Goal: Information Seeking & Learning: Check status

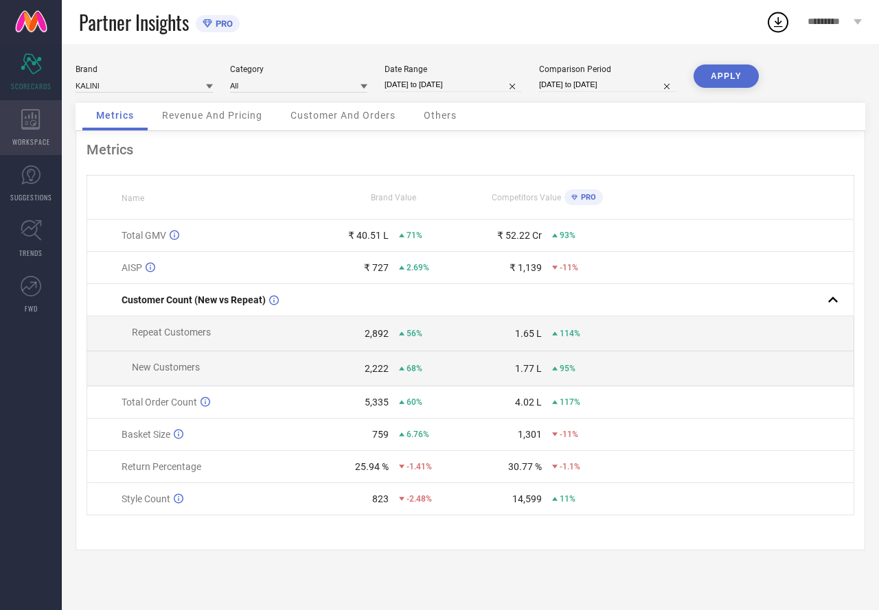
click at [34, 119] on icon at bounding box center [30, 119] width 19 height 21
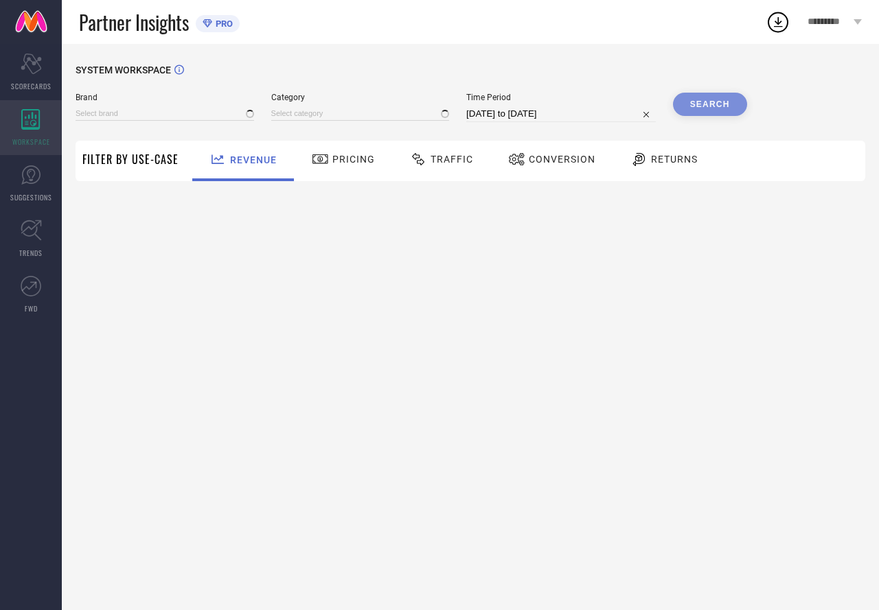
type input "ETHNIC JUNCTION"
type input "All"
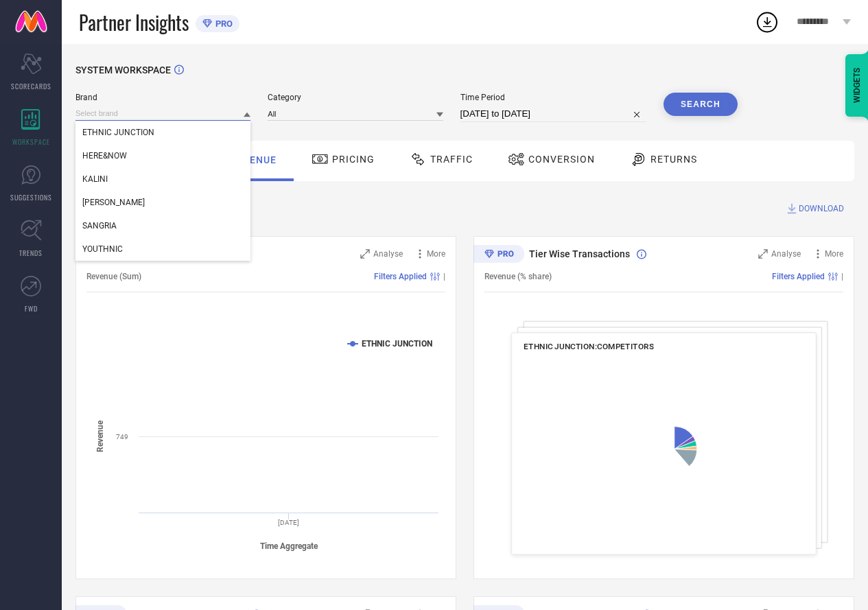
click at [98, 111] on input at bounding box center [163, 113] width 175 height 14
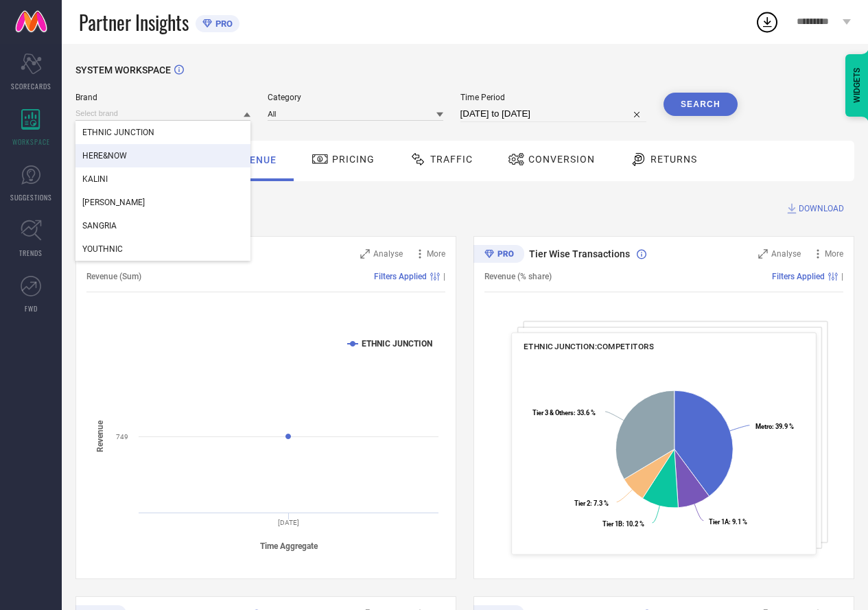
click at [103, 150] on div "HERE&NOW" at bounding box center [163, 155] width 175 height 23
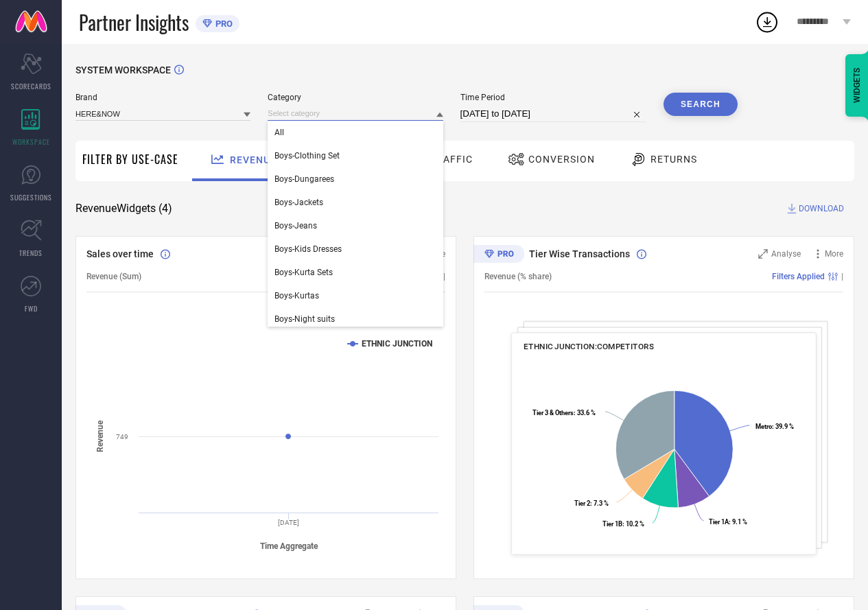
click at [286, 118] on input at bounding box center [355, 113] width 175 height 14
click at [281, 133] on span "All" at bounding box center [280, 133] width 10 height 10
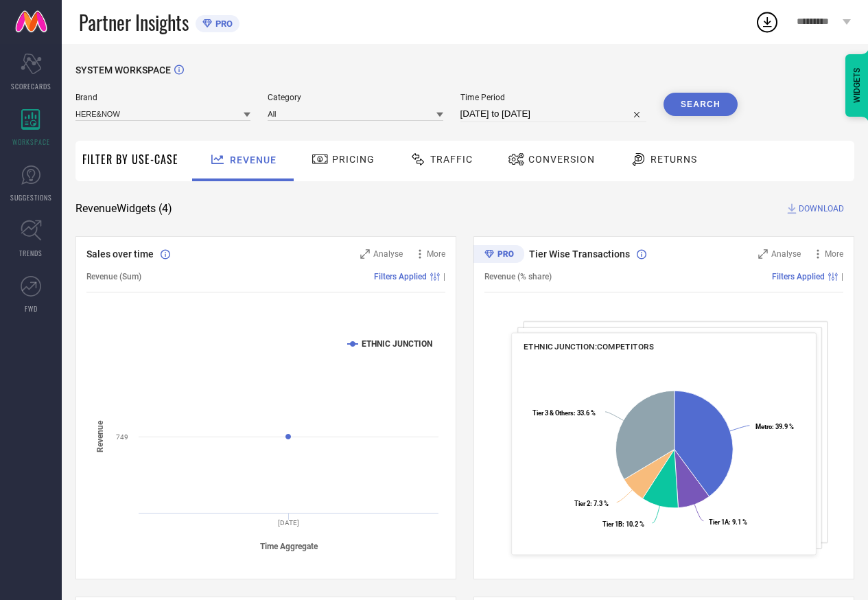
select select "6"
select select "2025"
select select "7"
select select "2025"
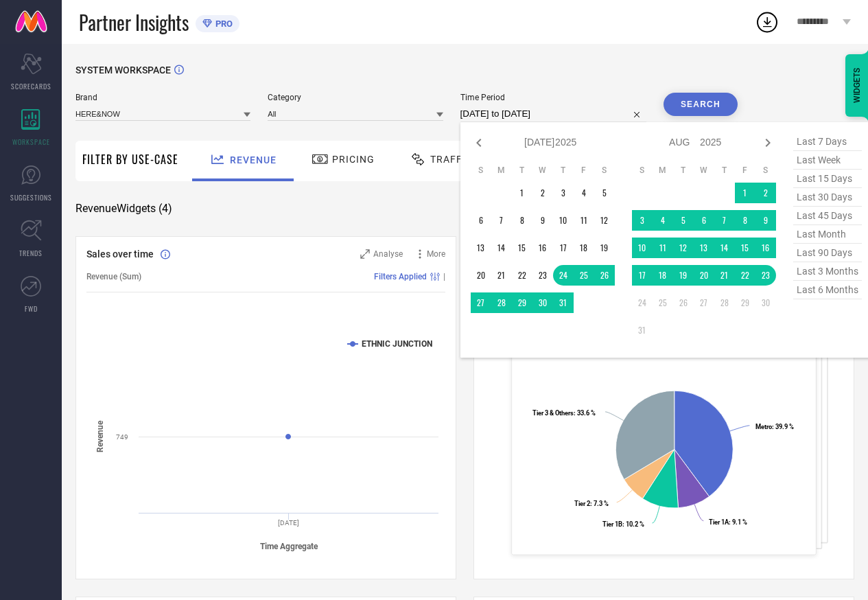
click at [478, 113] on input "[DATE] to [DATE]" at bounding box center [554, 114] width 186 height 16
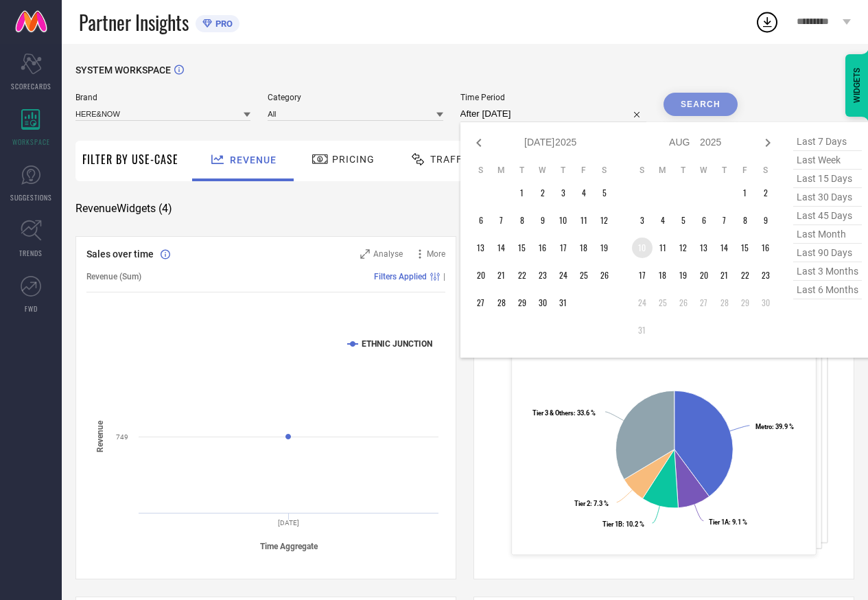
click at [639, 244] on td "10" at bounding box center [642, 247] width 21 height 21
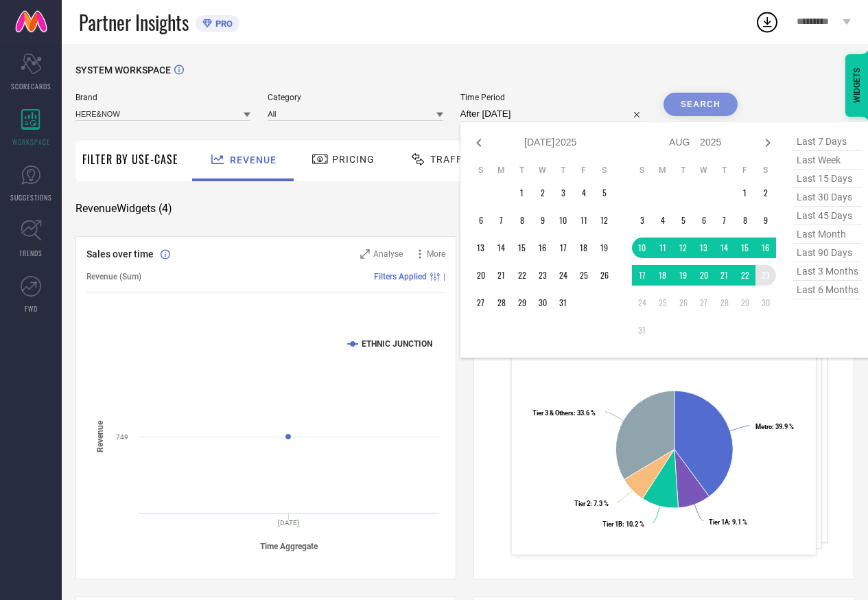
type input "[DATE] to [DATE]"
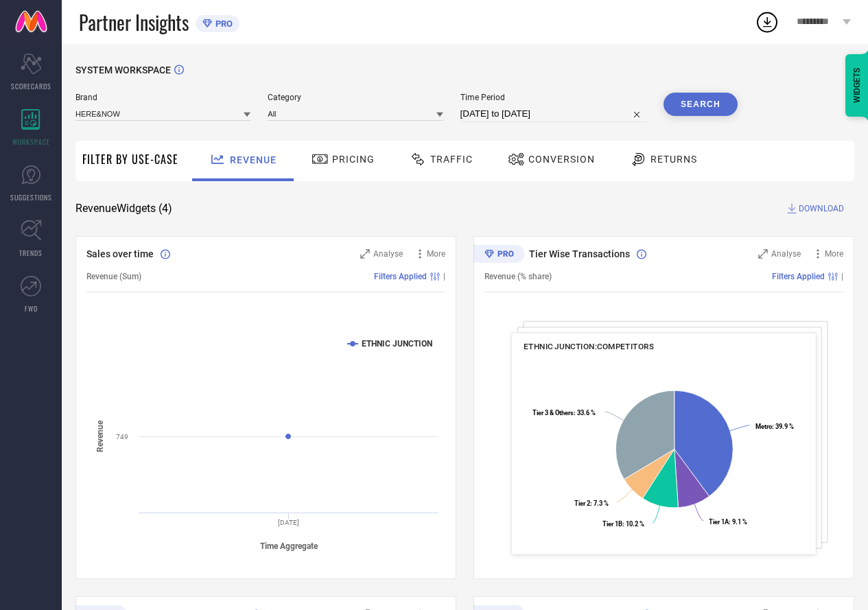
click at [686, 107] on button "Search" at bounding box center [701, 104] width 74 height 23
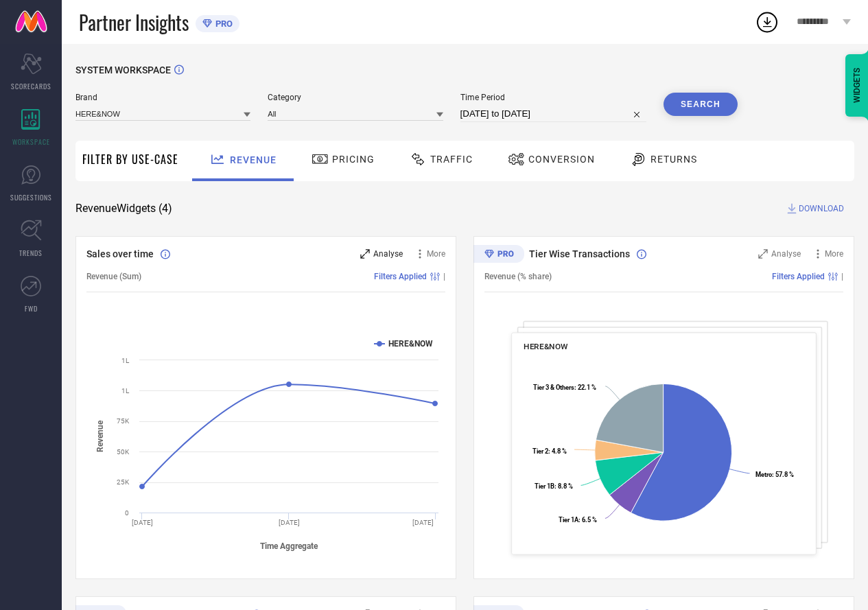
click at [361, 259] on div "Analyse" at bounding box center [381, 254] width 43 height 14
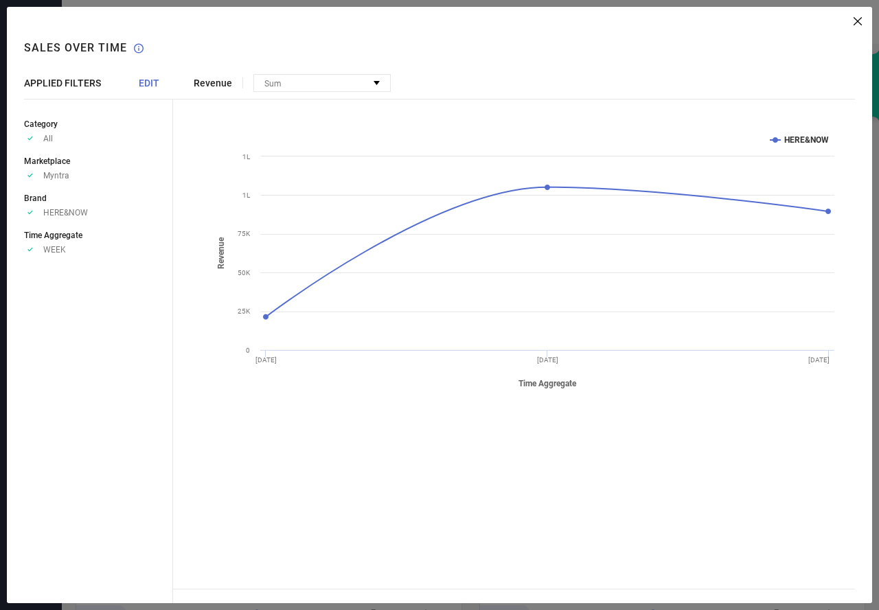
click at [151, 78] on span "EDIT" at bounding box center [149, 83] width 21 height 11
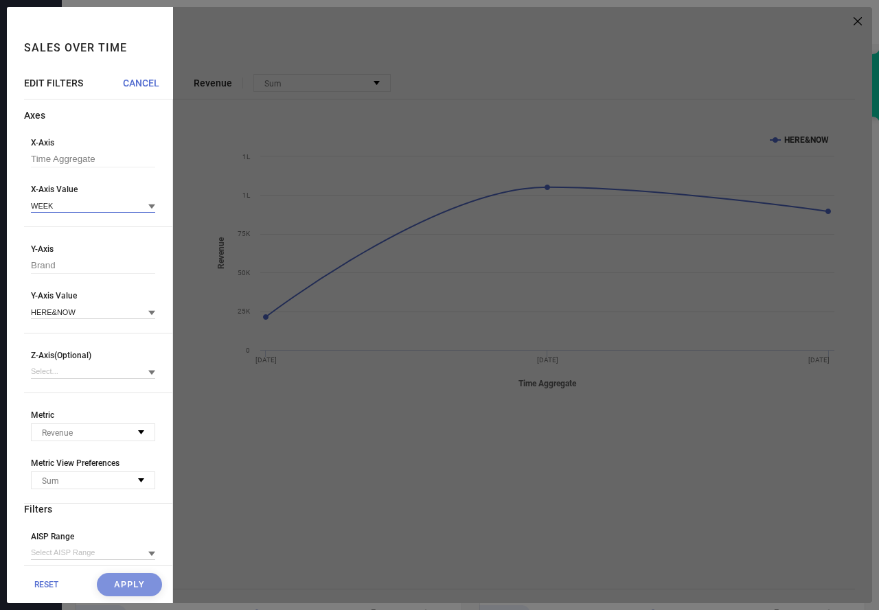
click at [89, 204] on input at bounding box center [93, 205] width 124 height 14
click at [69, 248] on div "DAY" at bounding box center [93, 247] width 124 height 23
click at [132, 589] on button "Apply" at bounding box center [129, 584] width 65 height 23
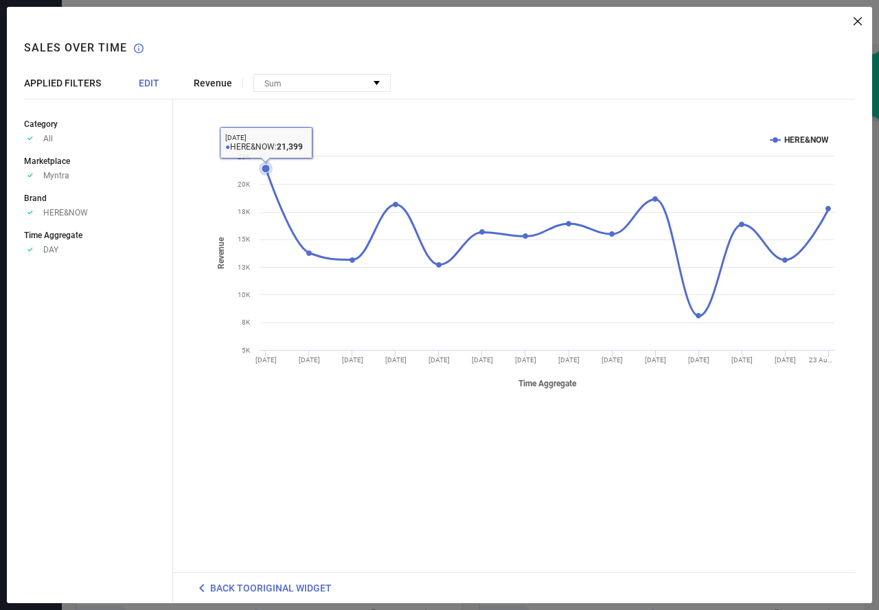
click at [265, 166] on icon at bounding box center [266, 169] width 8 height 8
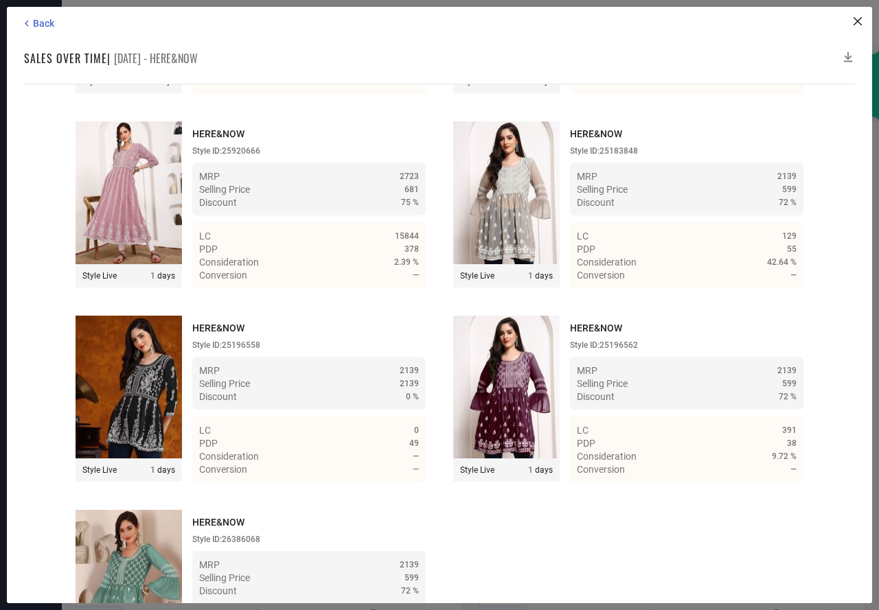
scroll to position [4978, 0]
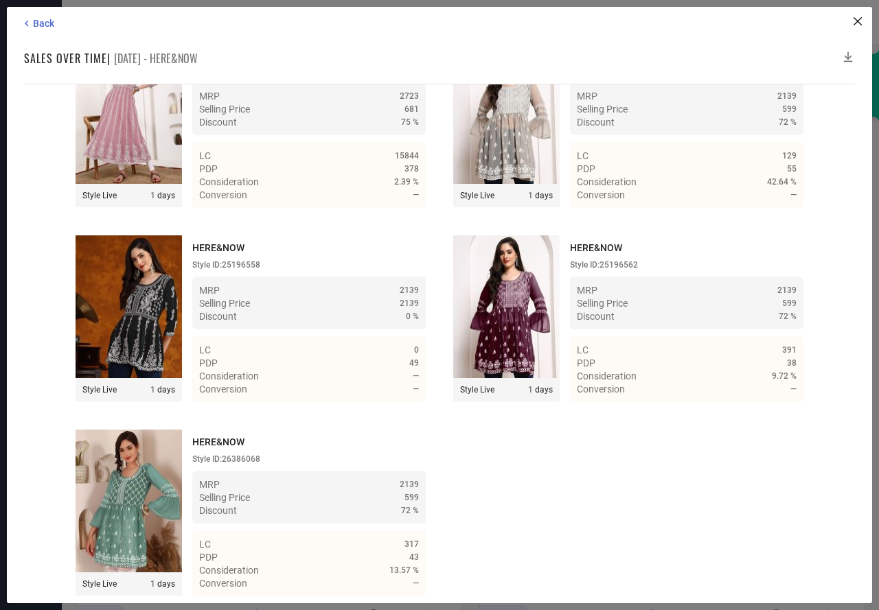
click at [848, 54] on icon at bounding box center [848, 57] width 14 height 14
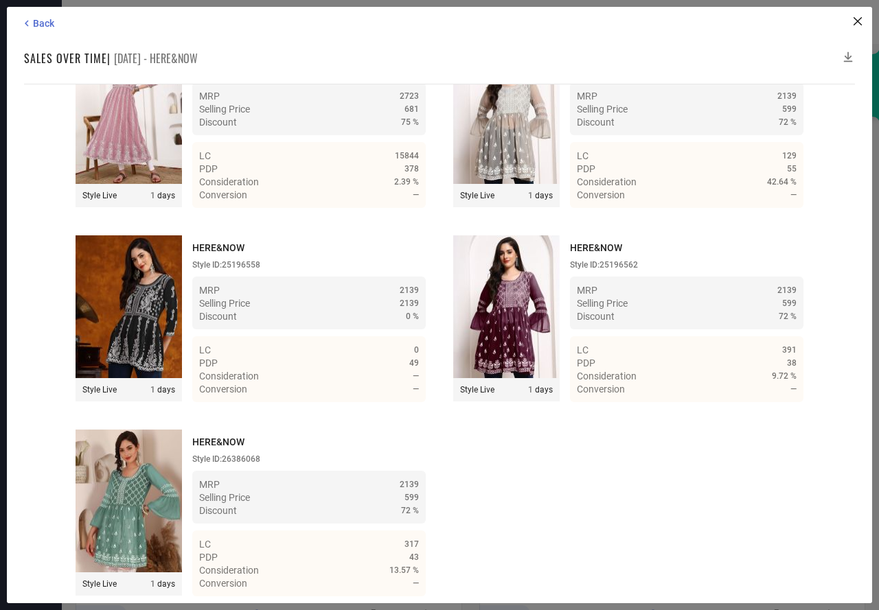
click at [848, 54] on icon at bounding box center [848, 57] width 14 height 14
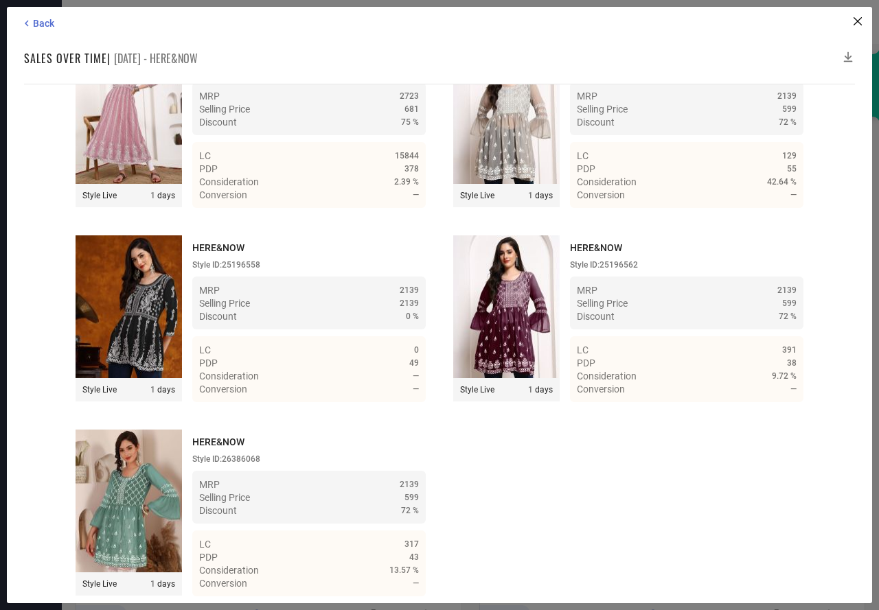
click at [848, 54] on icon at bounding box center [848, 57] width 14 height 14
click at [47, 28] on span "Back" at bounding box center [43, 23] width 21 height 11
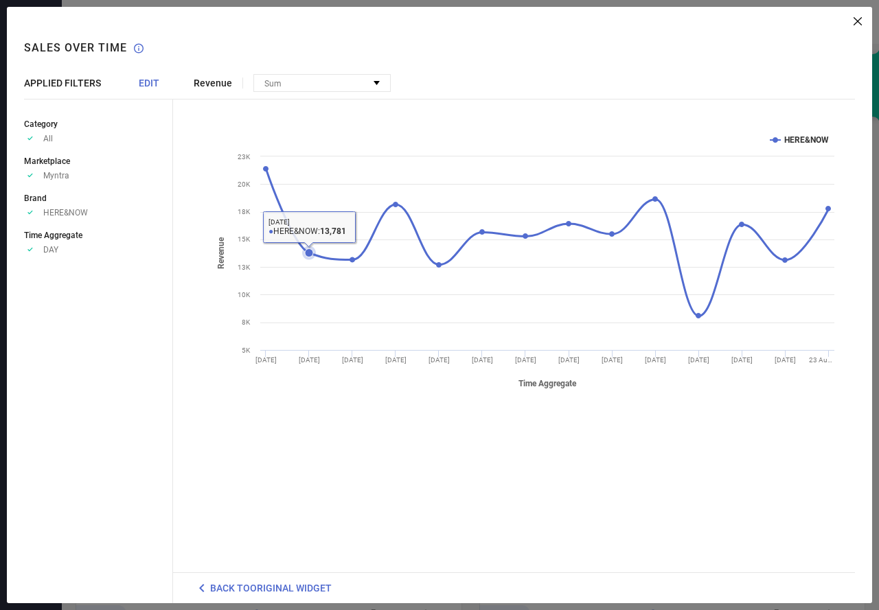
click at [311, 253] on icon at bounding box center [309, 253] width 8 height 8
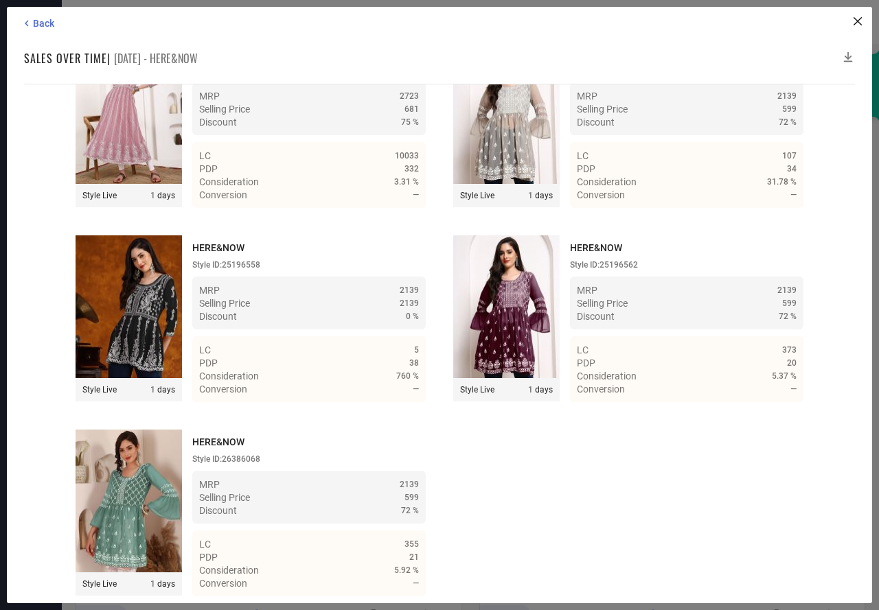
click at [848, 54] on icon at bounding box center [848, 57] width 9 height 10
click at [39, 21] on span "Back" at bounding box center [43, 23] width 21 height 11
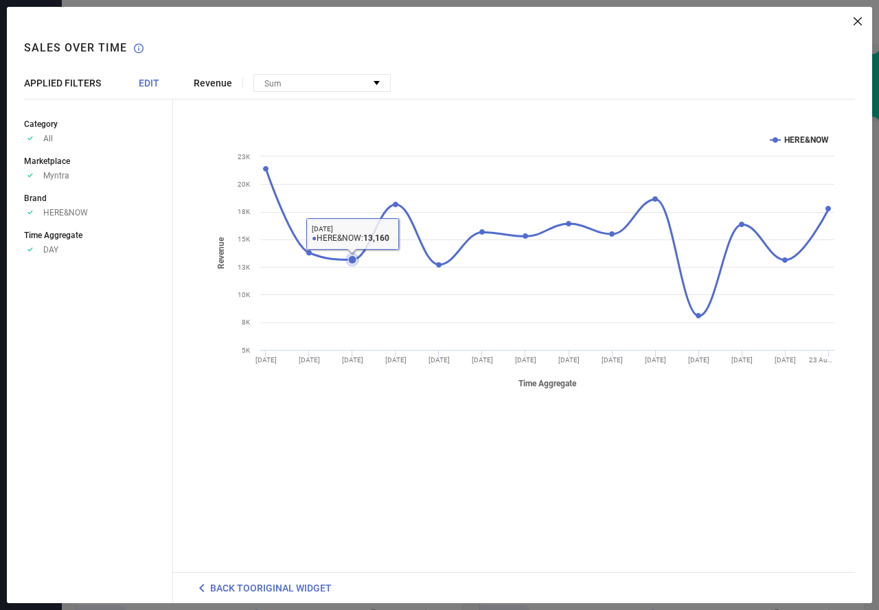
click at [353, 258] on icon at bounding box center [352, 260] width 8 height 8
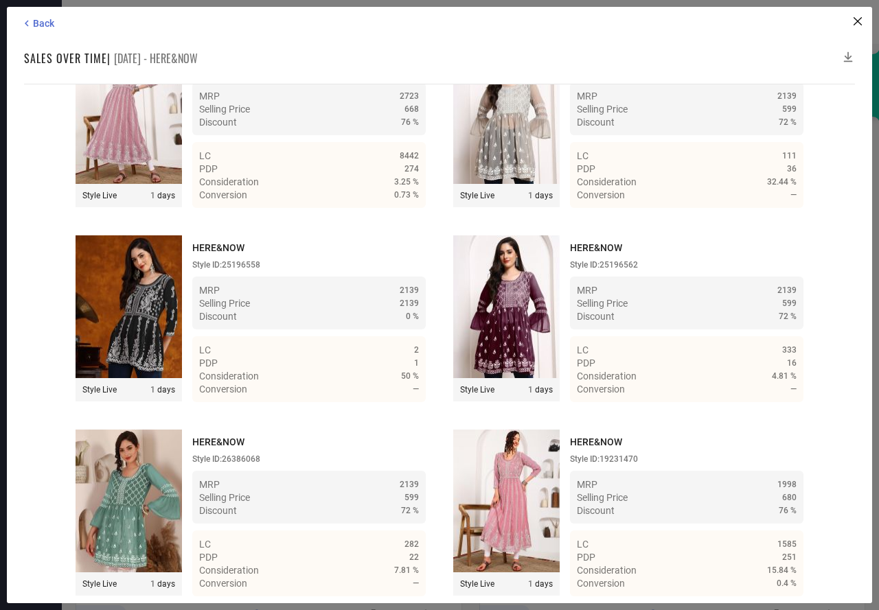
click at [845, 56] on icon at bounding box center [848, 57] width 9 height 10
click at [846, 54] on icon at bounding box center [848, 57] width 14 height 14
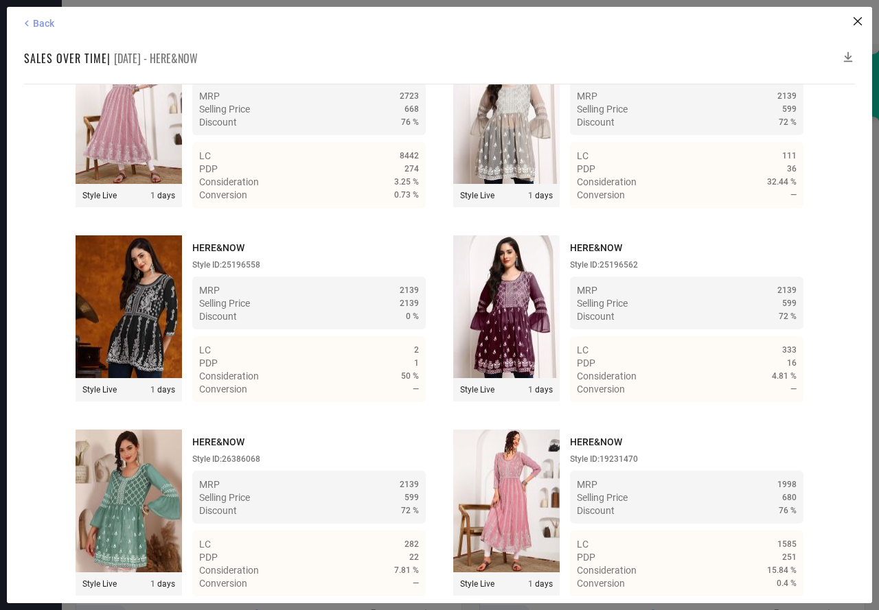
click at [27, 25] on icon at bounding box center [27, 24] width 4 height 6
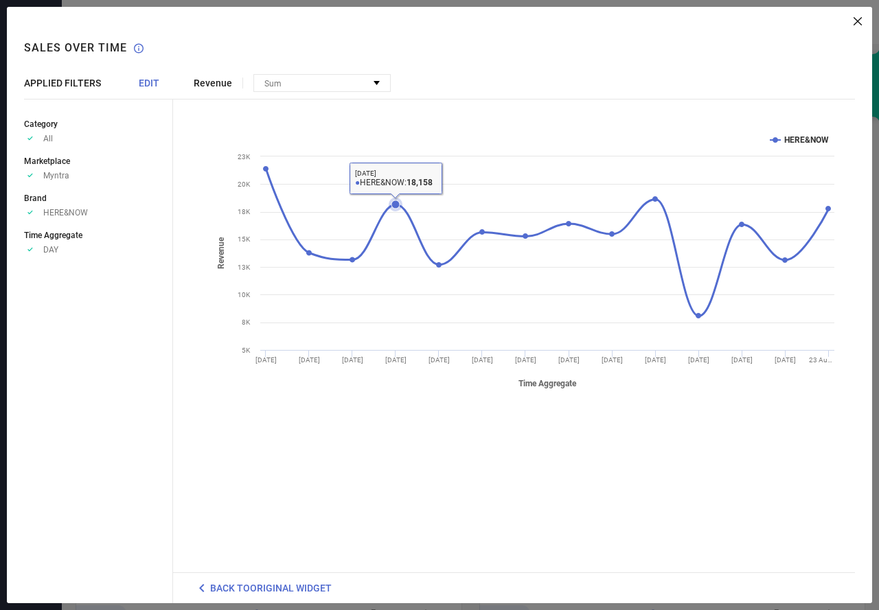
click at [397, 204] on icon at bounding box center [395, 204] width 8 height 8
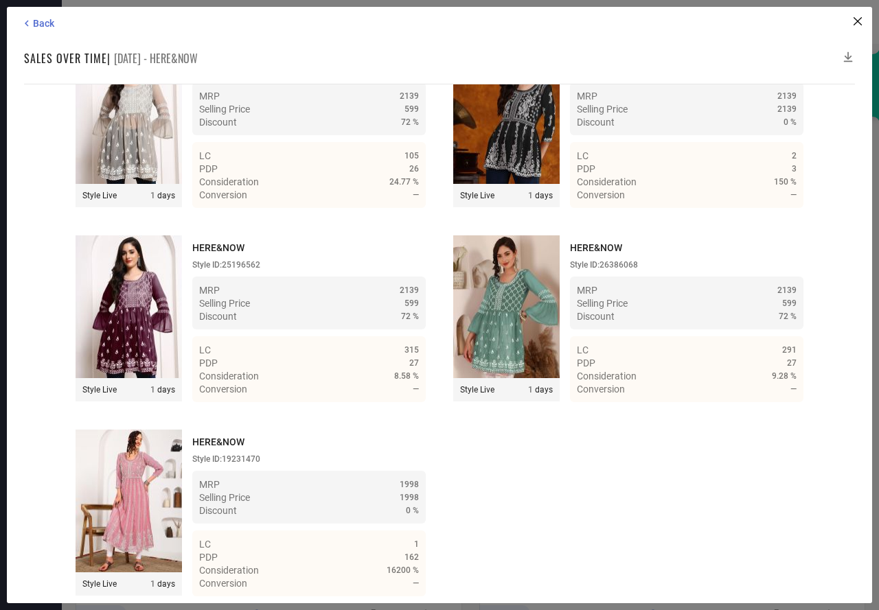
click at [847, 54] on icon at bounding box center [848, 57] width 14 height 14
click at [55, 21] on div "Back" at bounding box center [441, 23] width 841 height 12
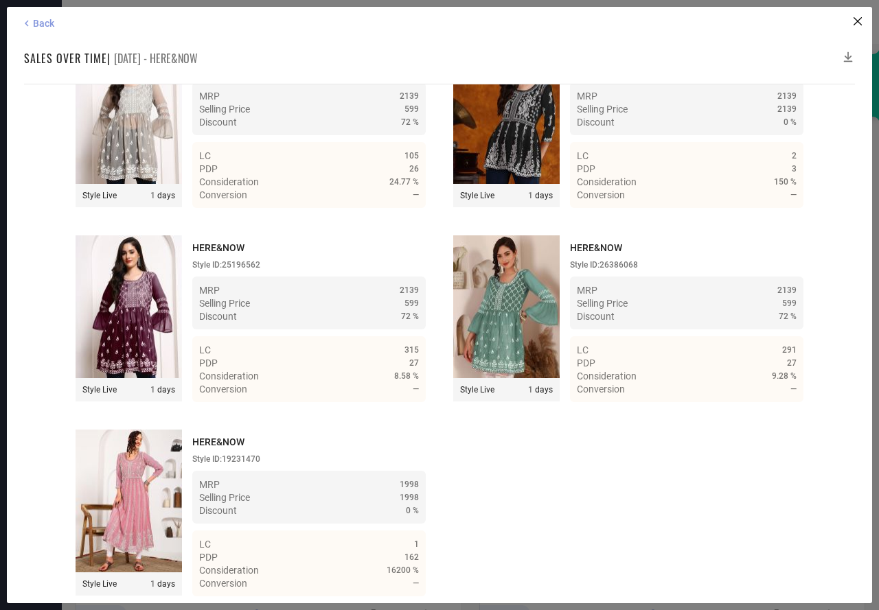
click at [26, 23] on icon at bounding box center [27, 24] width 4 height 6
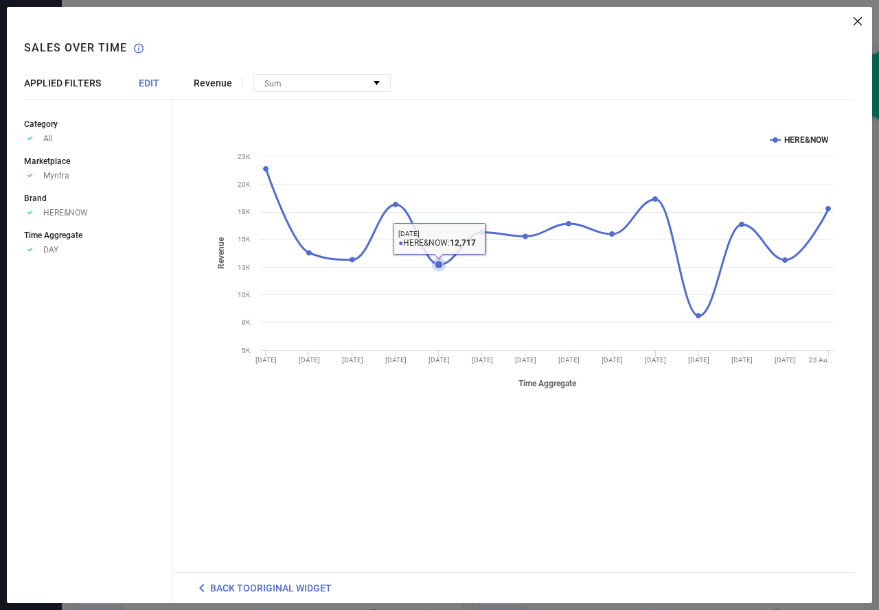
click at [437, 261] on icon at bounding box center [438, 265] width 8 height 8
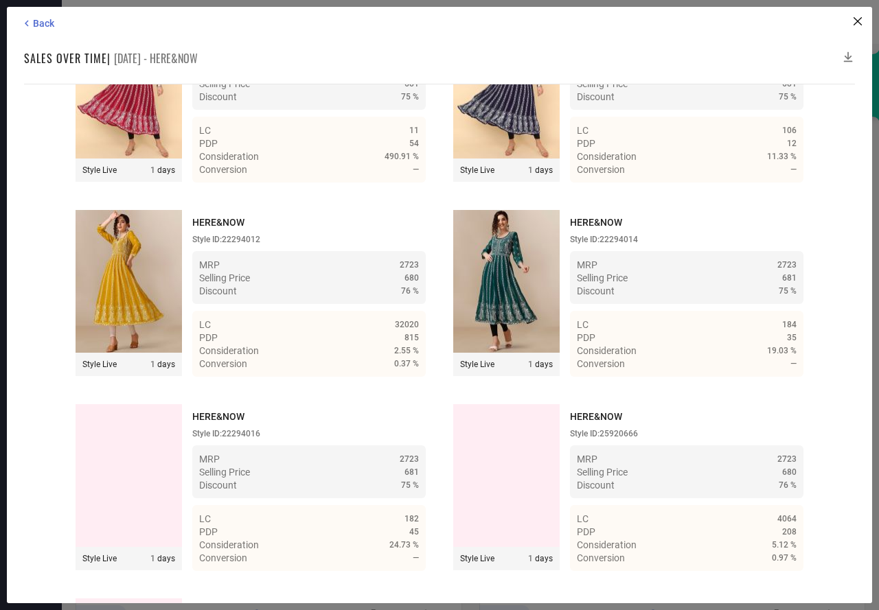
scroll to position [3613, 0]
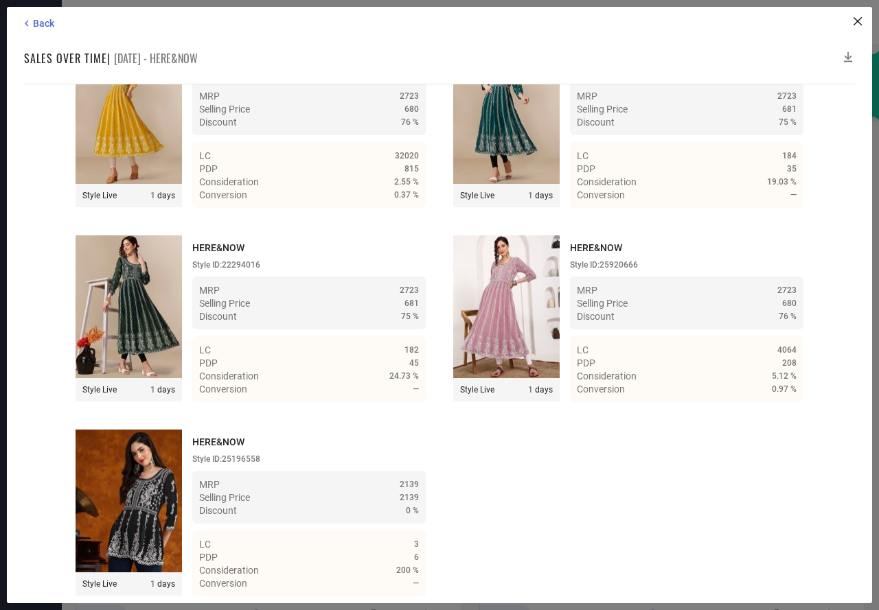
click at [846, 54] on icon at bounding box center [848, 57] width 14 height 14
click at [848, 56] on icon at bounding box center [848, 57] width 9 height 10
click at [848, 54] on icon at bounding box center [848, 57] width 14 height 14
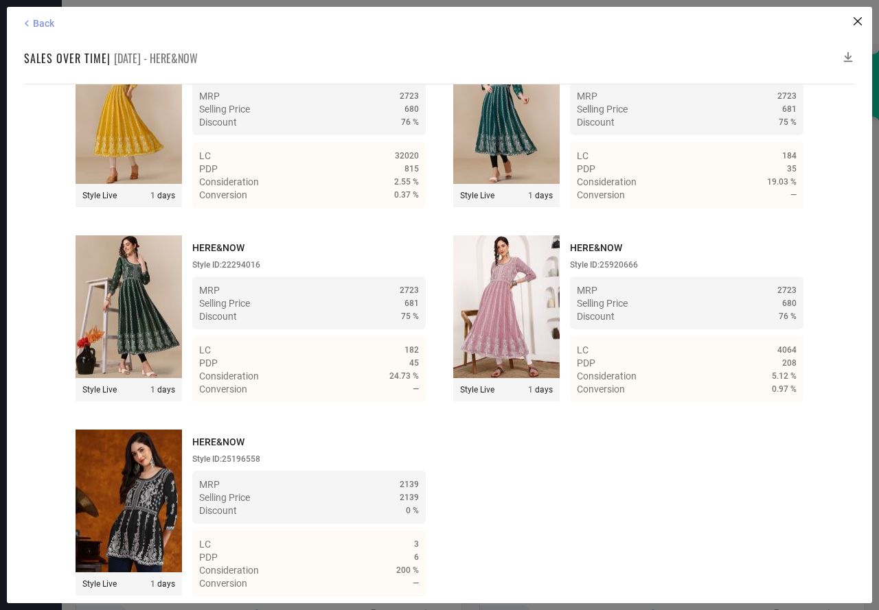
click at [32, 22] on icon at bounding box center [27, 23] width 12 height 12
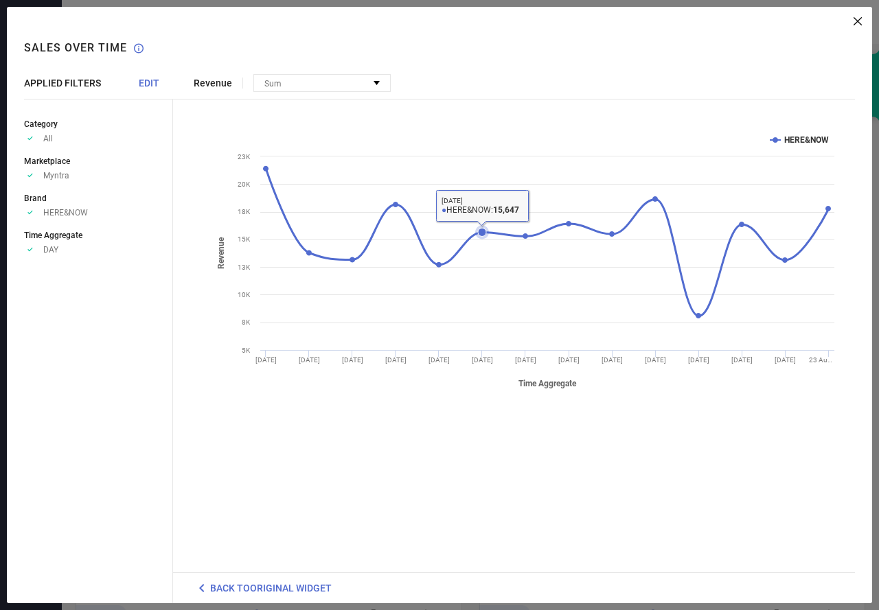
click at [478, 233] on icon at bounding box center [482, 232] width 8 height 8
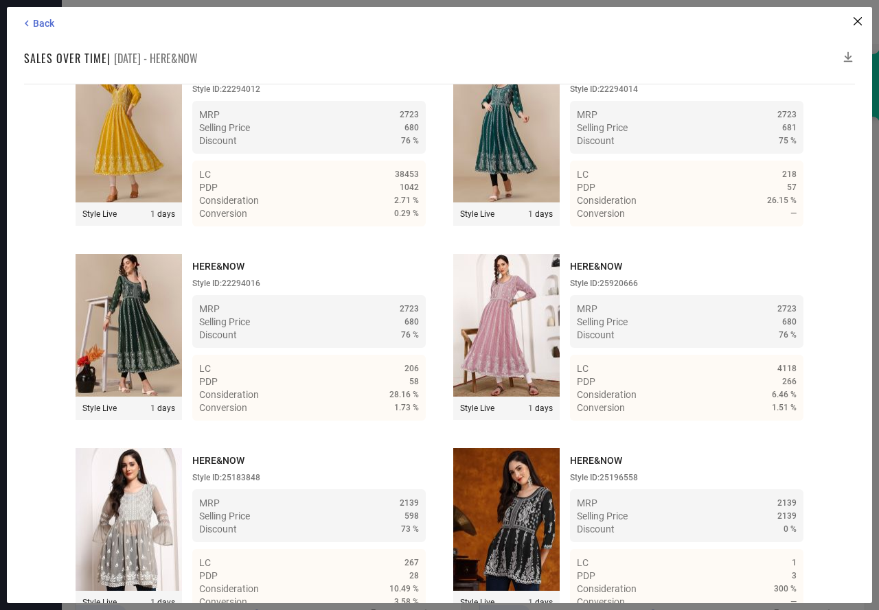
scroll to position [4198, 0]
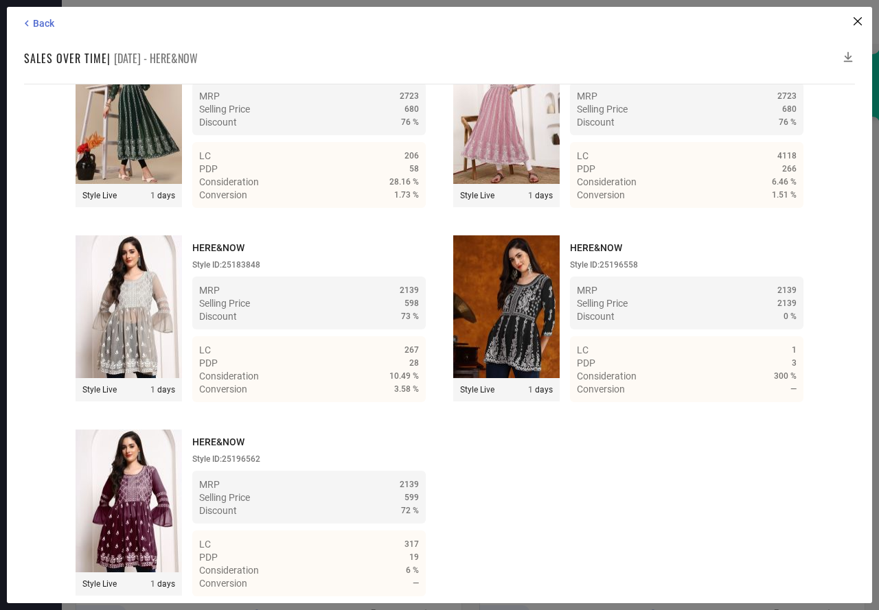
click at [849, 55] on icon at bounding box center [848, 57] width 14 height 14
click at [848, 54] on icon at bounding box center [848, 57] width 14 height 14
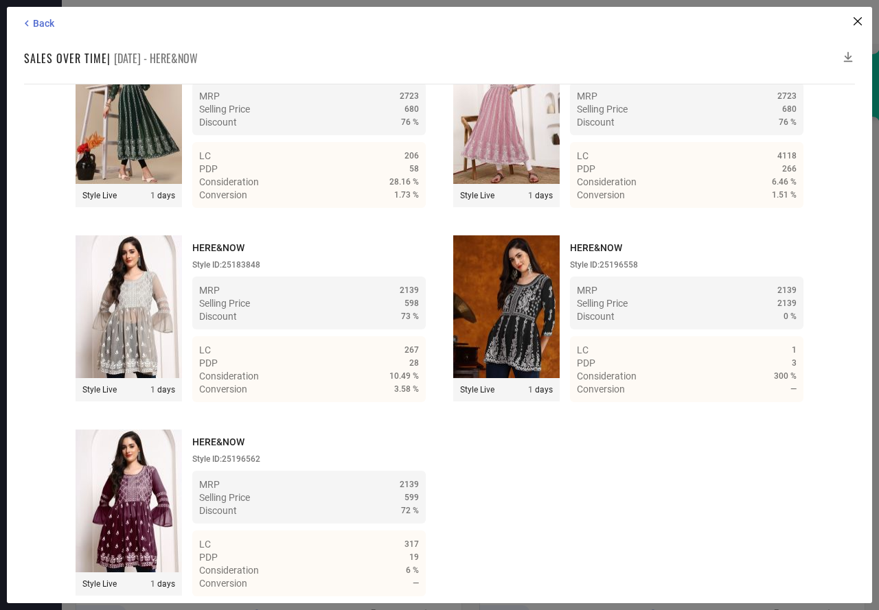
click at [848, 54] on icon at bounding box center [848, 57] width 14 height 14
click at [34, 24] on span "Back" at bounding box center [43, 23] width 21 height 11
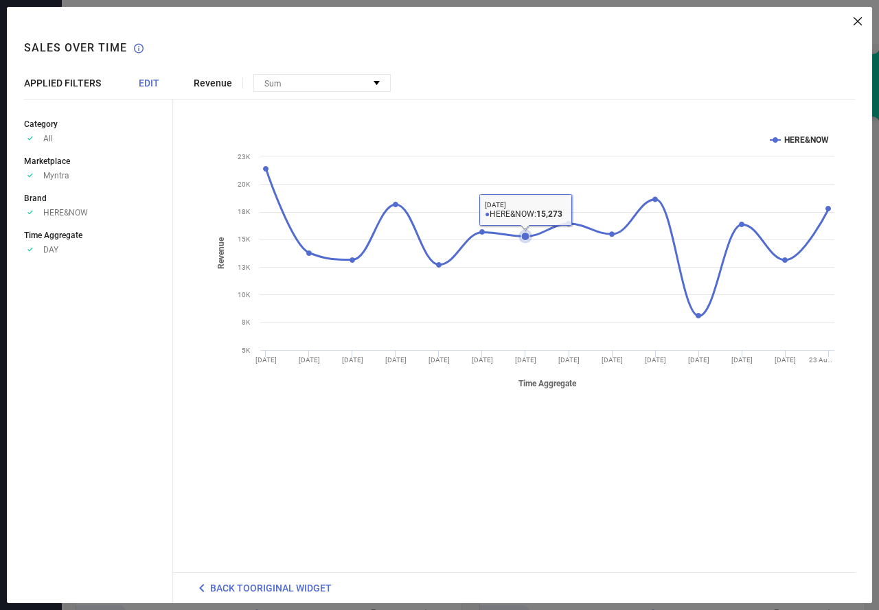
click at [524, 237] on icon at bounding box center [525, 236] width 8 height 8
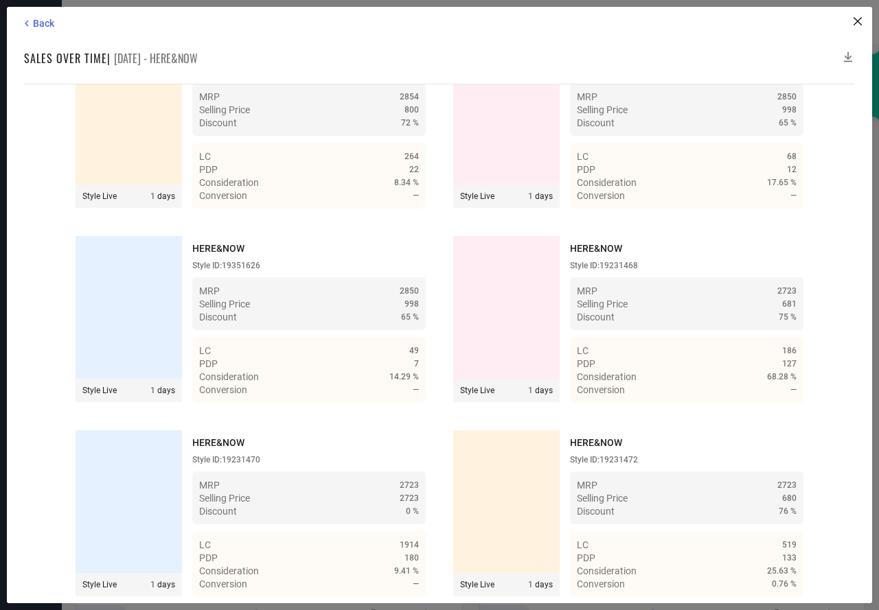
scroll to position [3613, 0]
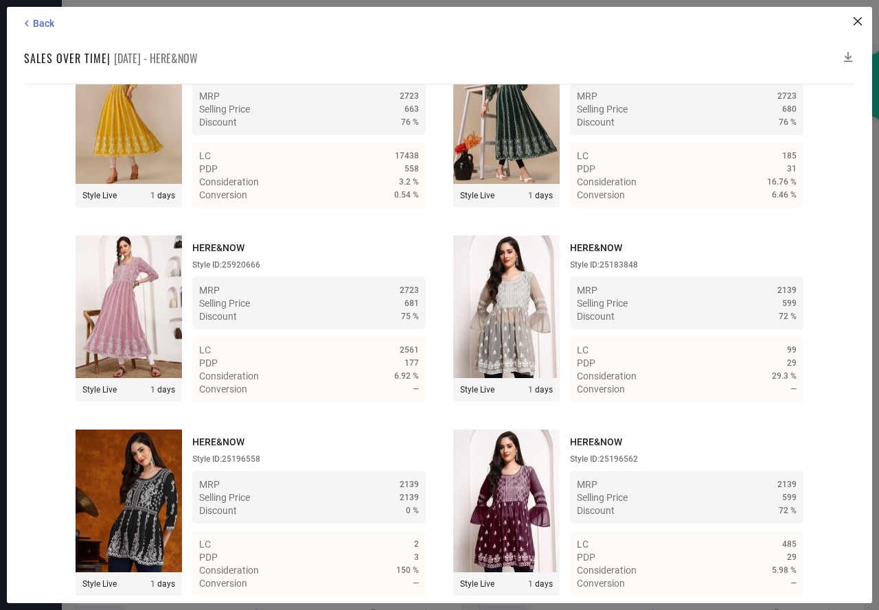
click at [847, 56] on icon at bounding box center [848, 57] width 14 height 14
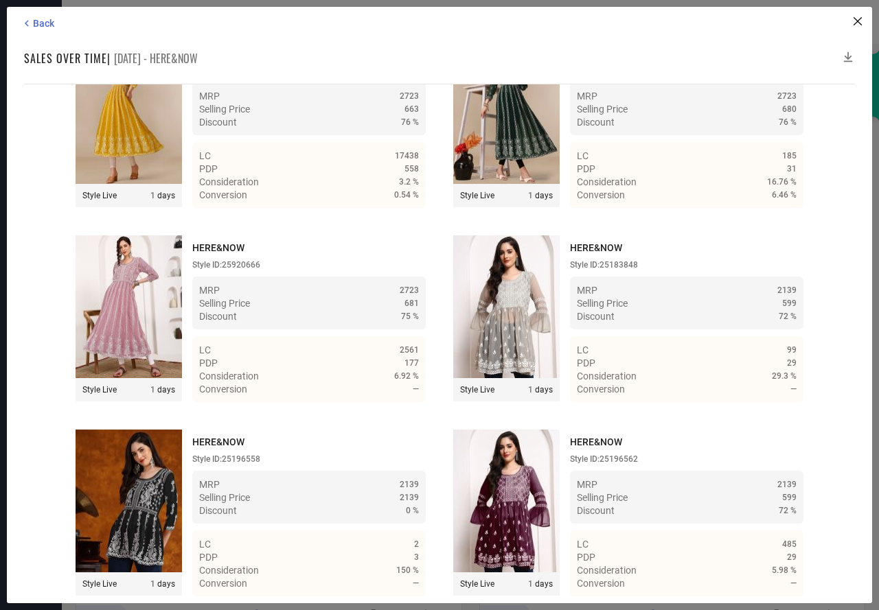
click at [849, 52] on icon at bounding box center [848, 57] width 14 height 14
click at [54, 25] on span "Back" at bounding box center [43, 23] width 21 height 11
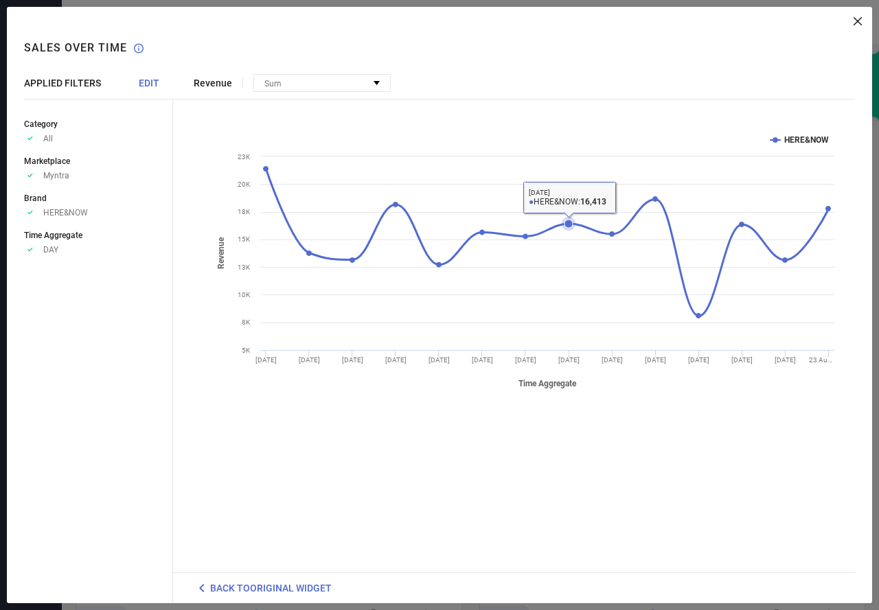
click at [566, 224] on icon at bounding box center [568, 224] width 8 height 8
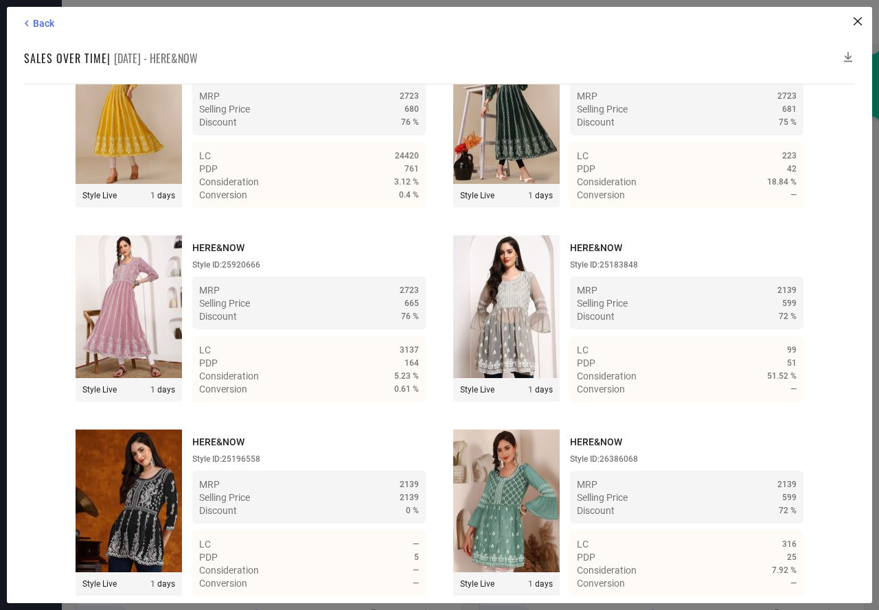
click at [847, 54] on icon at bounding box center [848, 57] width 14 height 14
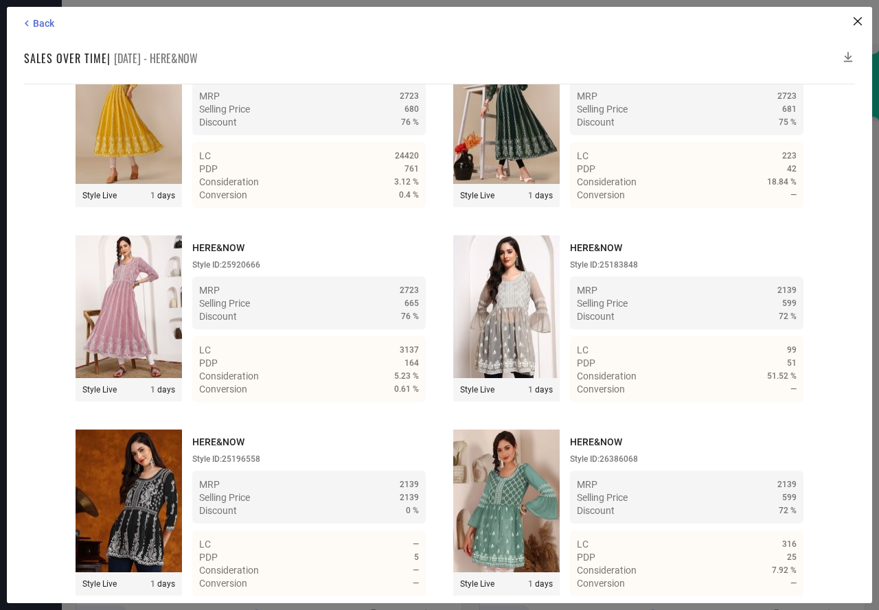
click at [847, 54] on icon at bounding box center [848, 57] width 14 height 14
click at [37, 20] on span "Back" at bounding box center [43, 23] width 21 height 11
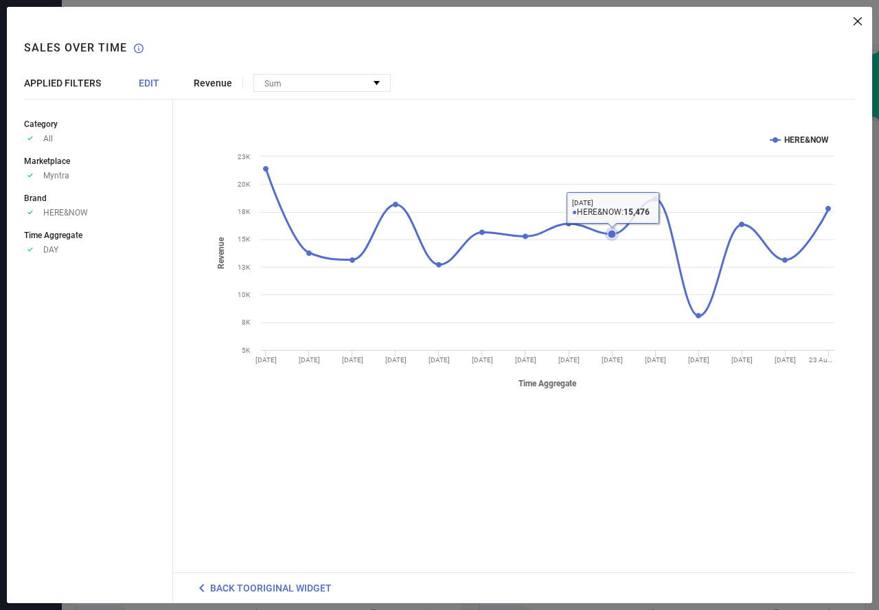
click at [610, 235] on icon at bounding box center [611, 234] width 8 height 8
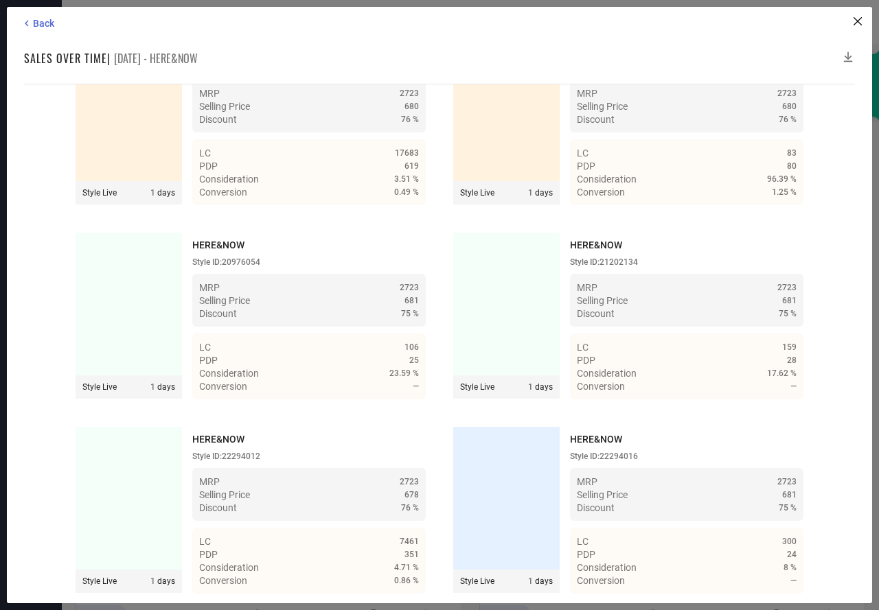
scroll to position [3418, 0]
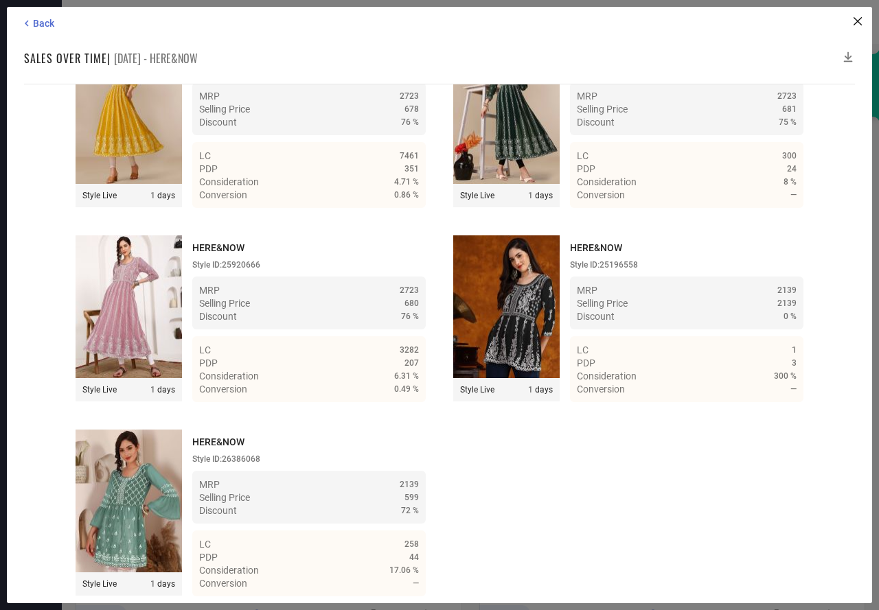
click at [848, 53] on icon at bounding box center [848, 57] width 14 height 14
click at [848, 54] on icon at bounding box center [848, 57] width 14 height 14
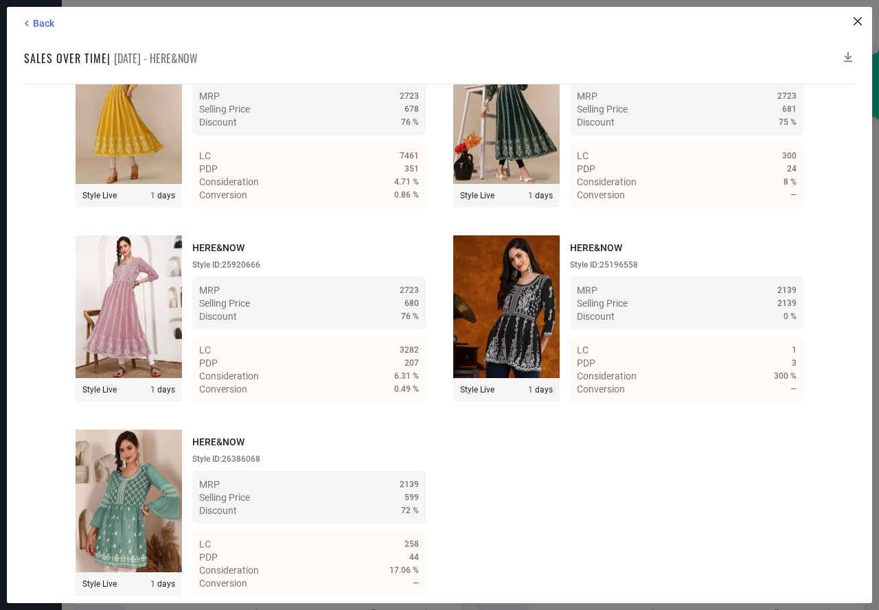
click at [848, 54] on icon at bounding box center [848, 57] width 14 height 14
click at [30, 24] on icon at bounding box center [27, 23] width 12 height 12
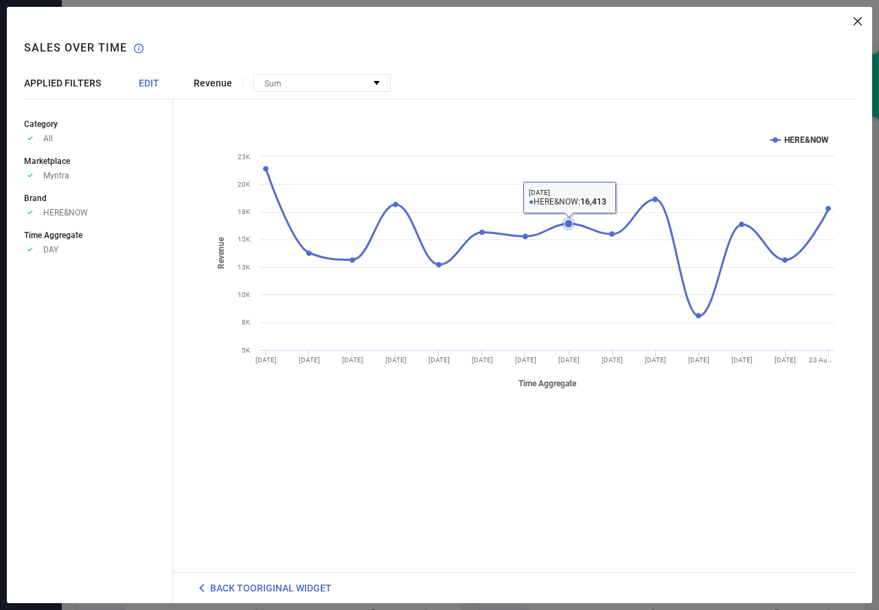
click at [550, 173] on rect at bounding box center [524, 261] width 634 height 275
click at [656, 200] on icon at bounding box center [655, 199] width 8 height 8
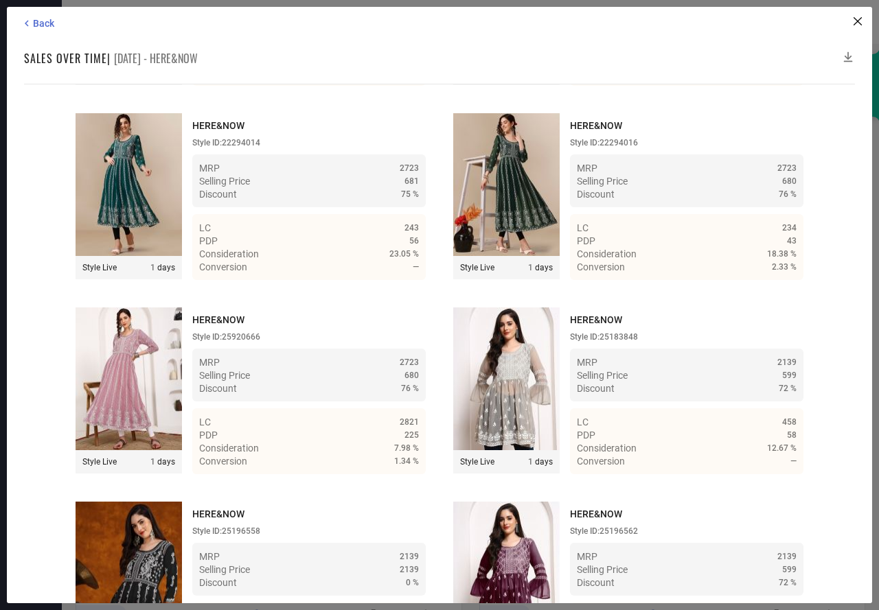
scroll to position [4003, 0]
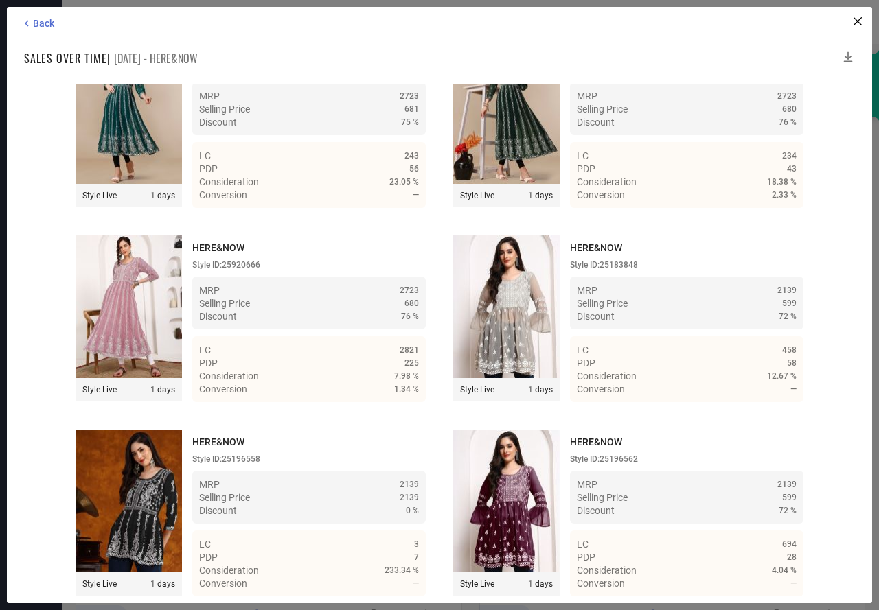
click at [847, 54] on icon at bounding box center [848, 57] width 14 height 14
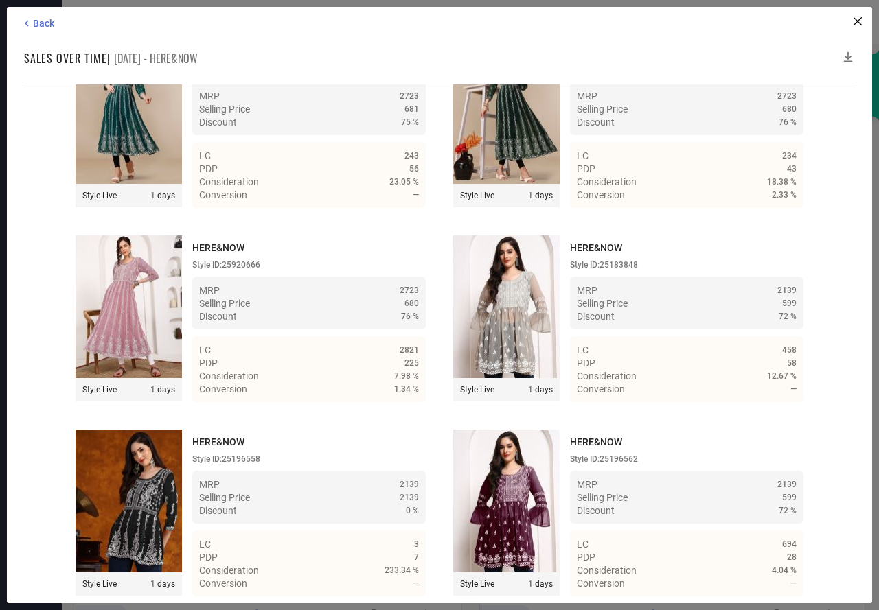
click at [847, 54] on icon at bounding box center [848, 57] width 14 height 14
click at [846, 57] on icon at bounding box center [848, 57] width 14 height 14
click at [34, 20] on span "Back" at bounding box center [43, 23] width 21 height 11
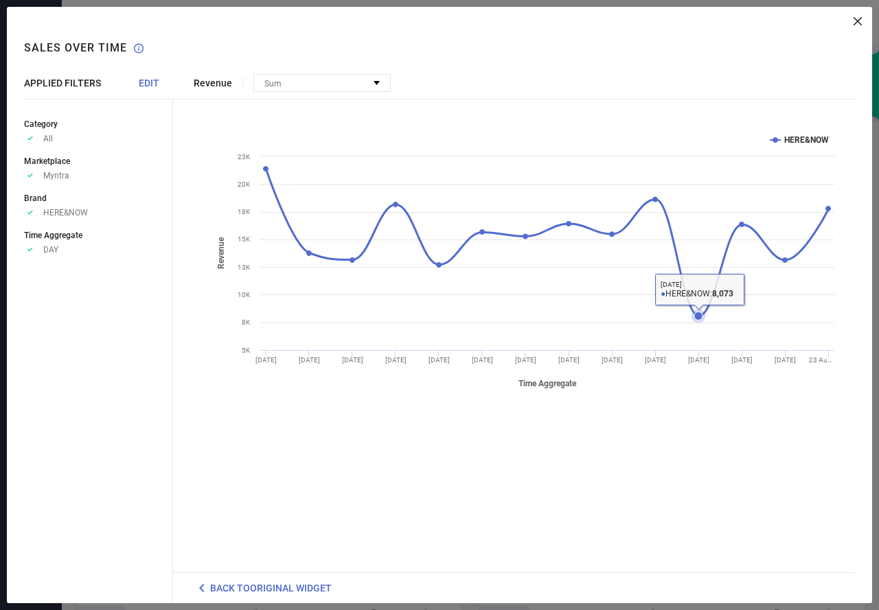
click at [696, 318] on icon at bounding box center [698, 316] width 8 height 8
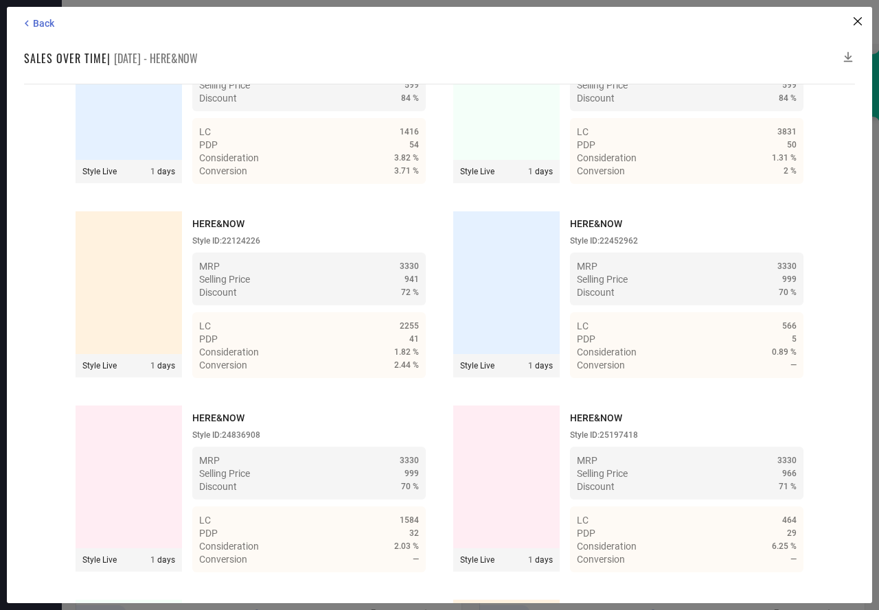
scroll to position [3613, 0]
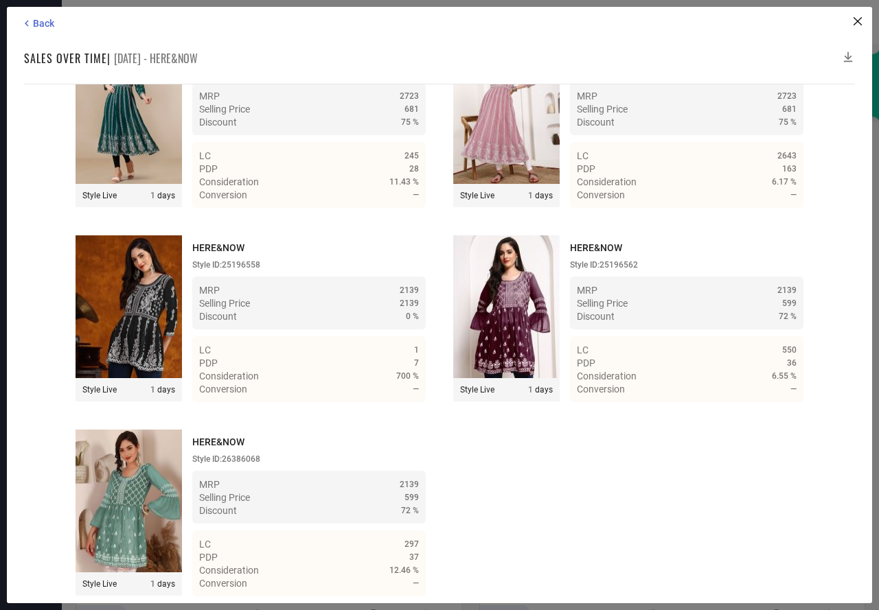
click at [847, 54] on icon at bounding box center [848, 57] width 14 height 14
click at [846, 54] on icon at bounding box center [848, 57] width 14 height 14
click at [848, 55] on icon at bounding box center [848, 57] width 9 height 10
click at [848, 56] on icon at bounding box center [848, 57] width 14 height 14
click at [34, 27] on span "Back" at bounding box center [43, 23] width 21 height 11
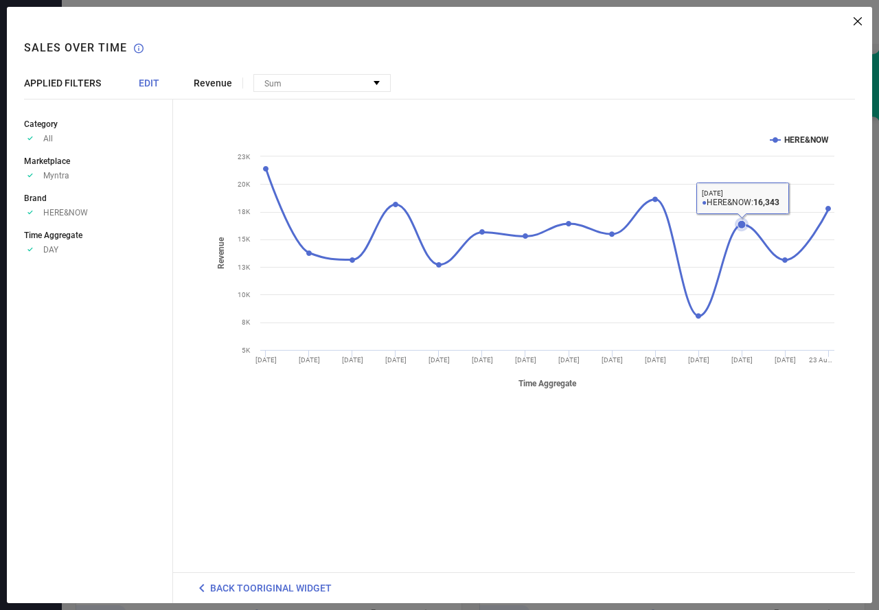
click at [742, 225] on icon at bounding box center [741, 224] width 8 height 8
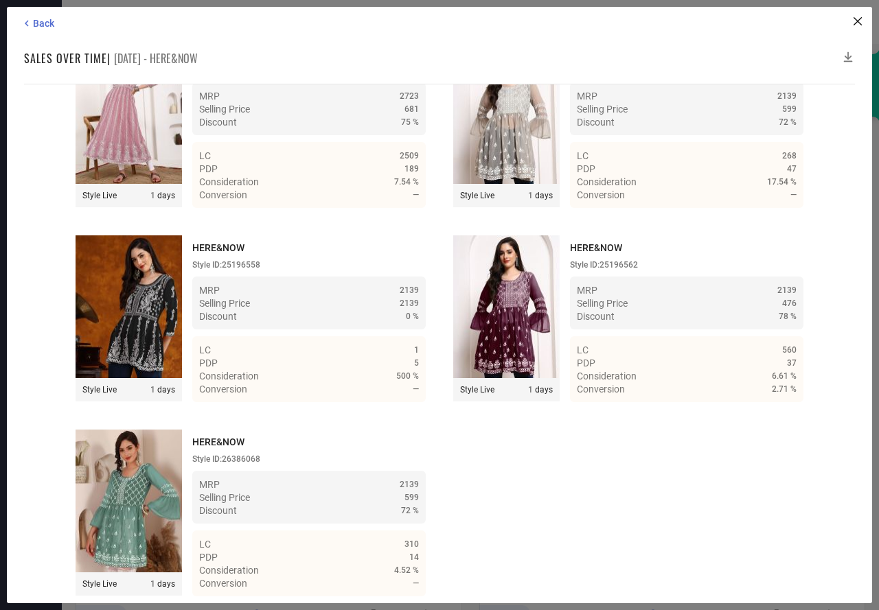
click at [846, 54] on icon at bounding box center [848, 57] width 14 height 14
click at [38, 19] on span "Back" at bounding box center [43, 23] width 21 height 11
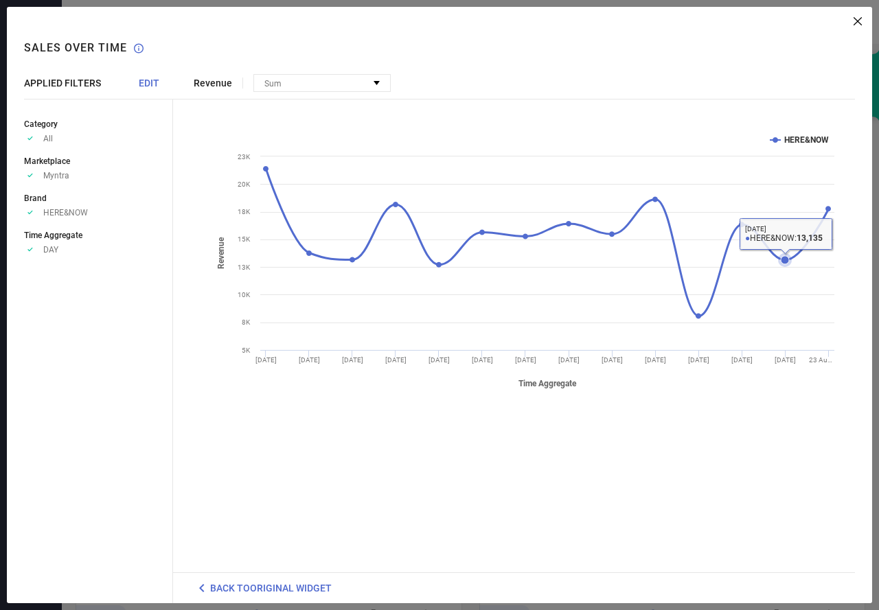
click at [786, 259] on icon at bounding box center [784, 260] width 8 height 8
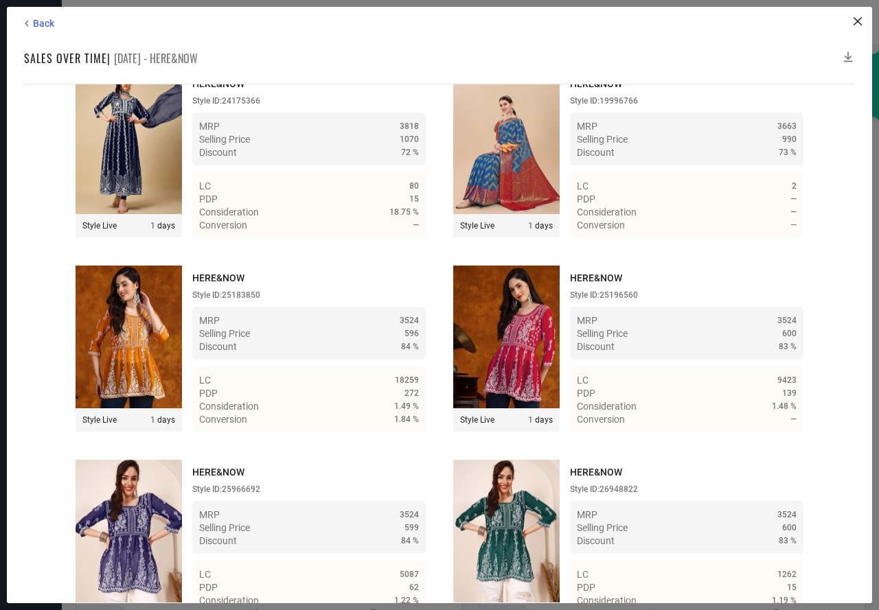
scroll to position [4003, 0]
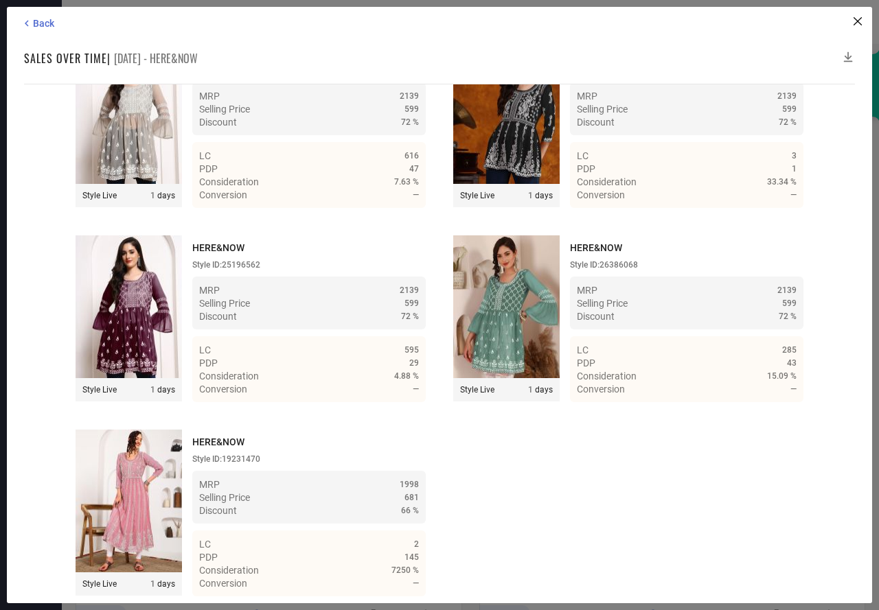
click at [848, 54] on icon at bounding box center [848, 57] width 9 height 10
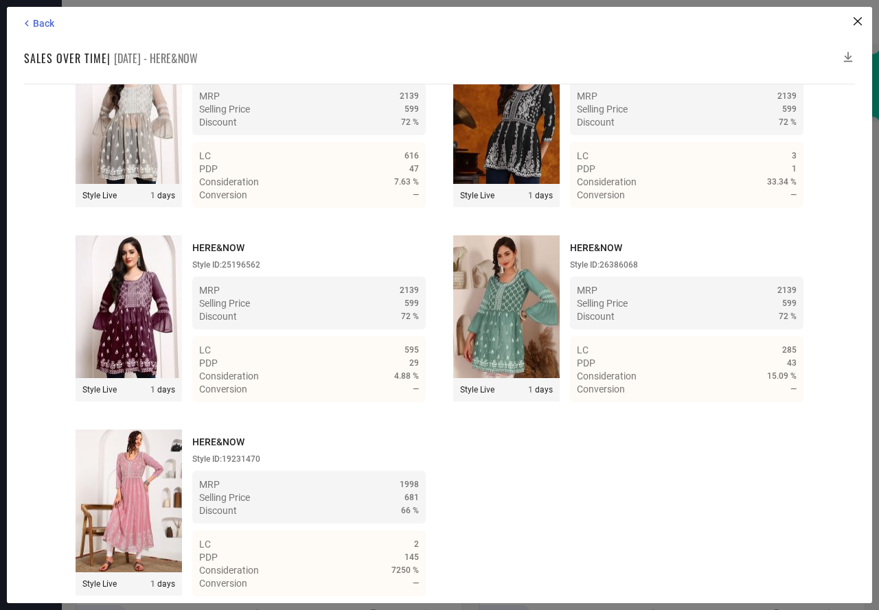
click at [848, 54] on icon at bounding box center [848, 57] width 9 height 10
click at [49, 25] on span "Back" at bounding box center [43, 23] width 21 height 11
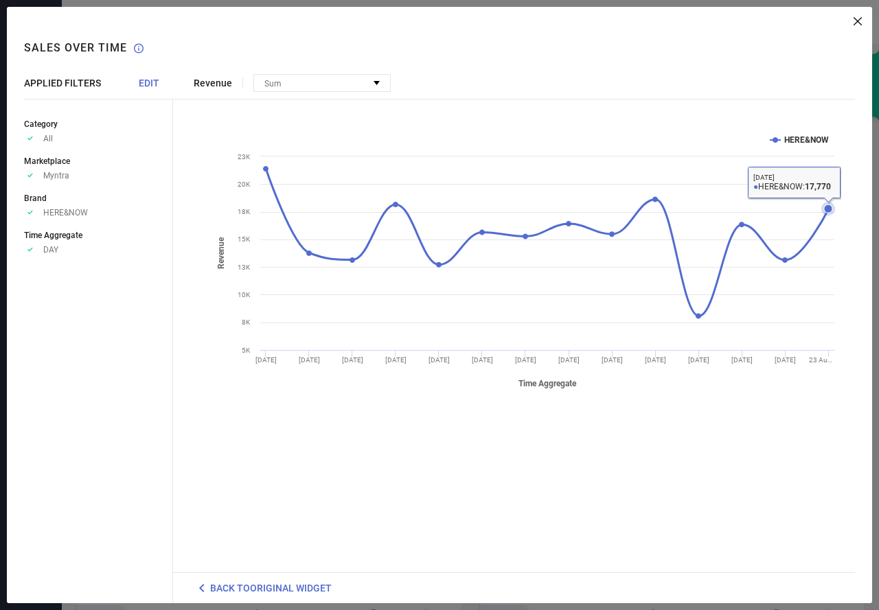
click at [826, 208] on icon at bounding box center [828, 209] width 8 height 8
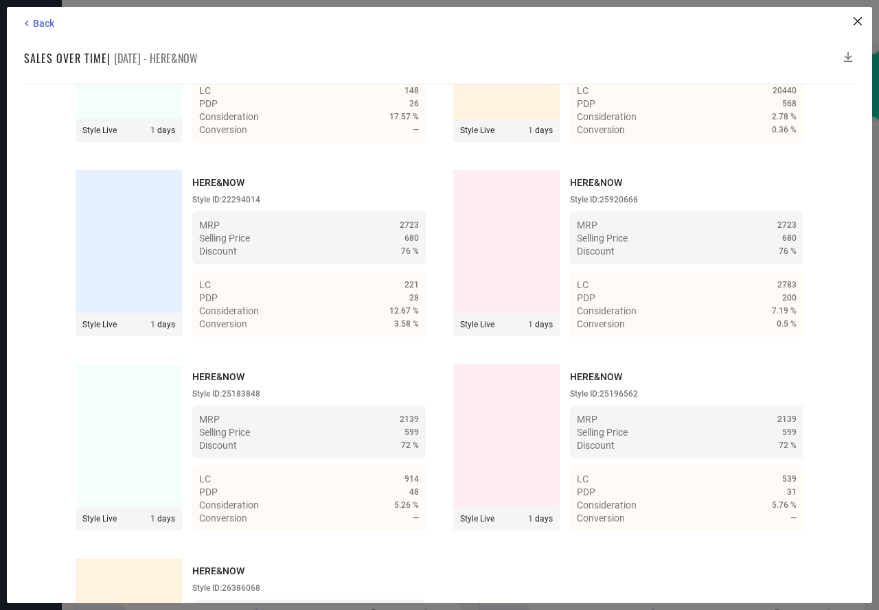
scroll to position [3808, 0]
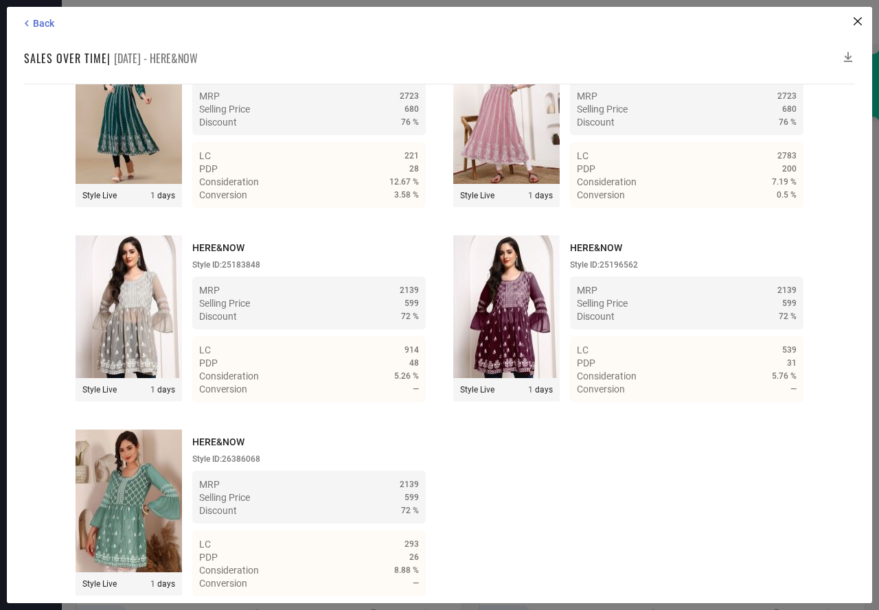
click at [847, 54] on icon at bounding box center [848, 57] width 14 height 14
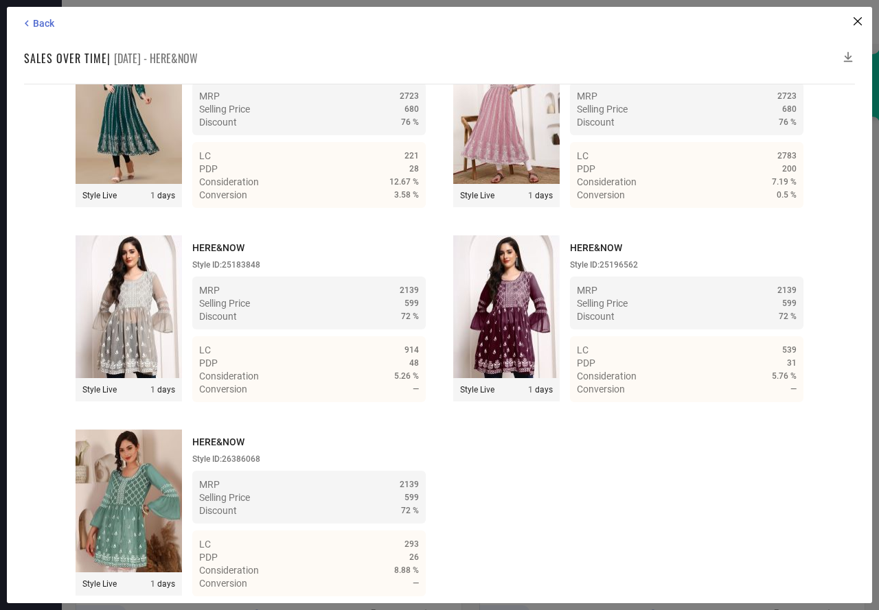
click at [847, 54] on icon at bounding box center [848, 57] width 14 height 14
click at [42, 25] on span "Back" at bounding box center [43, 23] width 21 height 11
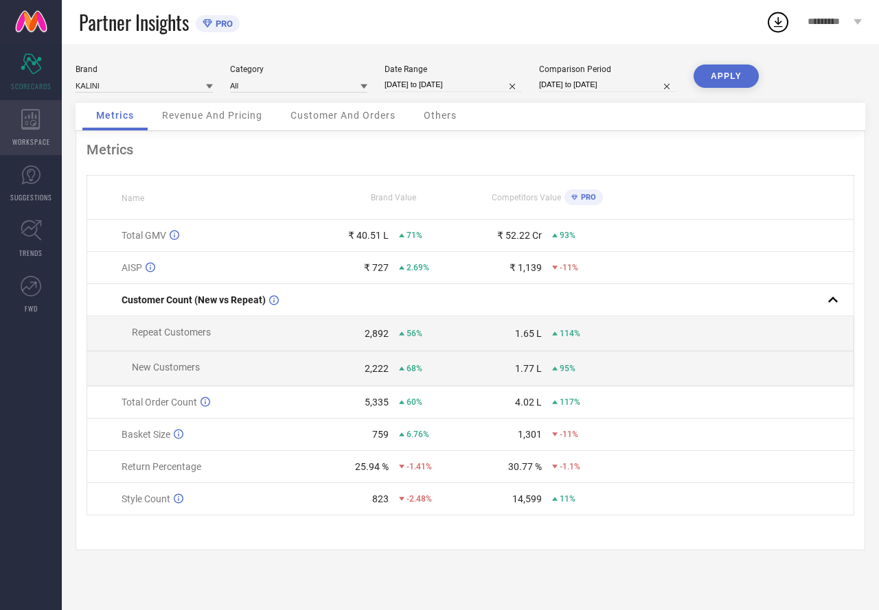
click at [16, 121] on div "WORKSPACE" at bounding box center [31, 127] width 62 height 55
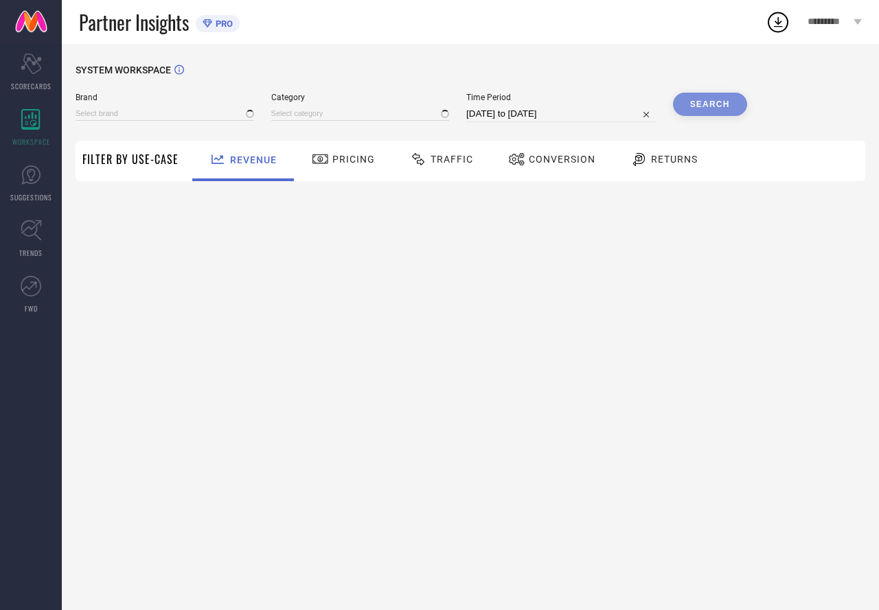
type input "ETHNIC JUNCTION"
type input "All"
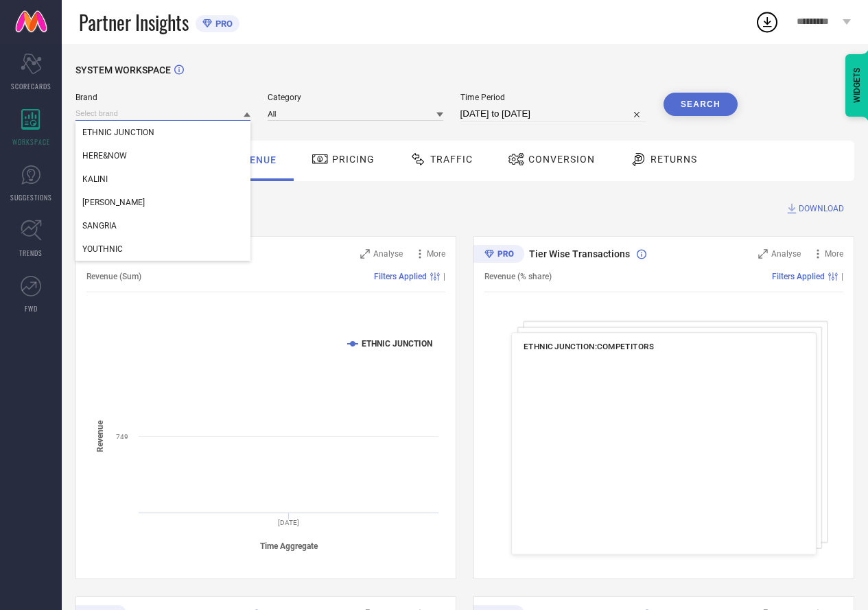
click at [121, 118] on input at bounding box center [163, 113] width 175 height 14
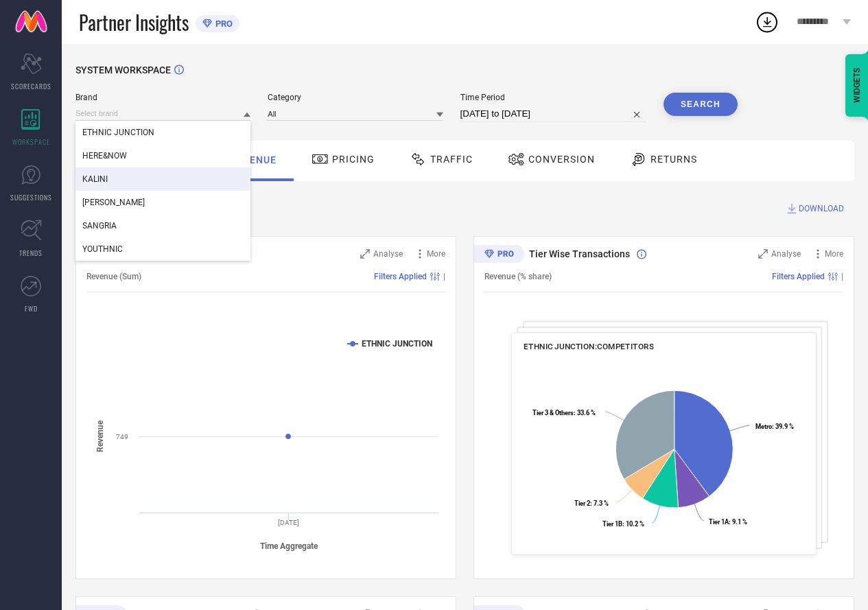
click at [104, 178] on span "KALINI" at bounding box center [94, 179] width 25 height 10
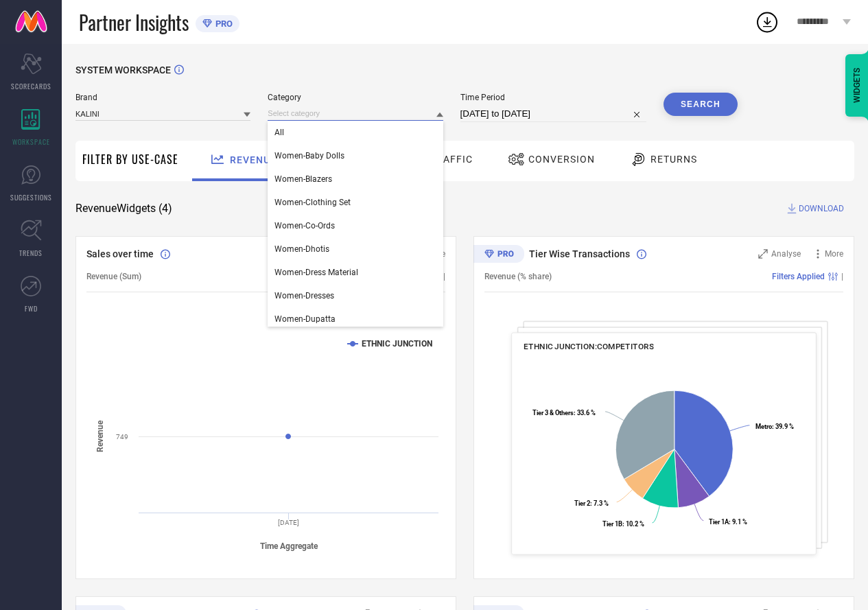
click at [300, 109] on input at bounding box center [355, 113] width 175 height 14
click at [292, 137] on div "All" at bounding box center [355, 132] width 175 height 23
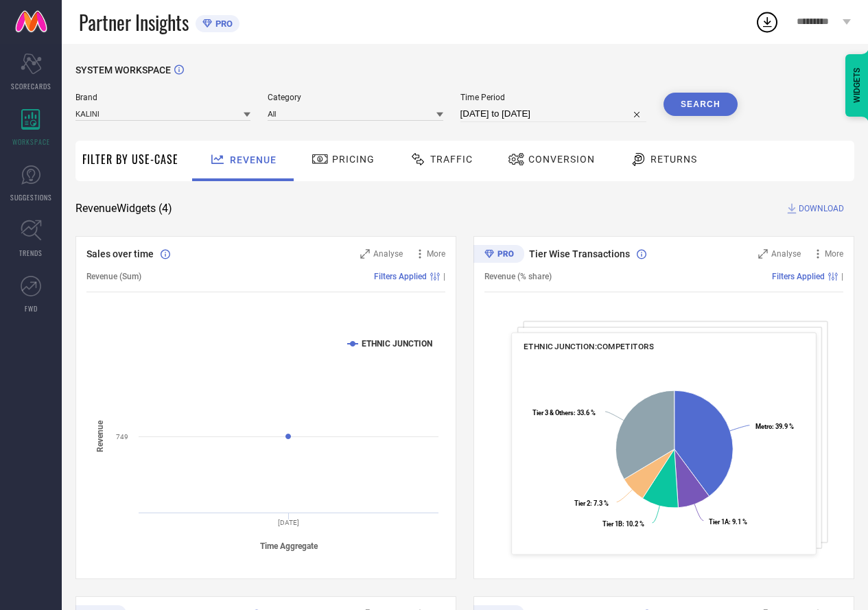
select select "6"
select select "2025"
select select "7"
select select "2025"
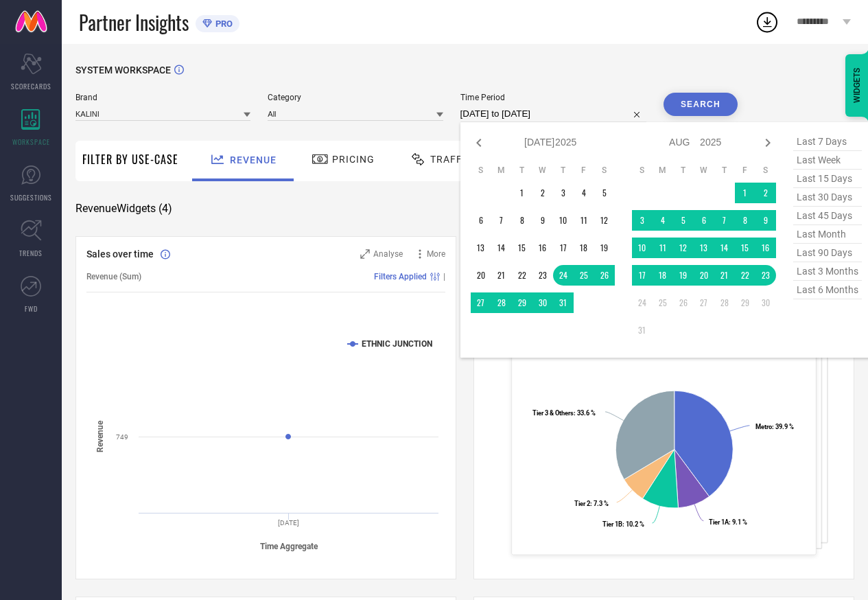
click at [529, 115] on input "[DATE] to [DATE]" at bounding box center [554, 114] width 186 height 16
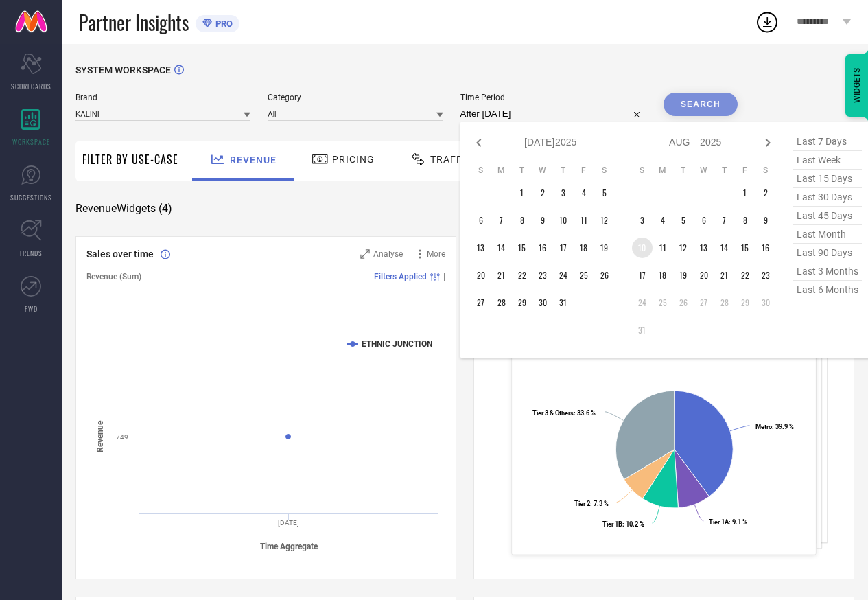
click at [638, 247] on td "10" at bounding box center [642, 247] width 21 height 21
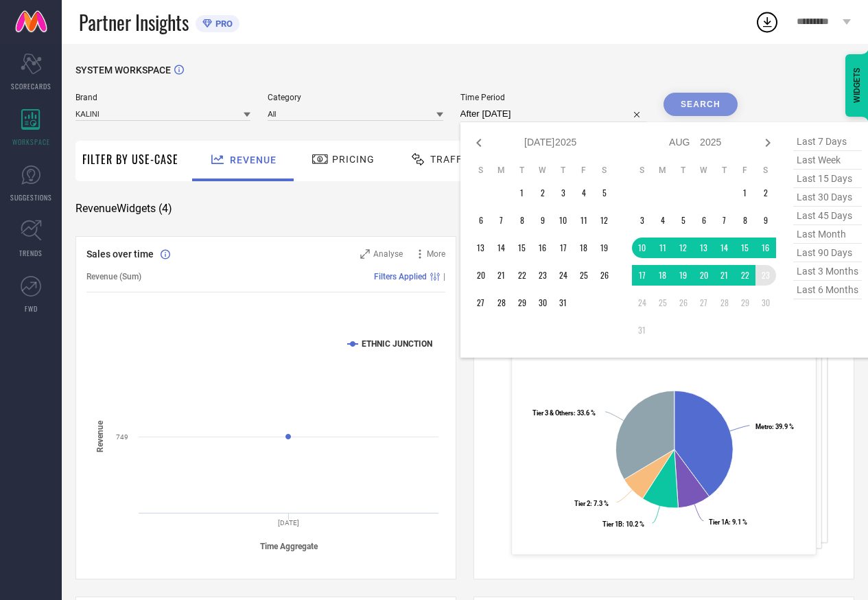
type input "[DATE] to [DATE]"
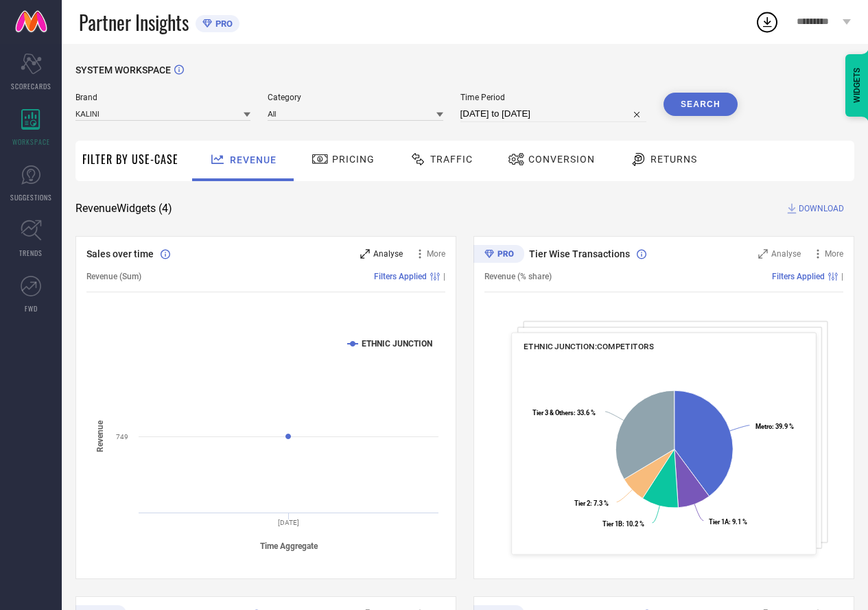
click at [379, 252] on span "Analyse" at bounding box center [388, 254] width 30 height 10
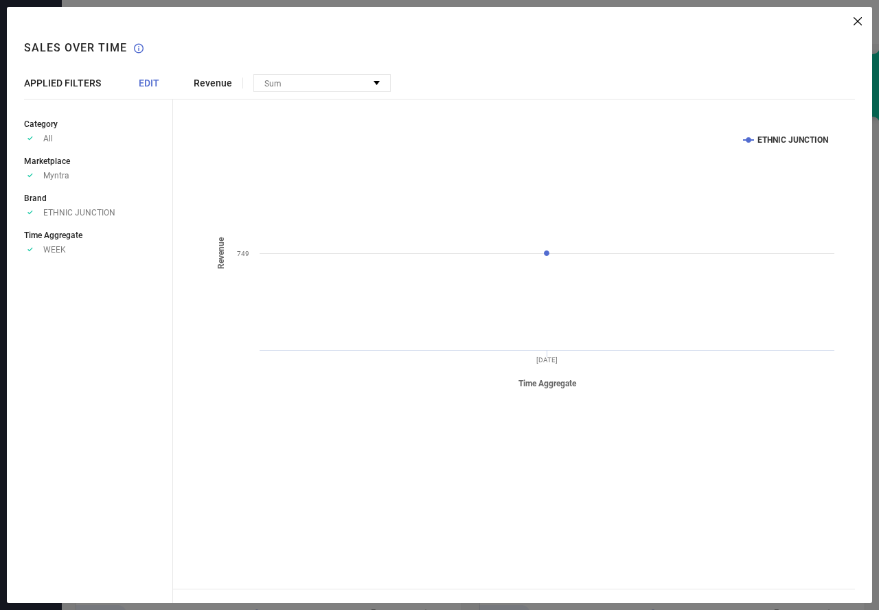
click at [135, 80] on div "APPLIED FILTERS EDIT" at bounding box center [98, 83] width 149 height 11
click at [146, 82] on span "EDIT" at bounding box center [149, 83] width 21 height 11
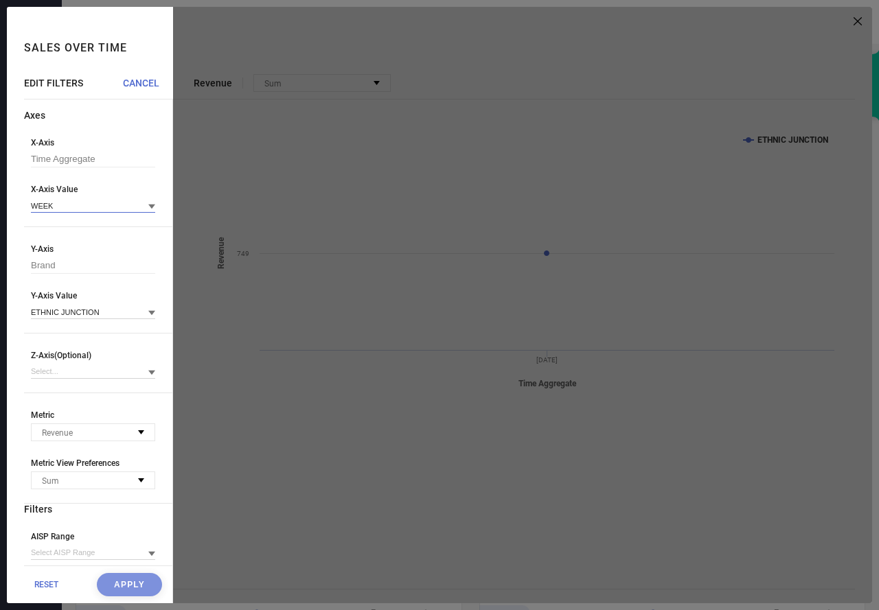
click at [45, 207] on input at bounding box center [93, 205] width 124 height 14
click at [55, 239] on div "DAY" at bounding box center [93, 247] width 124 height 23
click at [123, 575] on button "Apply" at bounding box center [129, 584] width 65 height 23
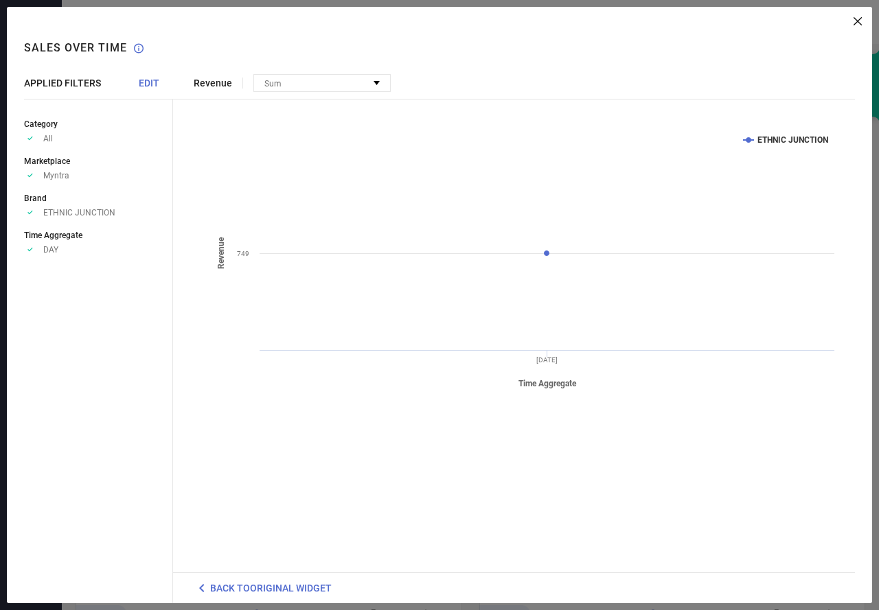
click at [150, 78] on span "EDIT" at bounding box center [149, 83] width 21 height 11
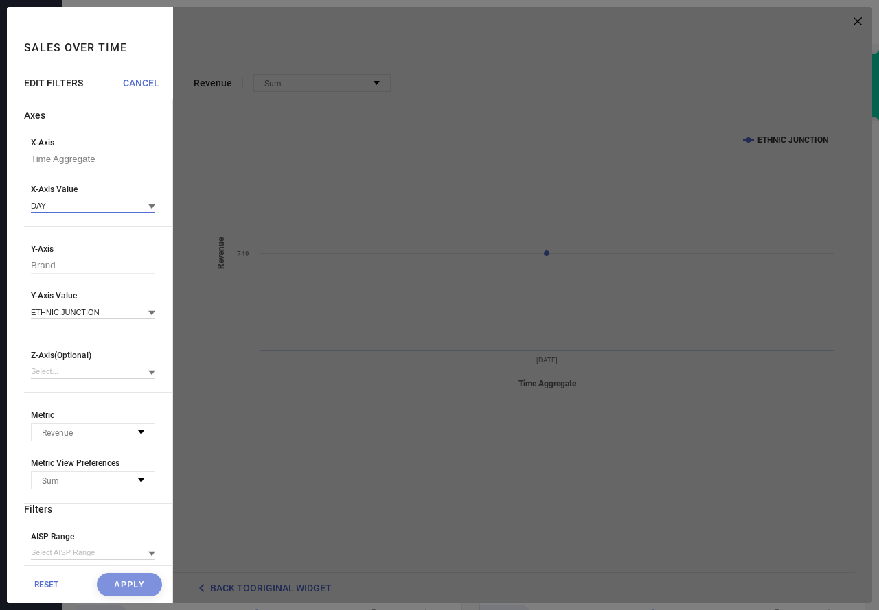
click at [62, 211] on input at bounding box center [93, 205] width 124 height 14
click at [62, 227] on div "DAY" at bounding box center [93, 224] width 124 height 23
click at [121, 583] on div "RESET Apply" at bounding box center [98, 585] width 148 height 38
click at [112, 578] on div "RESET Apply" at bounding box center [98, 585] width 148 height 38
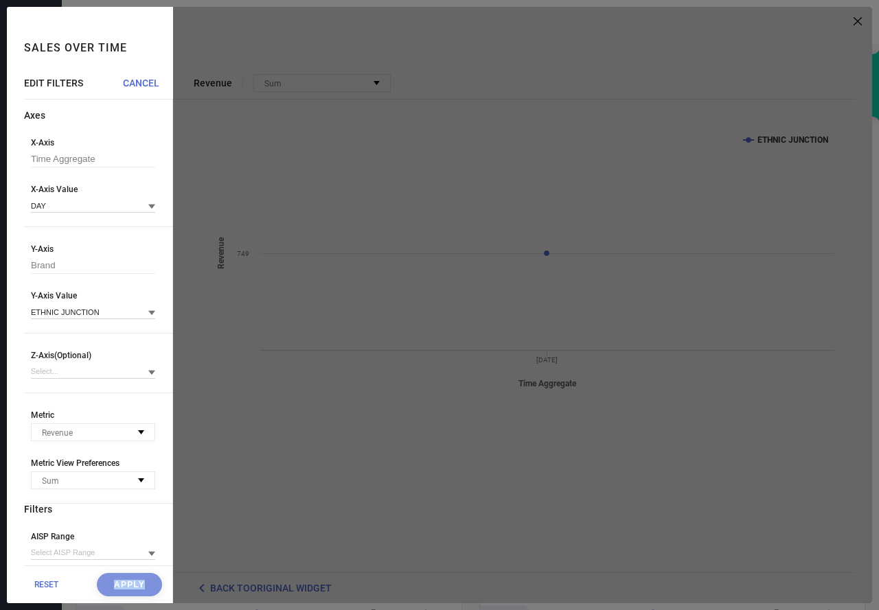
click at [112, 578] on div "RESET Apply" at bounding box center [98, 585] width 148 height 38
click at [128, 581] on div "RESET Apply" at bounding box center [98, 585] width 148 height 38
click at [125, 587] on div "RESET Apply" at bounding box center [98, 585] width 148 height 38
click at [83, 207] on input at bounding box center [93, 205] width 124 height 14
click at [84, 231] on div "DAY" at bounding box center [93, 224] width 124 height 23
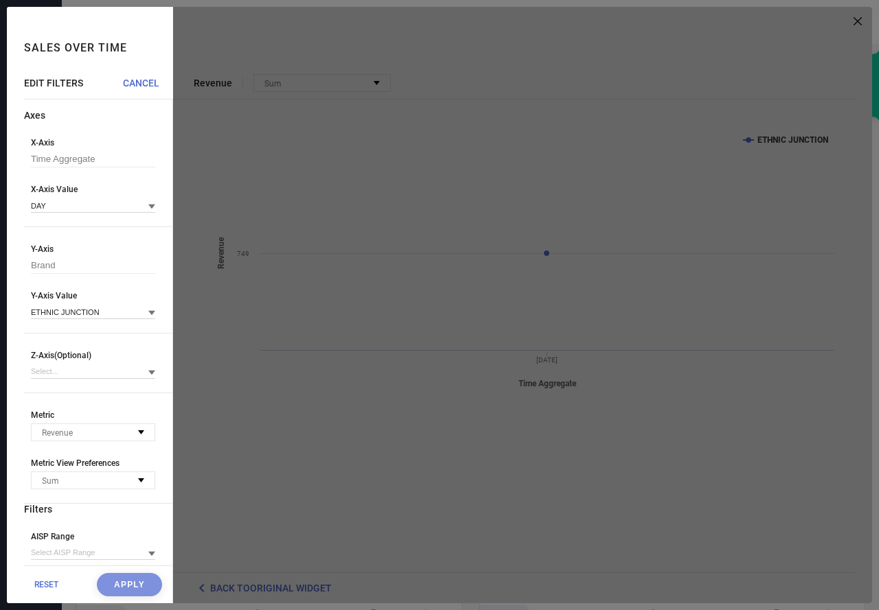
click at [115, 591] on div "RESET Apply" at bounding box center [98, 585] width 148 height 38
click at [113, 585] on div "RESET Apply" at bounding box center [98, 585] width 148 height 38
click at [240, 441] on div at bounding box center [522, 305] width 699 height 596
click at [128, 77] on div "Sales over time" at bounding box center [98, 42] width 149 height 71
click at [128, 82] on span "CANCEL" at bounding box center [141, 83] width 36 height 11
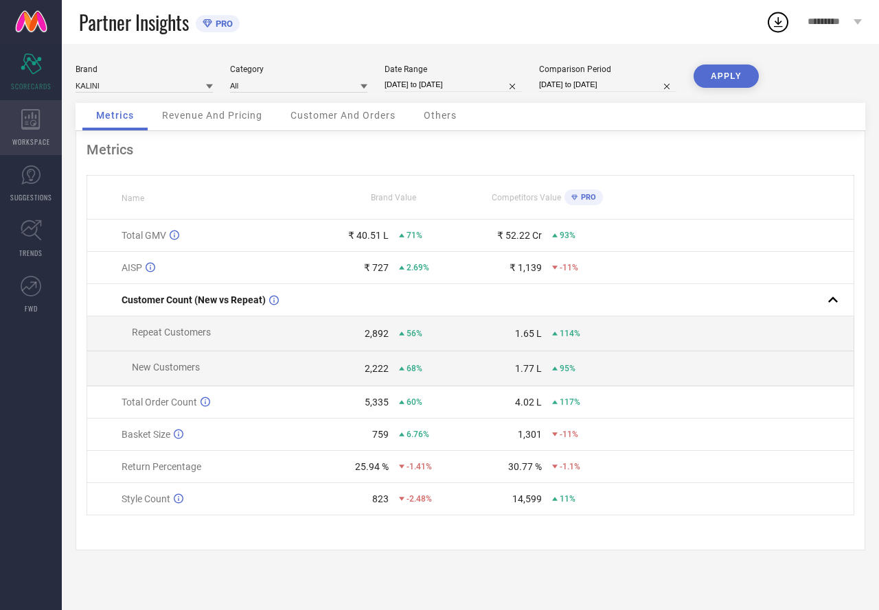
click at [44, 119] on div "WORKSPACE" at bounding box center [31, 127] width 62 height 55
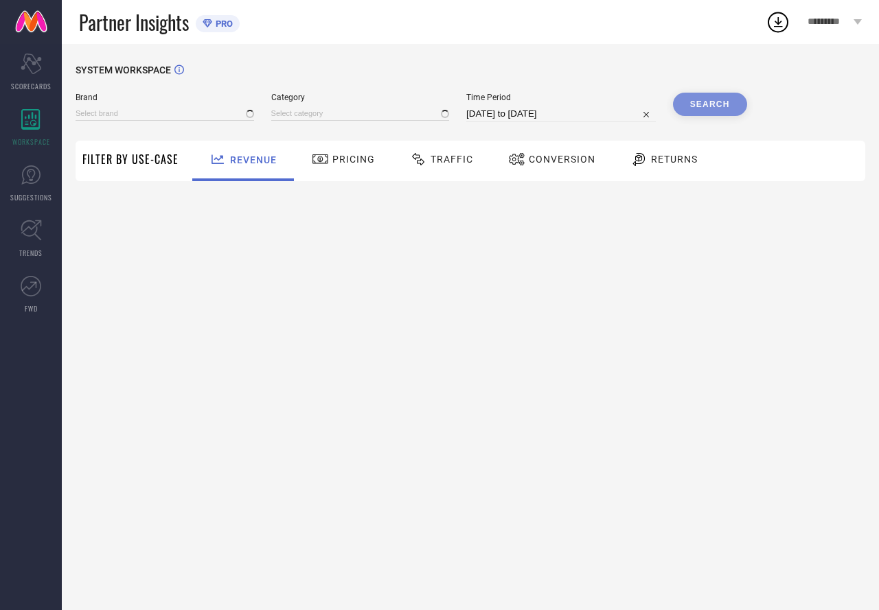
type input "ETHNIC JUNCTION"
type input "All"
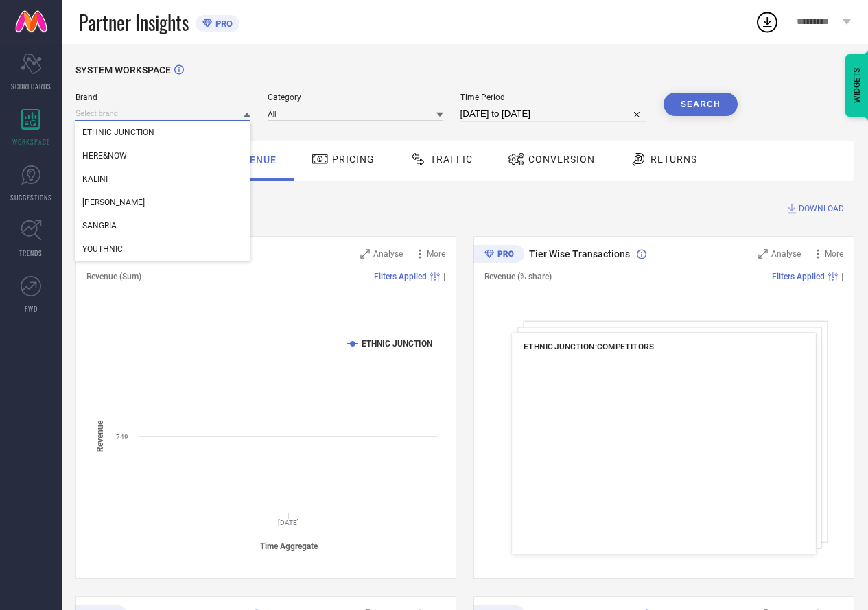
click at [140, 111] on input at bounding box center [163, 113] width 175 height 14
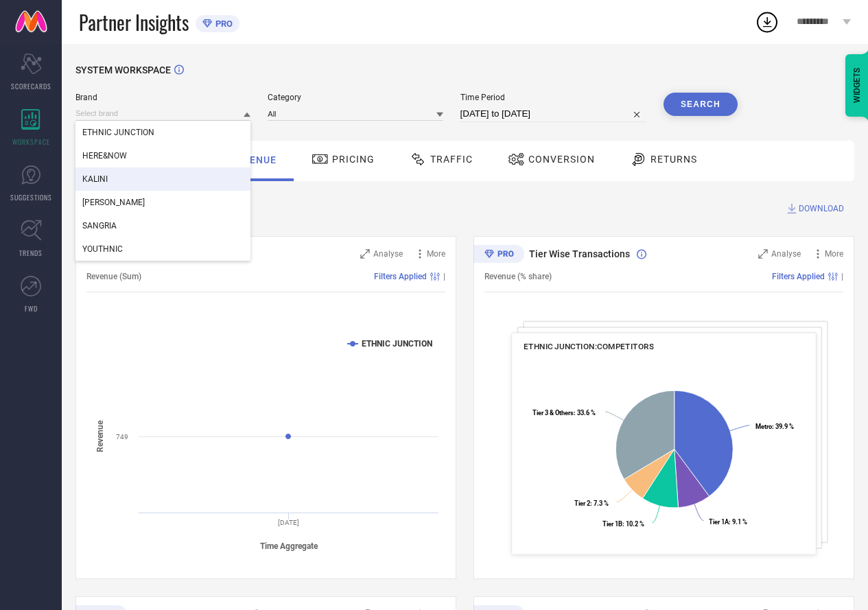
click at [136, 170] on div "KALINI" at bounding box center [163, 178] width 175 height 23
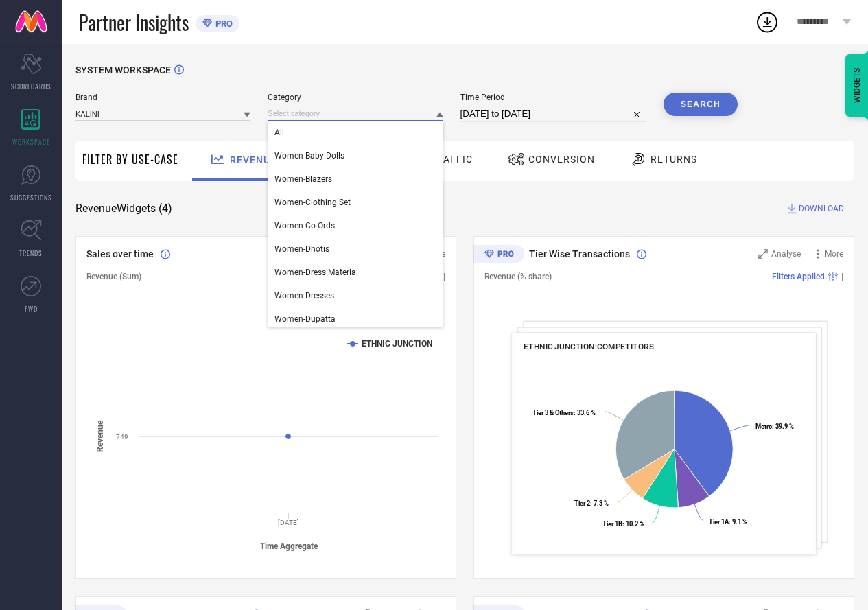
click at [288, 118] on input at bounding box center [355, 113] width 175 height 14
click at [284, 137] on span "All" at bounding box center [280, 133] width 10 height 10
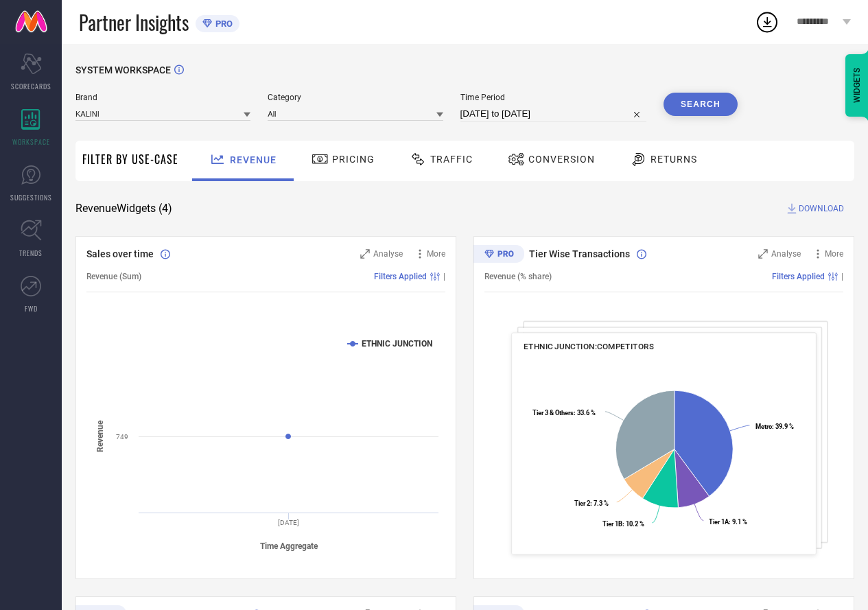
select select "6"
select select "2025"
select select "7"
select select "2025"
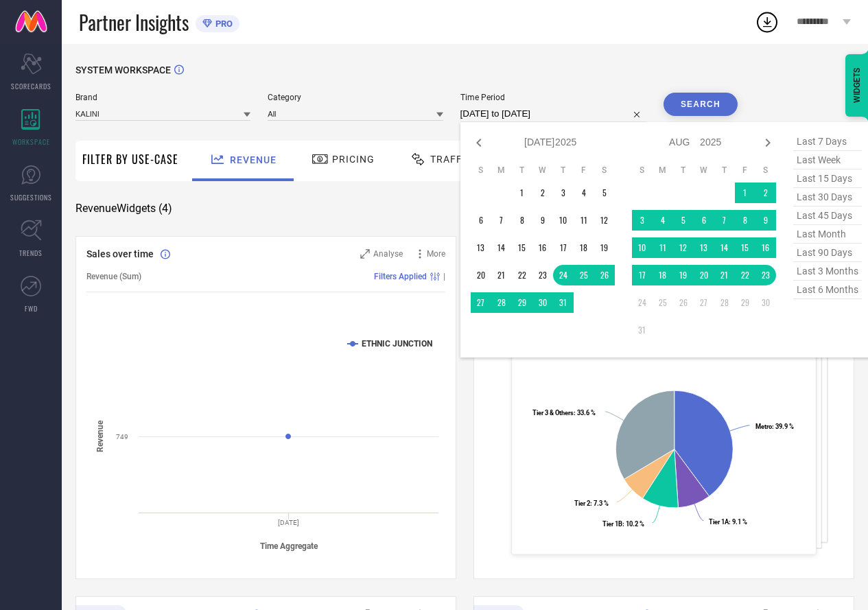
click at [549, 113] on input "[DATE] to [DATE]" at bounding box center [554, 114] width 186 height 16
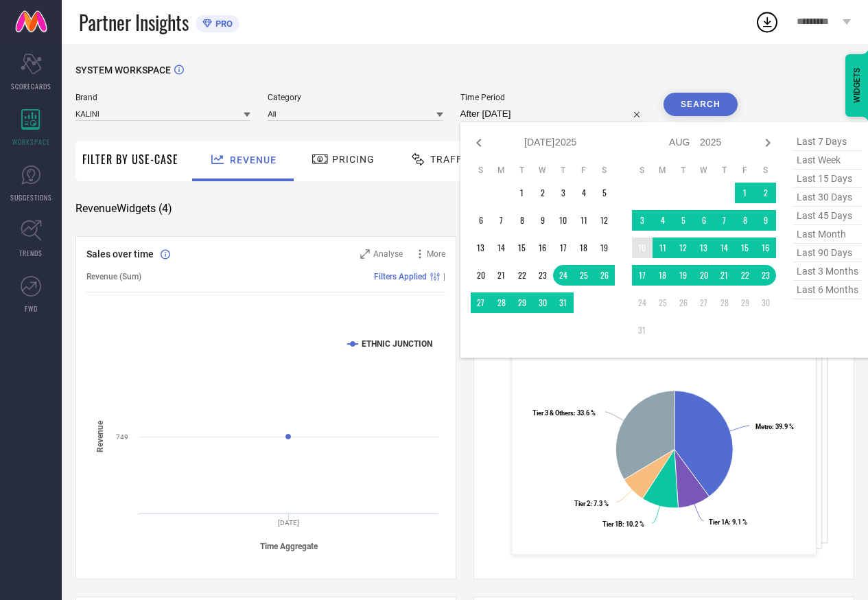
click at [642, 240] on td "10" at bounding box center [642, 247] width 21 height 21
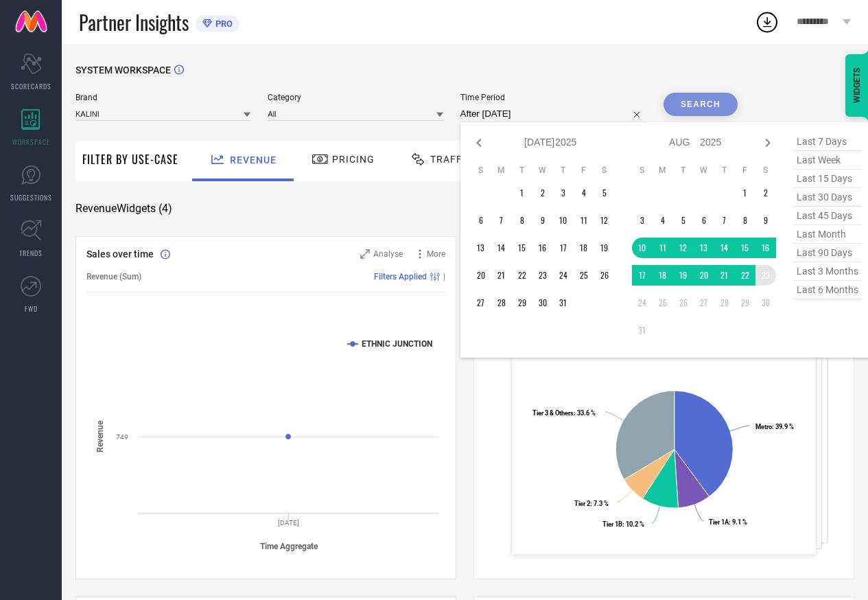
type input "[DATE] to [DATE]"
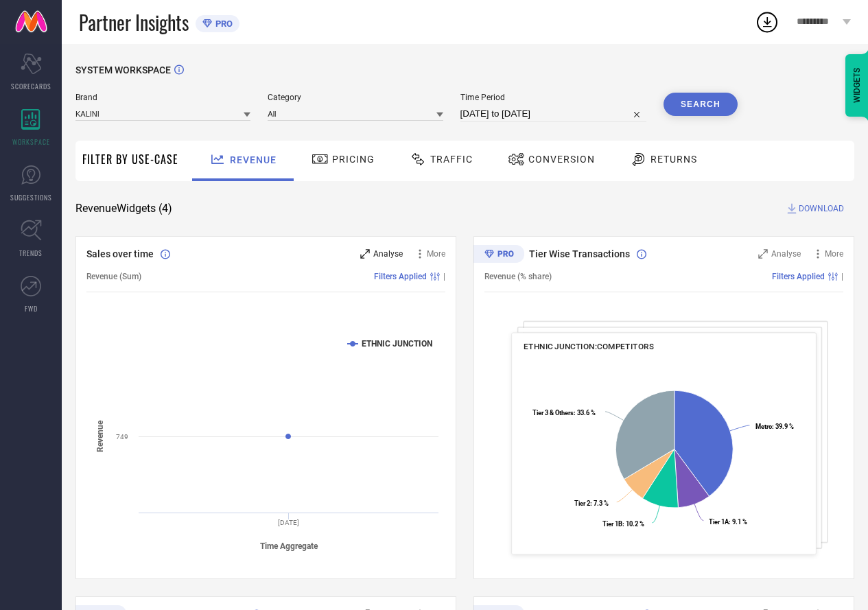
click at [369, 249] on div "Analyse" at bounding box center [381, 254] width 43 height 14
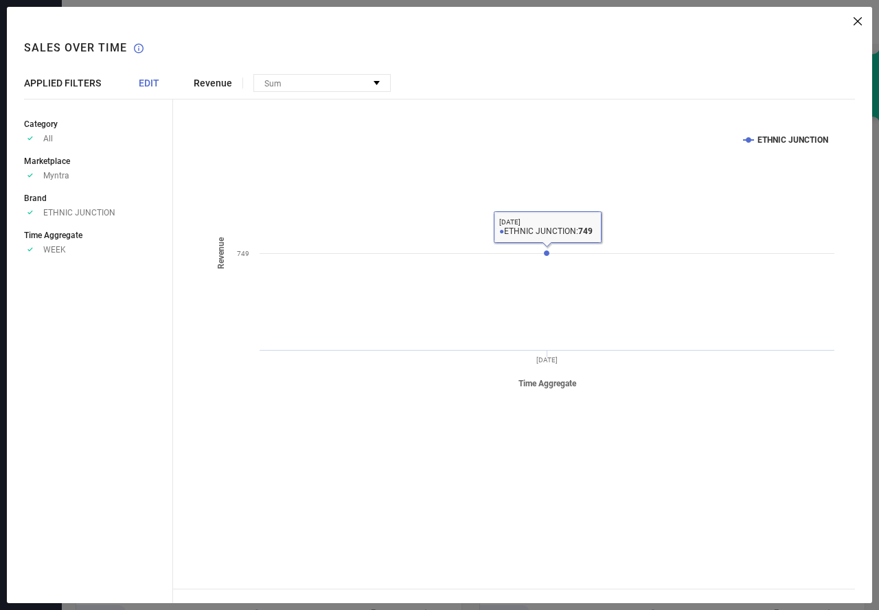
click at [154, 83] on span "EDIT" at bounding box center [149, 83] width 21 height 11
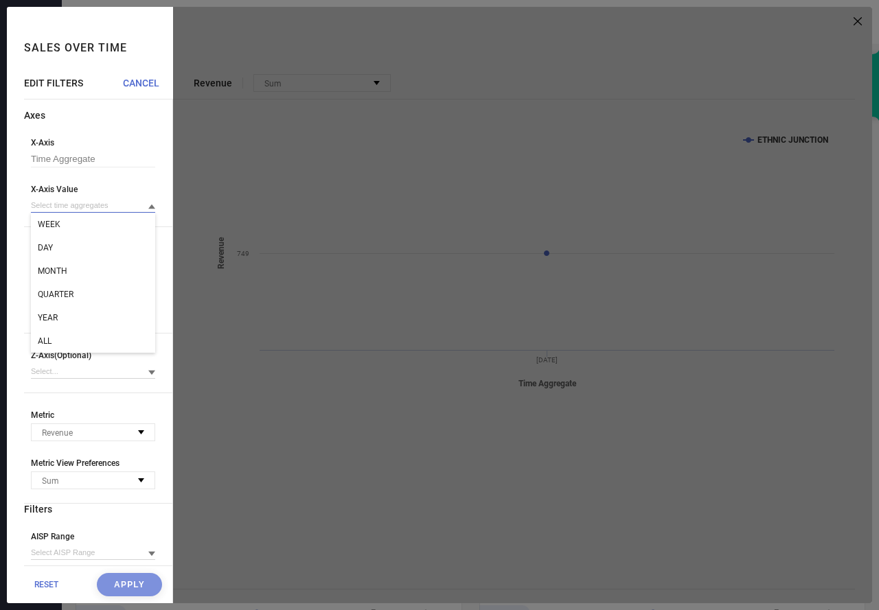
click at [116, 201] on input at bounding box center [93, 205] width 124 height 14
click at [80, 246] on div "DAY" at bounding box center [93, 247] width 124 height 23
click at [124, 576] on button "Apply" at bounding box center [129, 584] width 65 height 23
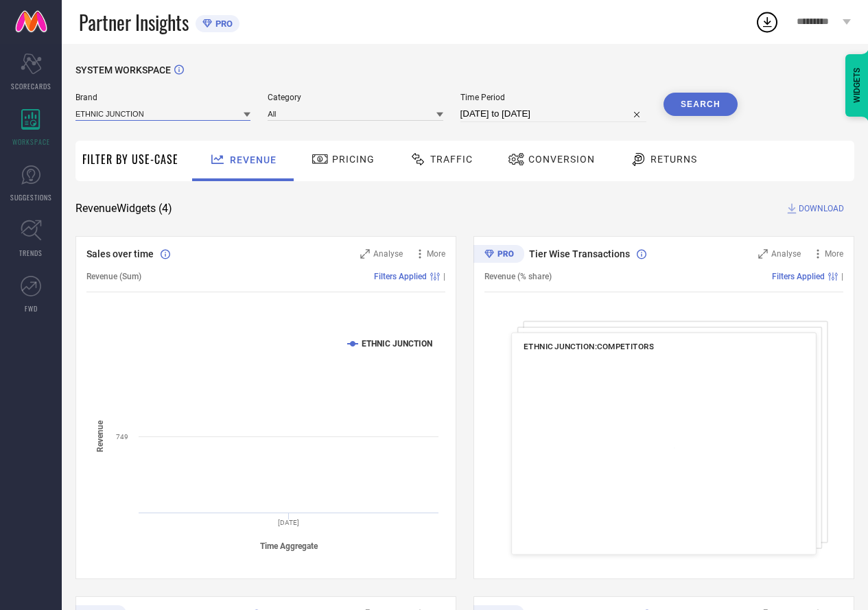
click at [116, 111] on input at bounding box center [163, 113] width 175 height 14
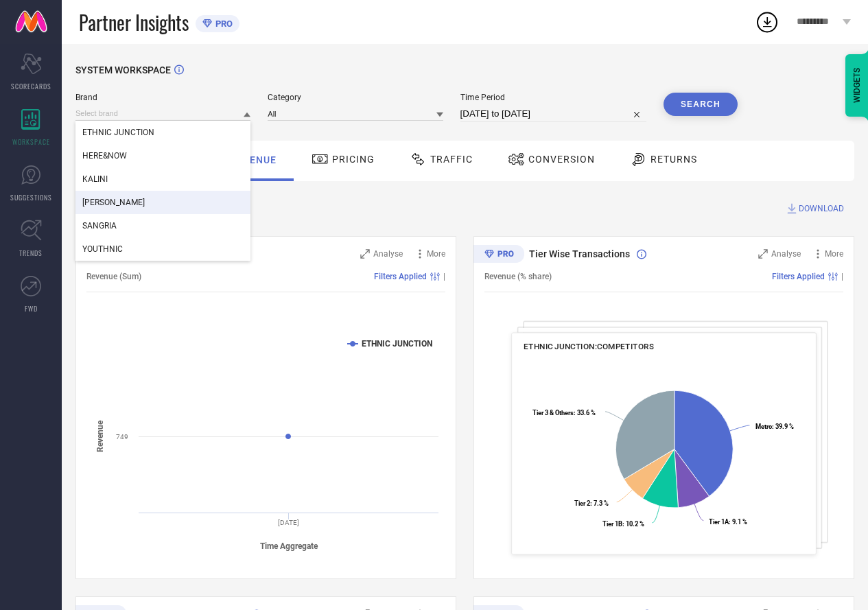
click at [118, 196] on div "[PERSON_NAME]" at bounding box center [163, 202] width 175 height 23
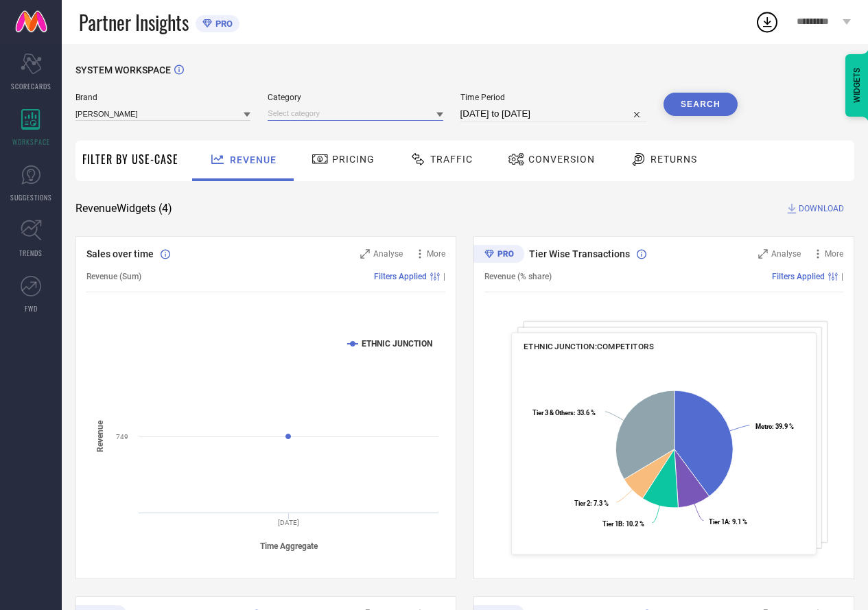
click at [291, 118] on input at bounding box center [355, 113] width 175 height 14
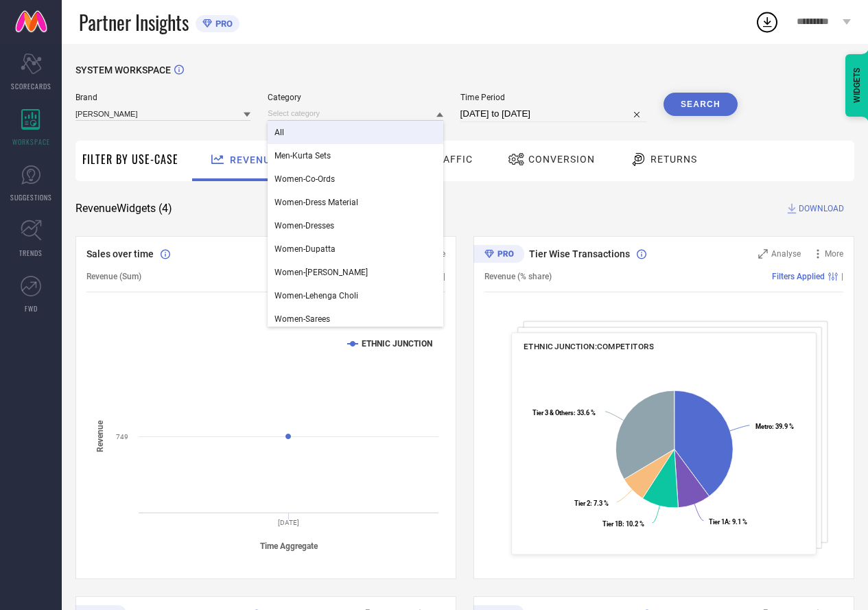
click at [279, 132] on span "All" at bounding box center [280, 133] width 10 height 10
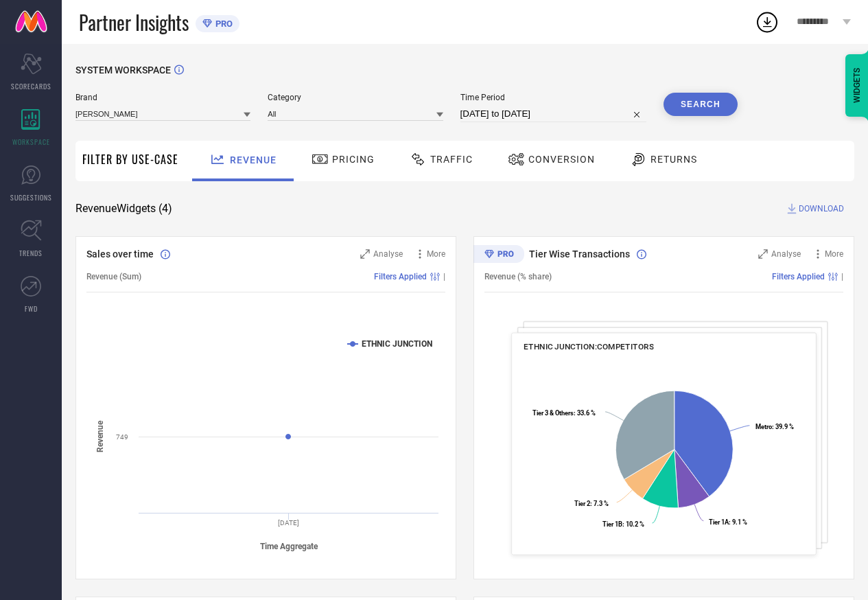
click at [524, 115] on input "[DATE] to [DATE]" at bounding box center [554, 114] width 186 height 16
select select "6"
select select "2025"
select select "7"
select select "2025"
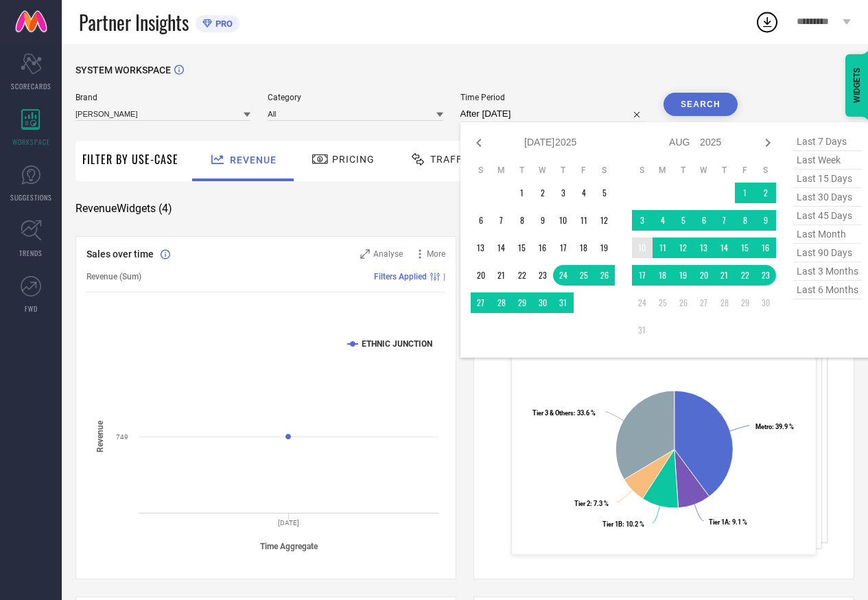
click at [646, 249] on td "10" at bounding box center [642, 247] width 21 height 21
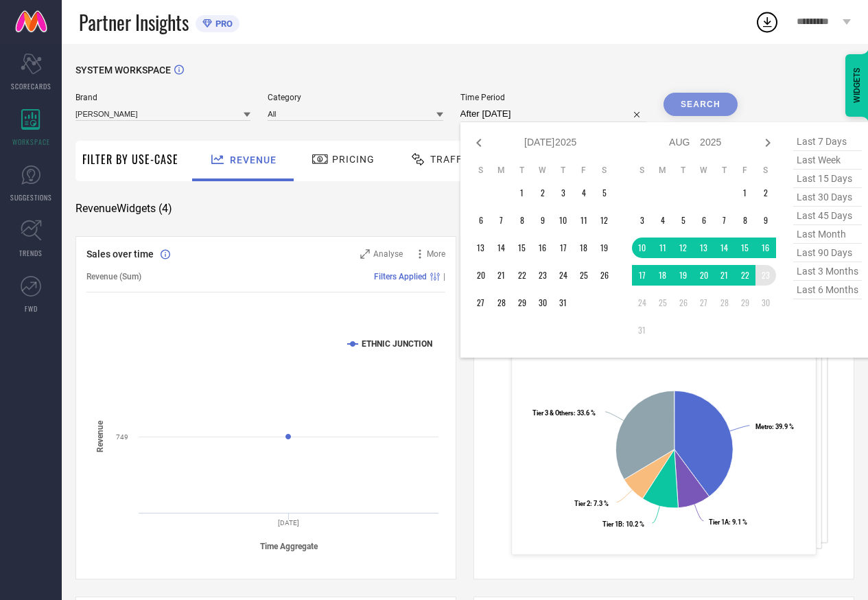
type input "[DATE] to [DATE]"
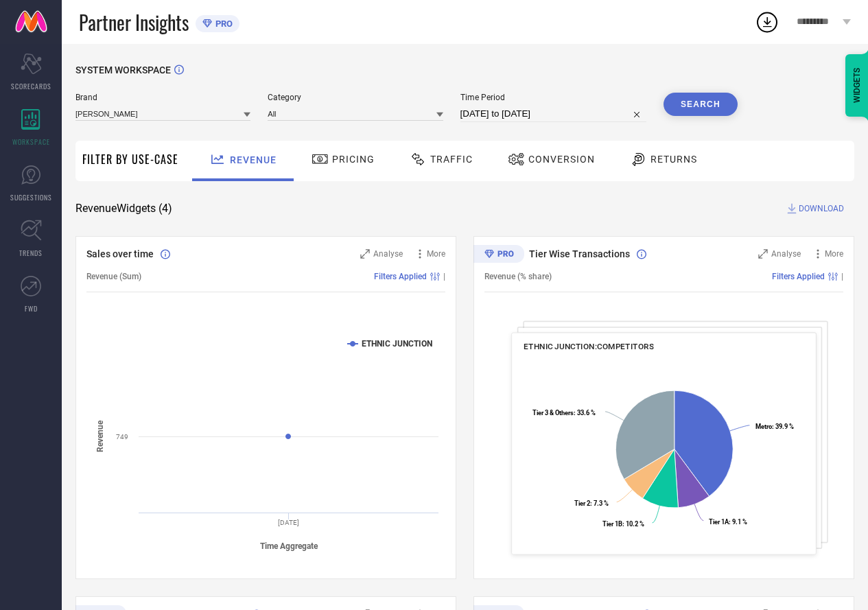
click at [683, 104] on button "Search" at bounding box center [701, 104] width 74 height 23
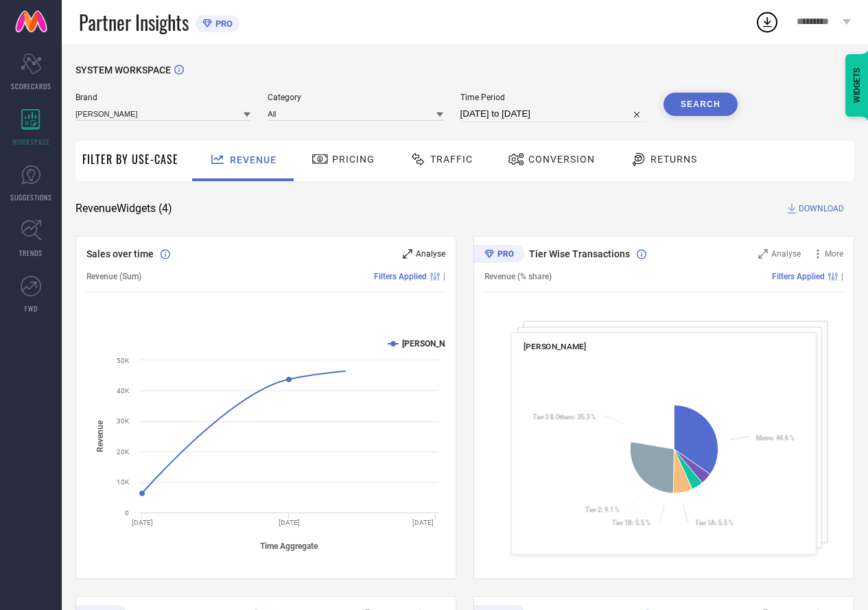
click at [408, 252] on icon at bounding box center [408, 254] width 10 height 10
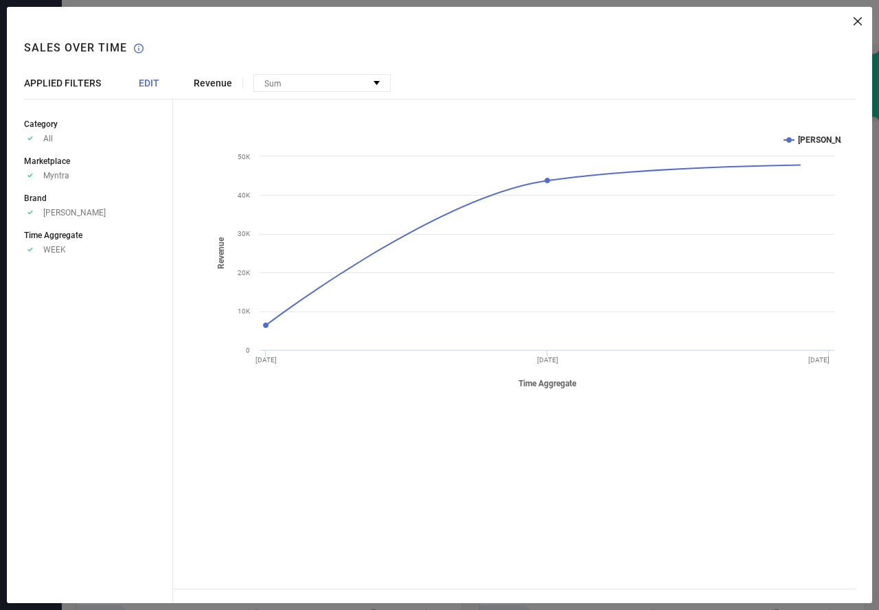
click at [150, 82] on span "EDIT" at bounding box center [149, 83] width 21 height 11
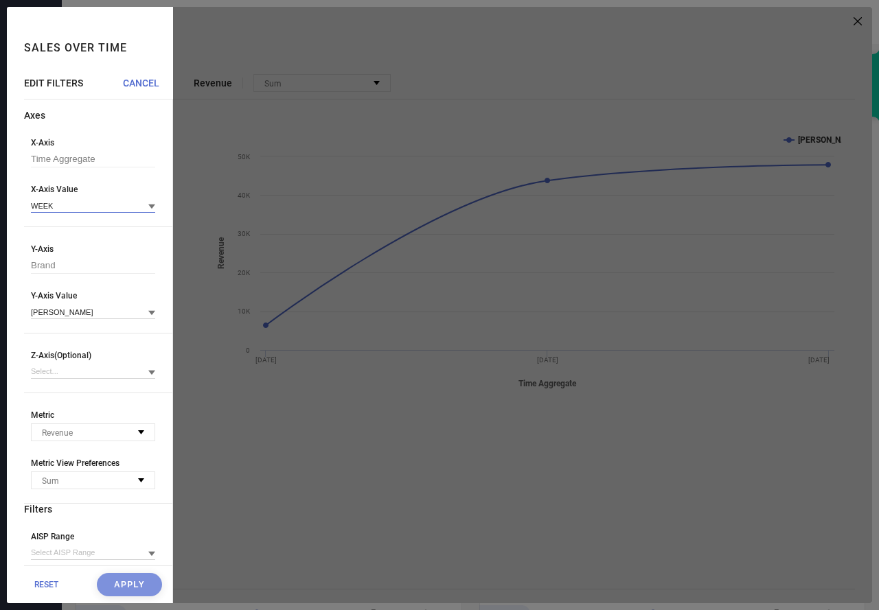
click at [103, 207] on input at bounding box center [93, 205] width 124 height 14
click at [78, 243] on div "DAY" at bounding box center [93, 247] width 124 height 23
click at [110, 588] on button "Apply" at bounding box center [129, 584] width 65 height 23
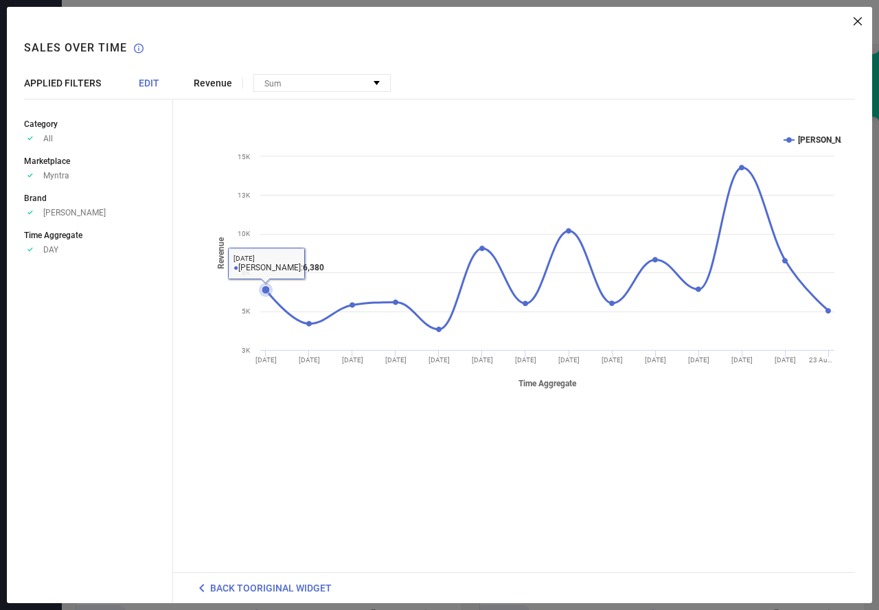
click at [264, 292] on icon at bounding box center [266, 290] width 8 height 8
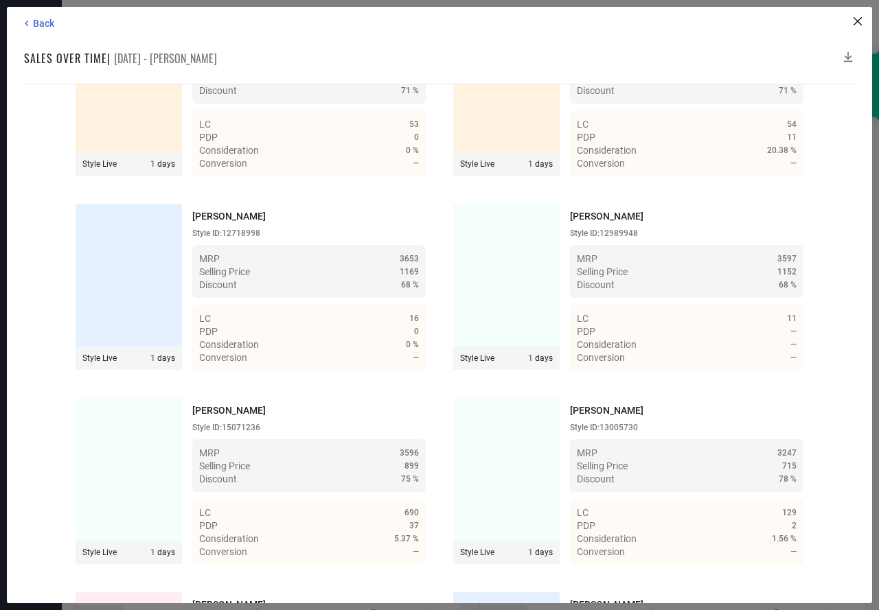
scroll to position [4198, 0]
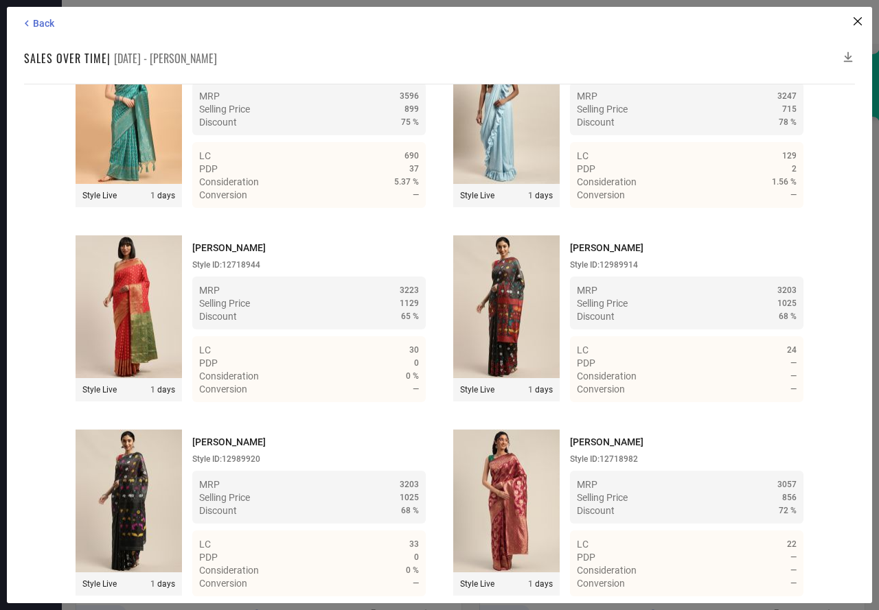
click at [846, 53] on icon at bounding box center [848, 57] width 14 height 14
click at [849, 54] on icon at bounding box center [848, 57] width 14 height 14
click at [36, 19] on span "Back" at bounding box center [43, 23] width 21 height 11
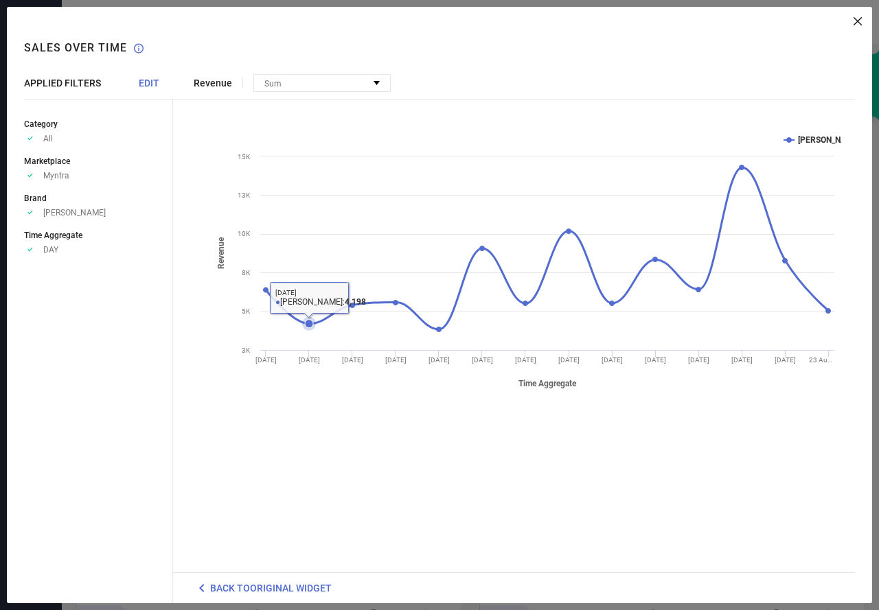
click at [311, 321] on icon at bounding box center [309, 324] width 8 height 8
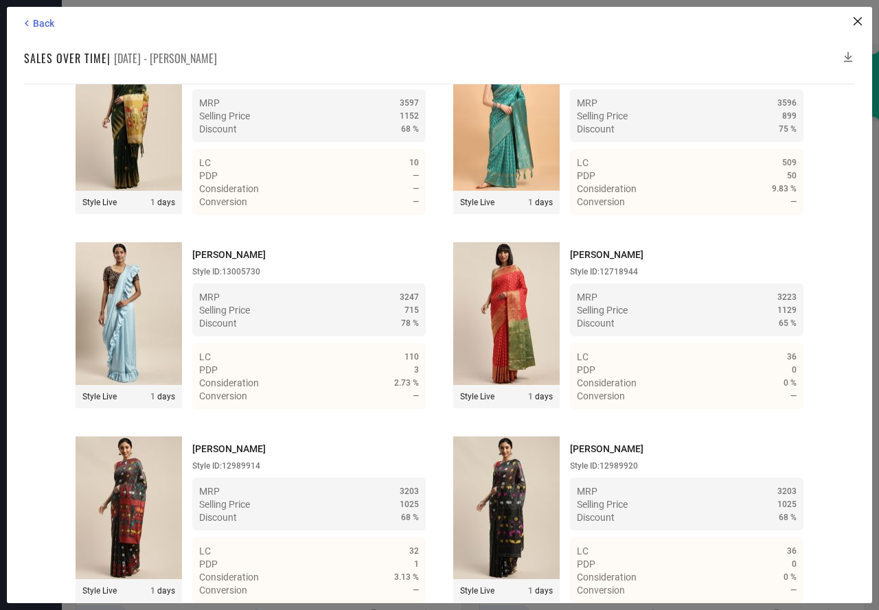
scroll to position [4393, 0]
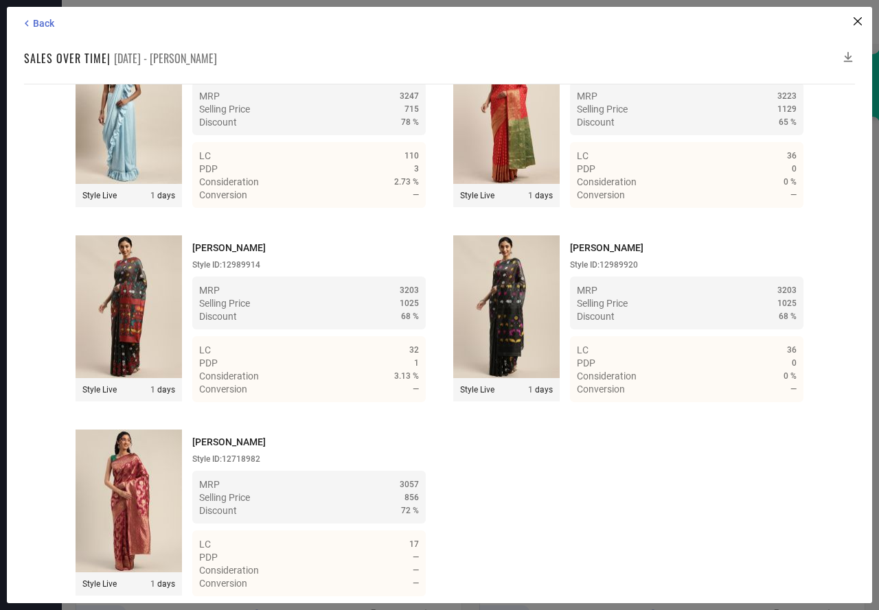
click at [848, 61] on icon at bounding box center [848, 57] width 9 height 10
click at [847, 54] on icon at bounding box center [848, 57] width 14 height 14
click at [36, 20] on span "Back" at bounding box center [43, 23] width 21 height 11
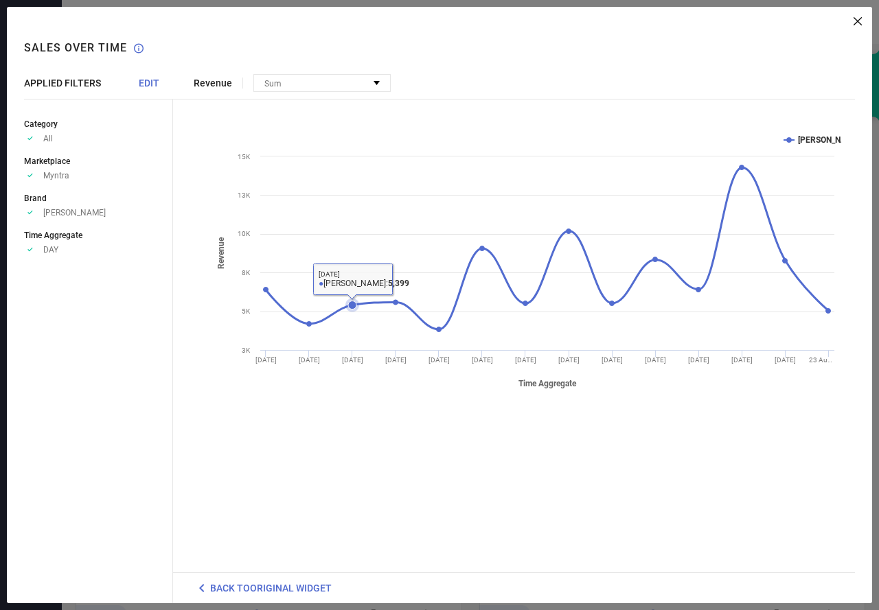
click at [353, 305] on icon at bounding box center [352, 305] width 8 height 8
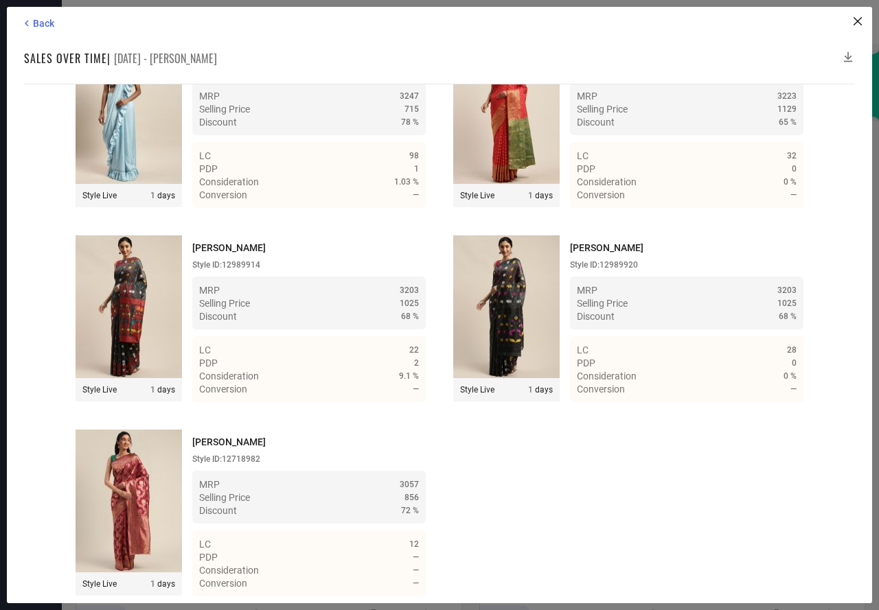
click at [849, 54] on icon at bounding box center [848, 57] width 14 height 14
click at [848, 54] on icon at bounding box center [848, 57] width 9 height 10
click at [34, 23] on span "Back" at bounding box center [43, 23] width 21 height 11
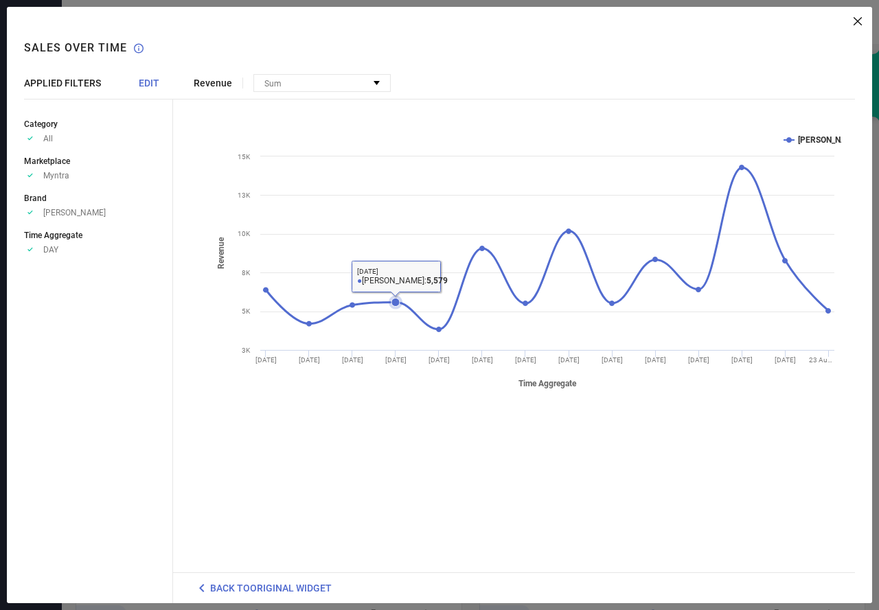
click at [393, 303] on icon at bounding box center [395, 303] width 8 height 8
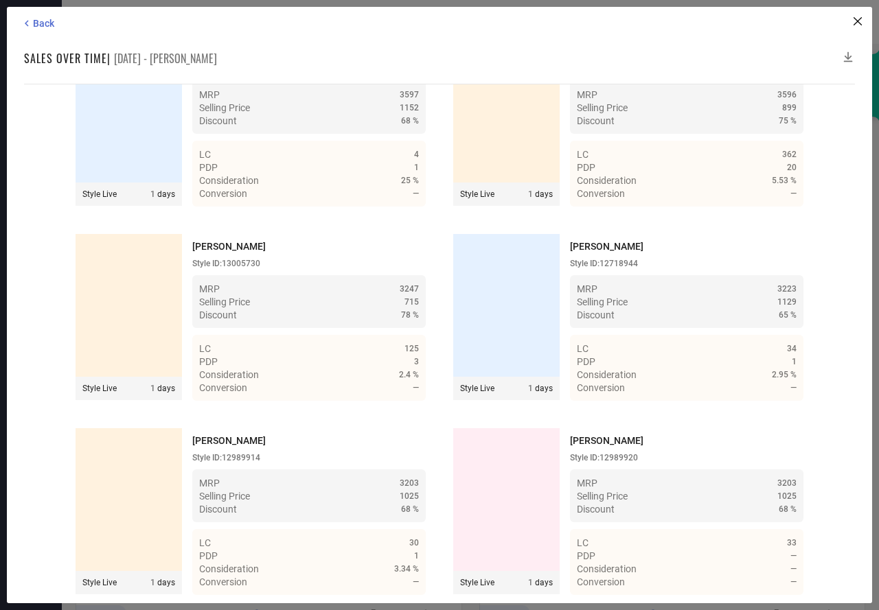
scroll to position [4198, 0]
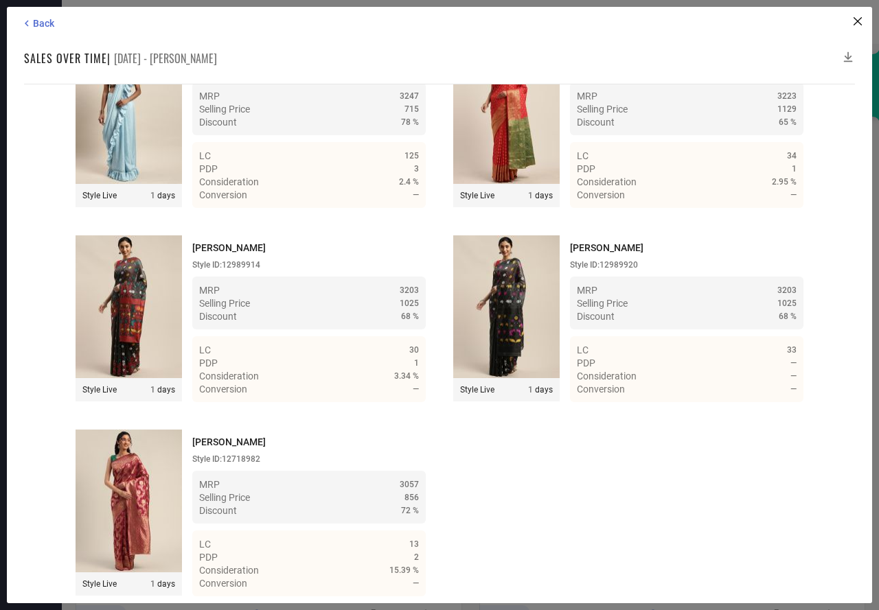
click at [846, 56] on icon at bounding box center [848, 57] width 14 height 14
click at [847, 52] on icon at bounding box center [848, 57] width 14 height 14
click at [47, 26] on span "Back" at bounding box center [43, 23] width 21 height 11
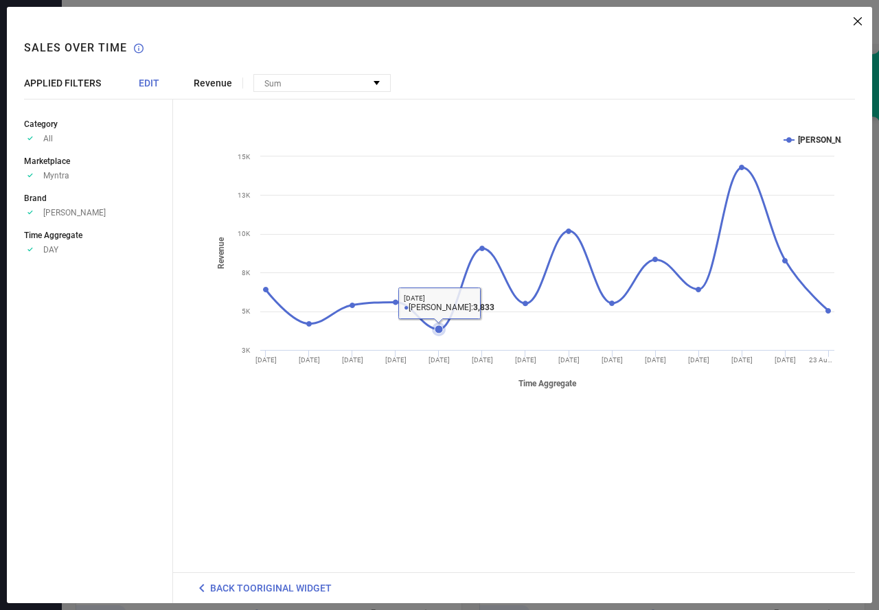
click at [438, 327] on icon at bounding box center [438, 329] width 8 height 8
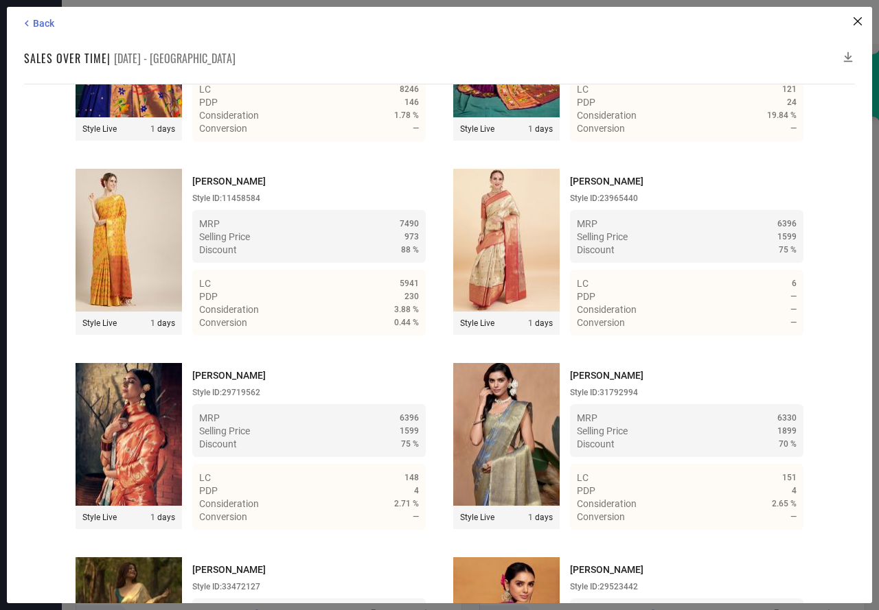
scroll to position [1664, 0]
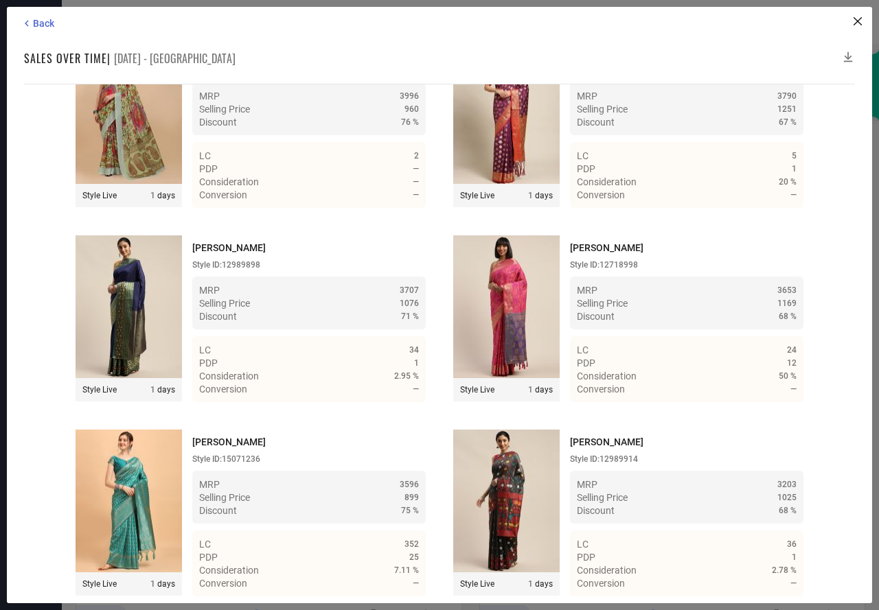
click at [847, 55] on icon at bounding box center [848, 57] width 14 height 14
click at [847, 51] on icon at bounding box center [848, 57] width 14 height 14
click at [35, 23] on span "Back" at bounding box center [43, 23] width 21 height 11
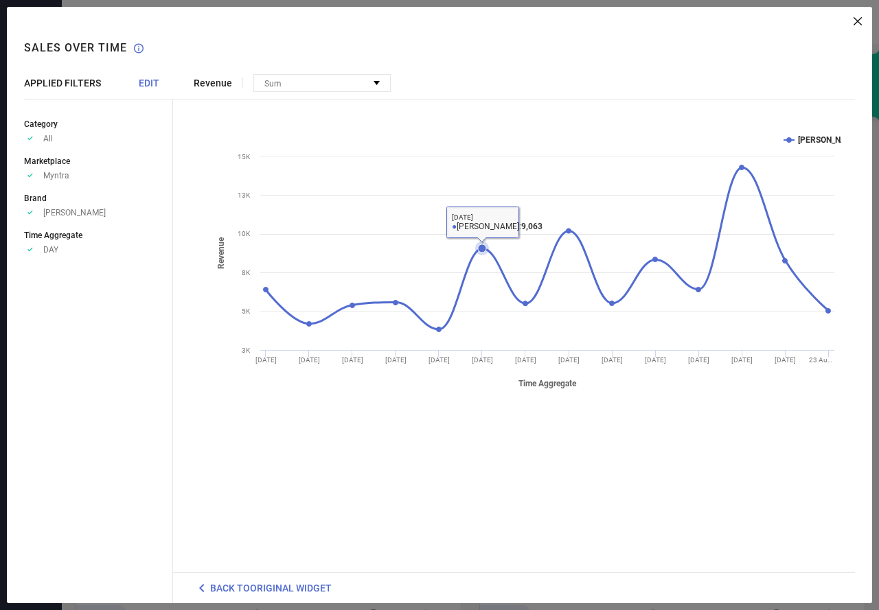
click at [483, 247] on icon at bounding box center [482, 248] width 8 height 8
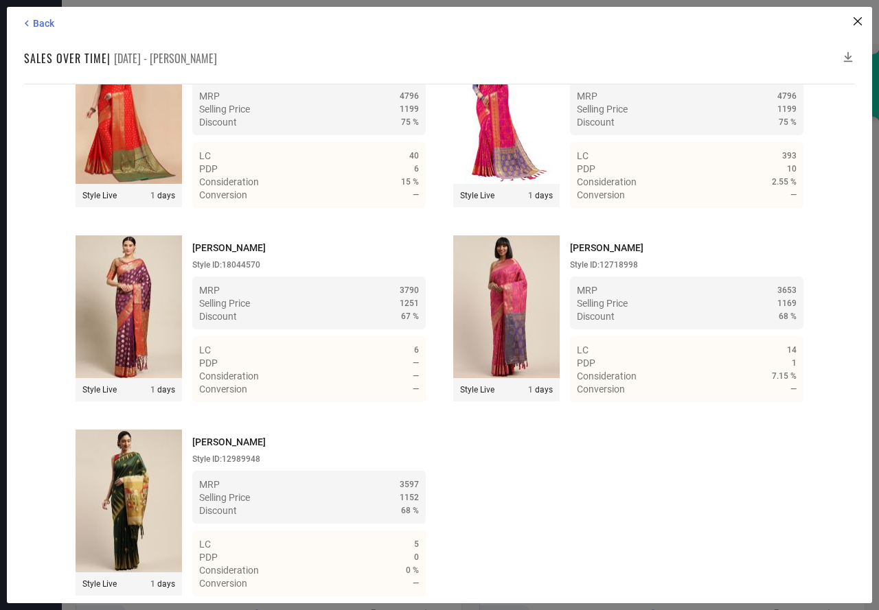
click at [847, 54] on icon at bounding box center [848, 57] width 14 height 14
click at [850, 55] on icon at bounding box center [848, 57] width 14 height 14
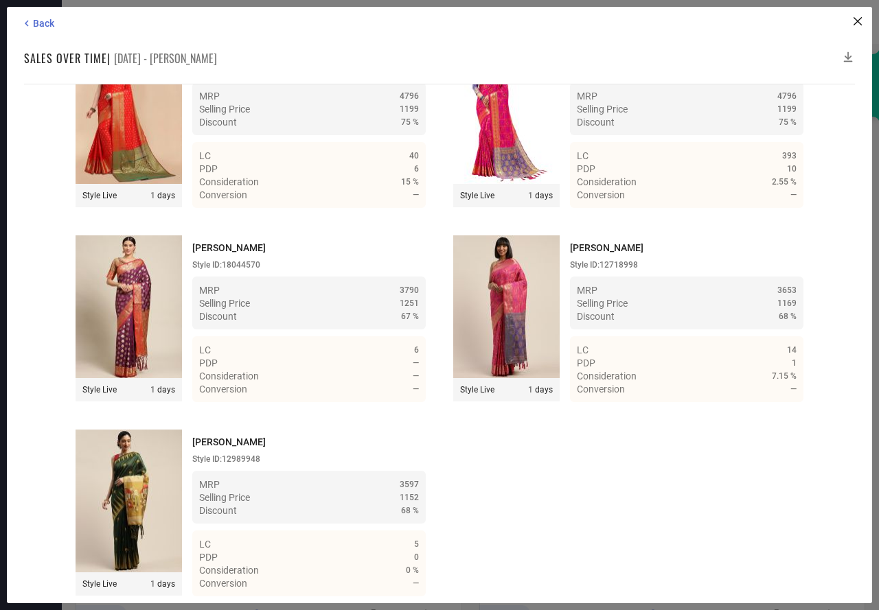
click at [849, 54] on icon at bounding box center [848, 57] width 14 height 14
click at [50, 22] on span "Back" at bounding box center [43, 23] width 21 height 11
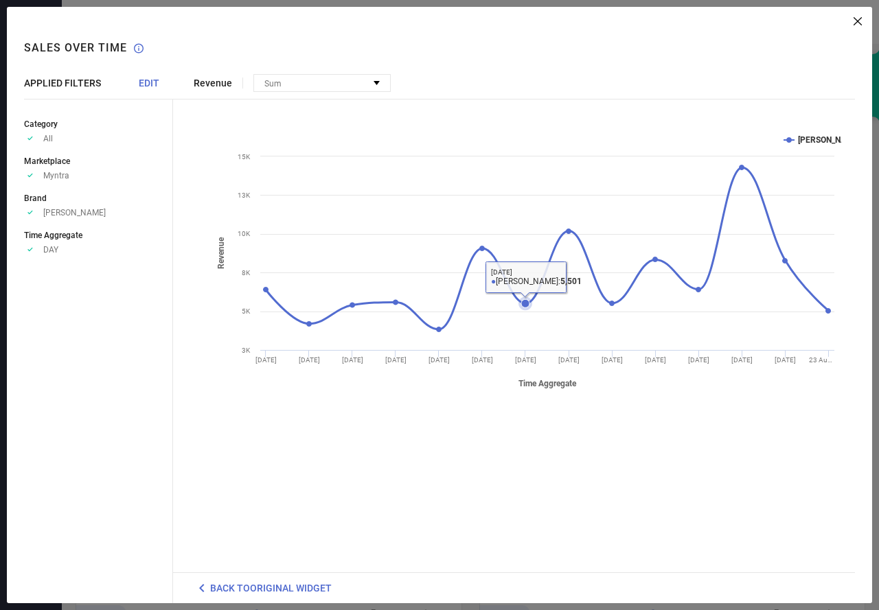
click at [529, 302] on icon at bounding box center [525, 303] width 8 height 8
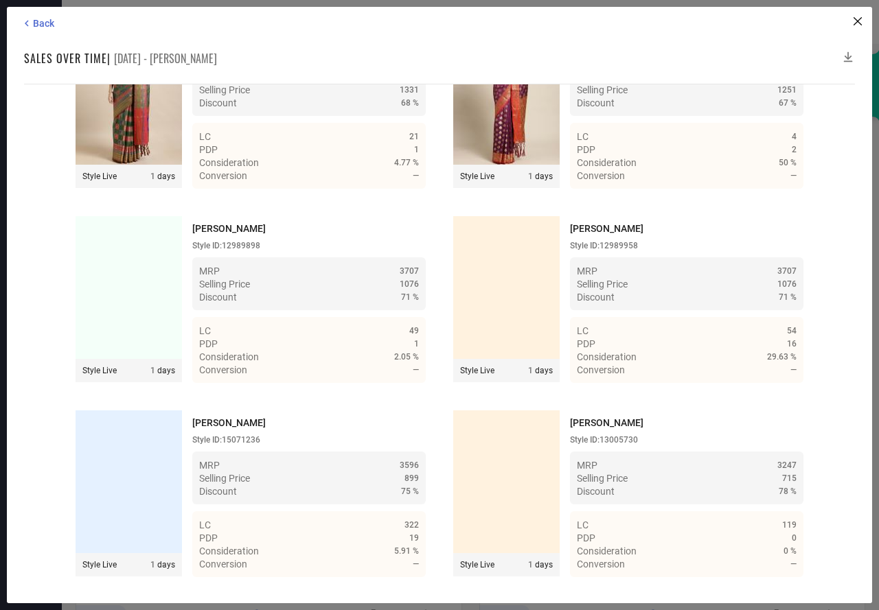
scroll to position [2249, 0]
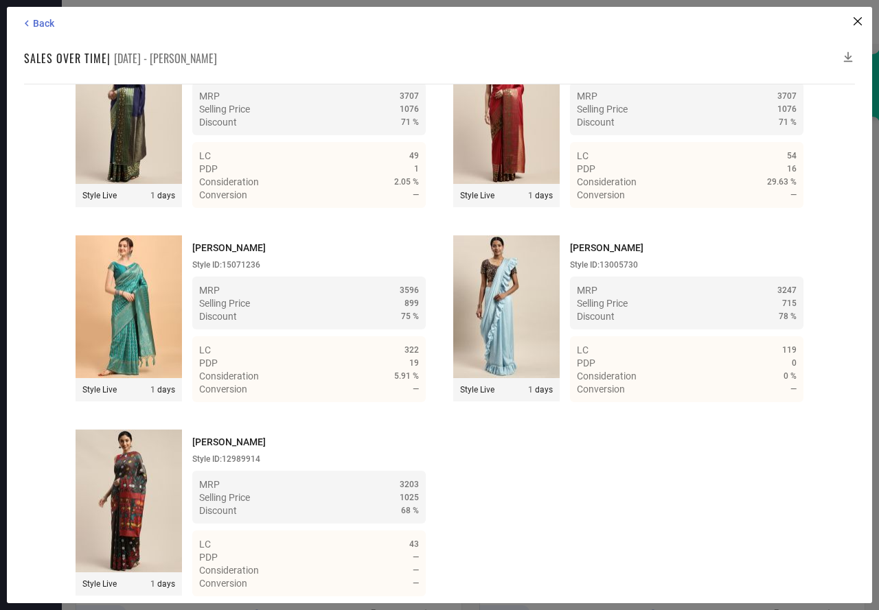
click at [848, 55] on icon at bounding box center [848, 57] width 9 height 10
click at [849, 51] on icon at bounding box center [848, 57] width 14 height 14
click at [848, 51] on icon at bounding box center [848, 57] width 14 height 14
click at [40, 23] on span "Back" at bounding box center [43, 23] width 21 height 11
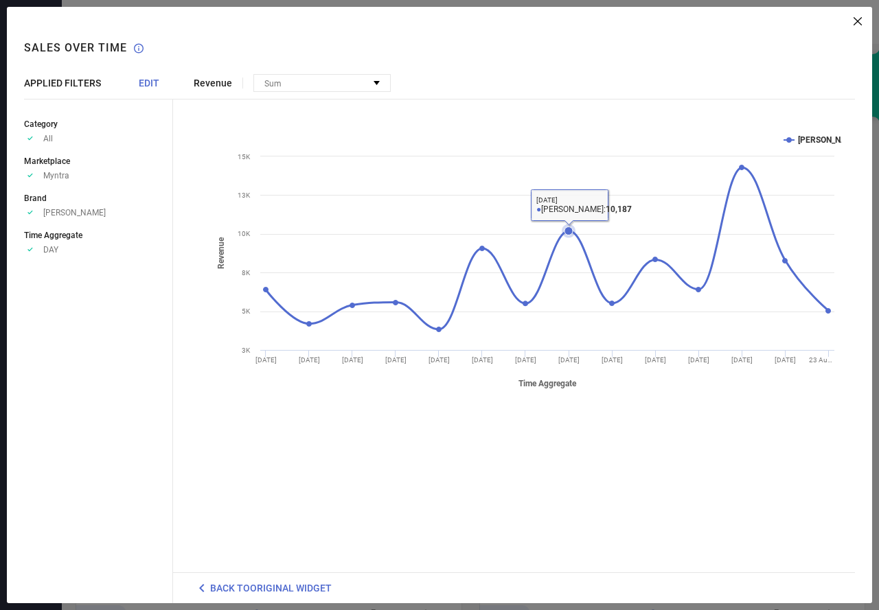
click at [566, 232] on icon at bounding box center [568, 231] width 8 height 8
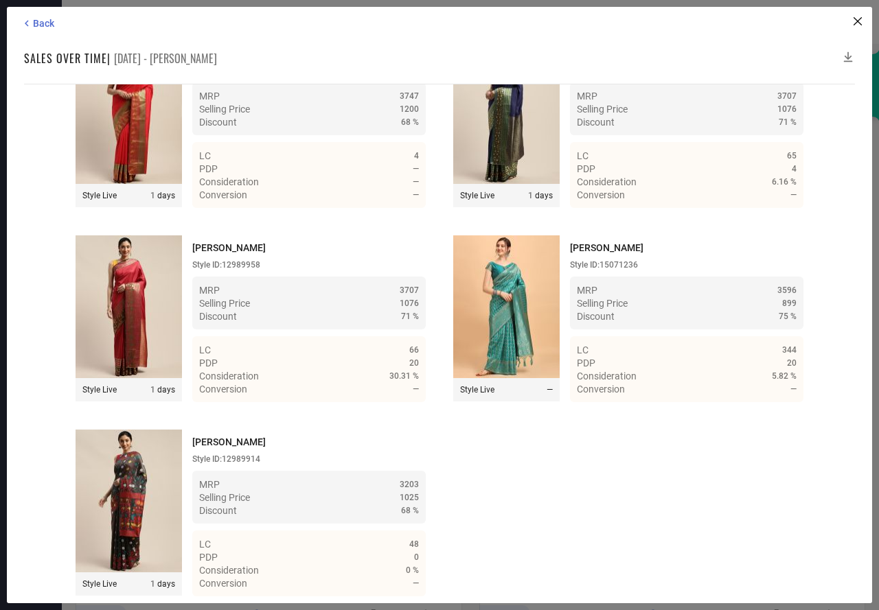
click at [846, 51] on icon at bounding box center [848, 57] width 14 height 14
click at [847, 55] on icon at bounding box center [848, 57] width 14 height 14
click at [849, 54] on icon at bounding box center [848, 57] width 14 height 14
click at [847, 53] on icon at bounding box center [848, 57] width 14 height 14
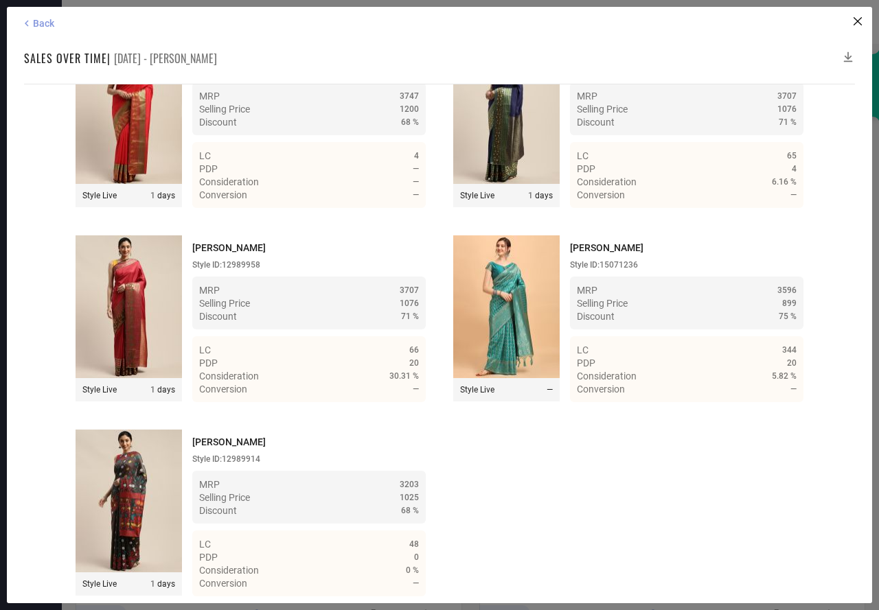
click at [49, 25] on span "Back" at bounding box center [43, 23] width 21 height 11
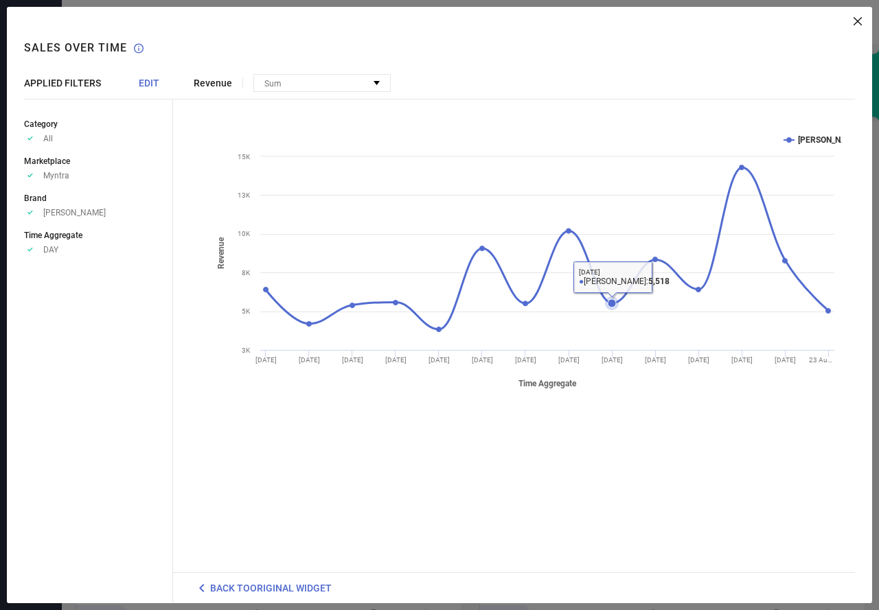
click at [610, 299] on icon at bounding box center [611, 303] width 8 height 8
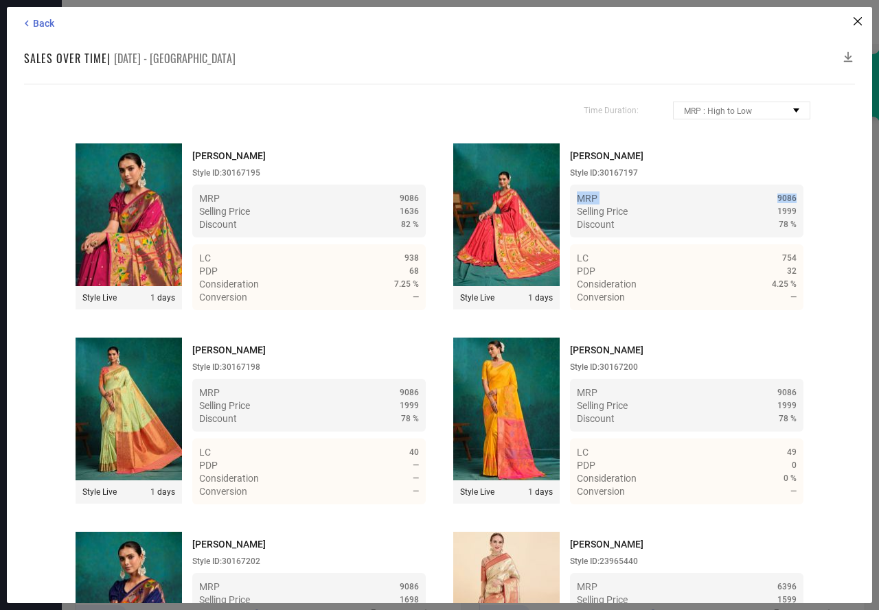
drag, startPoint x: 860, startPoint y: 171, endPoint x: 852, endPoint y: 194, distance: 24.7
click at [852, 195] on div "Back Sales over time | 18 Aug 25 - MITERA Time Duration: MRP : High to Low MRP …" at bounding box center [439, 305] width 865 height 596
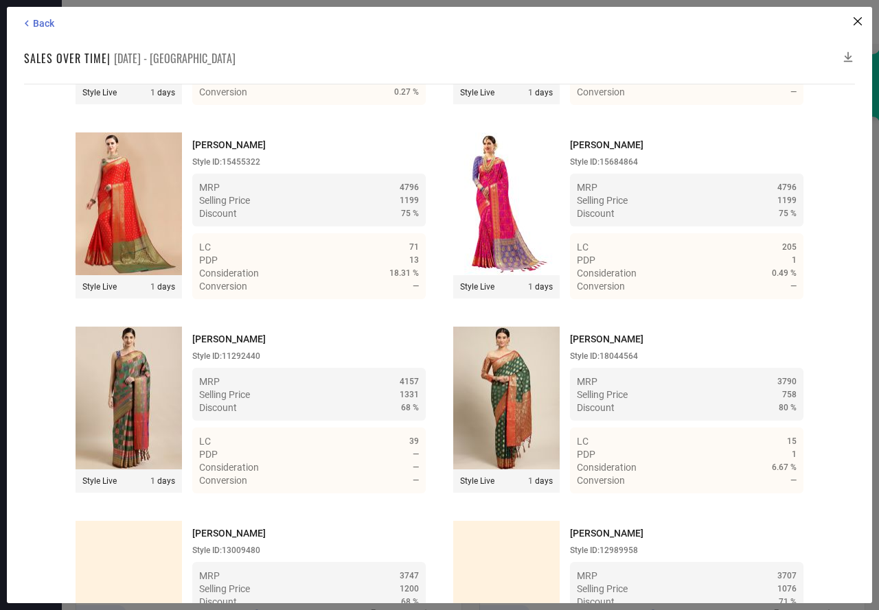
scroll to position [1859, 0]
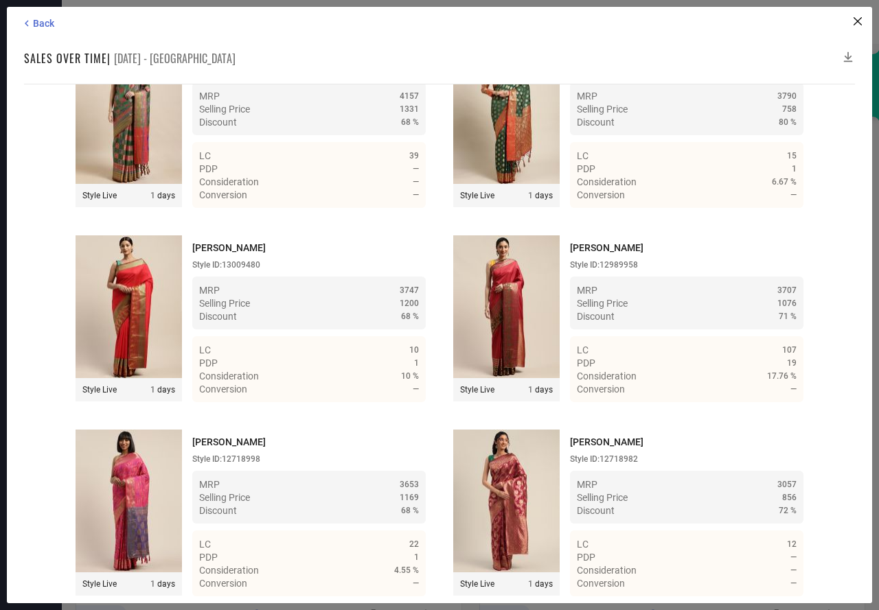
click at [848, 53] on icon at bounding box center [848, 57] width 14 height 14
click at [847, 52] on icon at bounding box center [848, 57] width 14 height 14
click at [24, 25] on icon at bounding box center [27, 23] width 12 height 12
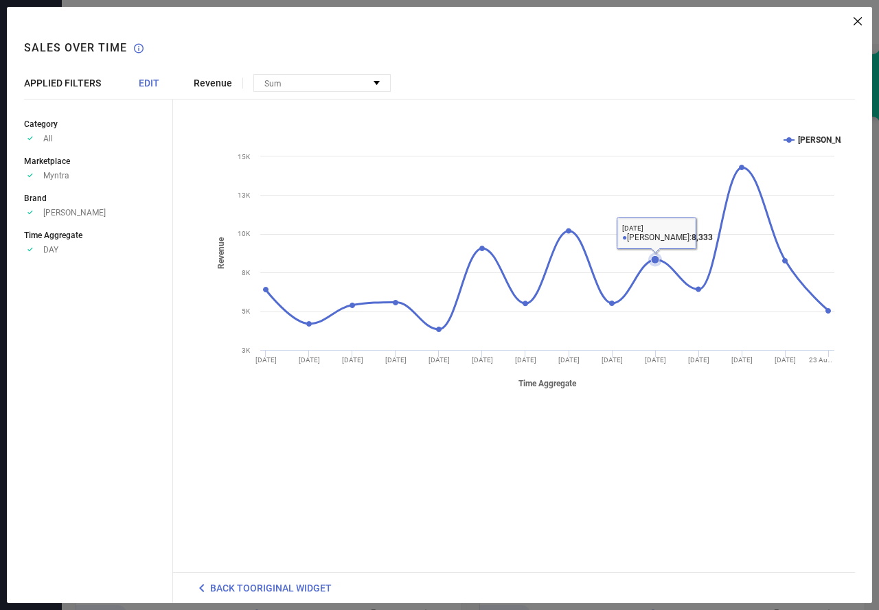
click at [654, 260] on icon at bounding box center [655, 259] width 8 height 8
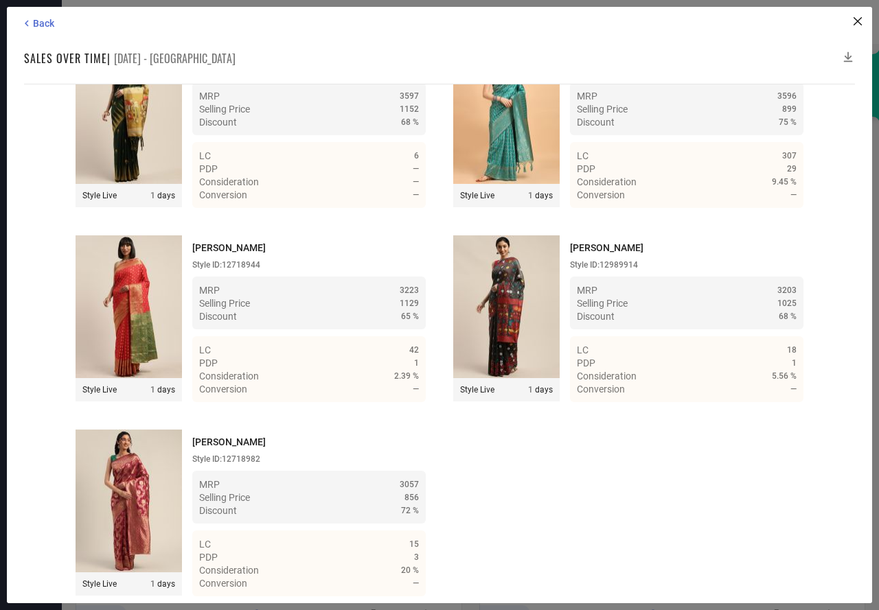
click at [848, 55] on icon at bounding box center [848, 57] width 9 height 10
click at [848, 53] on icon at bounding box center [848, 57] width 14 height 14
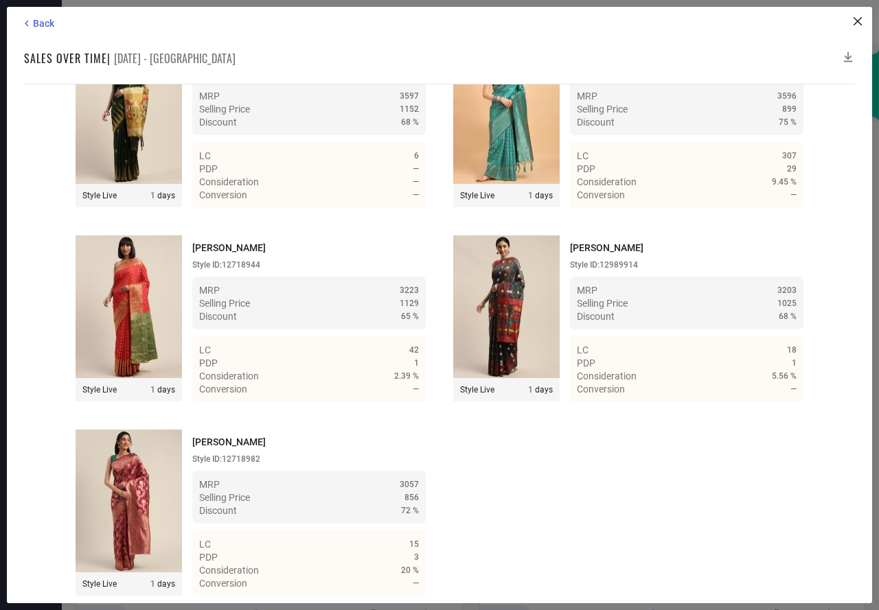
click at [848, 53] on icon at bounding box center [848, 57] width 14 height 14
click at [42, 27] on span "Back" at bounding box center [43, 23] width 21 height 11
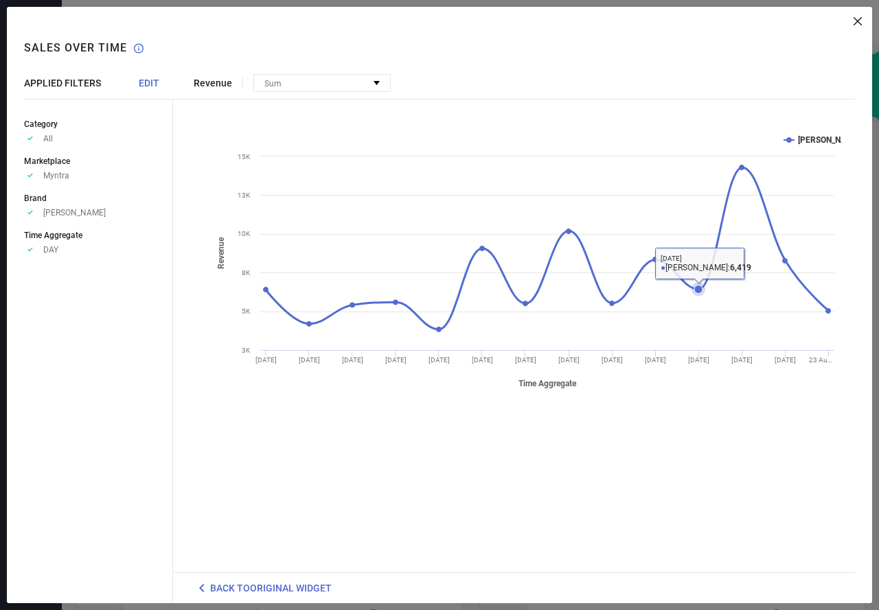
click at [695, 289] on icon at bounding box center [698, 290] width 8 height 8
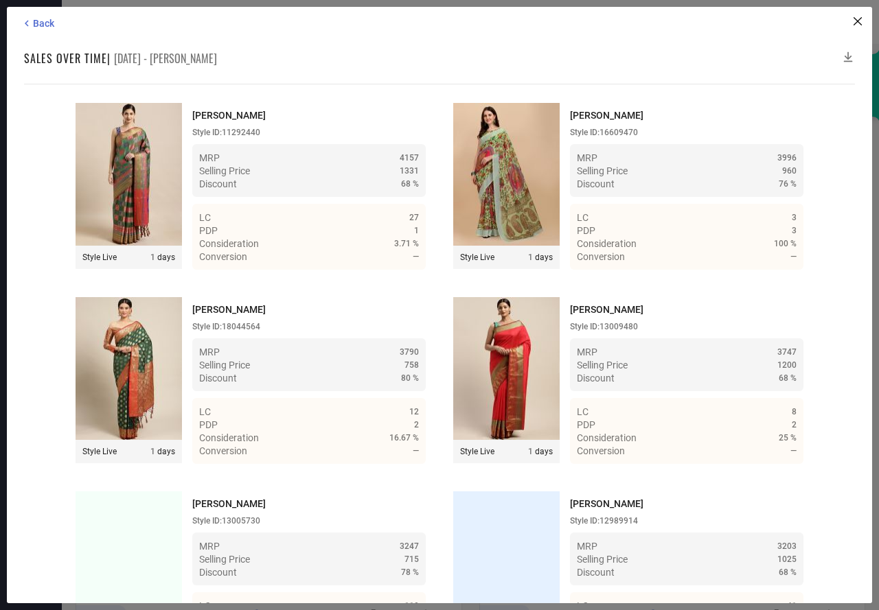
scroll to position [1664, 0]
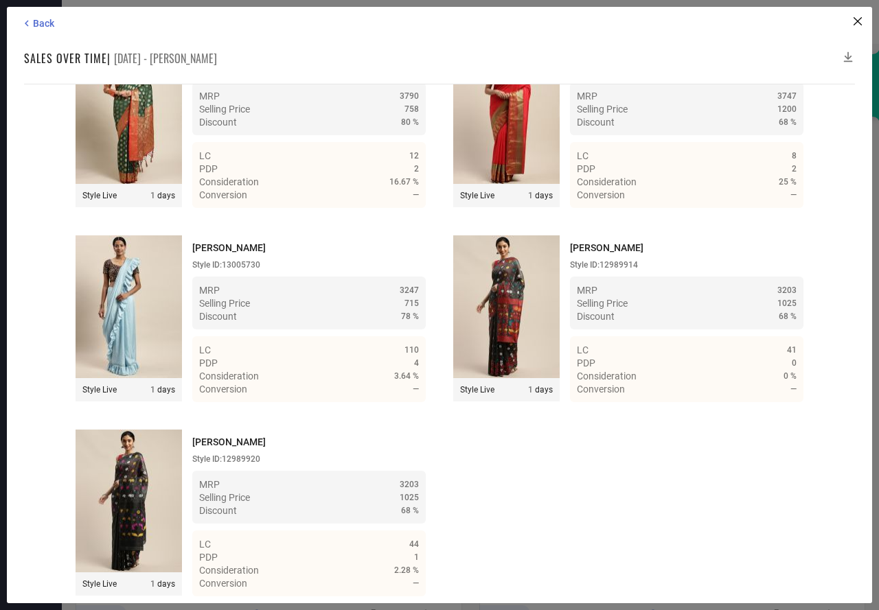
click at [846, 54] on icon at bounding box center [848, 57] width 14 height 14
click at [848, 55] on icon at bounding box center [848, 57] width 14 height 14
click at [46, 24] on span "Back" at bounding box center [43, 23] width 21 height 11
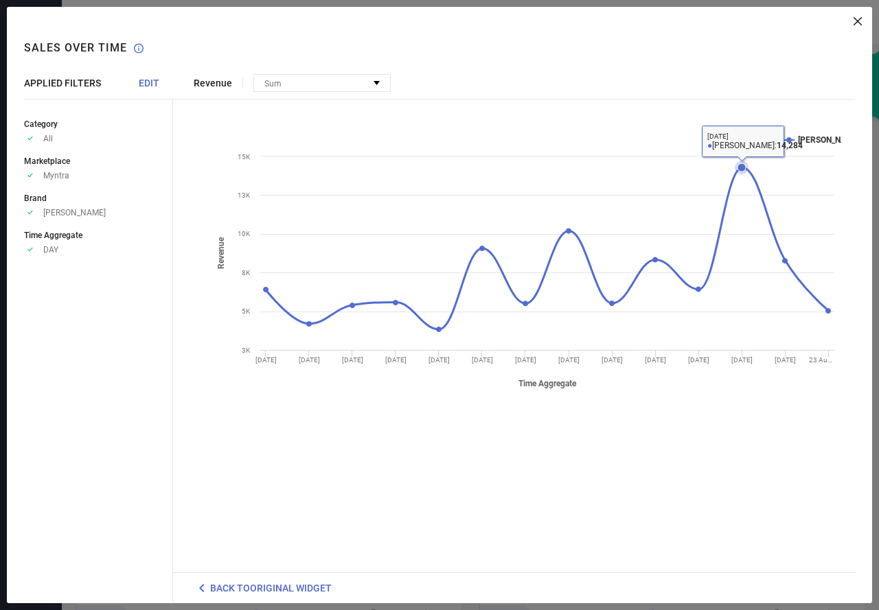
click at [742, 168] on icon at bounding box center [741, 167] width 8 height 8
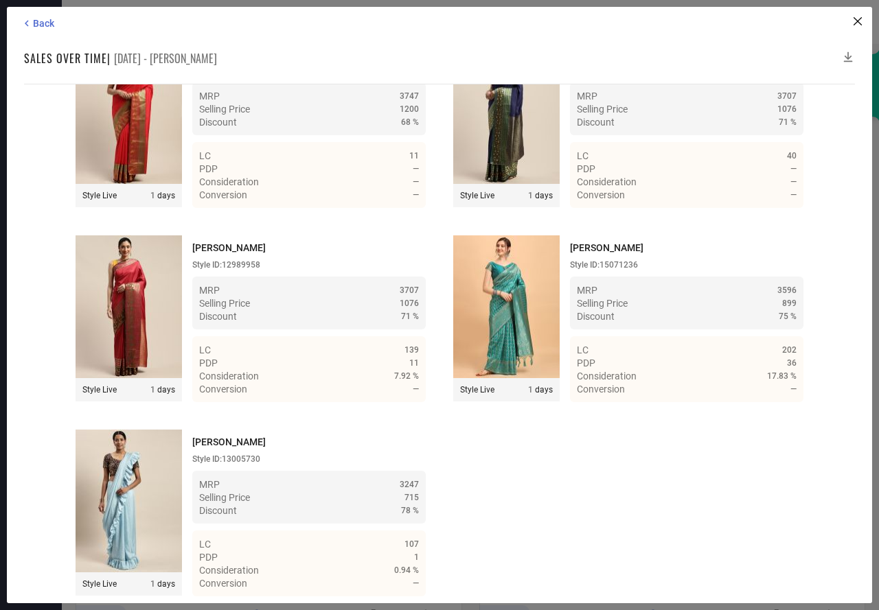
click at [848, 54] on icon at bounding box center [848, 57] width 14 height 14
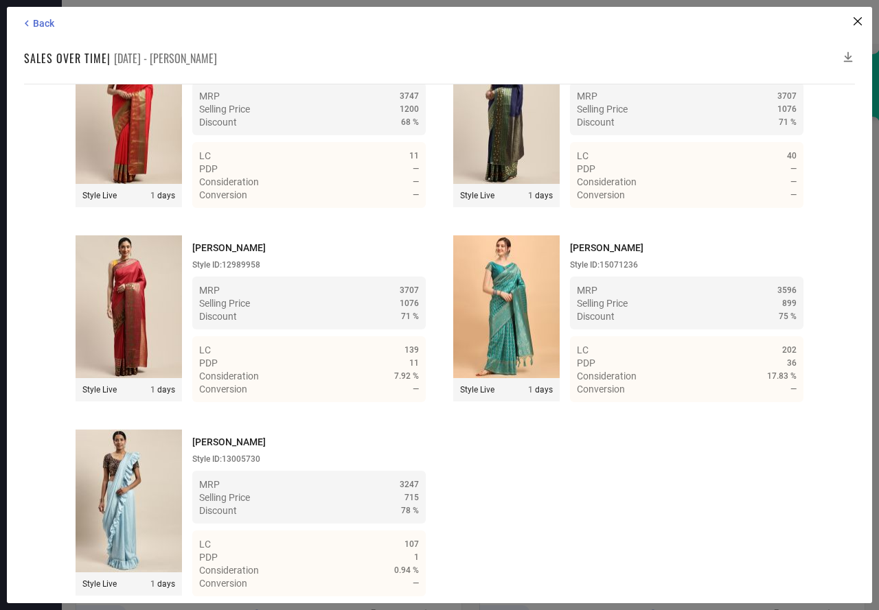
click at [848, 54] on icon at bounding box center [848, 57] width 14 height 14
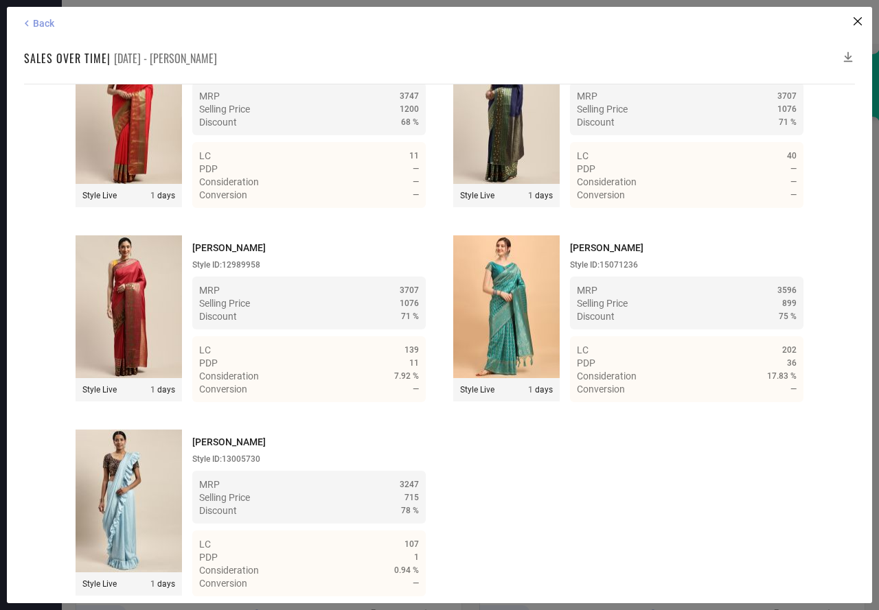
click at [42, 22] on span "Back" at bounding box center [43, 23] width 21 height 11
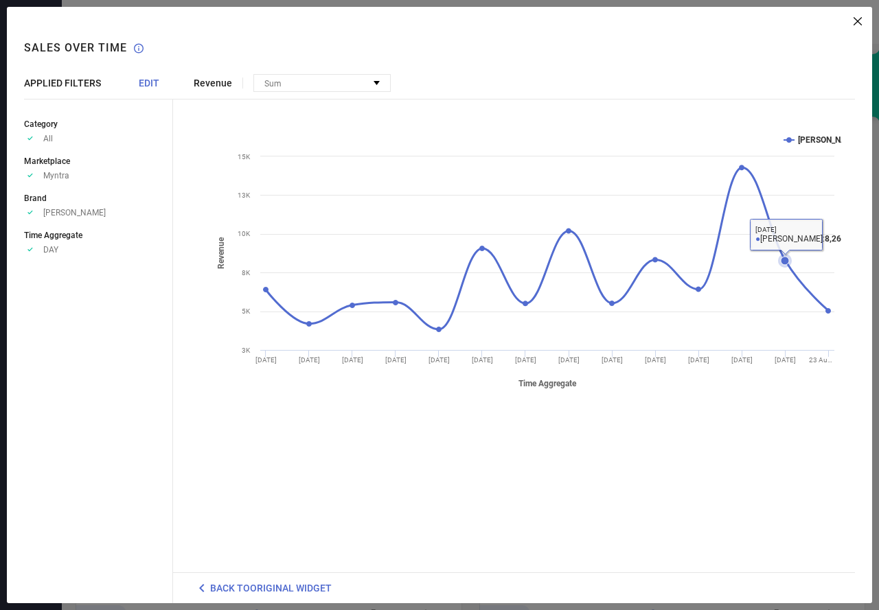
click at [769, 329] on rect at bounding box center [524, 261] width 634 height 275
click at [785, 262] on icon at bounding box center [784, 261] width 8 height 8
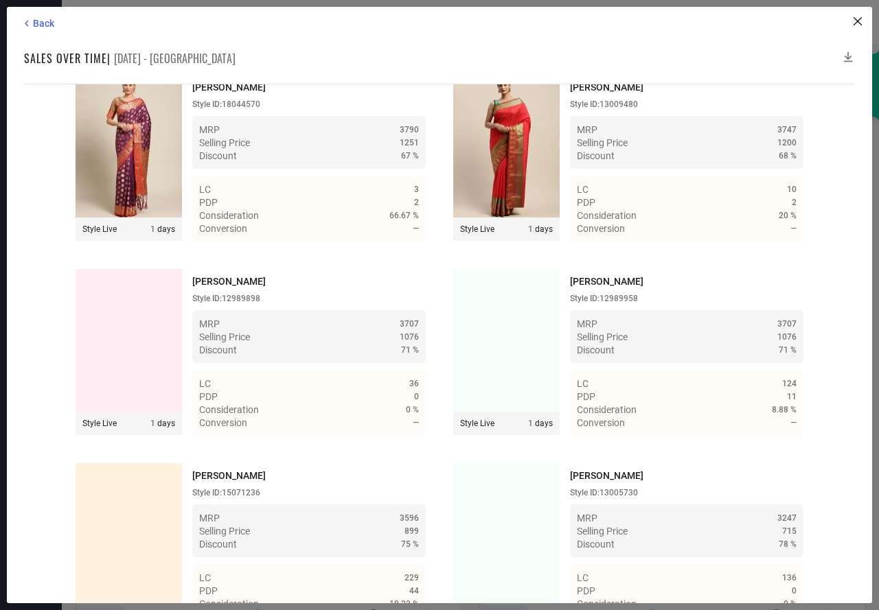
scroll to position [2054, 0]
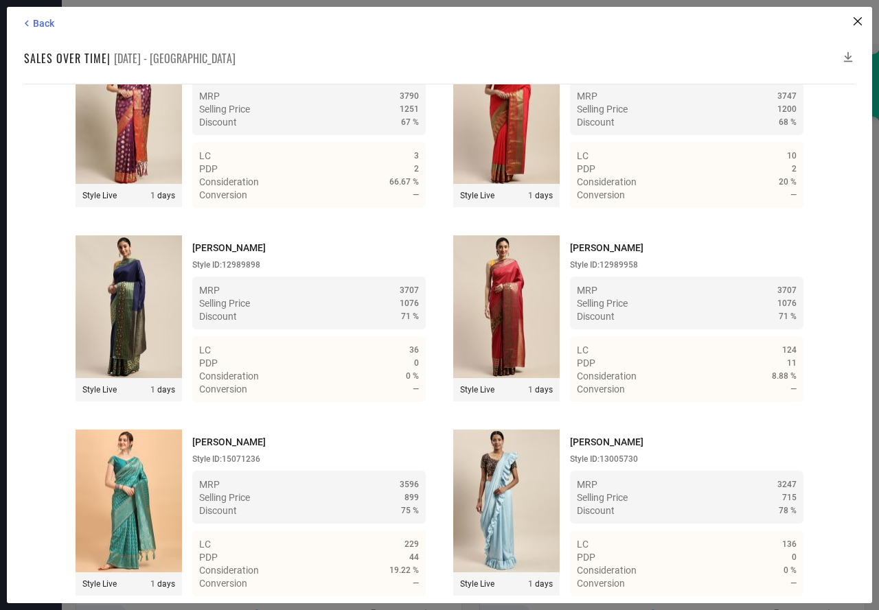
click at [847, 54] on icon at bounding box center [848, 57] width 14 height 14
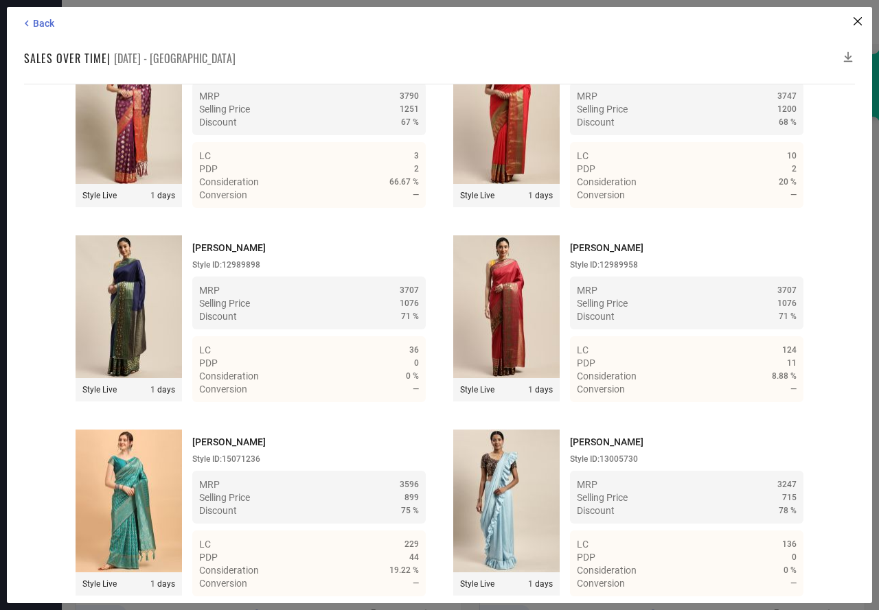
click at [847, 54] on icon at bounding box center [848, 57] width 14 height 14
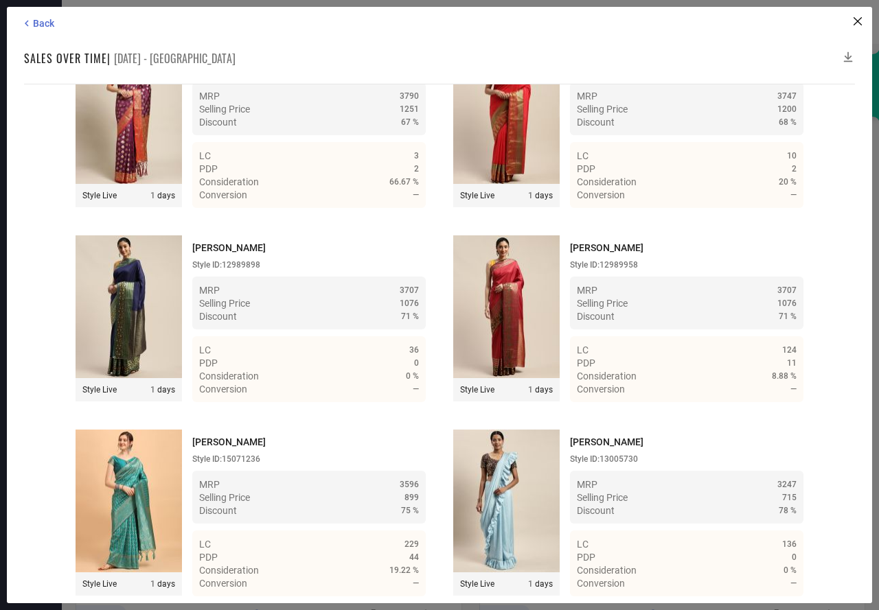
click at [847, 54] on icon at bounding box center [848, 57] width 14 height 14
click at [848, 56] on icon at bounding box center [848, 57] width 14 height 14
click at [34, 23] on span "Back" at bounding box center [43, 23] width 21 height 11
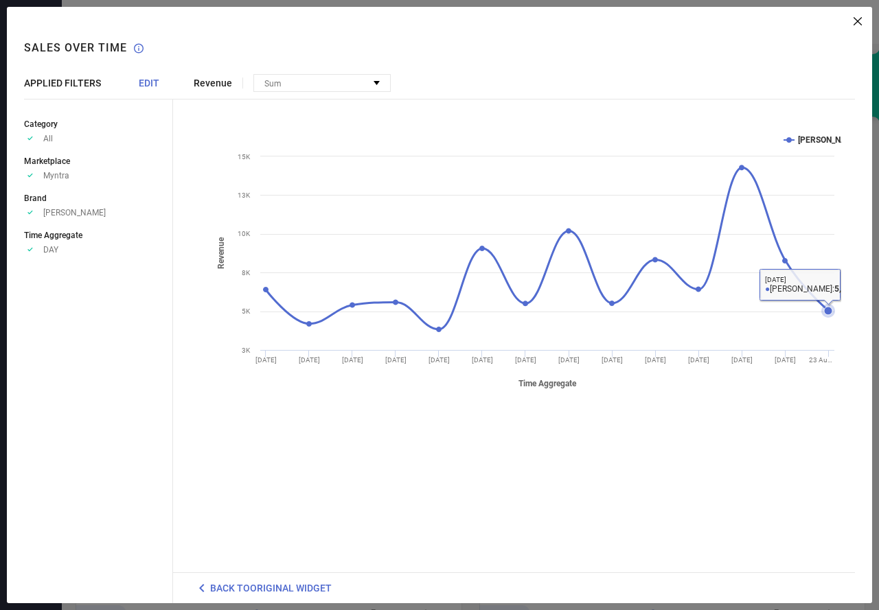
click at [828, 310] on icon at bounding box center [828, 311] width 8 height 8
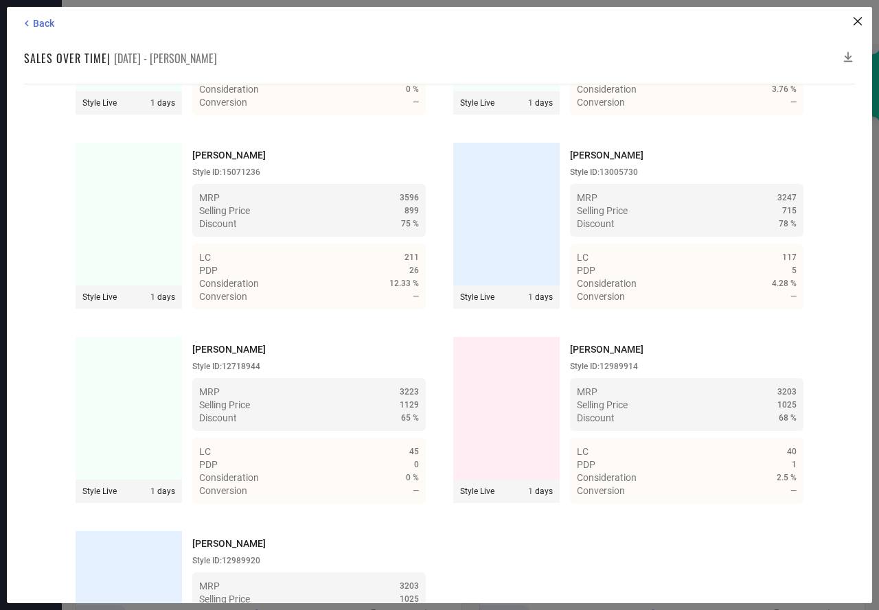
scroll to position [2249, 0]
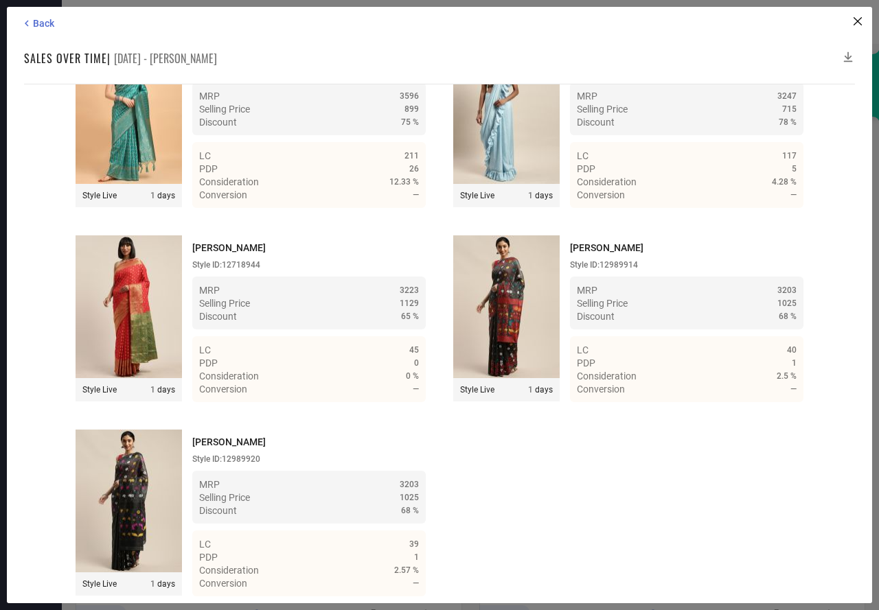
click at [848, 54] on icon at bounding box center [848, 57] width 14 height 14
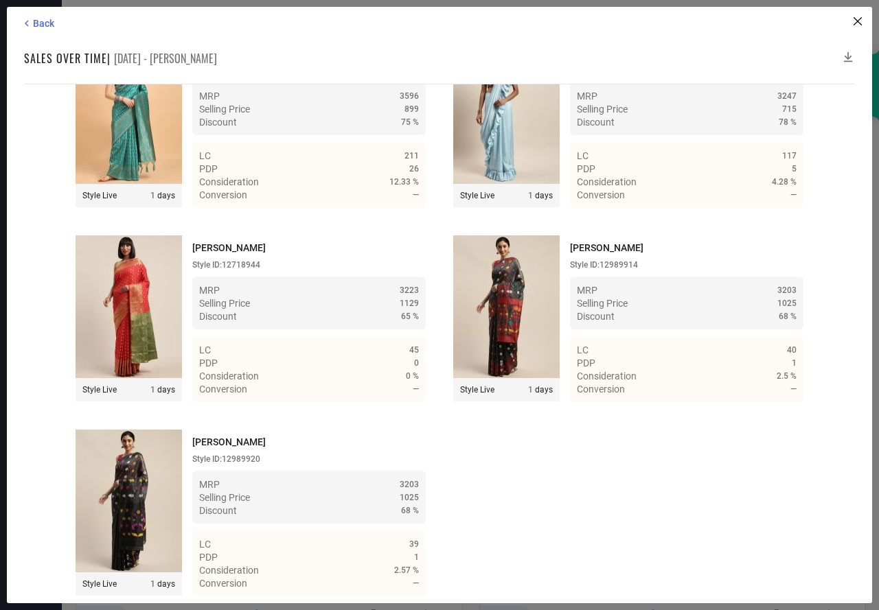
click at [848, 54] on icon at bounding box center [848, 57] width 14 height 14
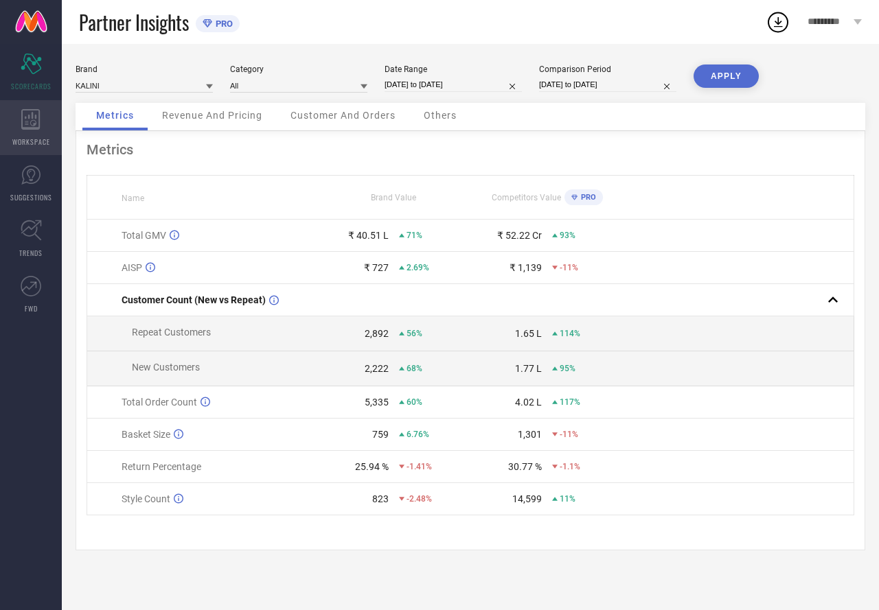
click at [43, 128] on div "WORKSPACE" at bounding box center [31, 127] width 62 height 55
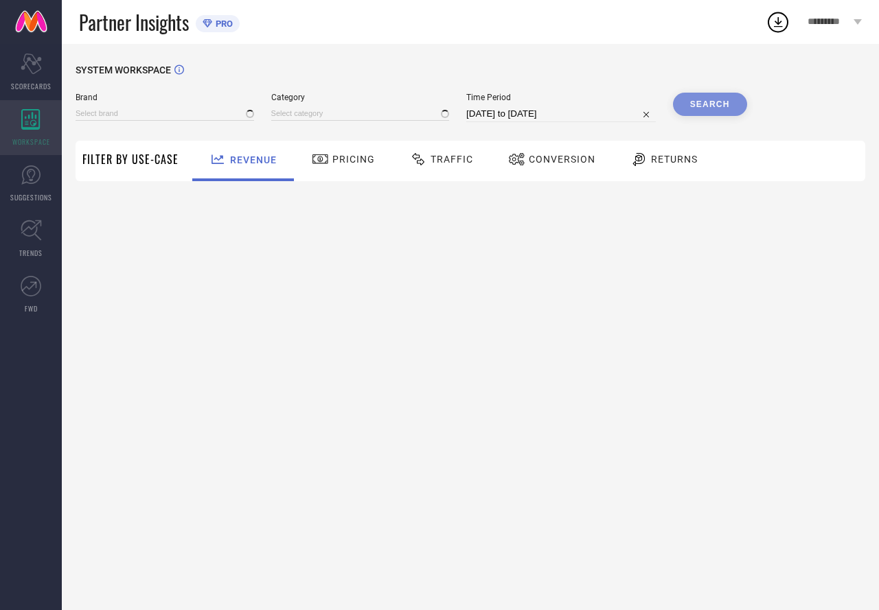
type input "ETHNIC JUNCTION"
type input "All"
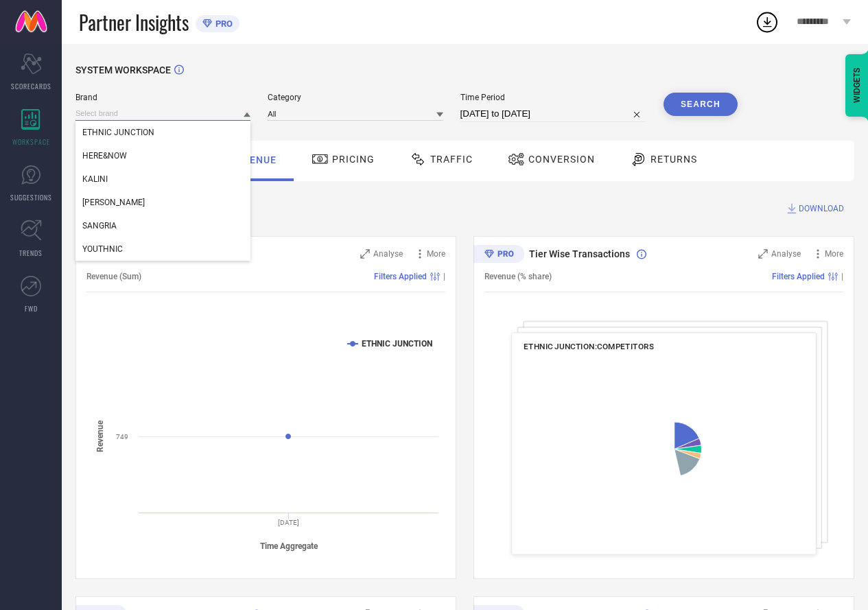
click at [131, 116] on input at bounding box center [163, 113] width 175 height 14
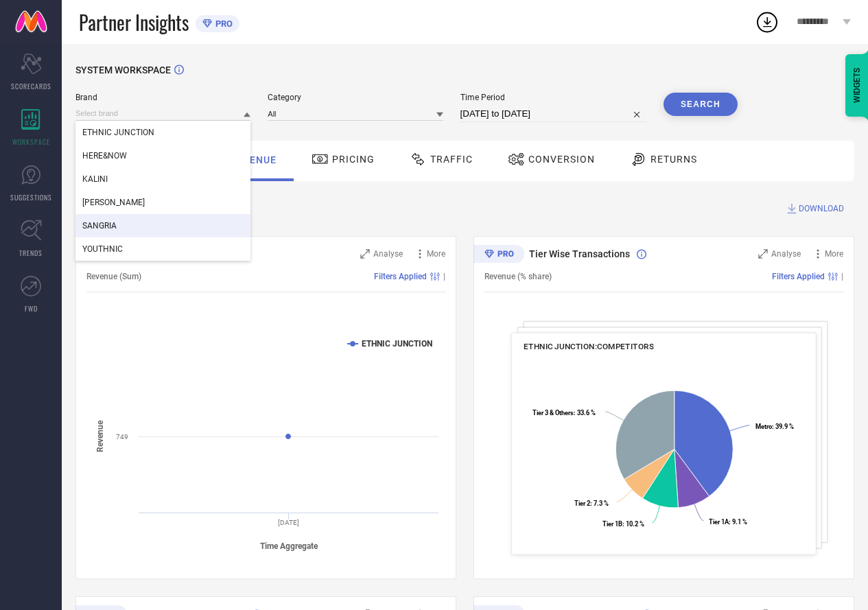
click at [100, 218] on div "SANGRIA" at bounding box center [163, 225] width 175 height 23
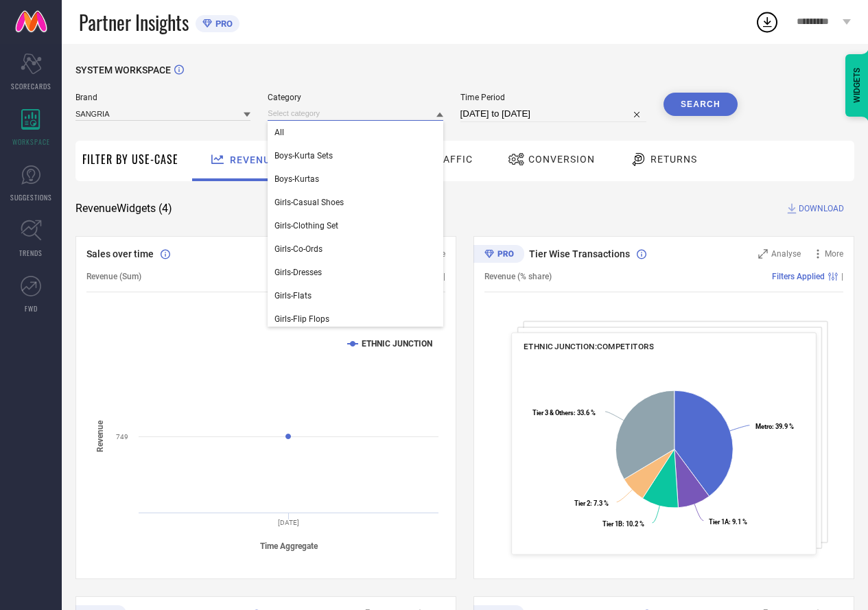
click at [279, 117] on input at bounding box center [355, 113] width 175 height 14
click at [277, 142] on div "All" at bounding box center [355, 132] width 175 height 23
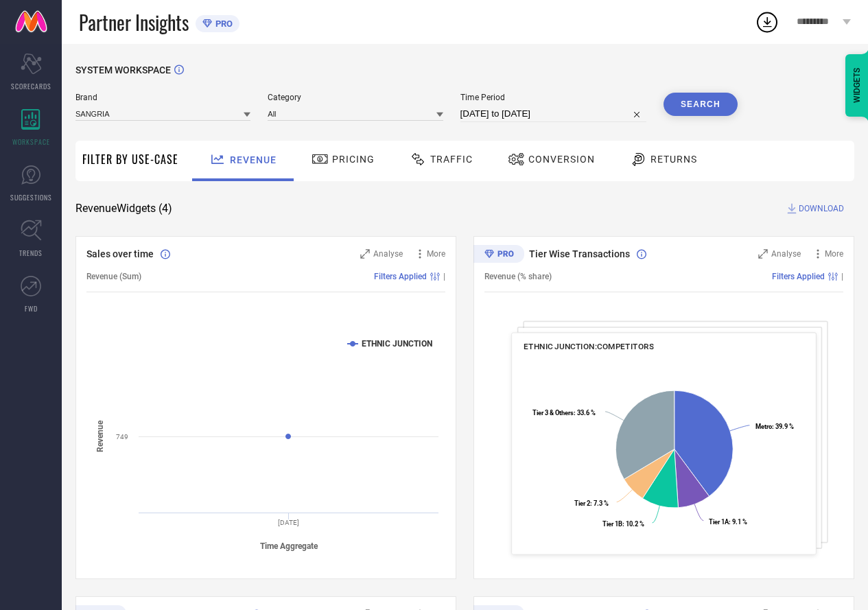
select select "6"
select select "2025"
select select "7"
select select "2025"
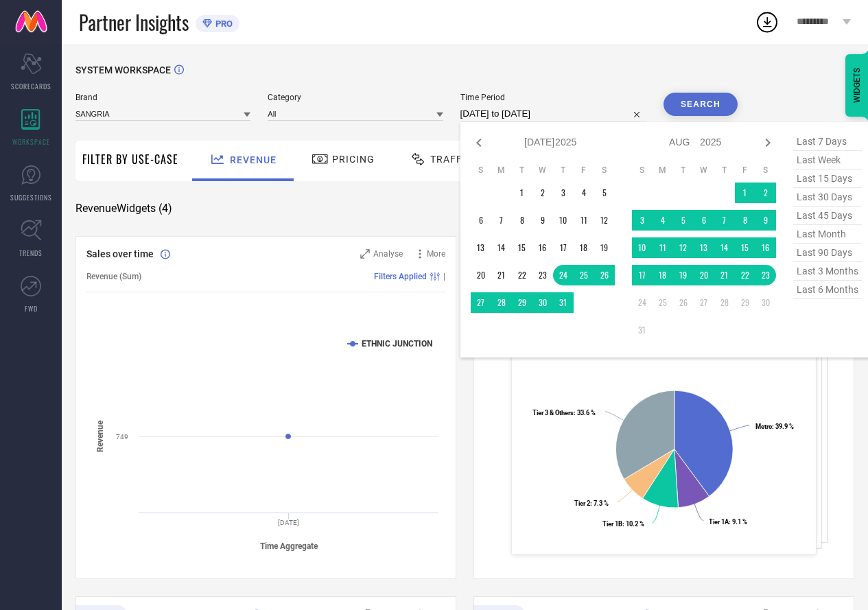
click at [564, 115] on input "24-07-2025 to 23-08-2025" at bounding box center [554, 114] width 186 height 16
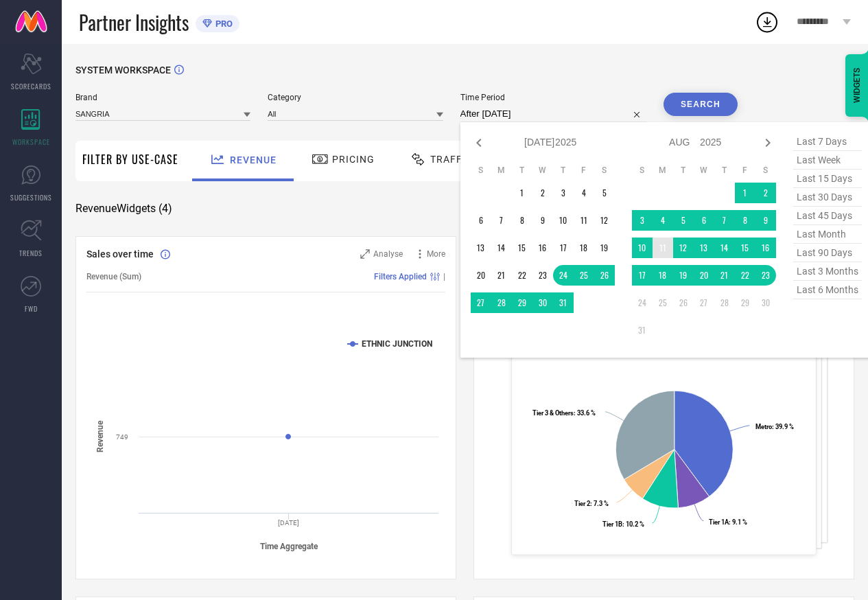
click at [660, 246] on td "11" at bounding box center [663, 247] width 21 height 21
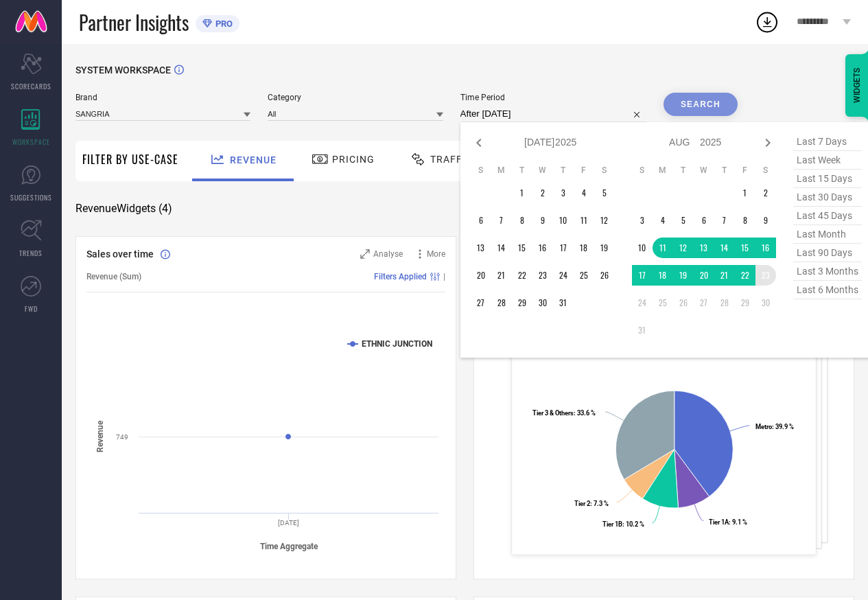
type input "11-08-2025 to 23-08-2025"
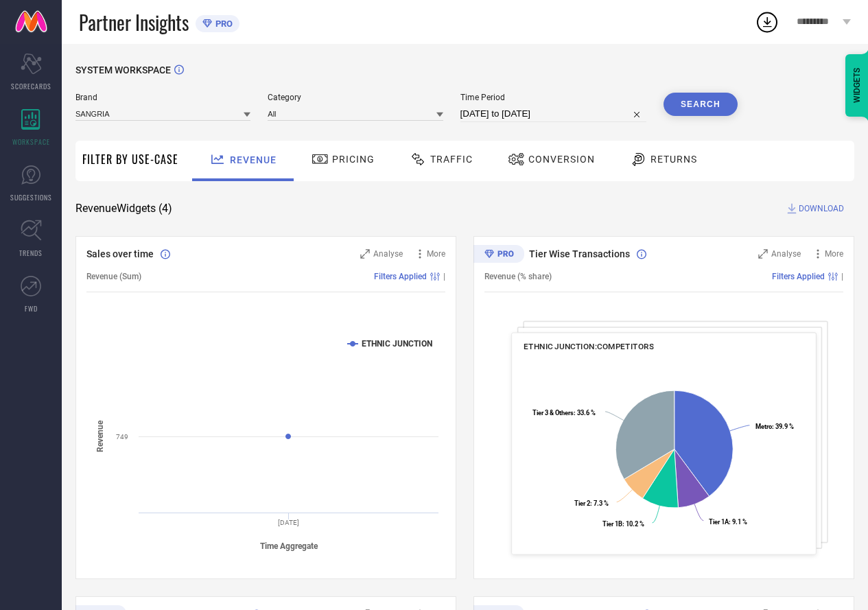
click at [676, 104] on button "Search" at bounding box center [701, 104] width 74 height 23
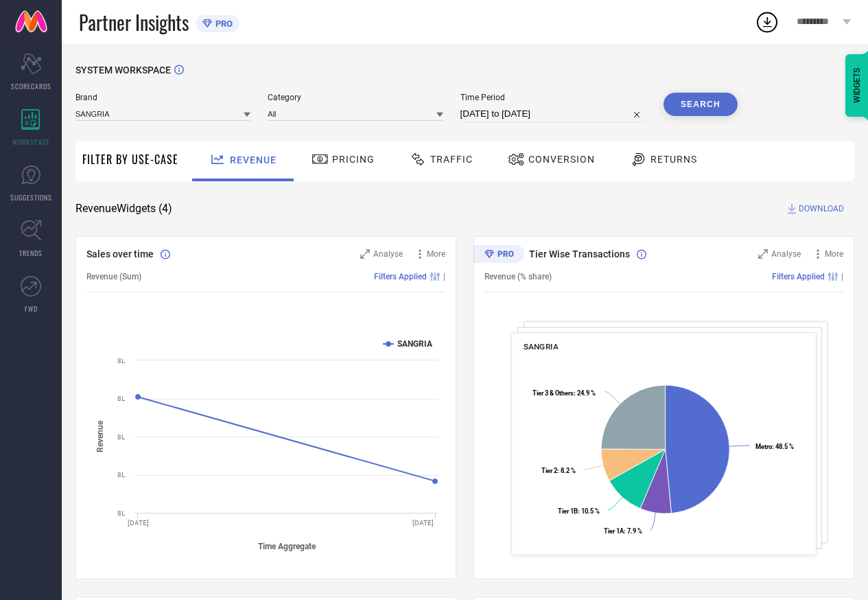
click at [553, 108] on input "11-08-2025 to 23-08-2025" at bounding box center [554, 114] width 186 height 16
select select "7"
select select "2025"
select select "8"
select select "2025"
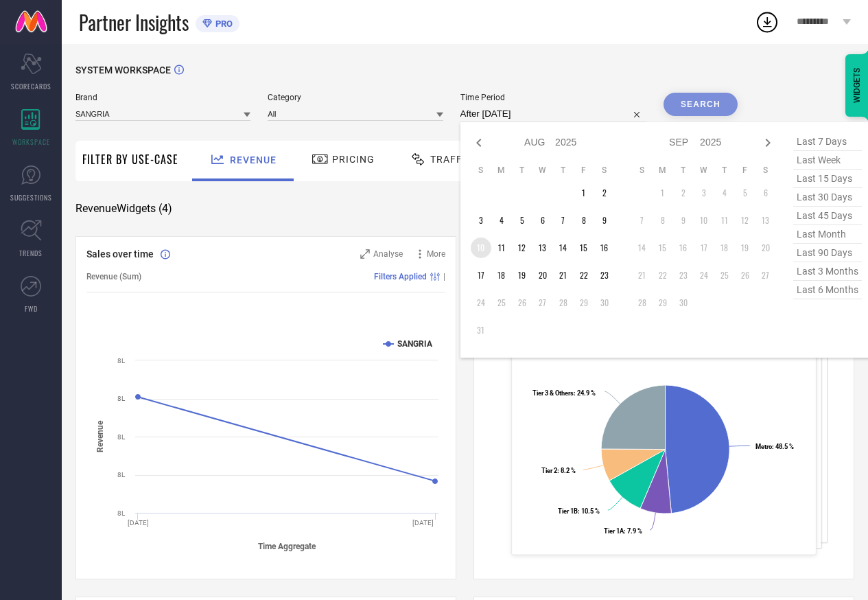
click at [487, 251] on td "10" at bounding box center [481, 247] width 21 height 21
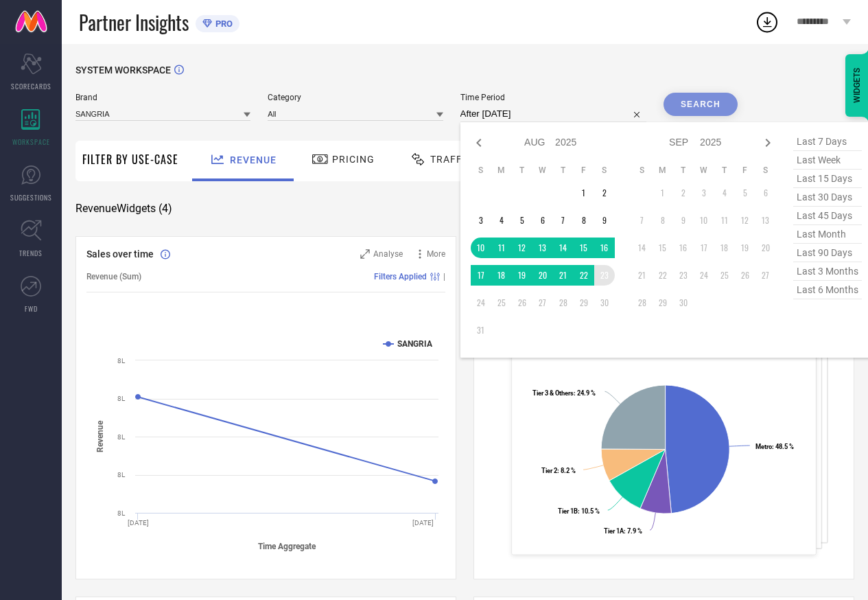
type input "[DATE] to [DATE]"
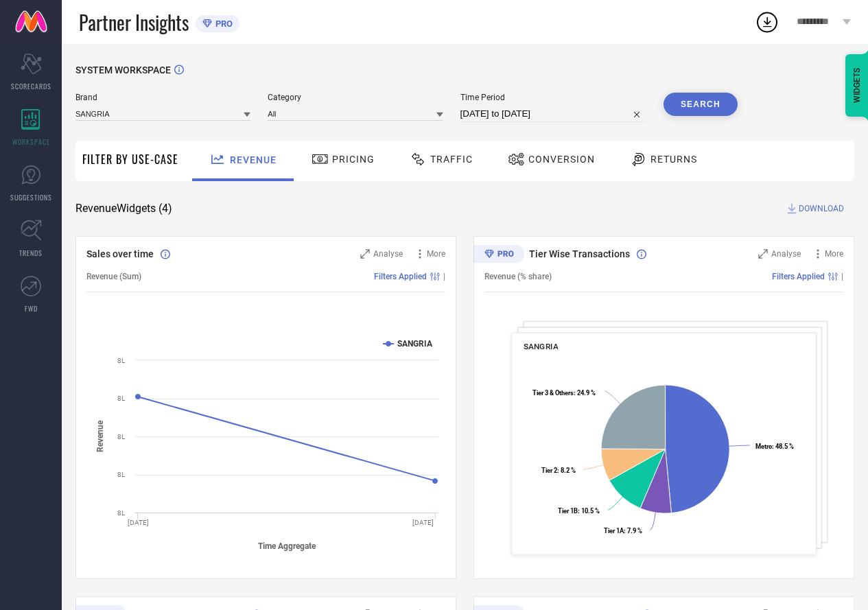
click at [682, 106] on button "Search" at bounding box center [701, 104] width 74 height 23
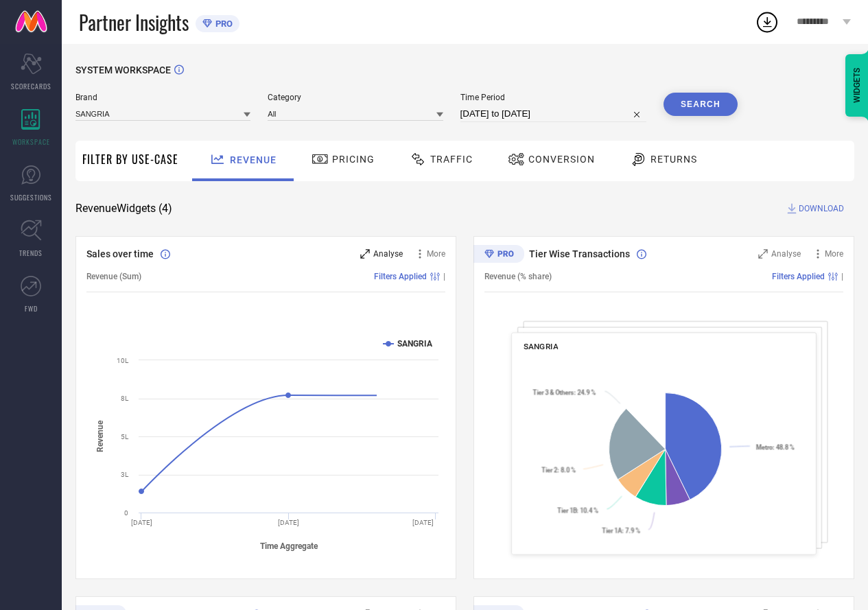
click at [367, 258] on icon at bounding box center [365, 254] width 10 height 10
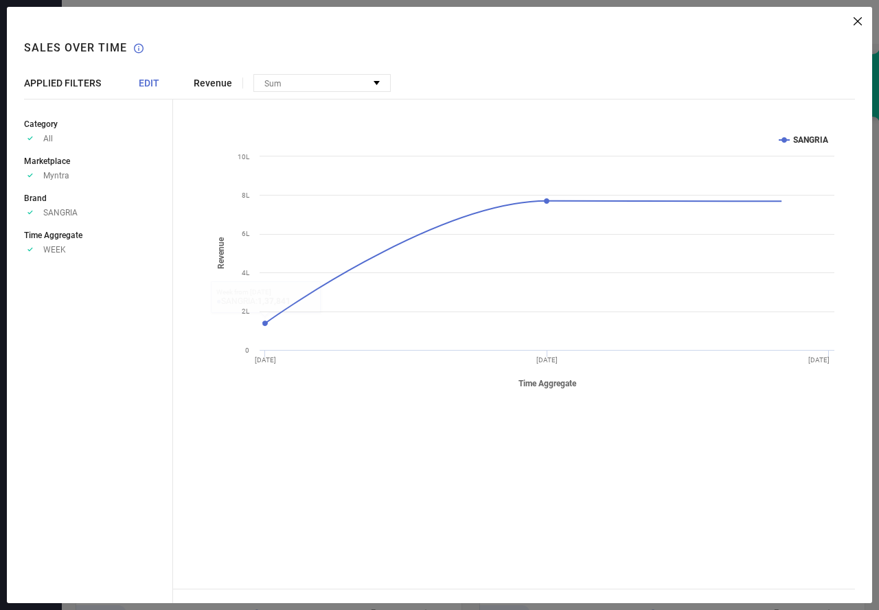
click at [150, 87] on span "EDIT" at bounding box center [149, 83] width 21 height 11
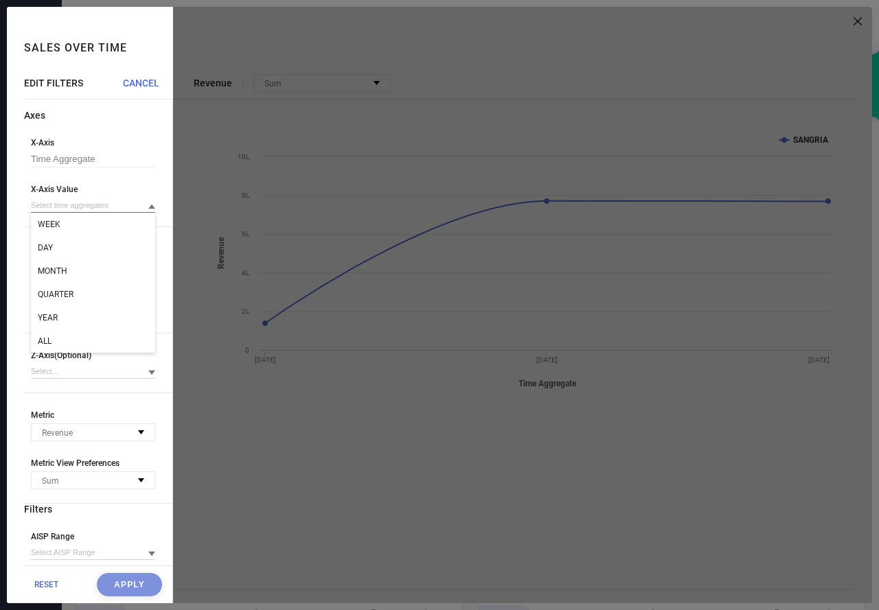
click at [33, 209] on input at bounding box center [93, 205] width 124 height 14
click at [47, 242] on div "DAY" at bounding box center [93, 247] width 124 height 23
click at [102, 584] on button "Apply" at bounding box center [129, 584] width 65 height 23
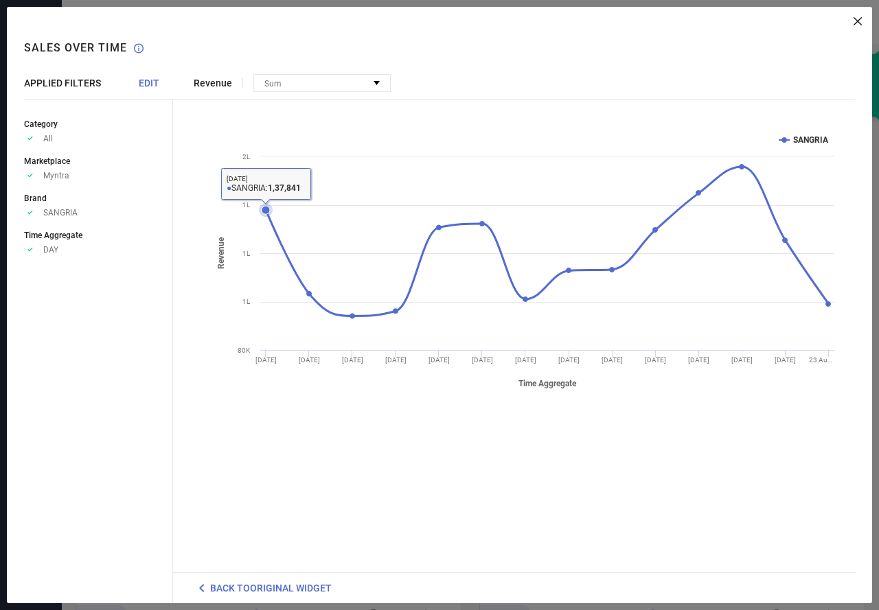
click at [262, 211] on icon at bounding box center [266, 210] width 8 height 8
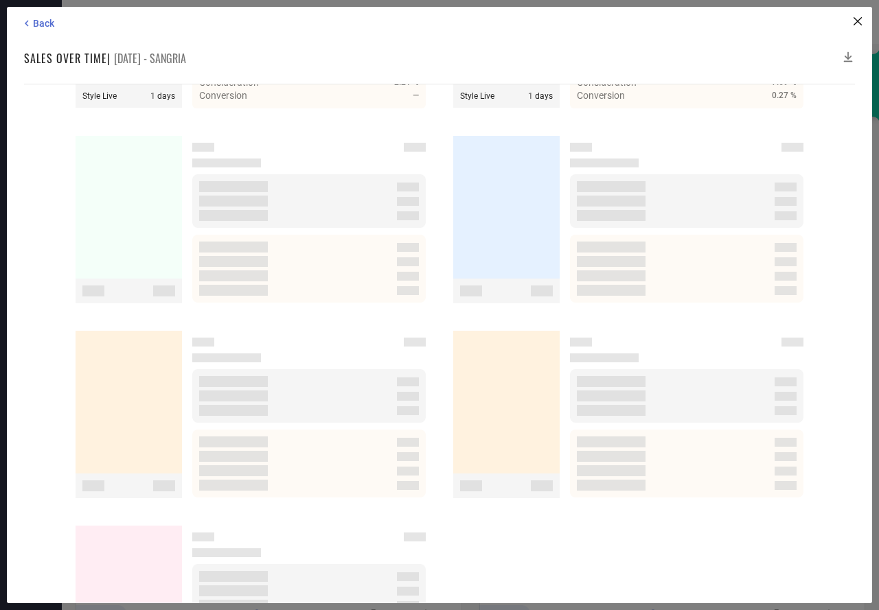
scroll to position [19597, 0]
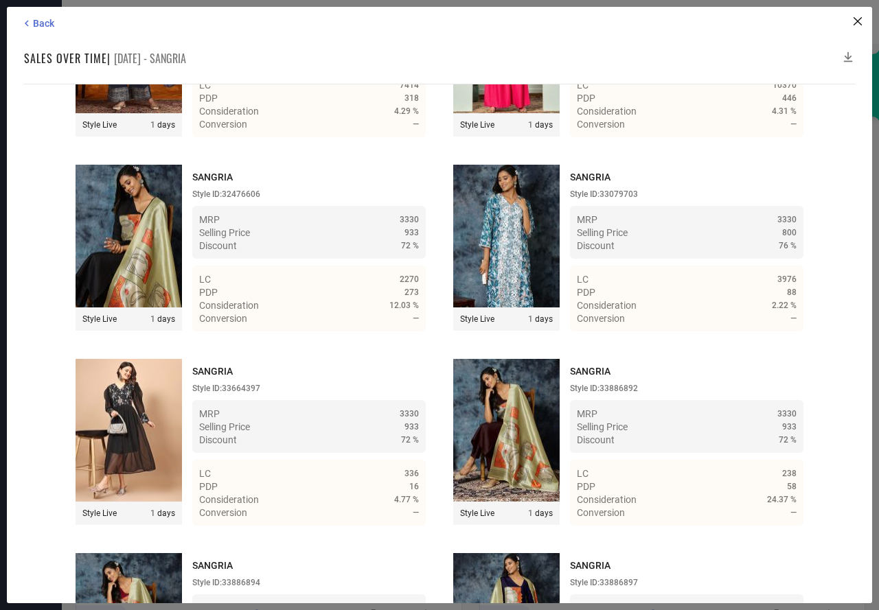
click at [849, 54] on icon at bounding box center [848, 57] width 14 height 14
click at [848, 55] on icon at bounding box center [848, 57] width 9 height 10
click at [23, 21] on icon at bounding box center [27, 23] width 12 height 12
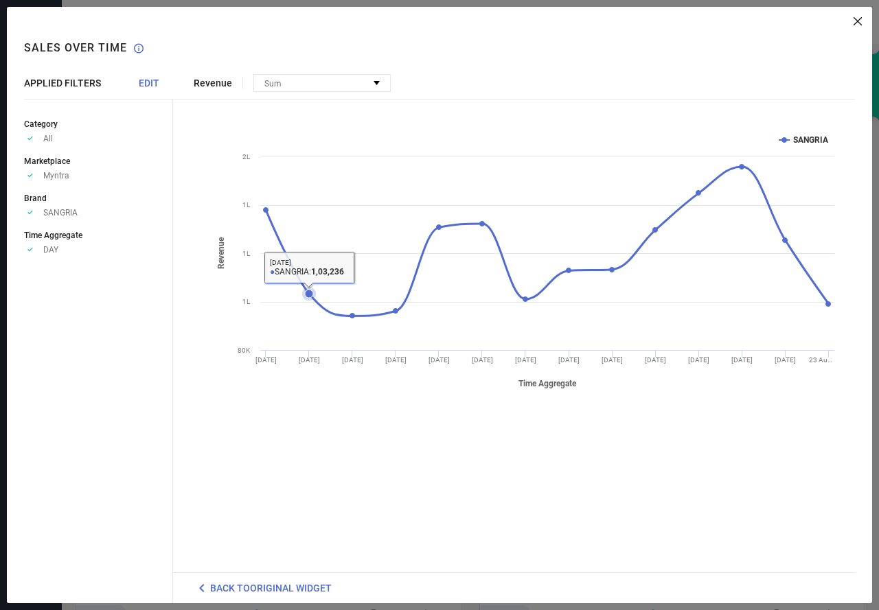
click at [305, 290] on icon at bounding box center [309, 294] width 14 height 14
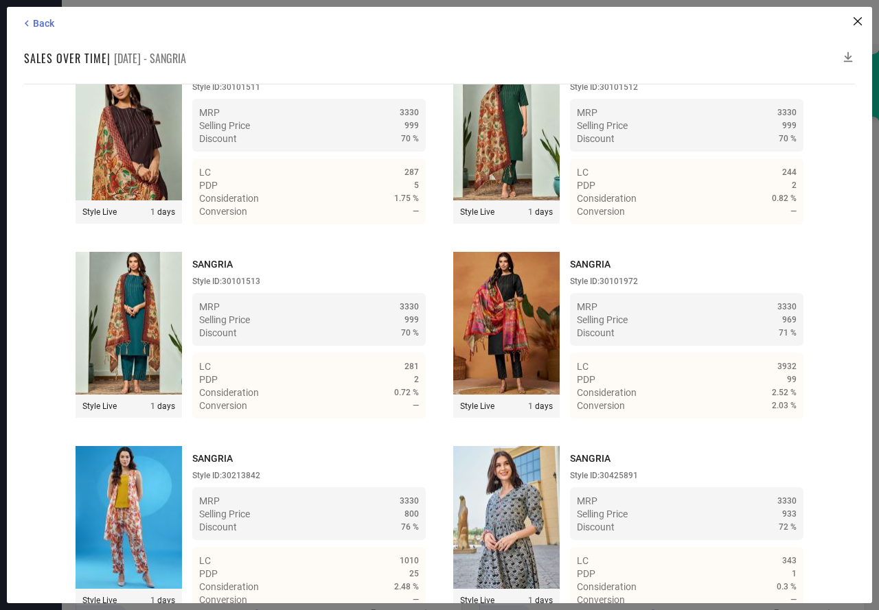
scroll to position [19039, 0]
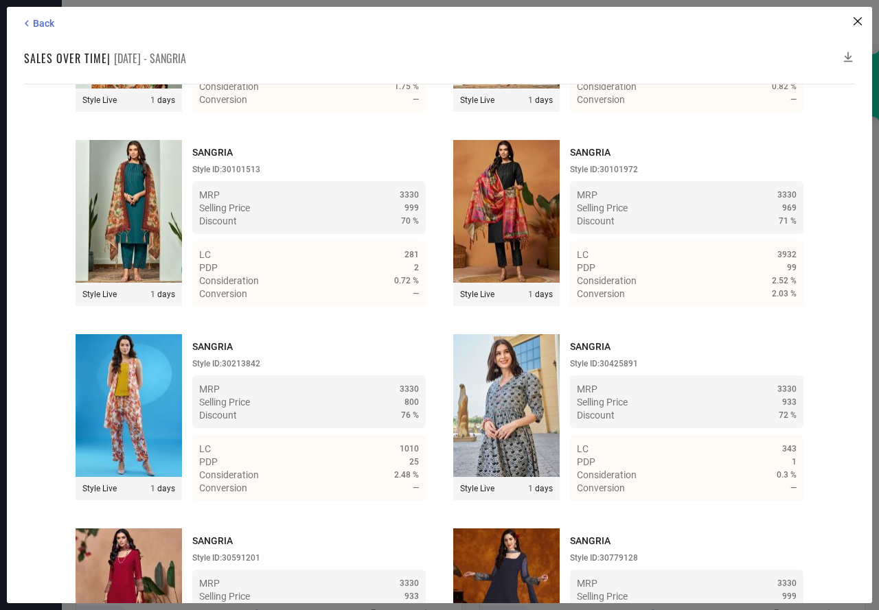
click at [846, 57] on icon at bounding box center [848, 57] width 9 height 10
click at [847, 51] on icon at bounding box center [848, 57] width 14 height 14
click at [36, 25] on span "Back" at bounding box center [43, 23] width 21 height 11
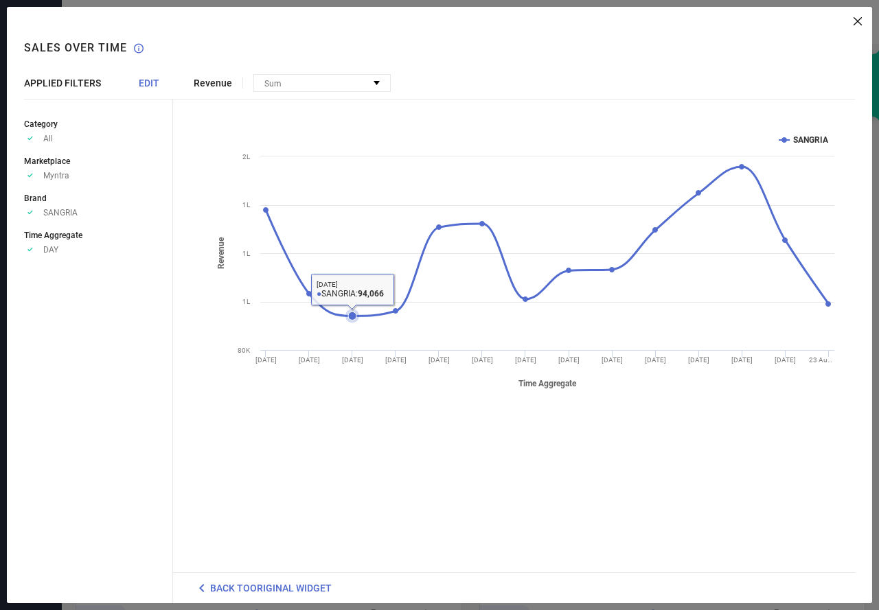
click at [352, 313] on icon at bounding box center [352, 316] width 8 height 8
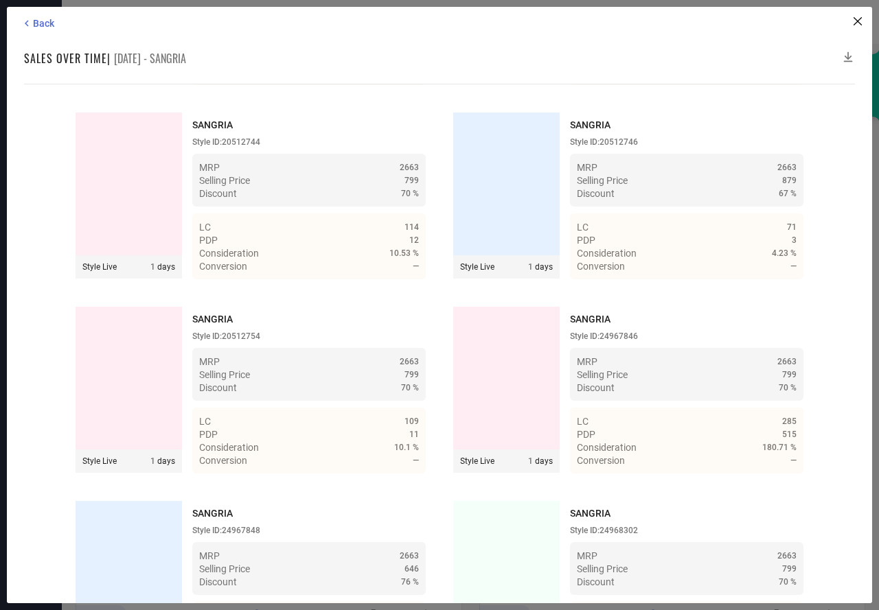
scroll to position [27113, 0]
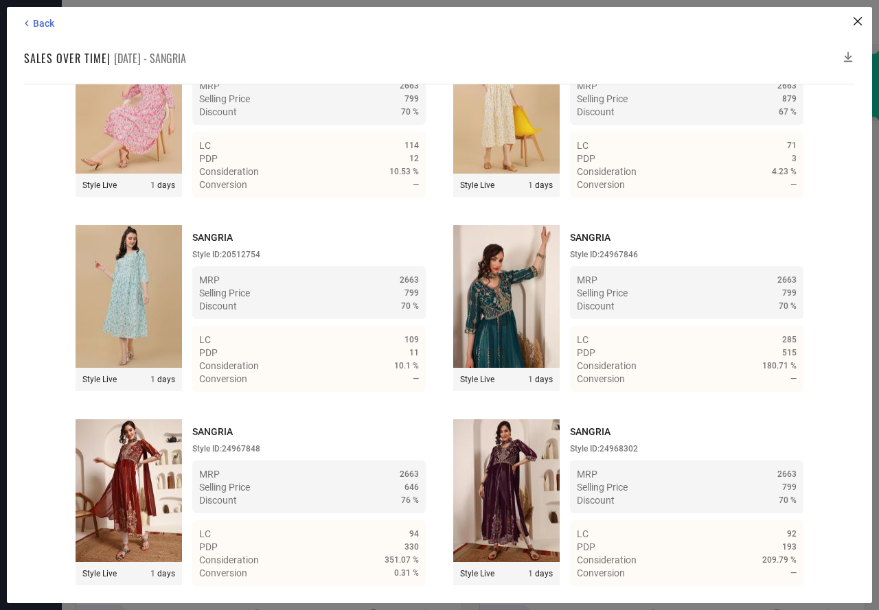
click at [850, 54] on icon at bounding box center [848, 57] width 14 height 14
click at [848, 57] on icon at bounding box center [848, 57] width 14 height 14
click at [48, 19] on span "Back" at bounding box center [43, 23] width 21 height 11
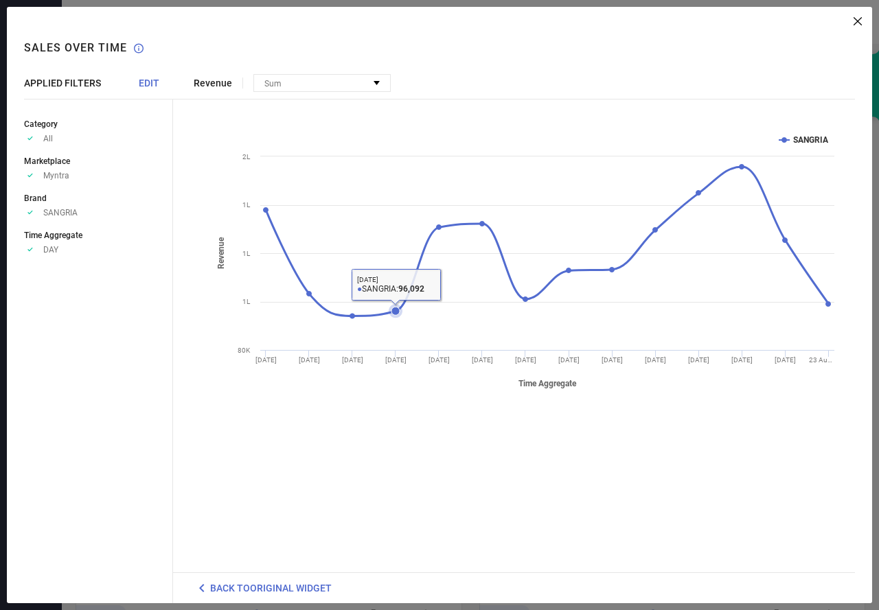
click at [391, 312] on icon at bounding box center [395, 311] width 8 height 8
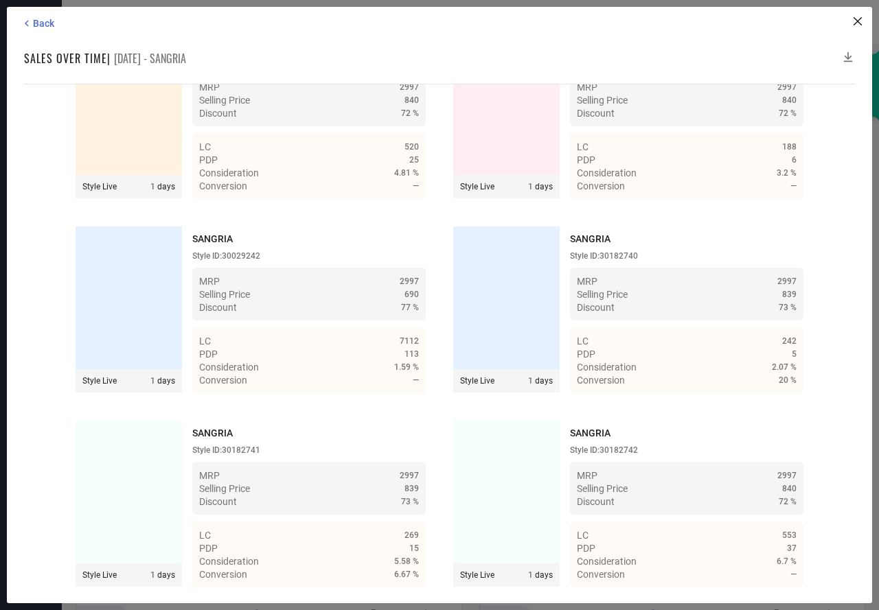
scroll to position [27603, 0]
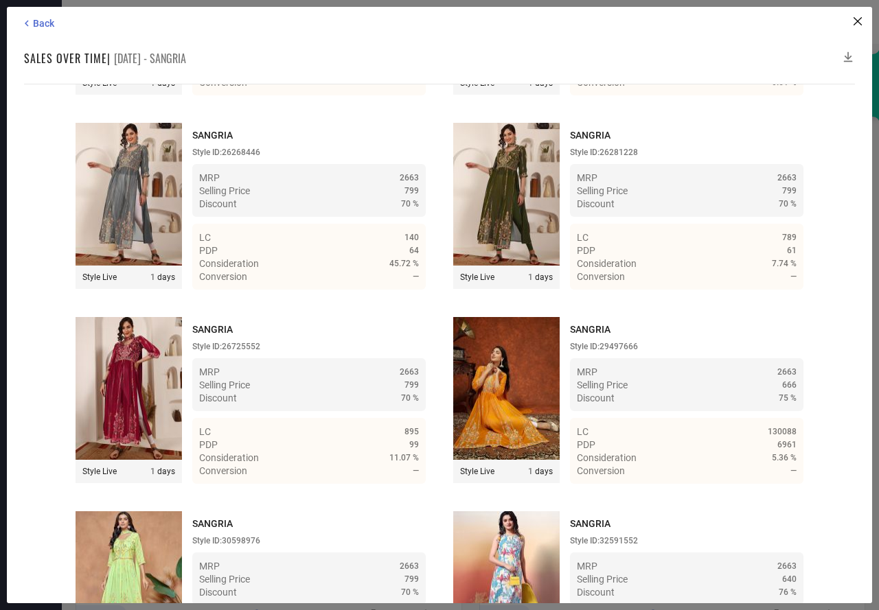
click at [844, 56] on icon at bounding box center [848, 57] width 14 height 14
click at [847, 56] on icon at bounding box center [848, 57] width 14 height 14
click at [40, 27] on span "Back" at bounding box center [43, 23] width 21 height 11
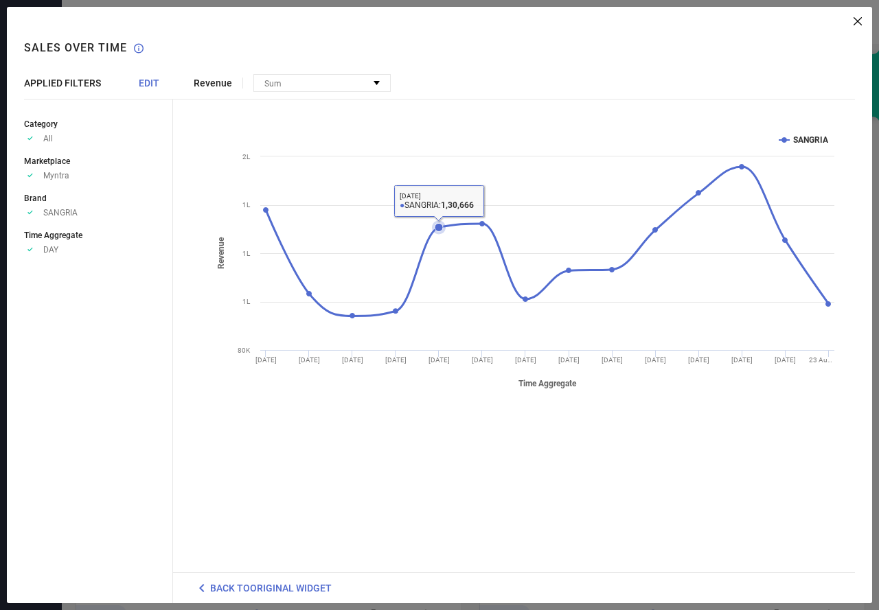
click at [435, 227] on icon at bounding box center [438, 227] width 8 height 8
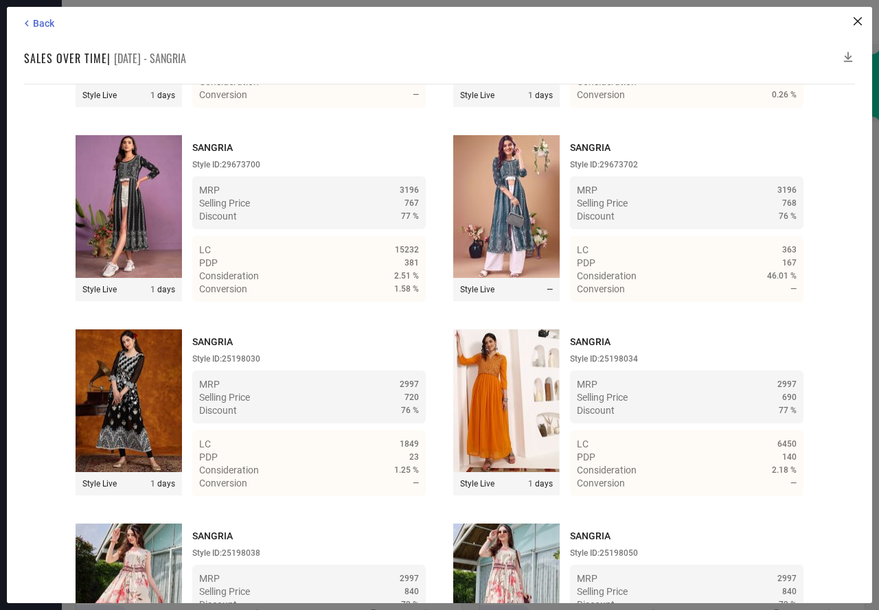
scroll to position [20519, 0]
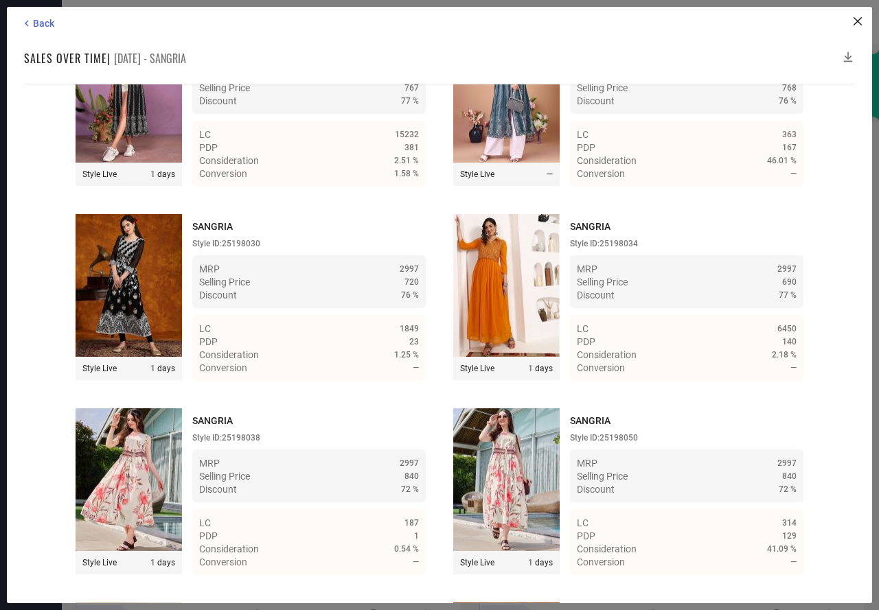
click at [848, 55] on icon at bounding box center [848, 57] width 9 height 10
click at [848, 54] on icon at bounding box center [848, 57] width 14 height 14
click at [36, 25] on span "Back" at bounding box center [43, 23] width 21 height 11
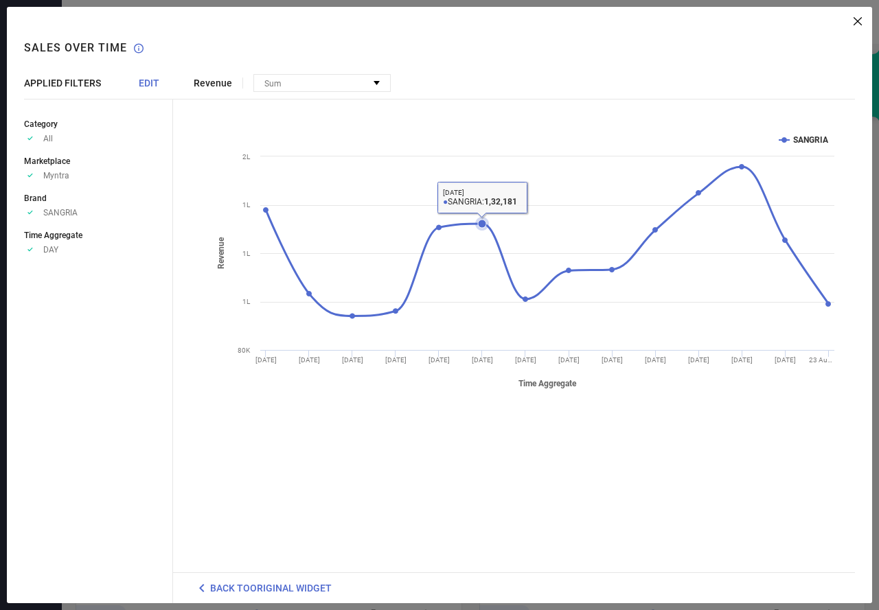
click at [482, 221] on icon at bounding box center [482, 224] width 8 height 8
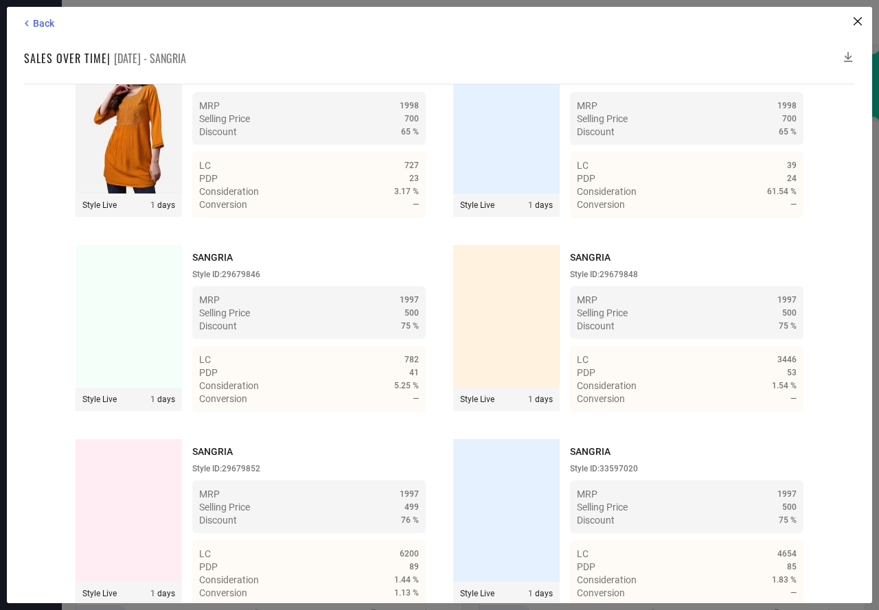
scroll to position [27005, 0]
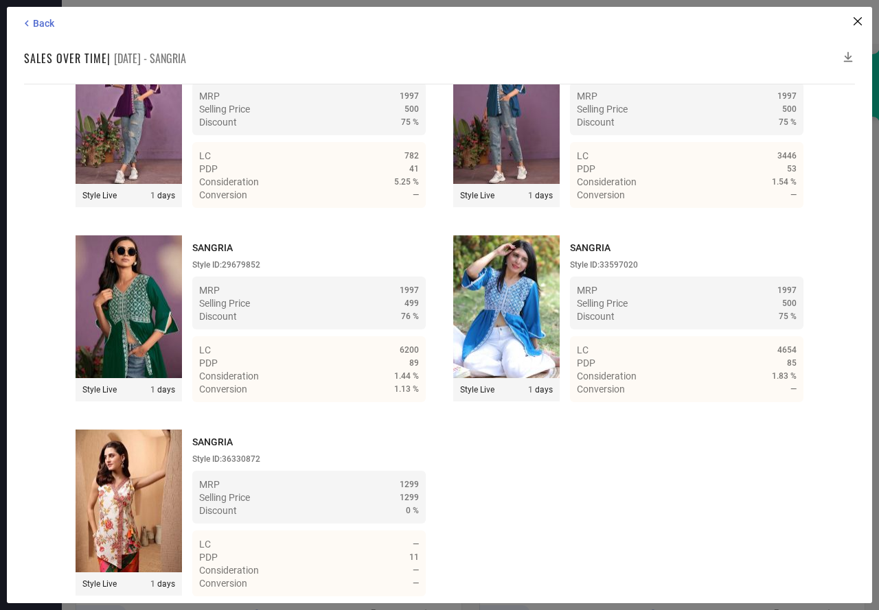
click at [848, 55] on icon at bounding box center [848, 57] width 9 height 10
click at [846, 56] on icon at bounding box center [848, 57] width 14 height 14
click at [39, 20] on span "Back" at bounding box center [43, 23] width 21 height 11
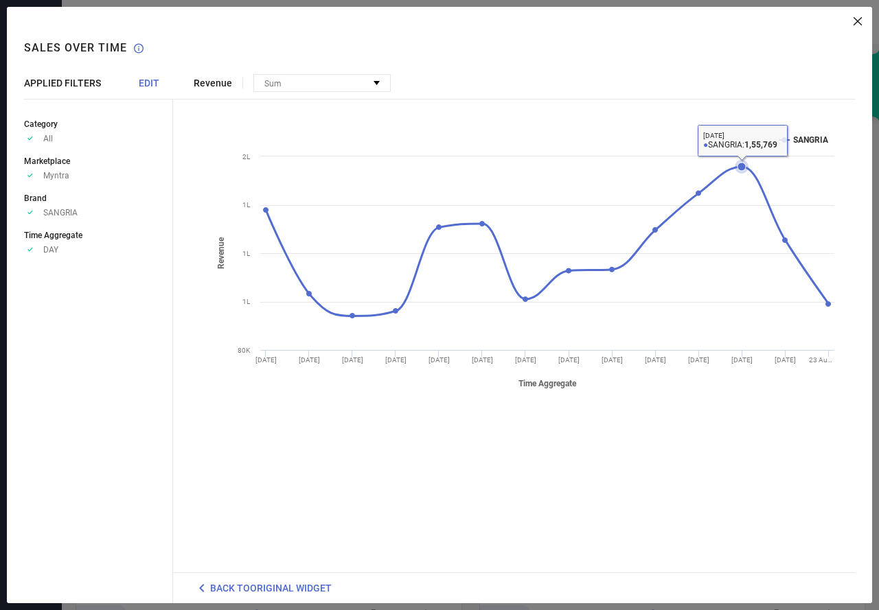
click at [741, 165] on icon at bounding box center [741, 167] width 8 height 8
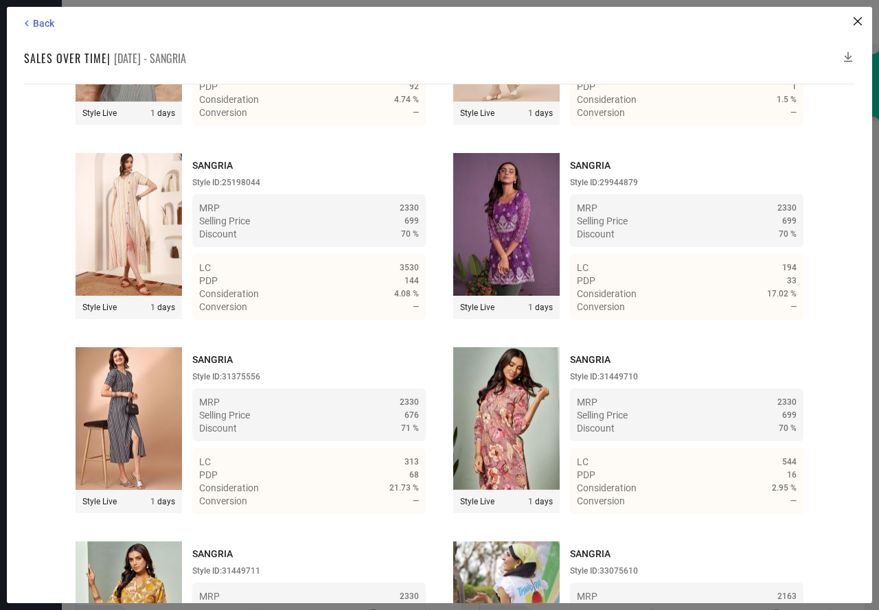
scroll to position [26030, 0]
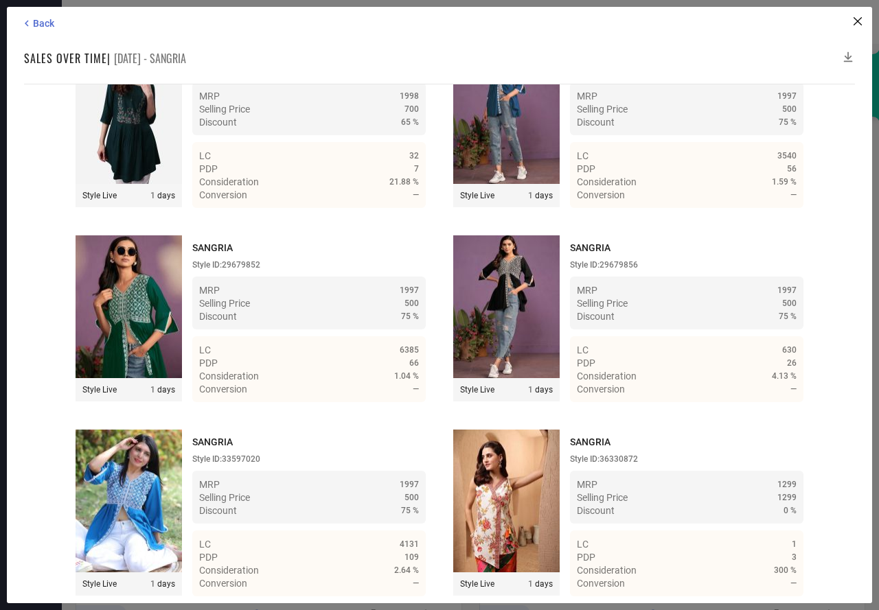
click at [846, 51] on icon at bounding box center [848, 57] width 14 height 14
click at [25, 21] on icon at bounding box center [27, 23] width 12 height 12
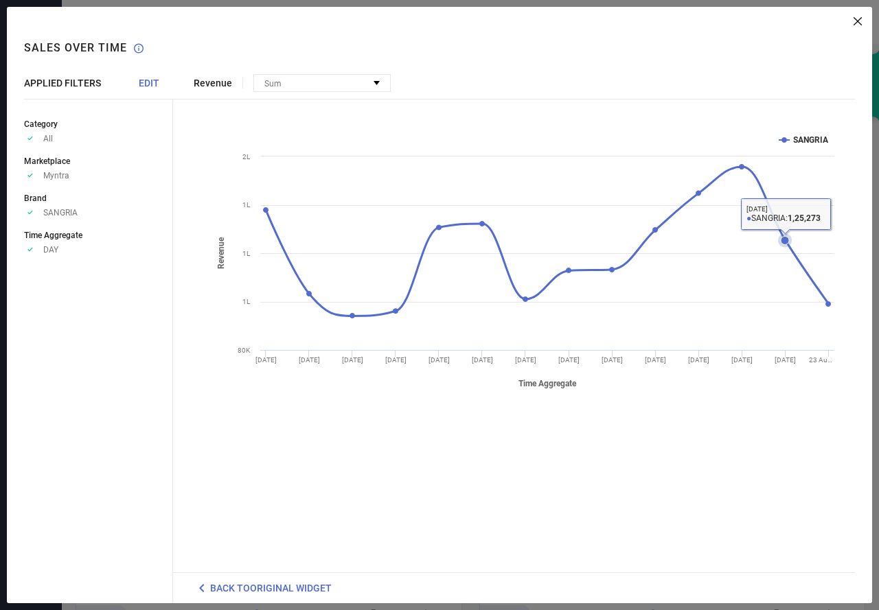
click at [784, 242] on icon at bounding box center [784, 240] width 8 height 8
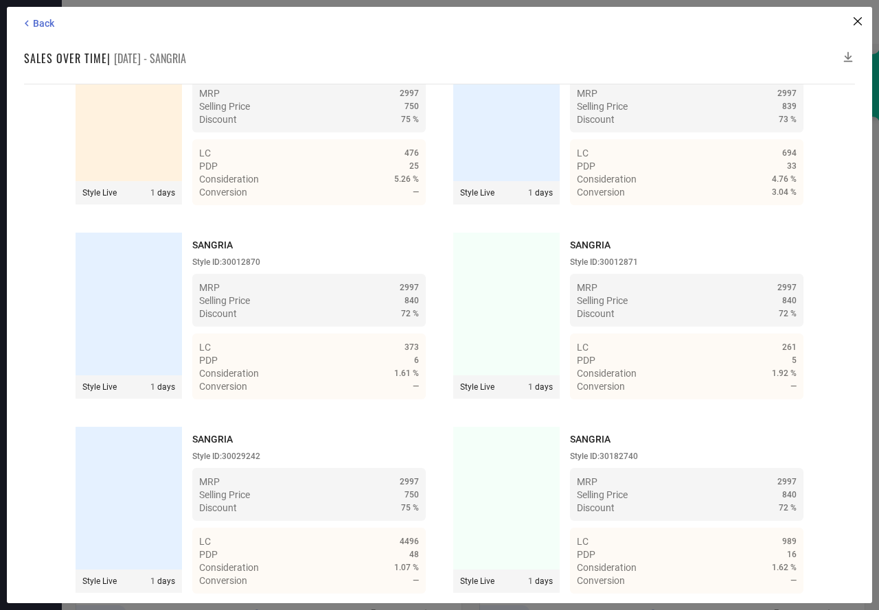
scroll to position [27590, 0]
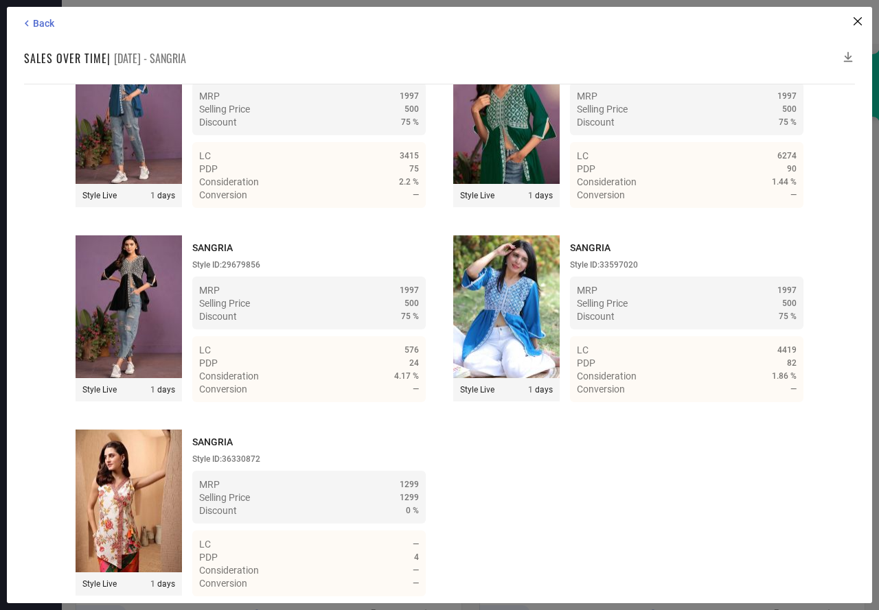
click at [846, 54] on icon at bounding box center [848, 57] width 14 height 14
click at [848, 54] on icon at bounding box center [848, 57] width 9 height 10
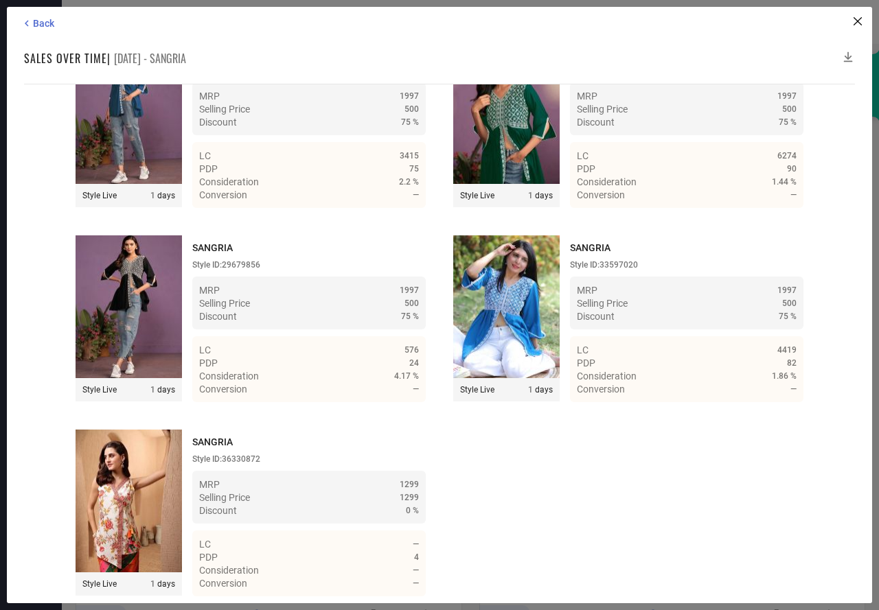
click at [848, 54] on icon at bounding box center [848, 57] width 9 height 10
click at [30, 23] on icon at bounding box center [27, 23] width 12 height 12
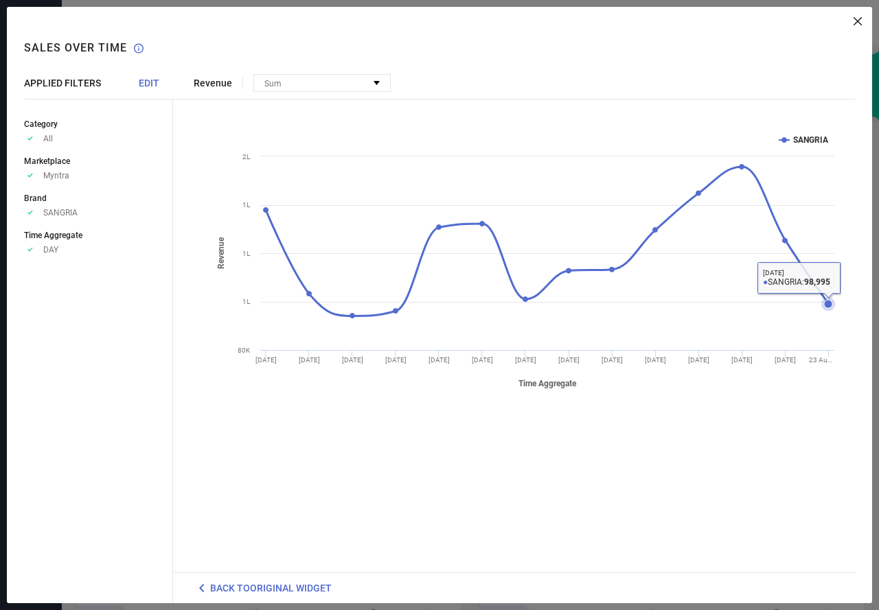
click at [828, 302] on icon at bounding box center [828, 304] width 8 height 8
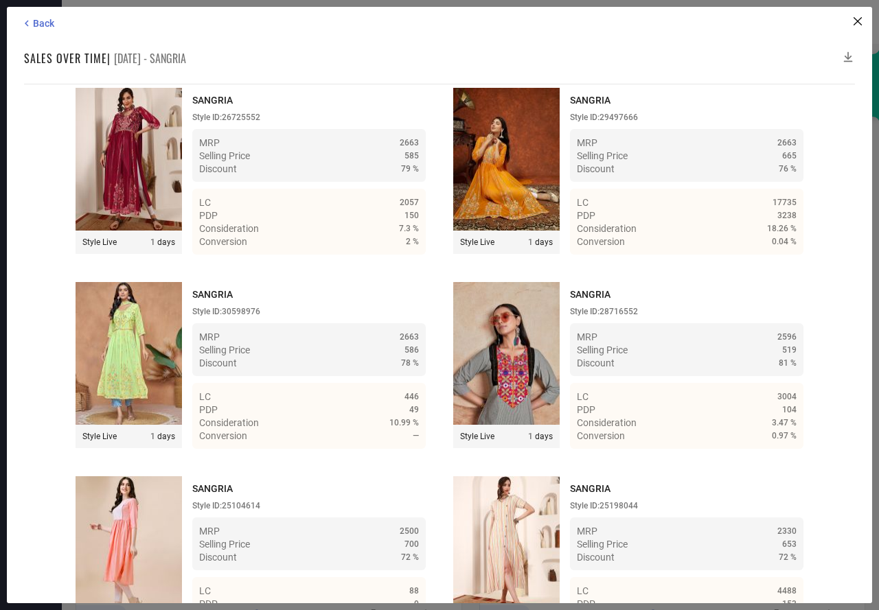
scroll to position [25835, 0]
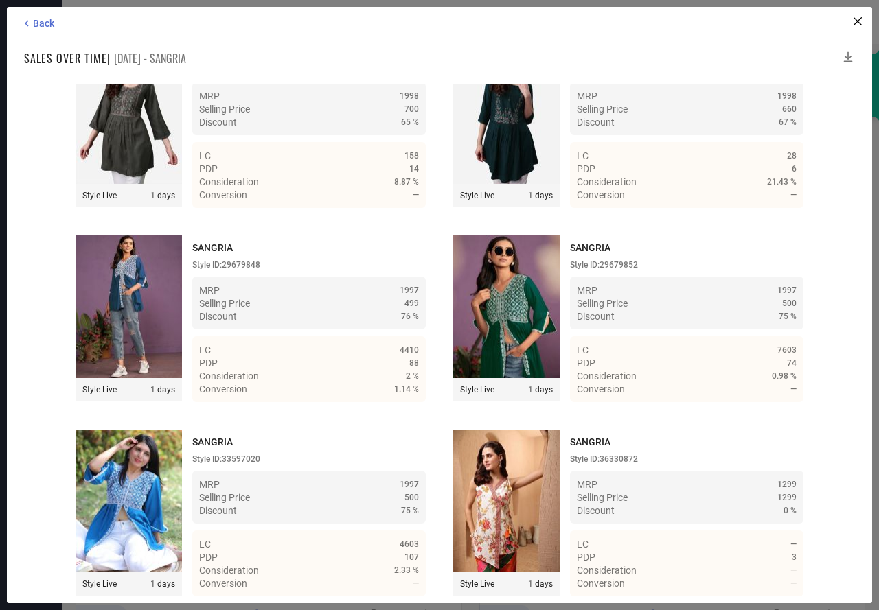
click at [846, 56] on icon at bounding box center [848, 57] width 14 height 14
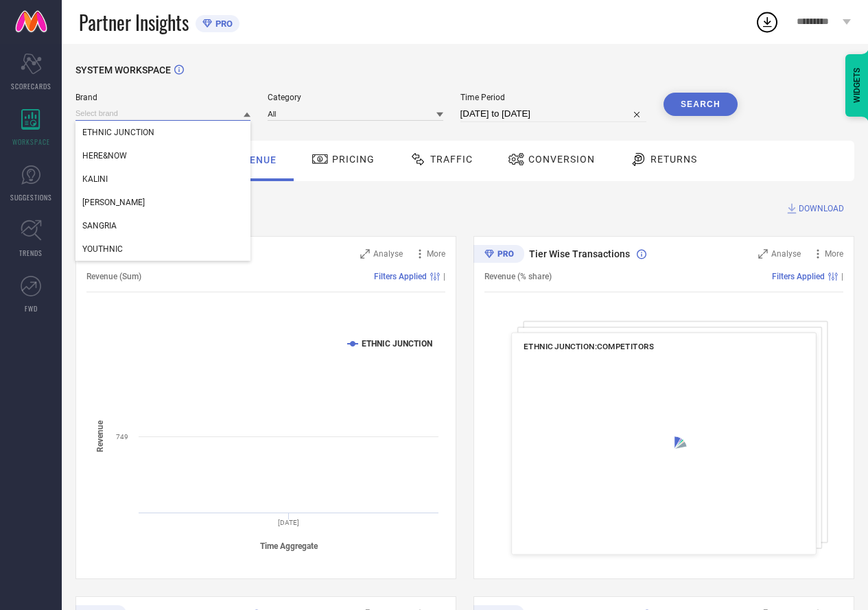
click at [124, 114] on input at bounding box center [163, 113] width 175 height 14
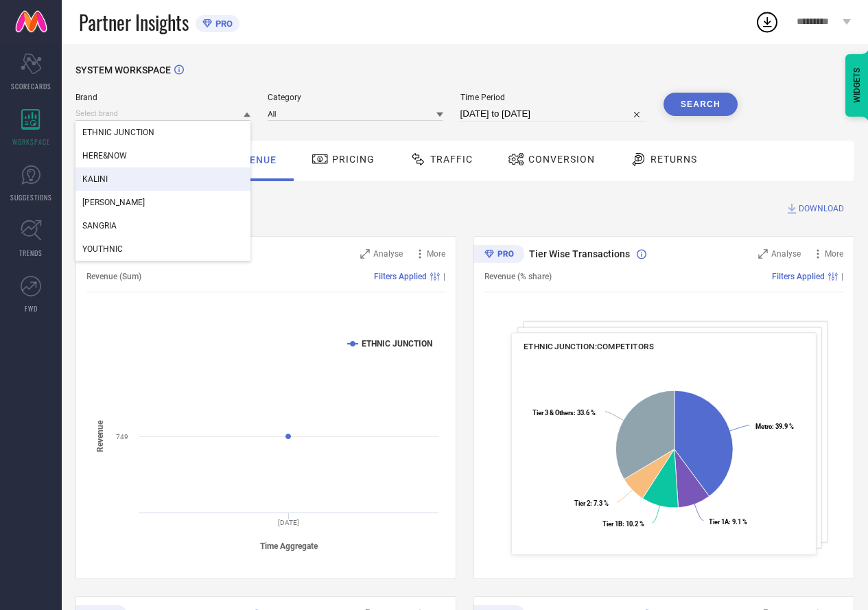
click at [116, 173] on div "KALINI" at bounding box center [163, 178] width 175 height 23
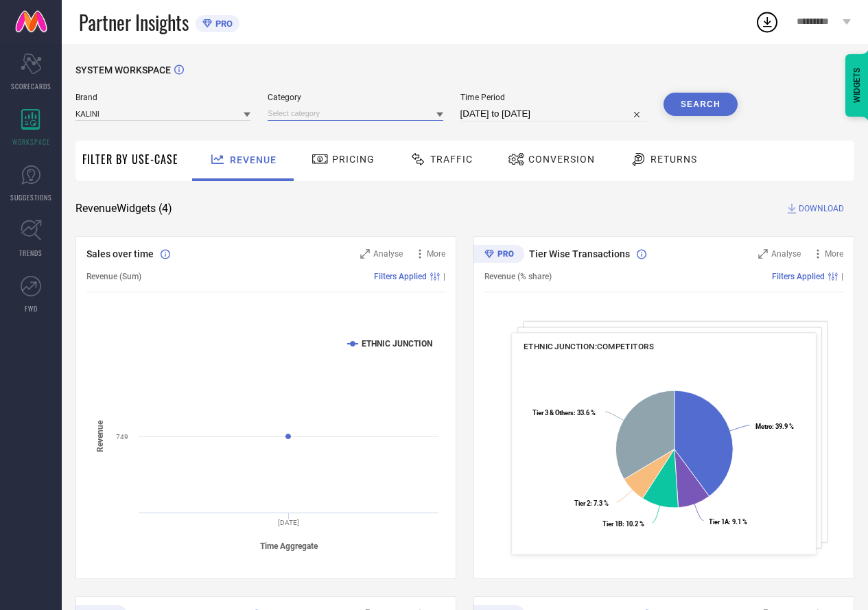
click at [276, 111] on input at bounding box center [355, 113] width 175 height 14
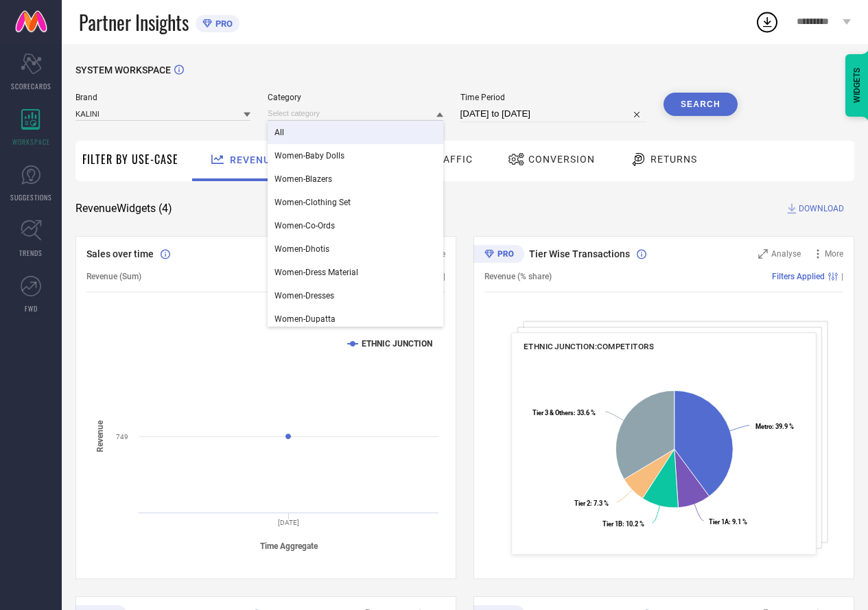
click at [283, 133] on span "All" at bounding box center [280, 133] width 10 height 10
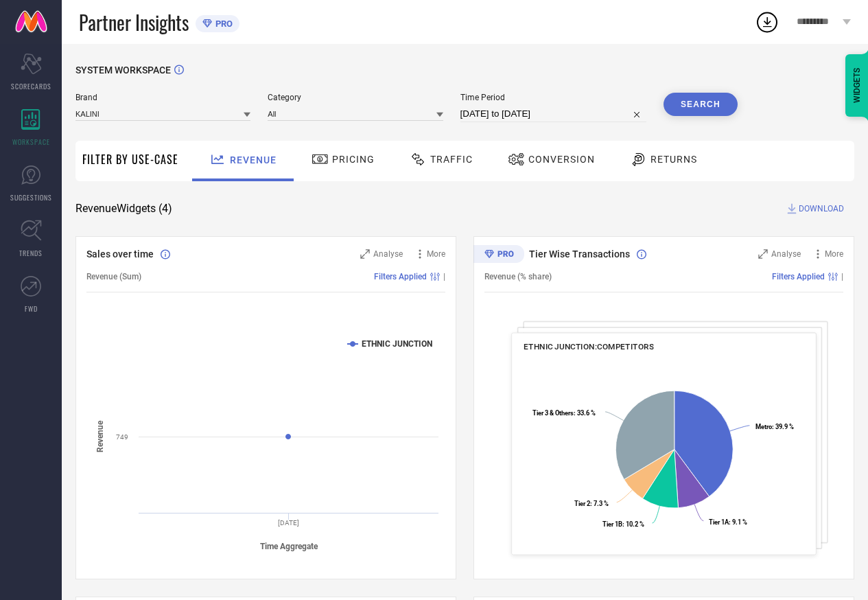
click at [547, 118] on input "24-07-2025 to 23-08-2025" at bounding box center [554, 114] width 186 height 16
select select "6"
select select "2025"
select select "7"
select select "2025"
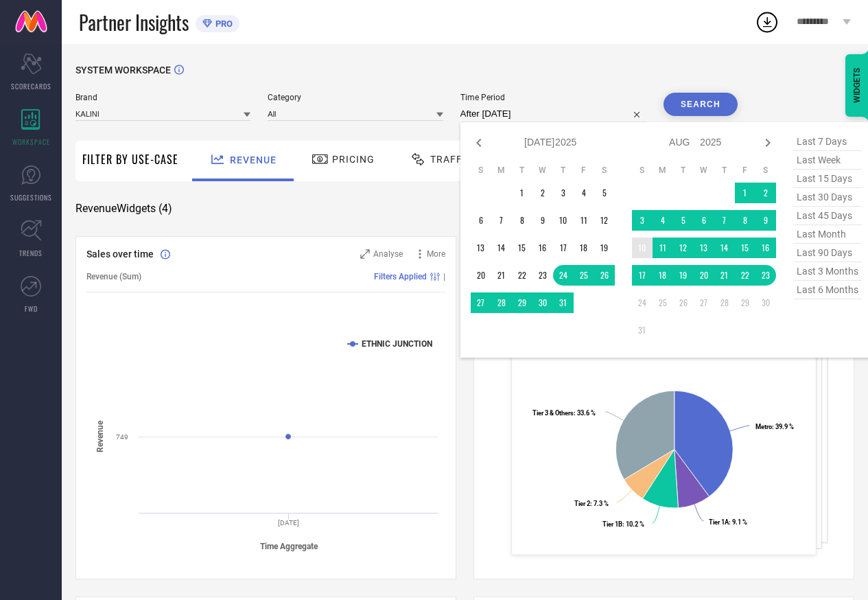
click at [651, 245] on td "10" at bounding box center [642, 247] width 21 height 21
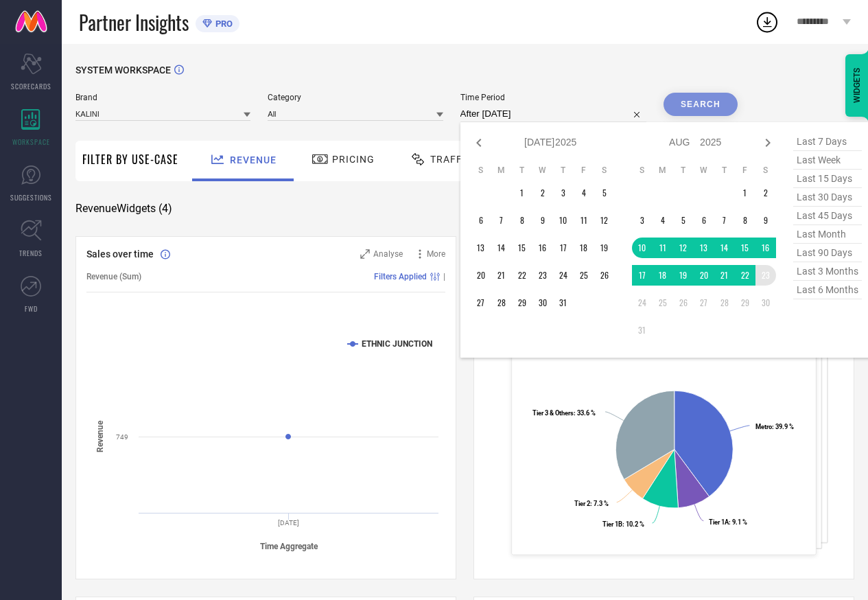
type input "[DATE] to [DATE]"
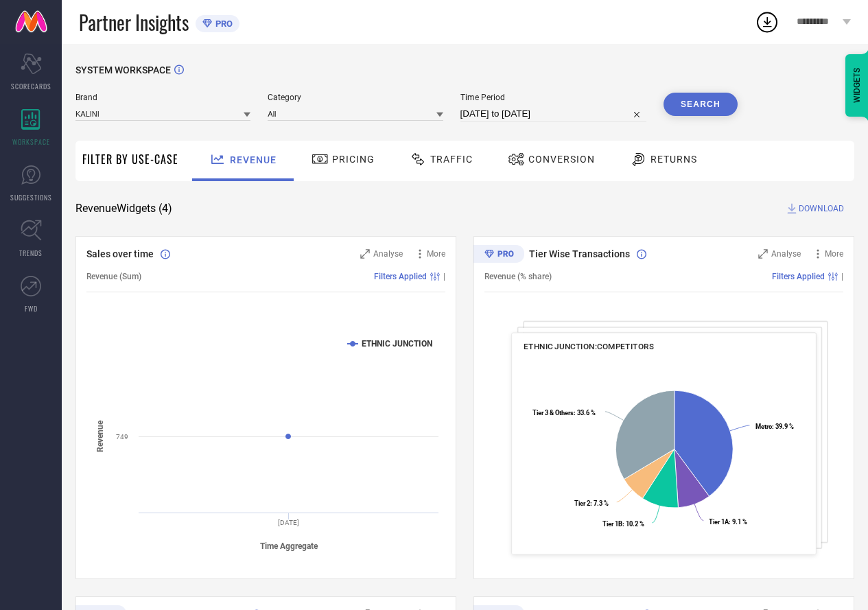
click at [696, 108] on button "Search" at bounding box center [701, 104] width 74 height 23
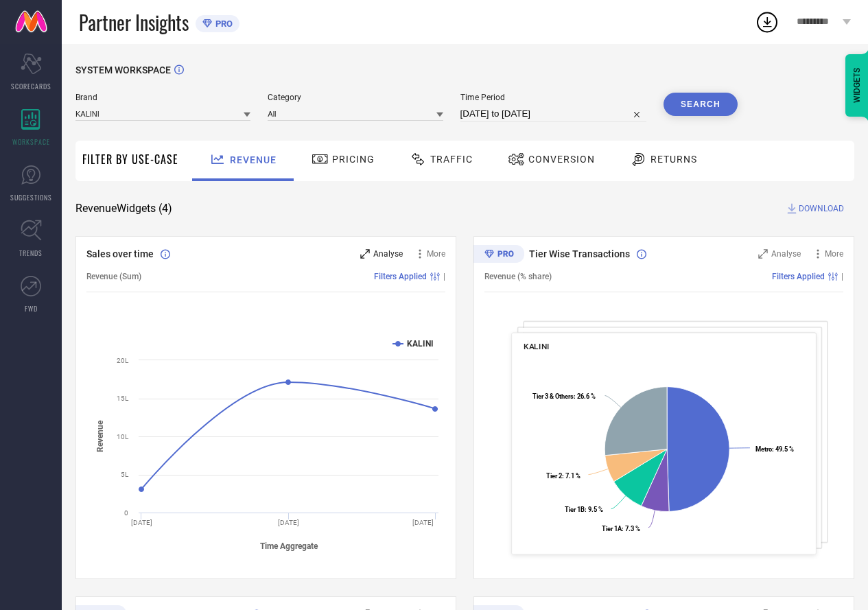
click at [363, 253] on icon at bounding box center [365, 254] width 10 height 10
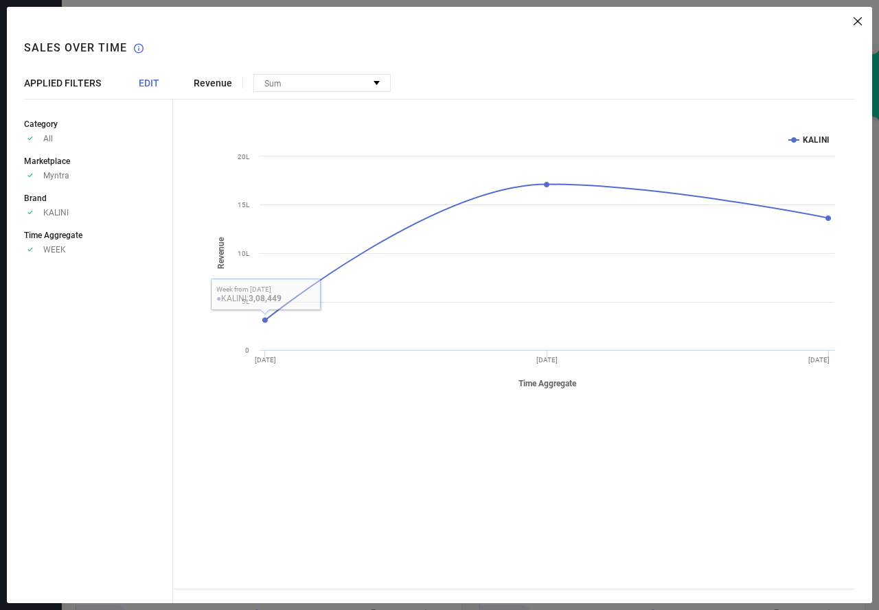
click at [144, 80] on span "EDIT" at bounding box center [149, 83] width 21 height 11
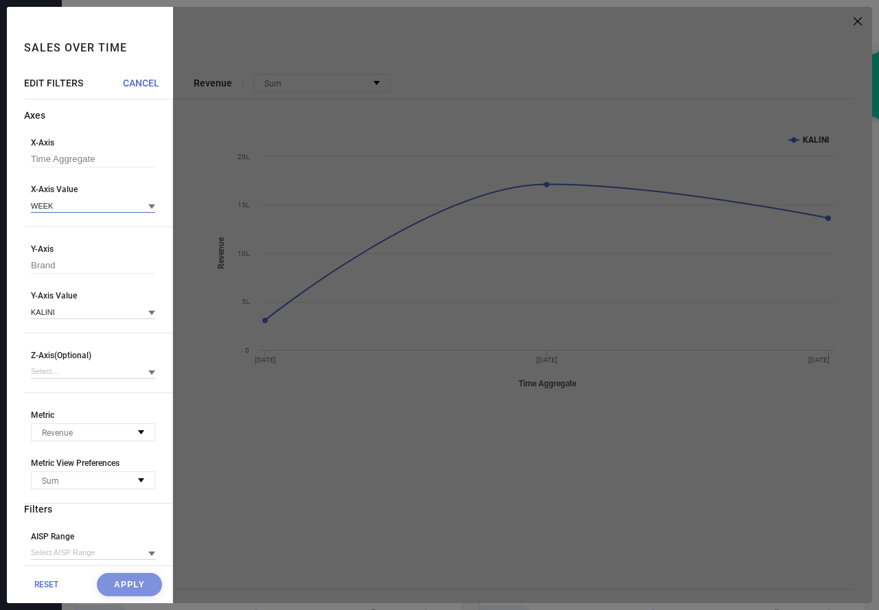
click at [50, 202] on input at bounding box center [93, 205] width 124 height 14
click at [54, 243] on div "DAY" at bounding box center [93, 247] width 124 height 23
click at [117, 586] on button "Apply" at bounding box center [129, 584] width 65 height 23
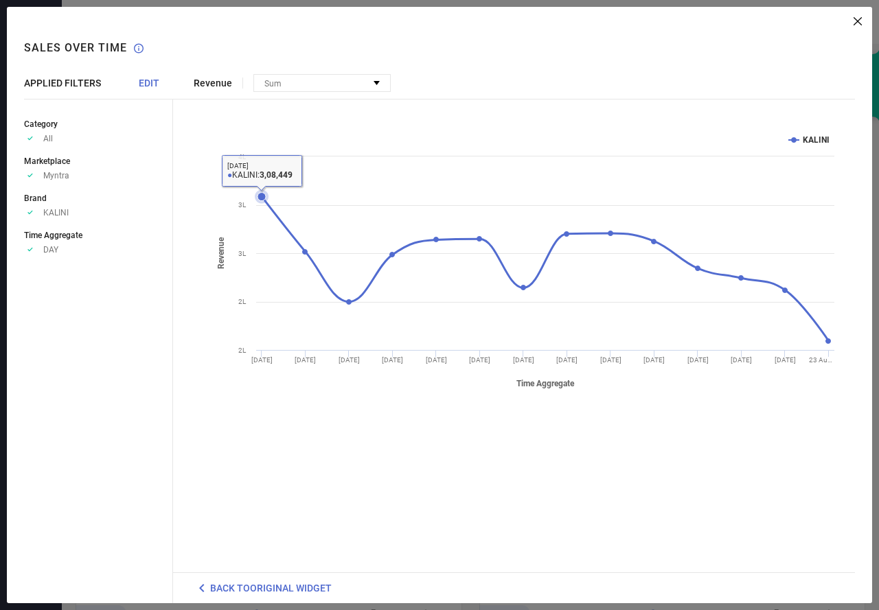
click at [262, 194] on icon at bounding box center [261, 197] width 8 height 8
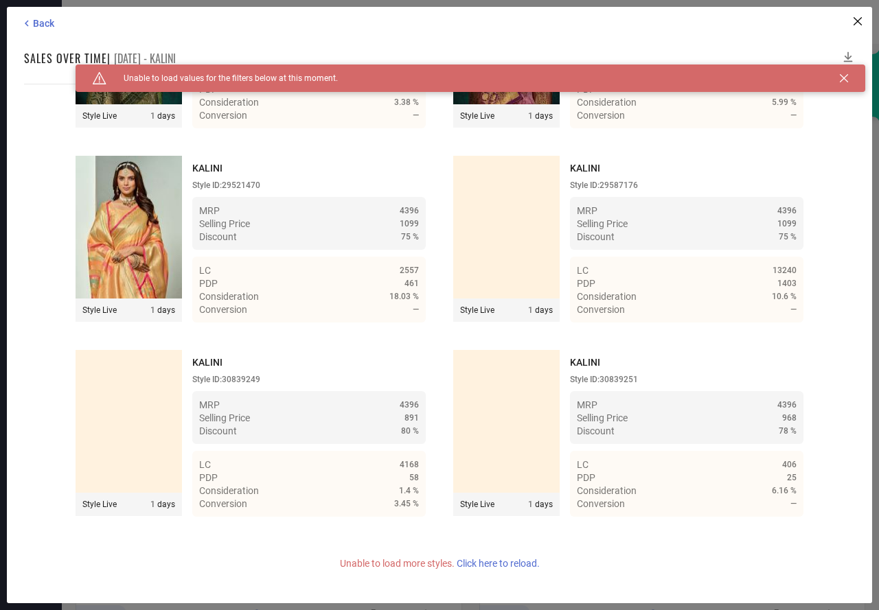
scroll to position [9346, 0]
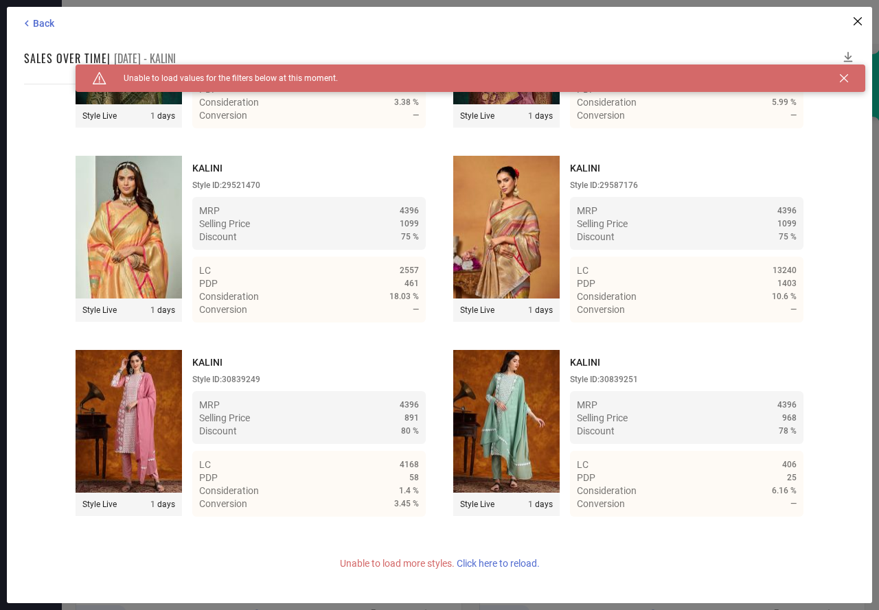
click at [501, 560] on span "Click here to reload." at bounding box center [497, 563] width 83 height 11
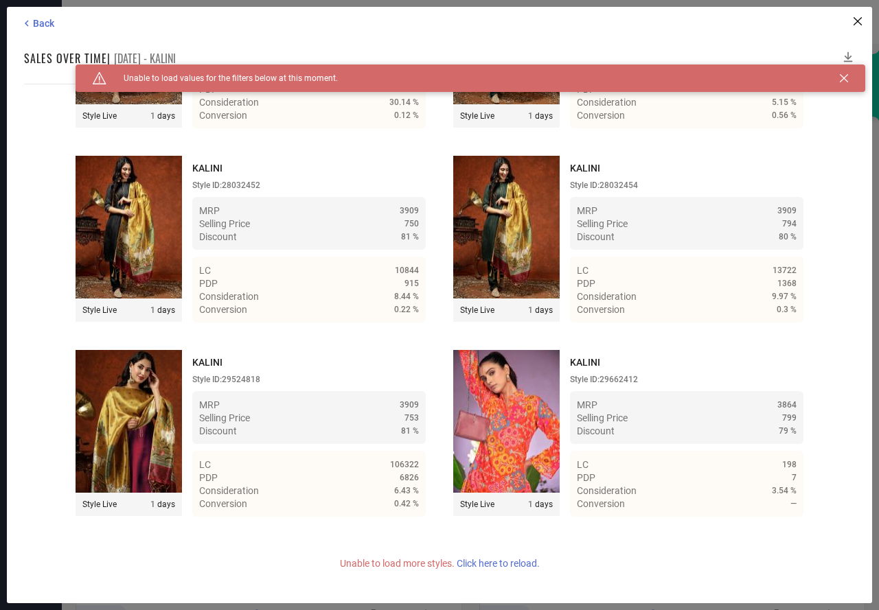
scroll to position [28840, 0]
click at [846, 53] on icon at bounding box center [848, 57] width 14 height 14
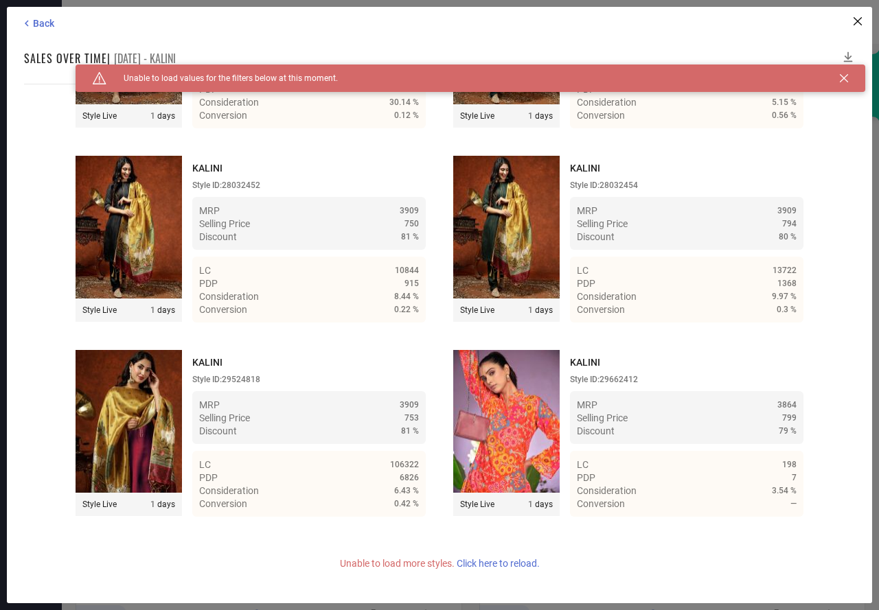
click at [844, 76] on icon at bounding box center [843, 78] width 8 height 8
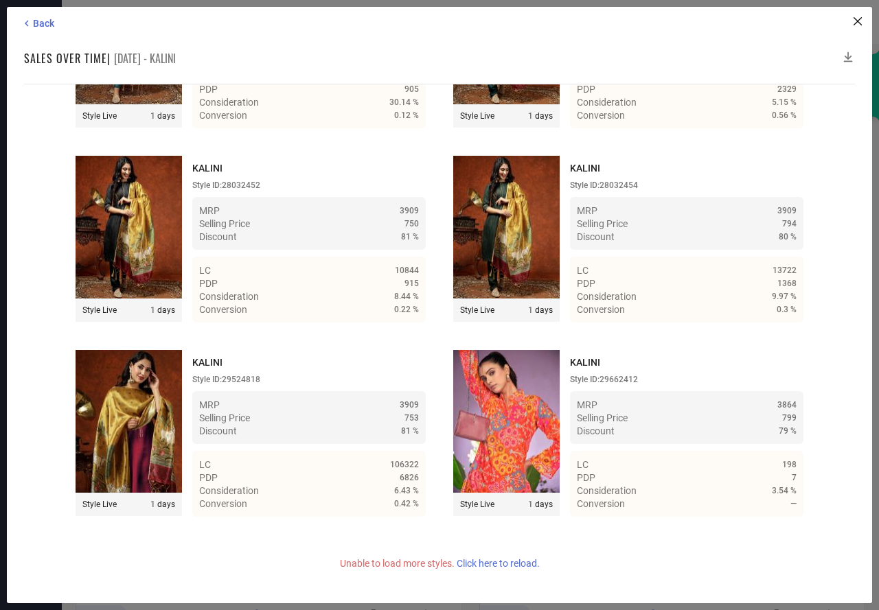
click at [850, 56] on icon at bounding box center [848, 57] width 9 height 10
click at [30, 17] on icon at bounding box center [27, 23] width 12 height 12
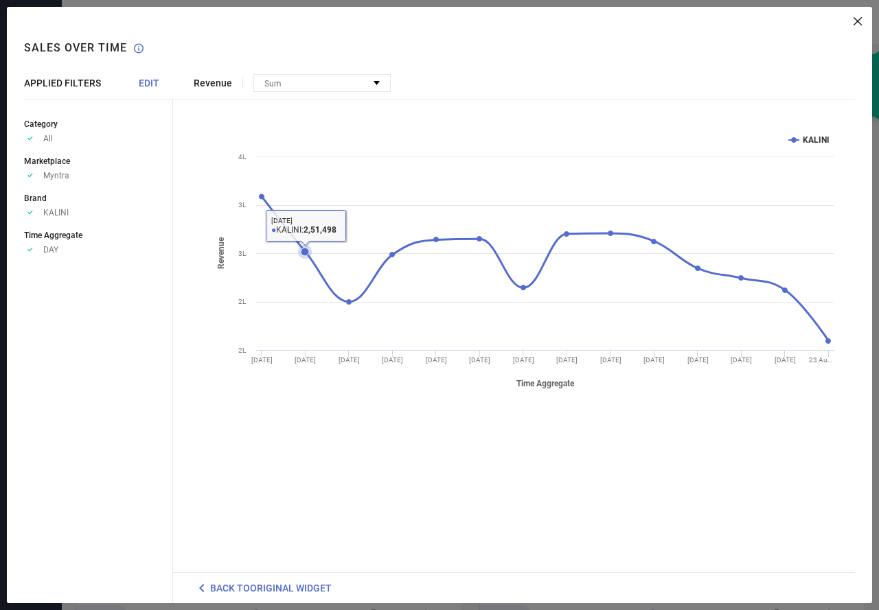
click at [302, 255] on icon at bounding box center [305, 252] width 8 height 8
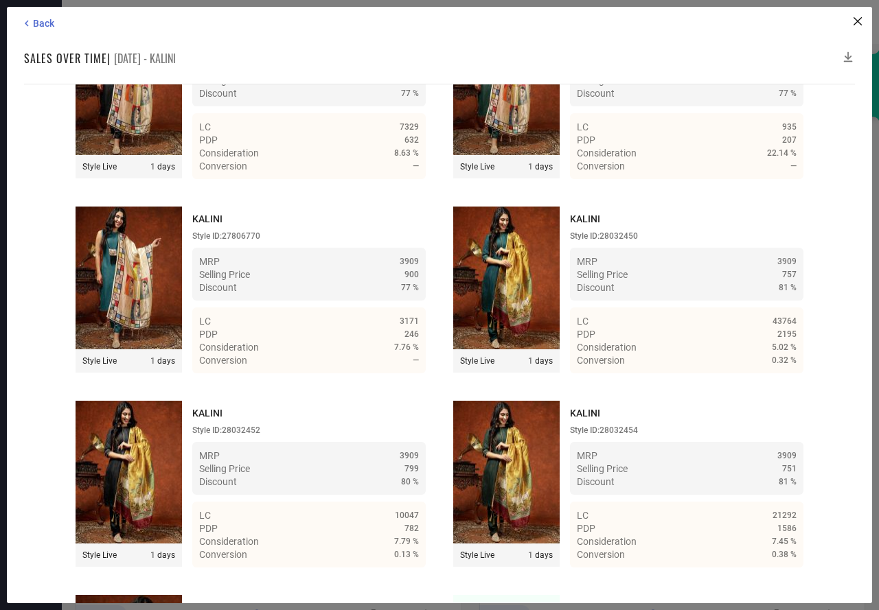
scroll to position [19013, 0]
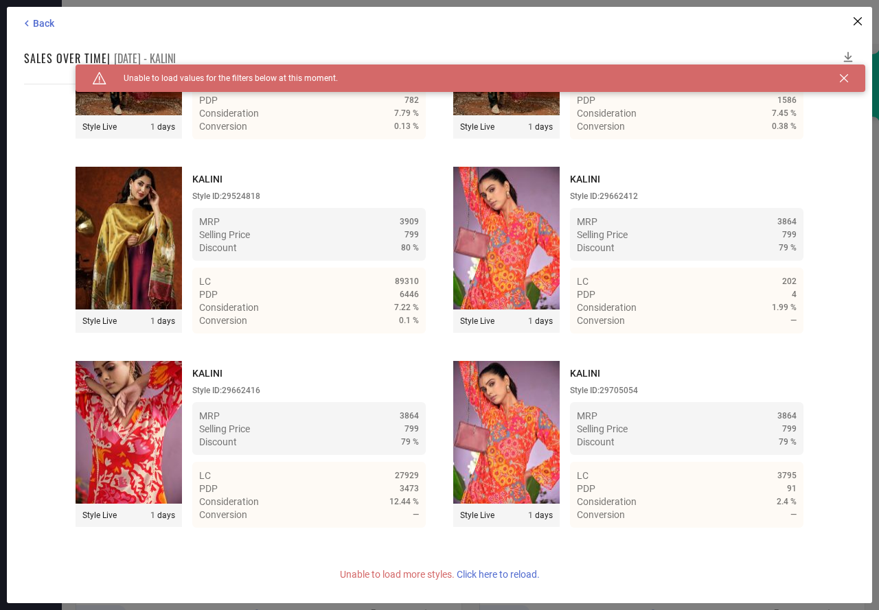
click at [848, 56] on icon at bounding box center [848, 57] width 14 height 14
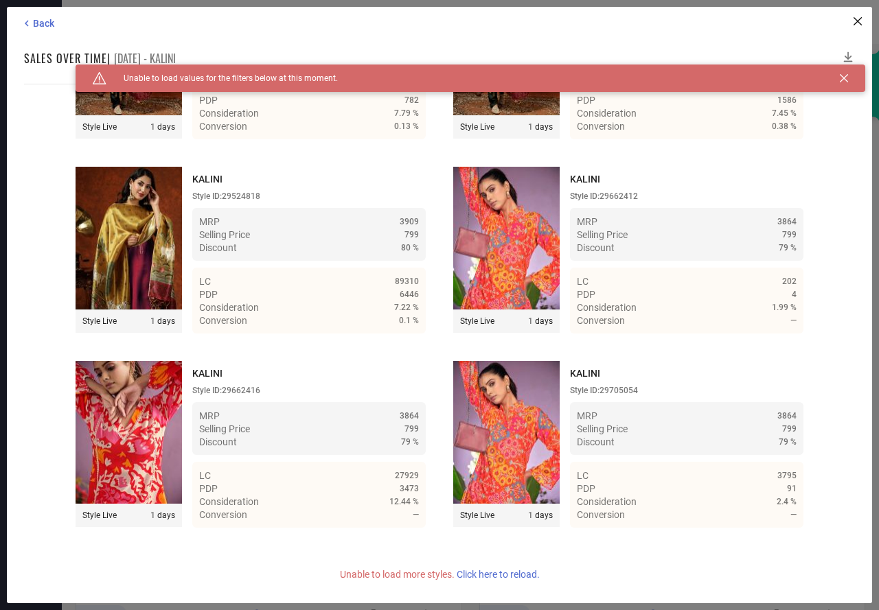
click at [848, 56] on icon at bounding box center [848, 57] width 14 height 14
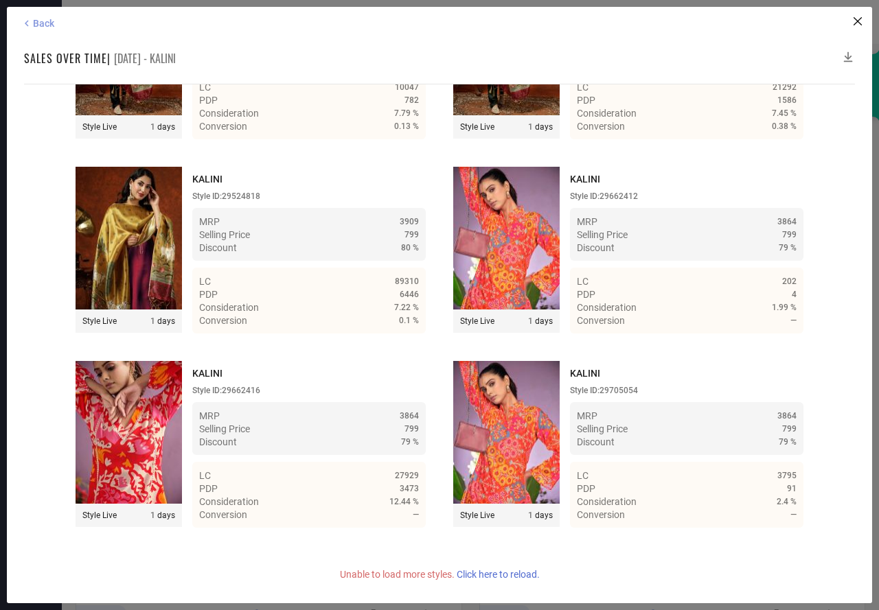
click at [49, 26] on span "Back" at bounding box center [43, 23] width 21 height 11
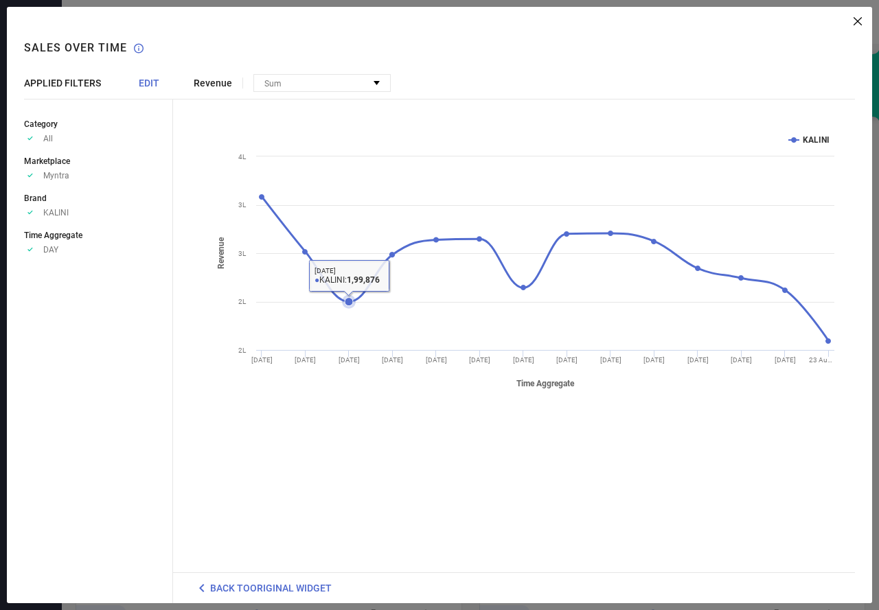
click at [352, 299] on icon at bounding box center [349, 302] width 8 height 8
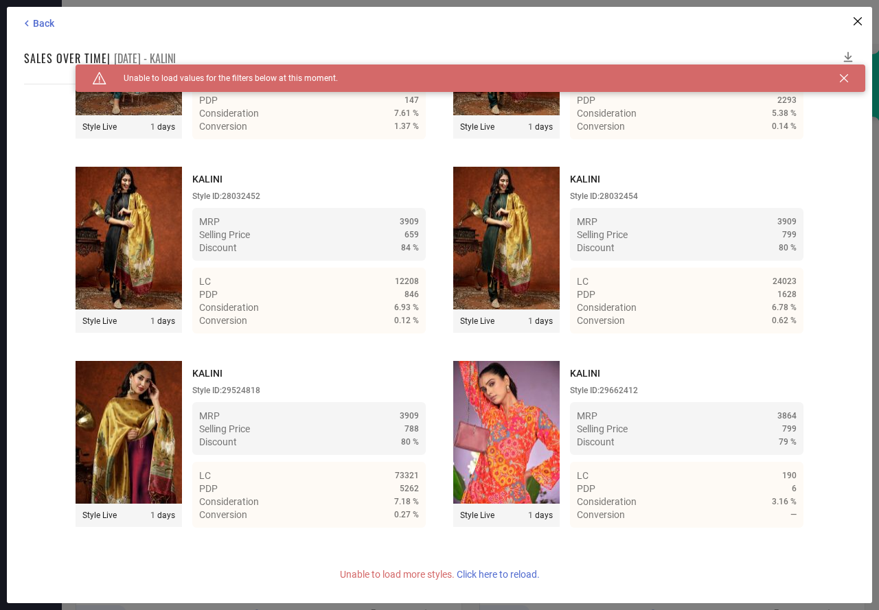
click at [845, 56] on icon at bounding box center [848, 57] width 9 height 10
click at [848, 54] on icon at bounding box center [848, 57] width 9 height 10
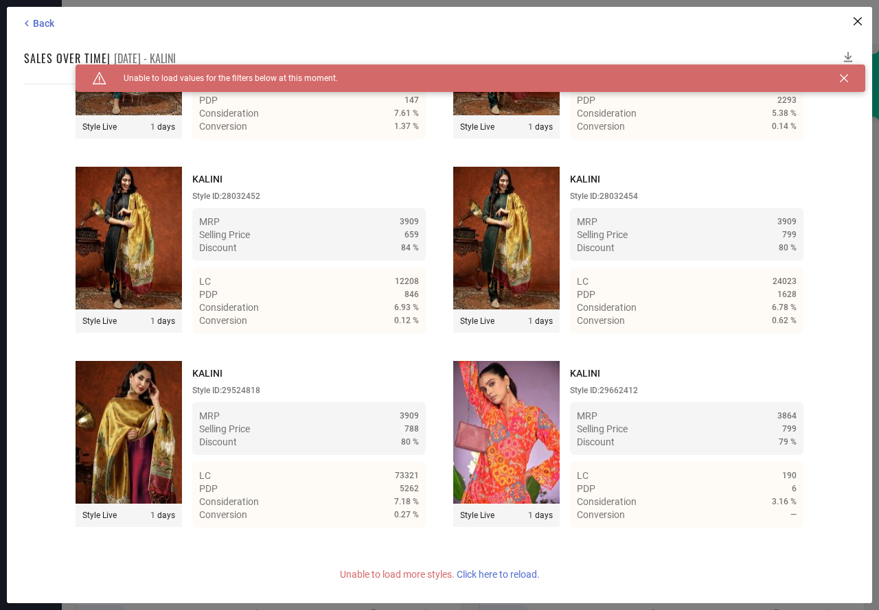
click at [848, 54] on icon at bounding box center [848, 57] width 9 height 10
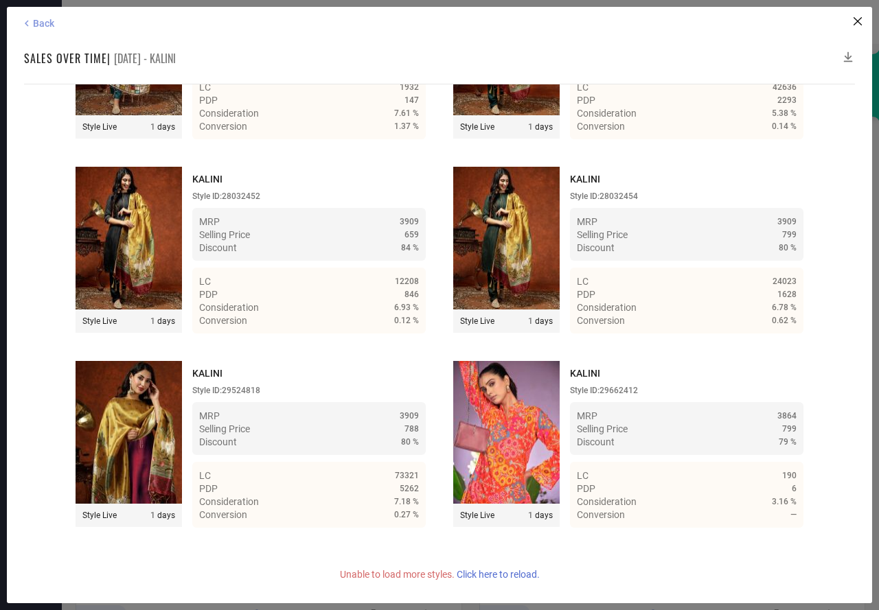
click at [32, 26] on icon at bounding box center [27, 23] width 12 height 12
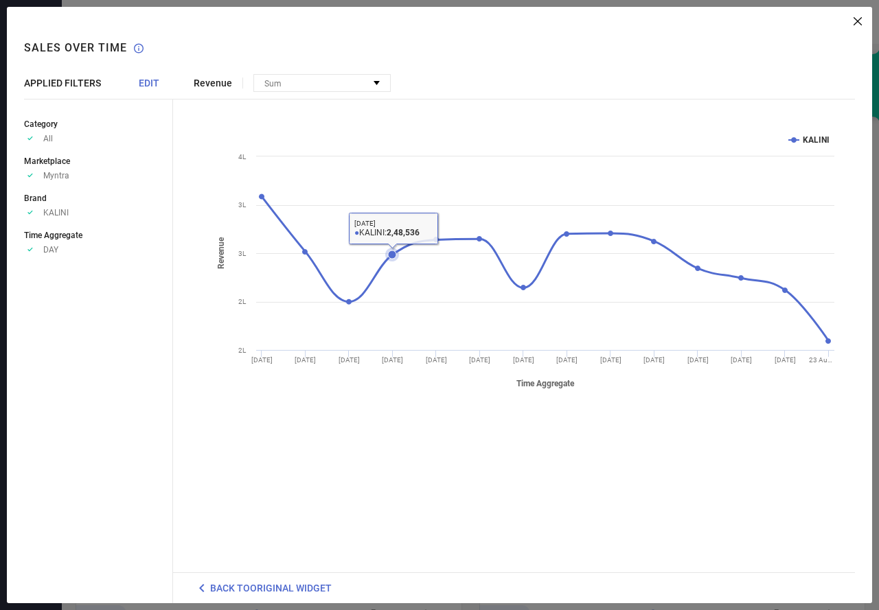
click at [391, 255] on icon at bounding box center [392, 255] width 8 height 8
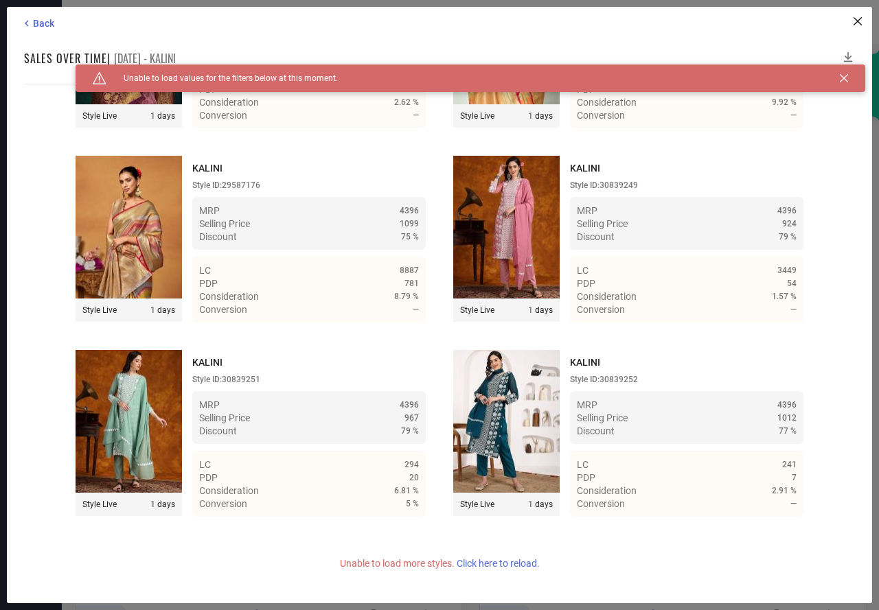
scroll to position [9346, 0]
click at [517, 564] on span "Click here to reload." at bounding box center [497, 563] width 83 height 11
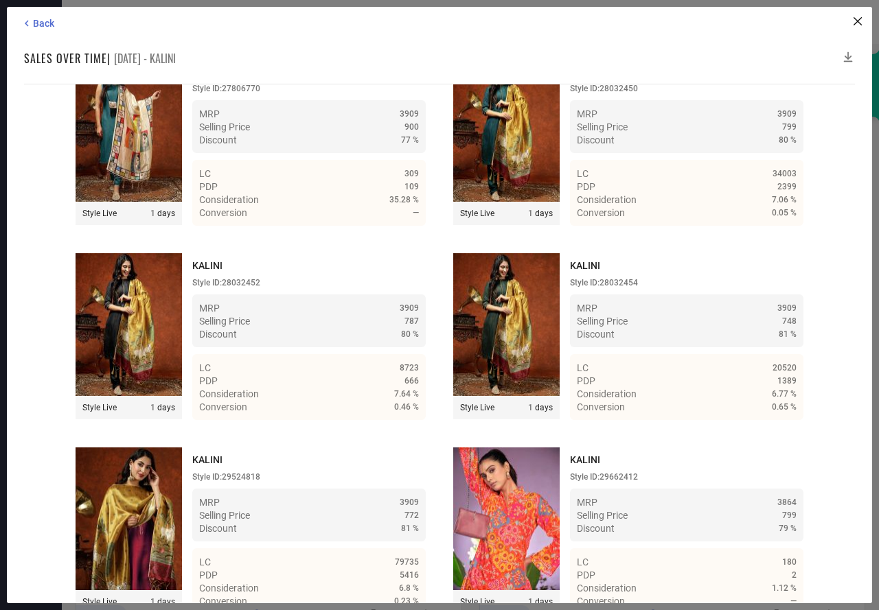
scroll to position [29056, 0]
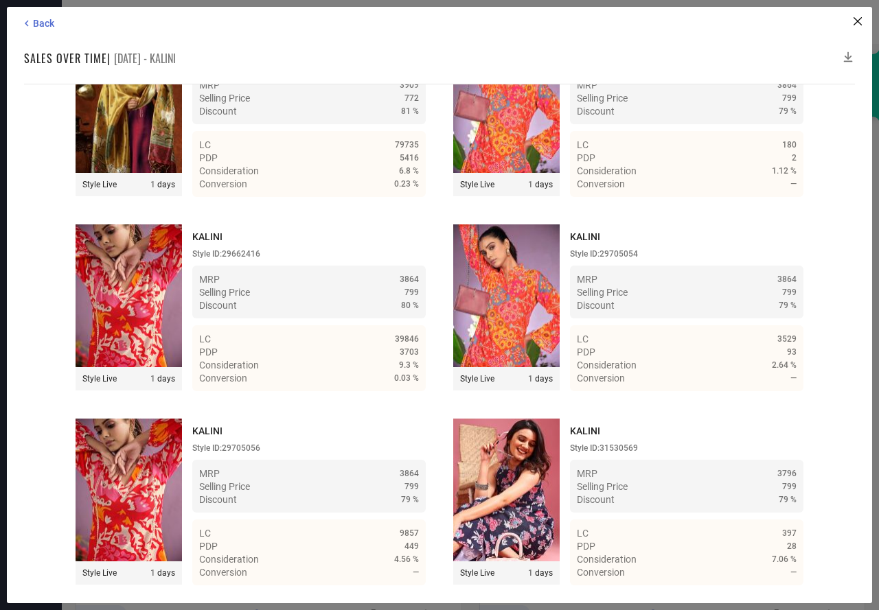
click at [849, 52] on icon at bounding box center [848, 57] width 14 height 14
click at [848, 55] on icon at bounding box center [848, 57] width 14 height 14
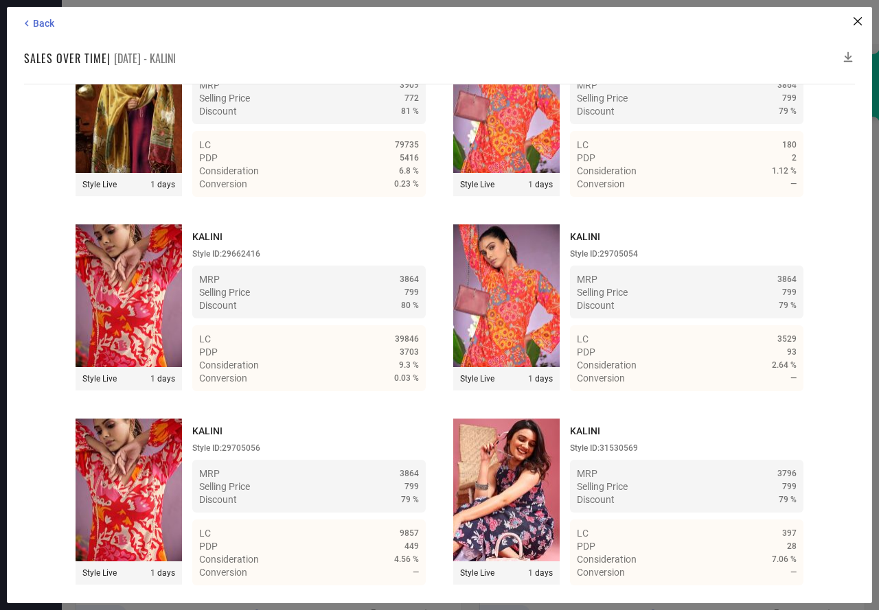
click at [848, 55] on icon at bounding box center [848, 57] width 14 height 14
click at [844, 55] on icon at bounding box center [848, 57] width 14 height 14
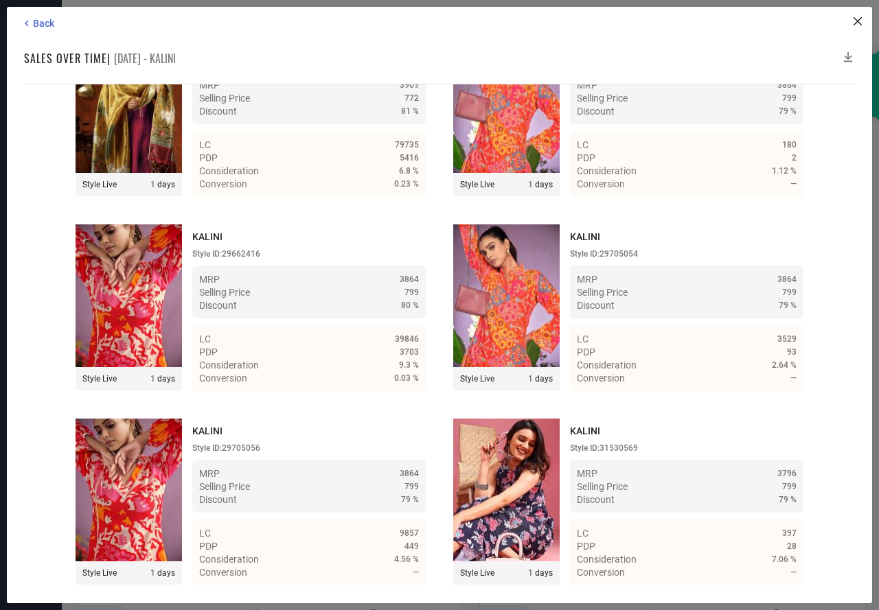
click at [848, 55] on icon at bounding box center [848, 57] width 14 height 14
click at [850, 55] on icon at bounding box center [848, 57] width 14 height 14
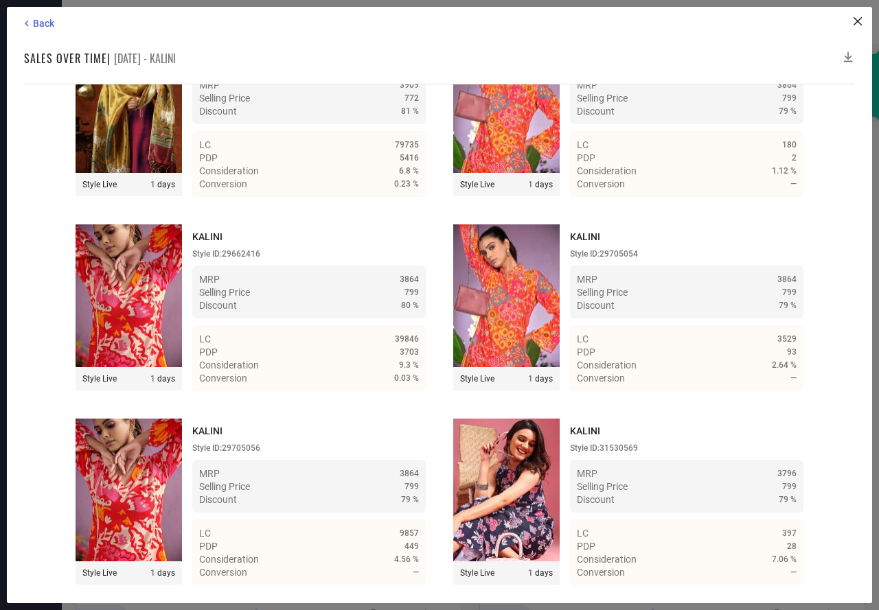
click at [849, 55] on icon at bounding box center [848, 57] width 14 height 14
click at [52, 21] on span "Back" at bounding box center [43, 23] width 21 height 11
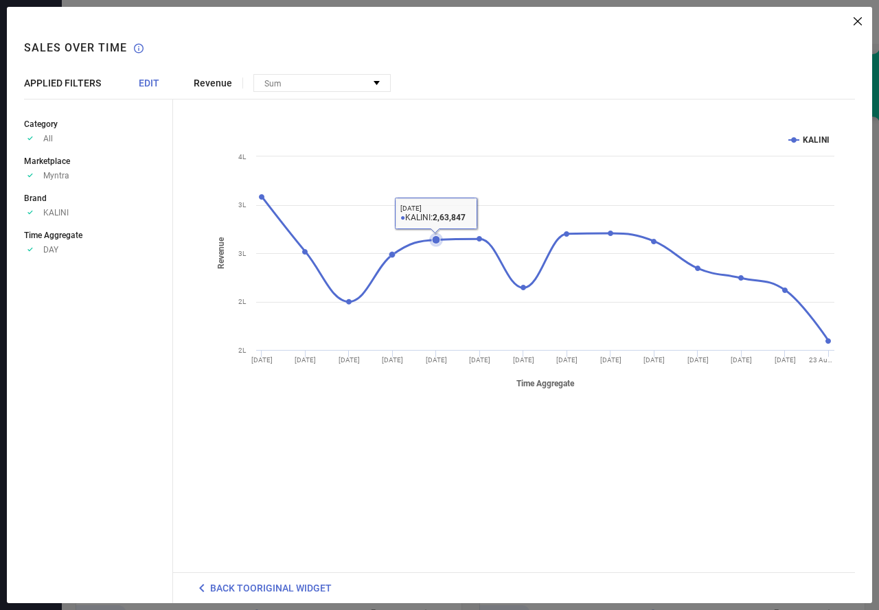
click at [433, 239] on icon at bounding box center [436, 239] width 8 height 8
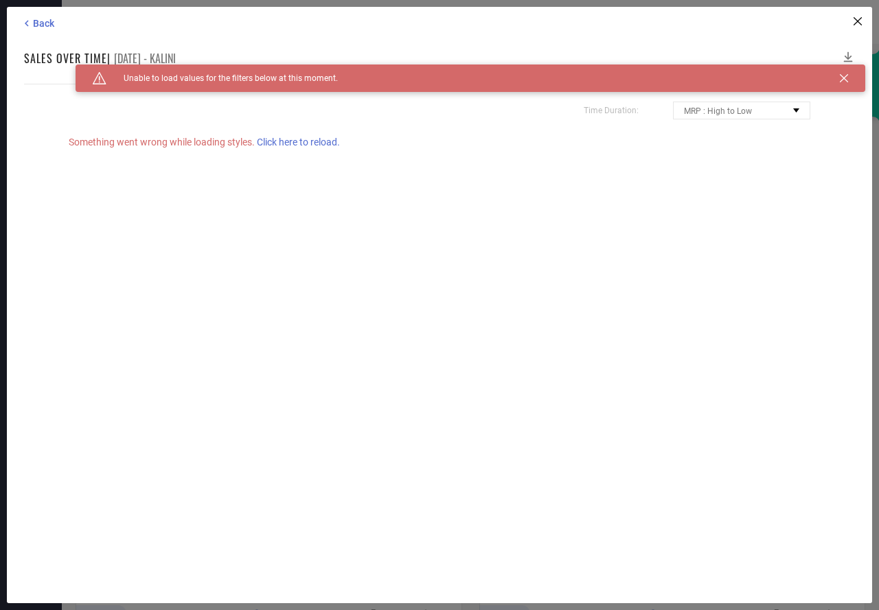
click at [279, 141] on span "Click here to reload." at bounding box center [298, 142] width 83 height 11
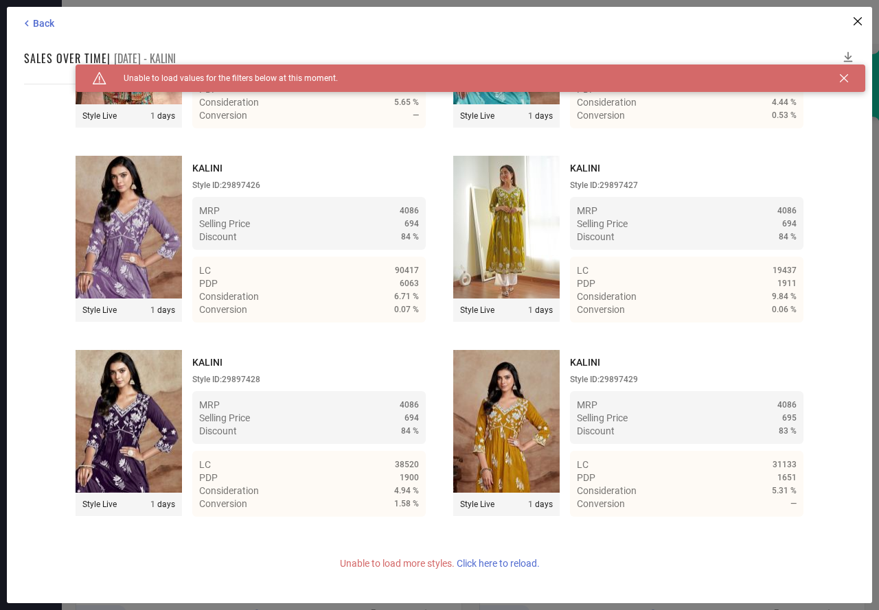
scroll to position [9346, 0]
click at [848, 56] on icon at bounding box center [848, 57] width 9 height 10
click at [841, 77] on icon at bounding box center [843, 78] width 8 height 8
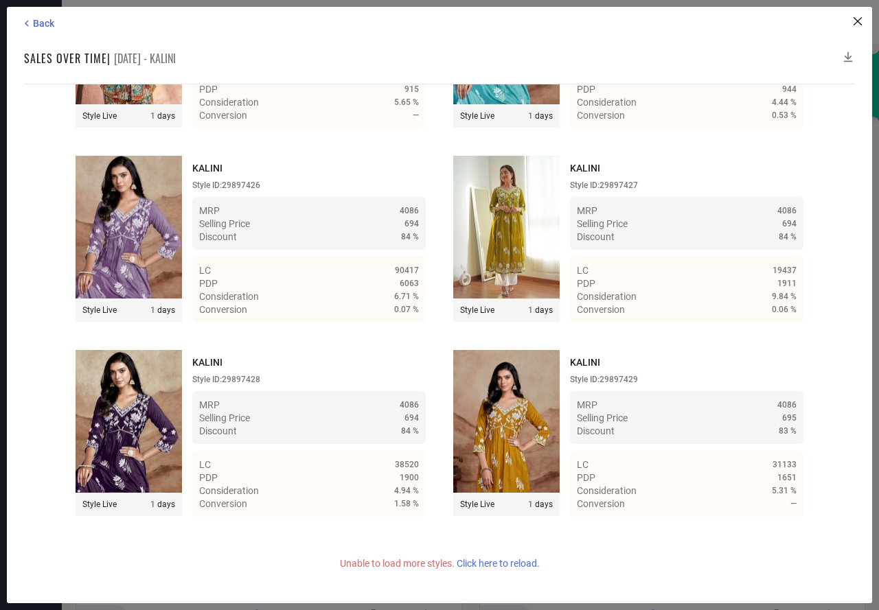
click at [847, 54] on icon at bounding box center [848, 57] width 14 height 14
click at [845, 53] on icon at bounding box center [848, 57] width 14 height 14
click at [49, 23] on span "Back" at bounding box center [43, 23] width 21 height 11
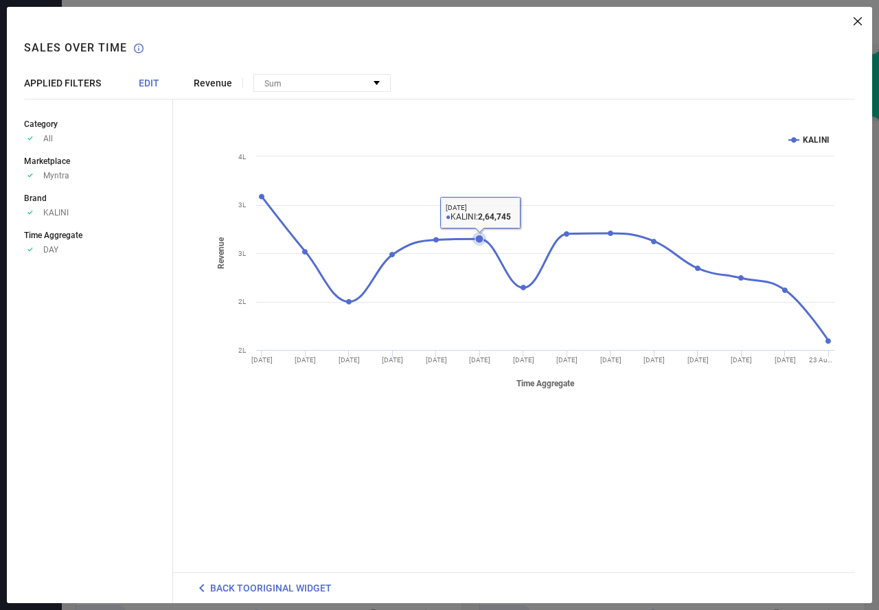
click at [474, 238] on icon at bounding box center [479, 239] width 14 height 14
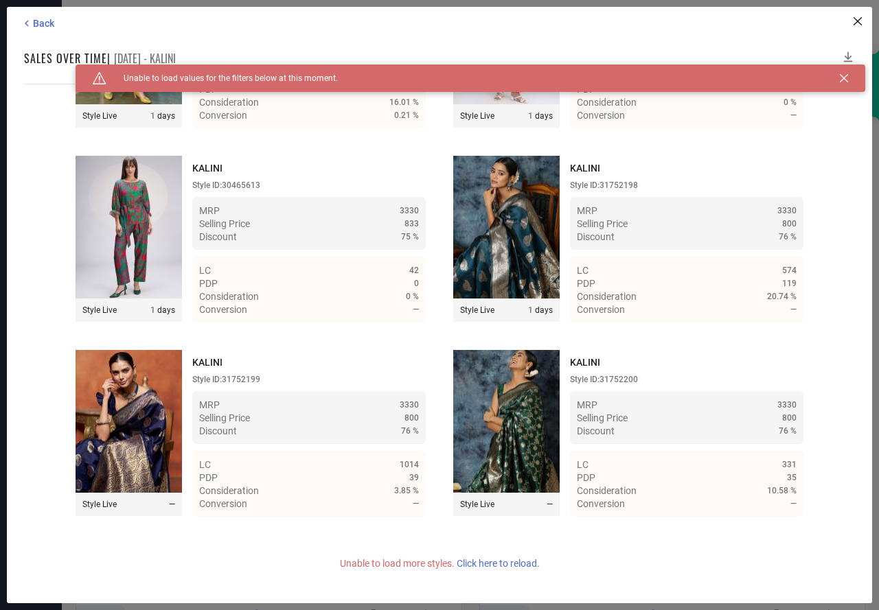
scroll to position [19093, 0]
click at [841, 74] on icon at bounding box center [843, 78] width 8 height 8
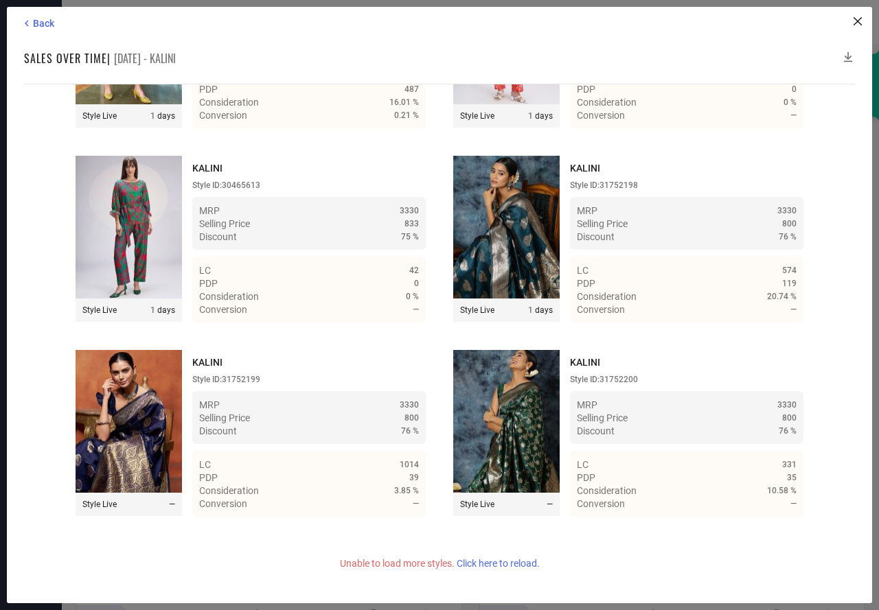
click at [846, 58] on icon at bounding box center [848, 57] width 9 height 10
click at [846, 50] on icon at bounding box center [848, 57] width 14 height 14
click at [846, 56] on icon at bounding box center [848, 57] width 14 height 14
click at [849, 54] on icon at bounding box center [848, 57] width 14 height 14
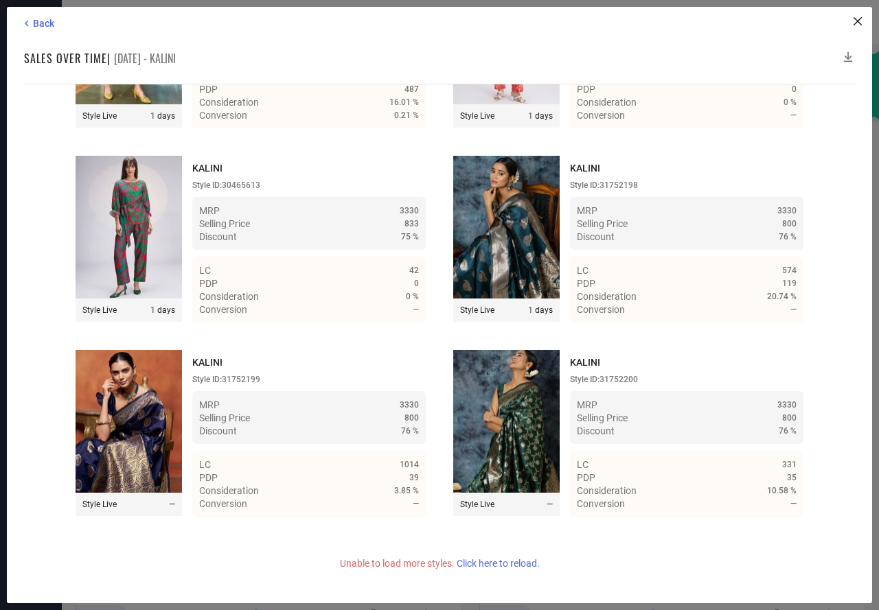
click at [849, 54] on icon at bounding box center [848, 57] width 14 height 14
click at [847, 52] on icon at bounding box center [848, 57] width 14 height 14
click at [38, 24] on span "Back" at bounding box center [43, 23] width 21 height 11
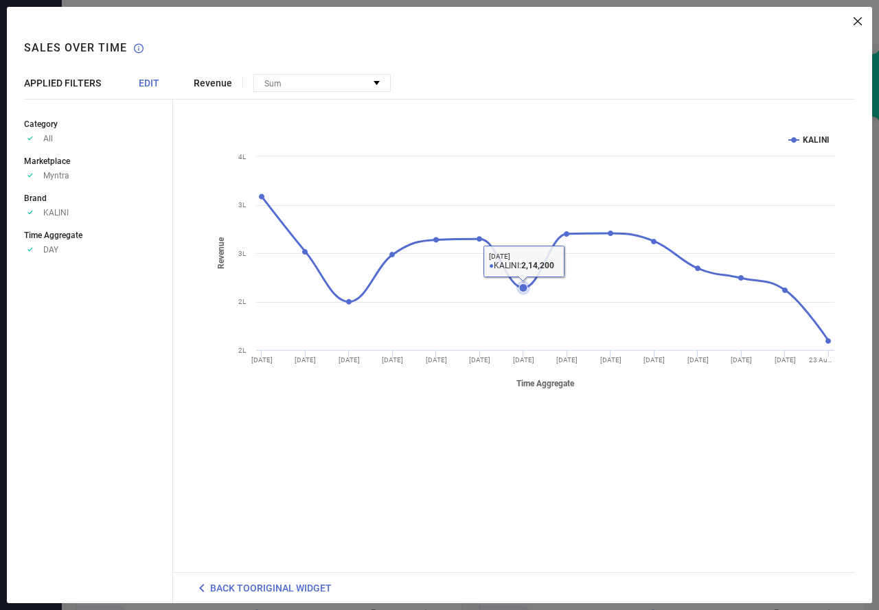
click at [523, 284] on icon at bounding box center [523, 287] width 8 height 8
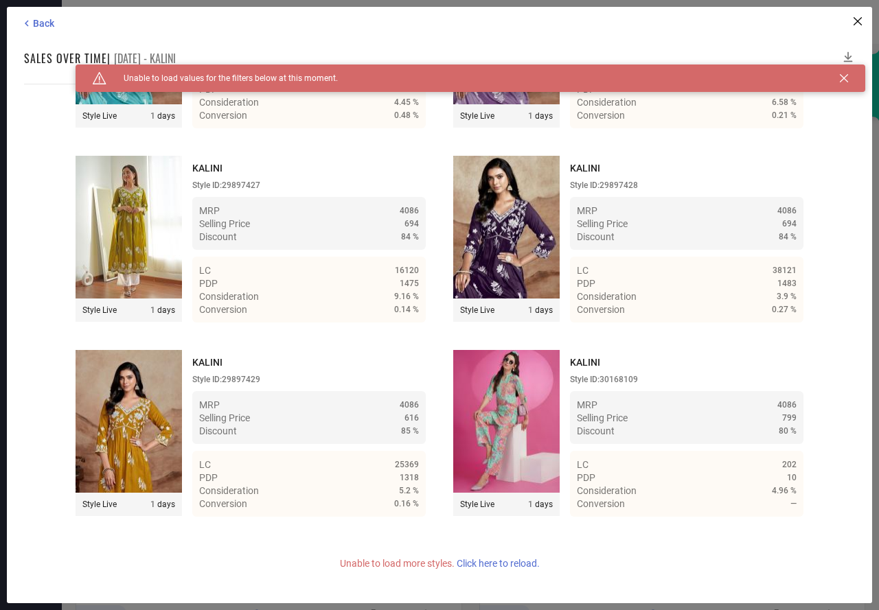
scroll to position [9346, 0]
click at [847, 54] on icon at bounding box center [848, 57] width 14 height 14
click at [848, 54] on icon at bounding box center [848, 57] width 14 height 14
click at [29, 21] on icon at bounding box center [27, 23] width 12 height 12
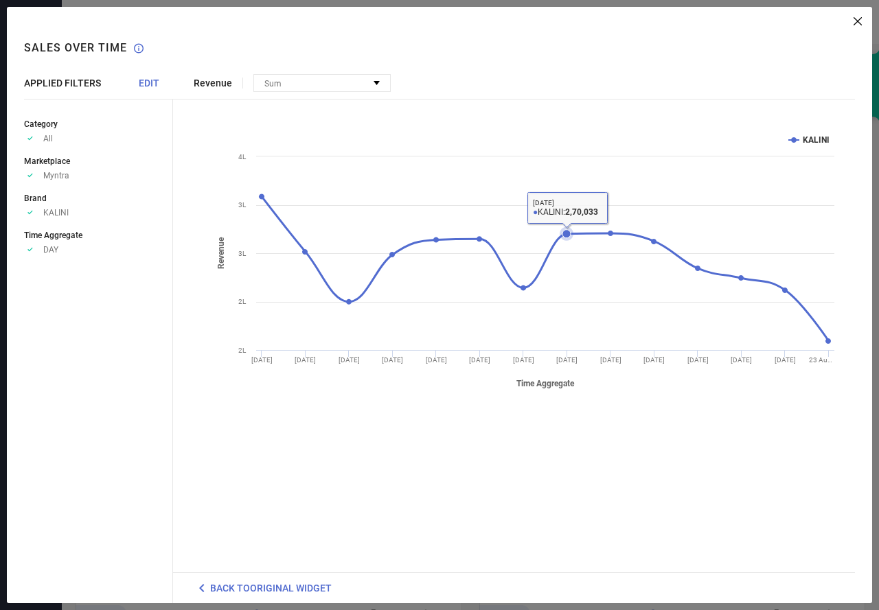
click at [566, 236] on icon at bounding box center [566, 234] width 8 height 8
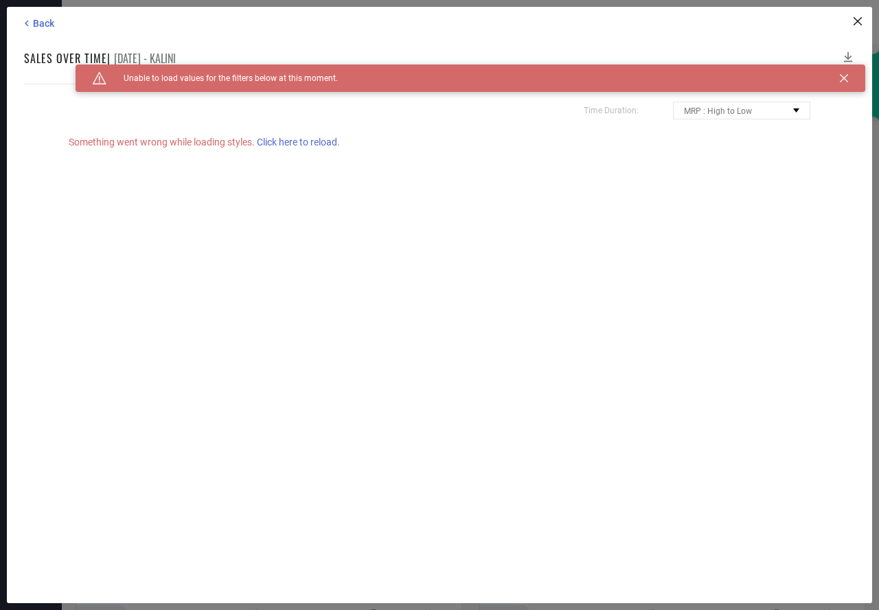
click at [312, 137] on span "Click here to reload." at bounding box center [298, 142] width 83 height 11
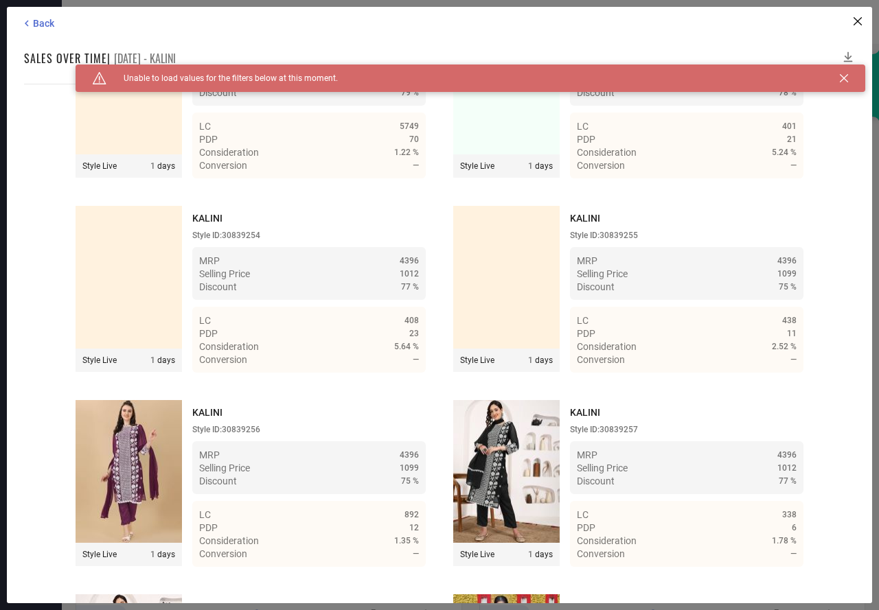
scroll to position [9266, 0]
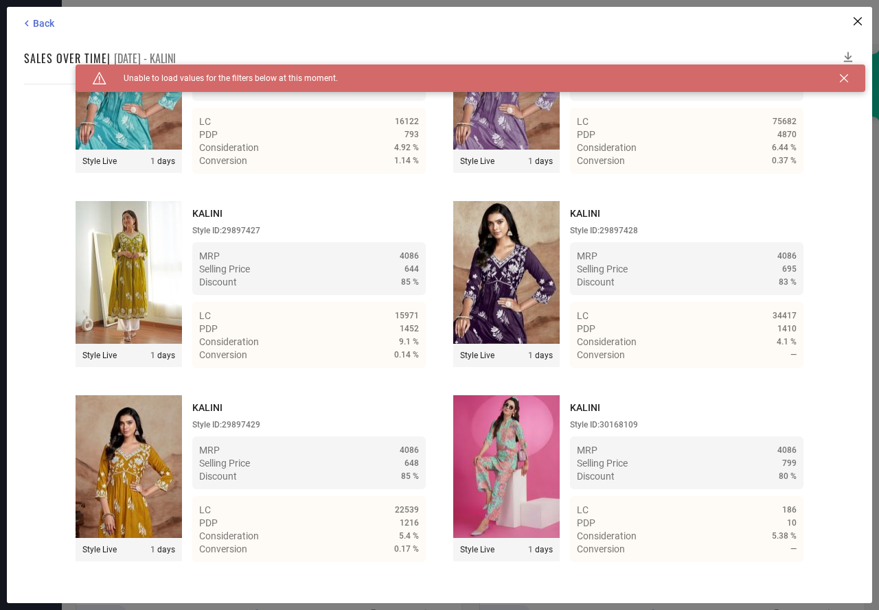
click at [842, 77] on icon at bounding box center [843, 78] width 8 height 8
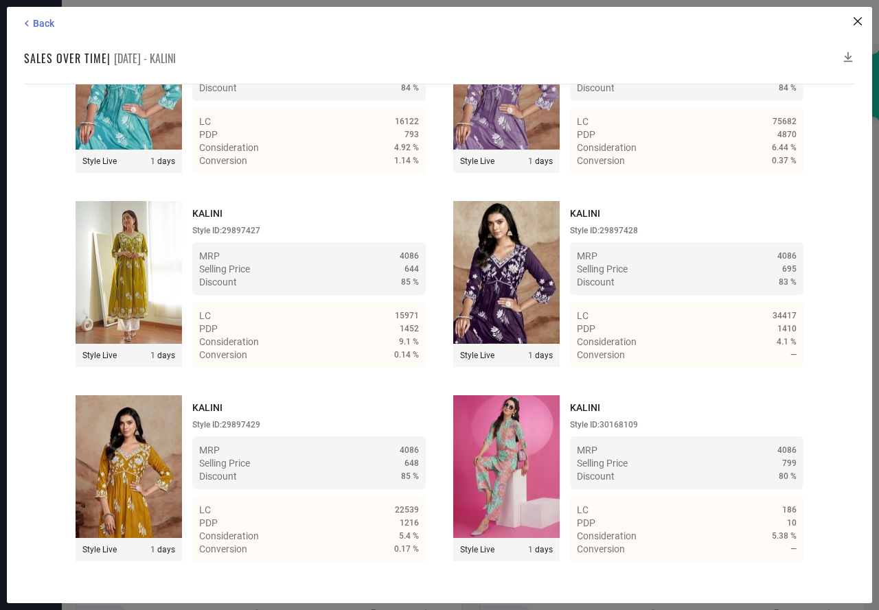
click at [848, 54] on icon at bounding box center [848, 57] width 14 height 14
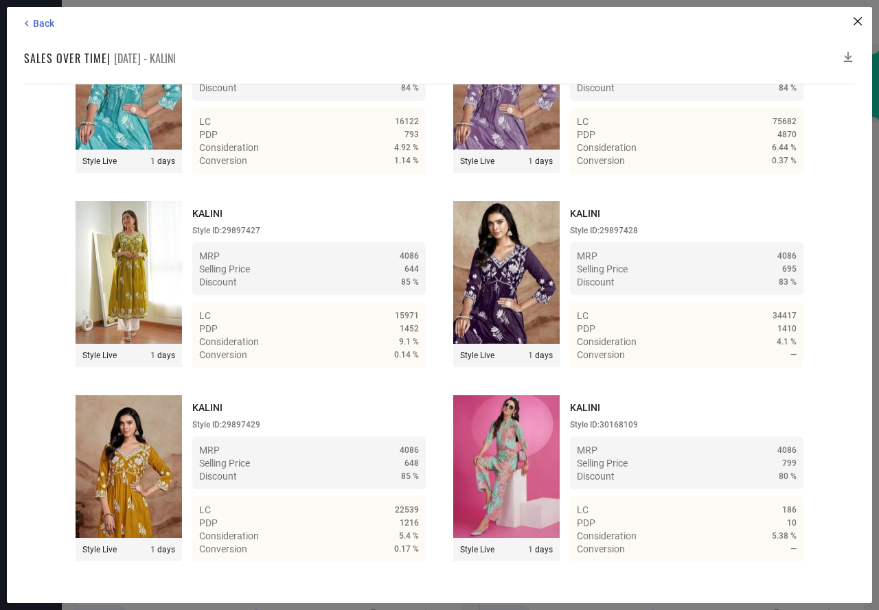
click at [847, 55] on icon at bounding box center [848, 57] width 14 height 14
click at [849, 51] on icon at bounding box center [848, 57] width 14 height 14
click at [846, 51] on icon at bounding box center [848, 57] width 14 height 14
click at [36, 19] on span "Back" at bounding box center [43, 23] width 21 height 11
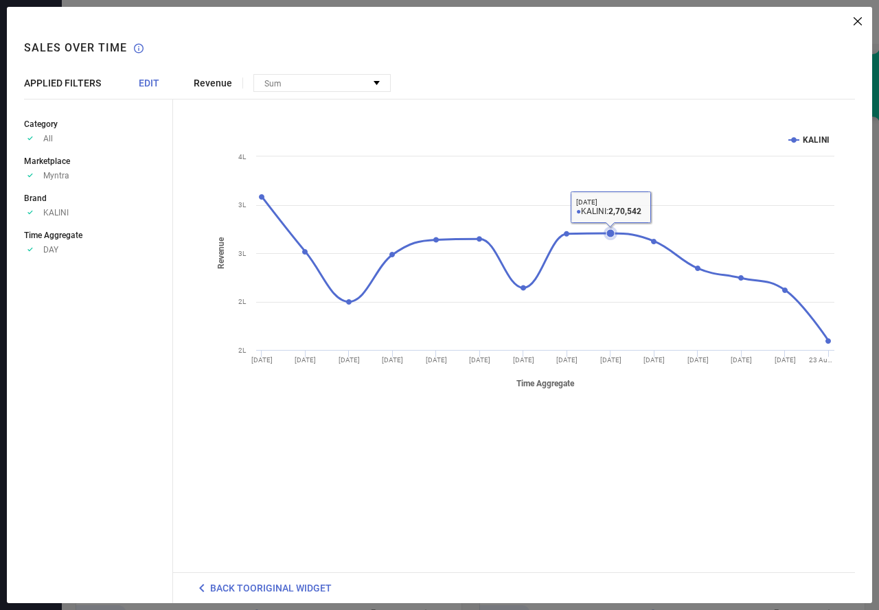
click at [608, 233] on icon at bounding box center [610, 233] width 8 height 8
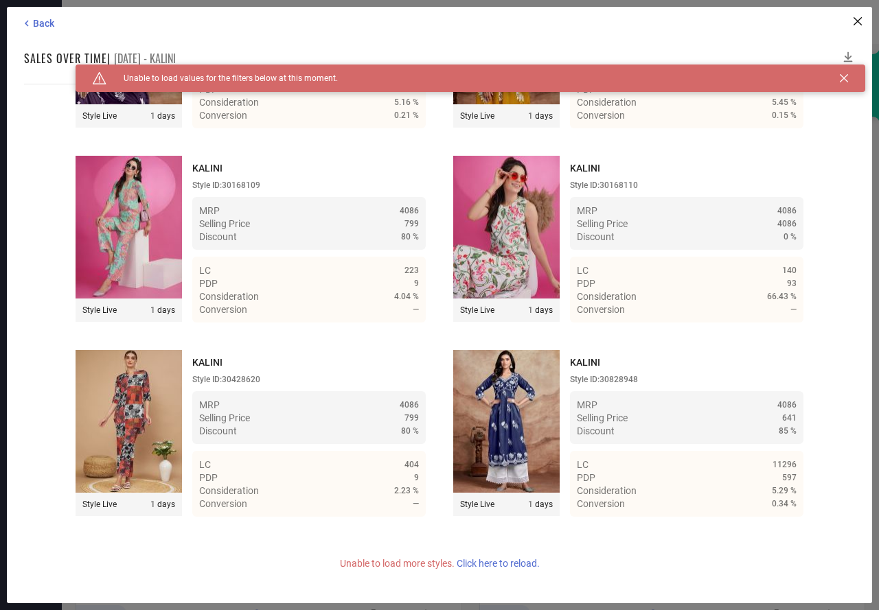
scroll to position [9346, 0]
click at [848, 53] on icon at bounding box center [848, 57] width 14 height 14
click at [848, 54] on icon at bounding box center [848, 57] width 14 height 14
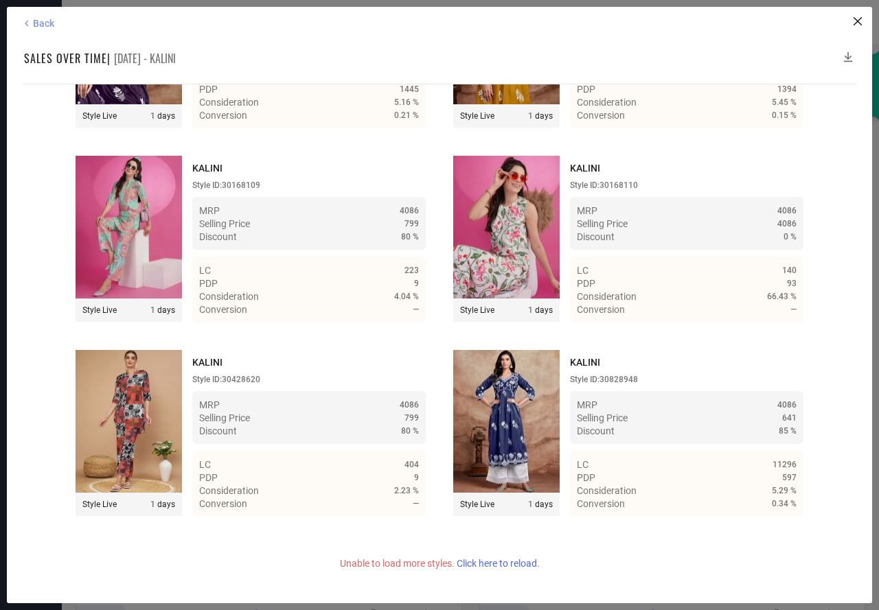
click at [38, 21] on span "Back" at bounding box center [43, 23] width 21 height 11
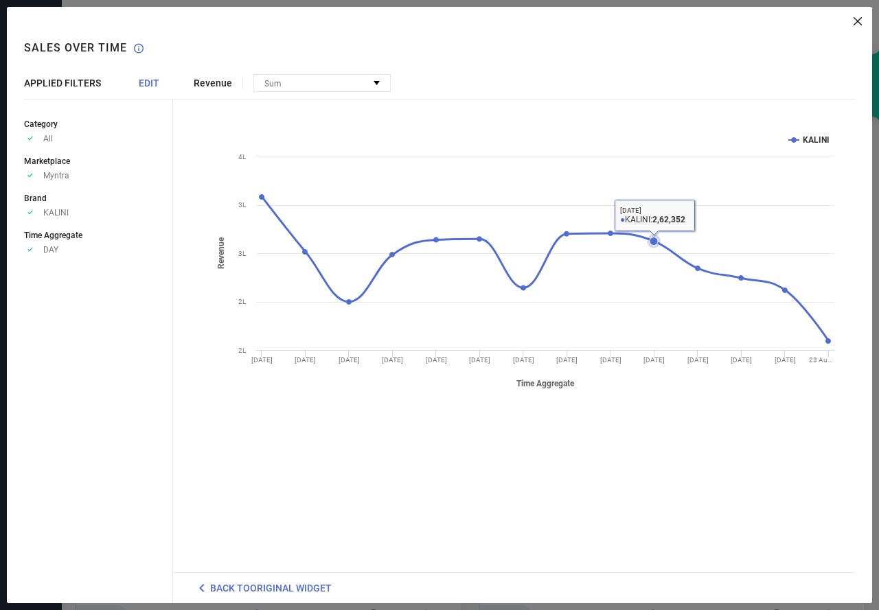
click at [654, 241] on icon at bounding box center [653, 241] width 8 height 8
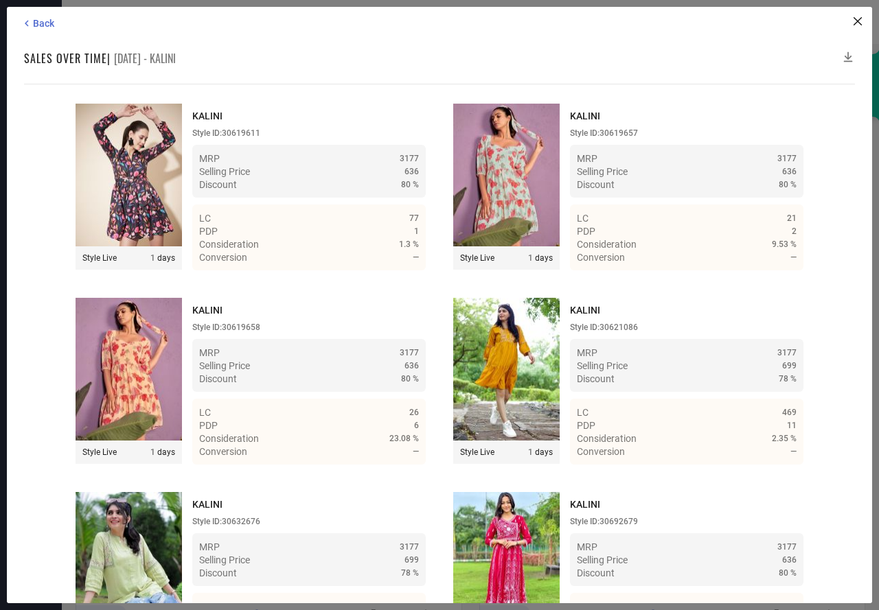
scroll to position [28759, 0]
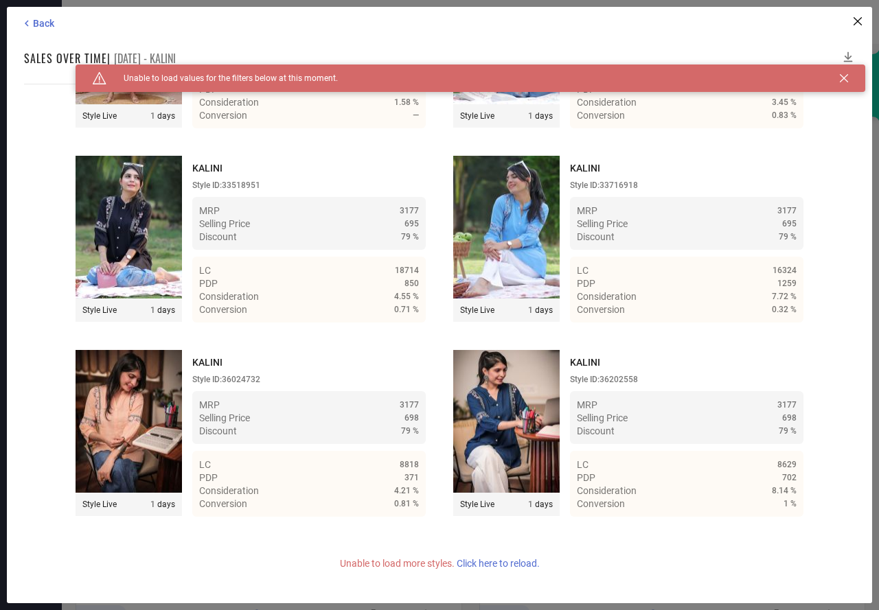
click at [846, 56] on icon at bounding box center [848, 57] width 9 height 10
click at [848, 53] on icon at bounding box center [848, 57] width 14 height 14
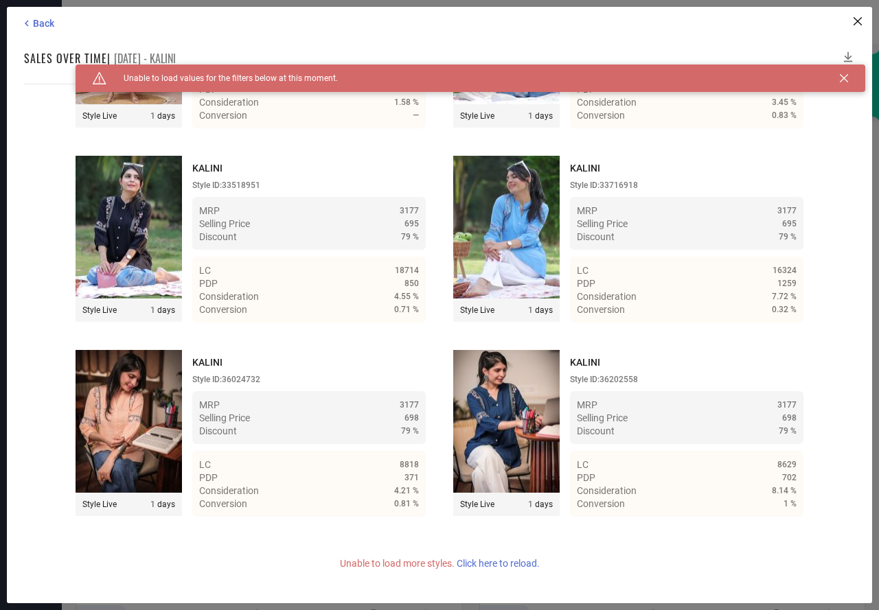
click at [848, 52] on icon at bounding box center [848, 57] width 14 height 14
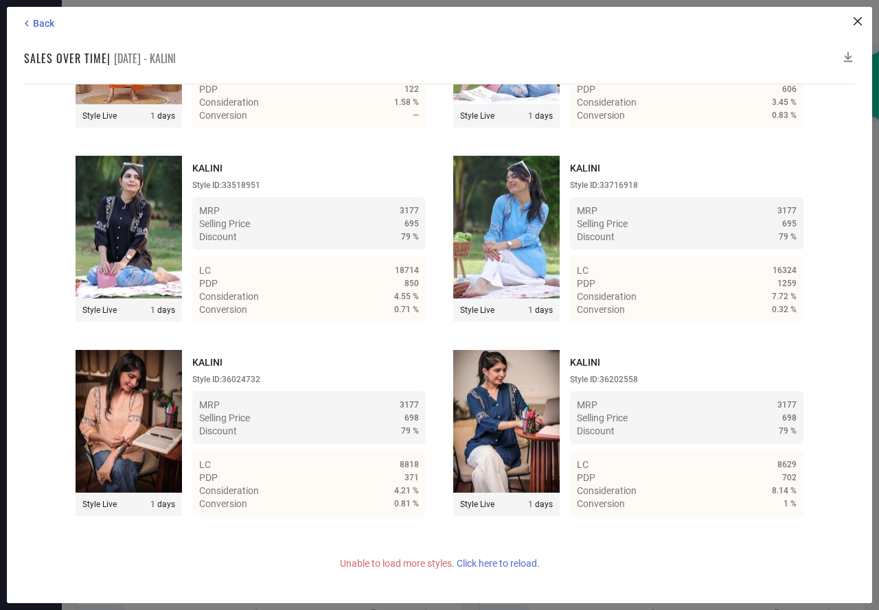
click at [848, 52] on icon at bounding box center [848, 57] width 9 height 10
click at [50, 22] on span "Back" at bounding box center [43, 23] width 21 height 11
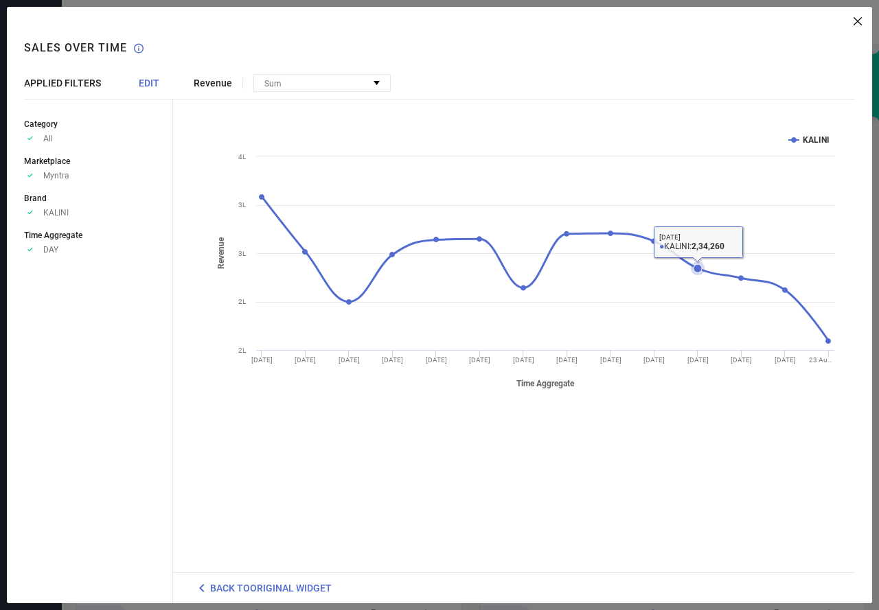
click at [698, 269] on icon at bounding box center [697, 268] width 8 height 8
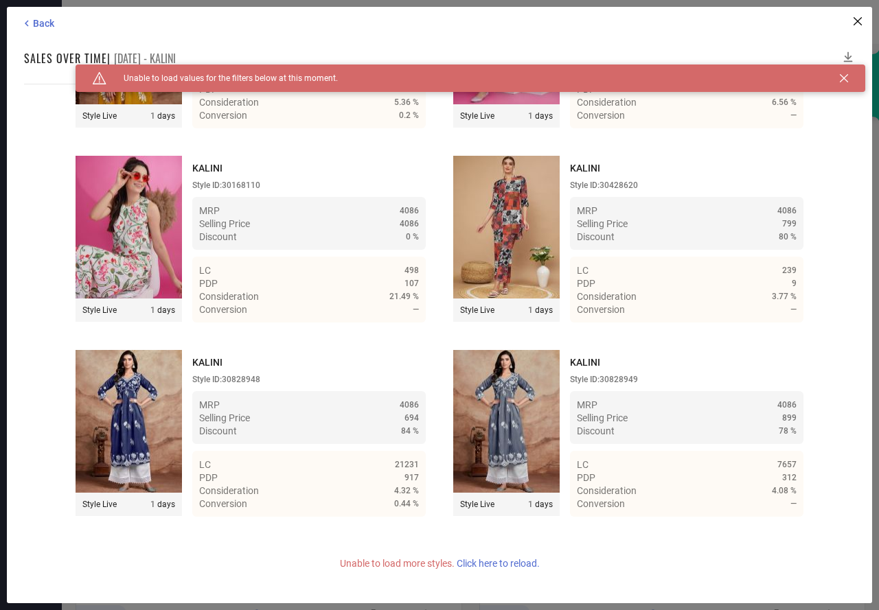
scroll to position [9346, 0]
click at [848, 54] on icon at bounding box center [848, 57] width 9 height 10
click at [845, 52] on icon at bounding box center [848, 57] width 14 height 14
click at [848, 53] on icon at bounding box center [848, 57] width 9 height 10
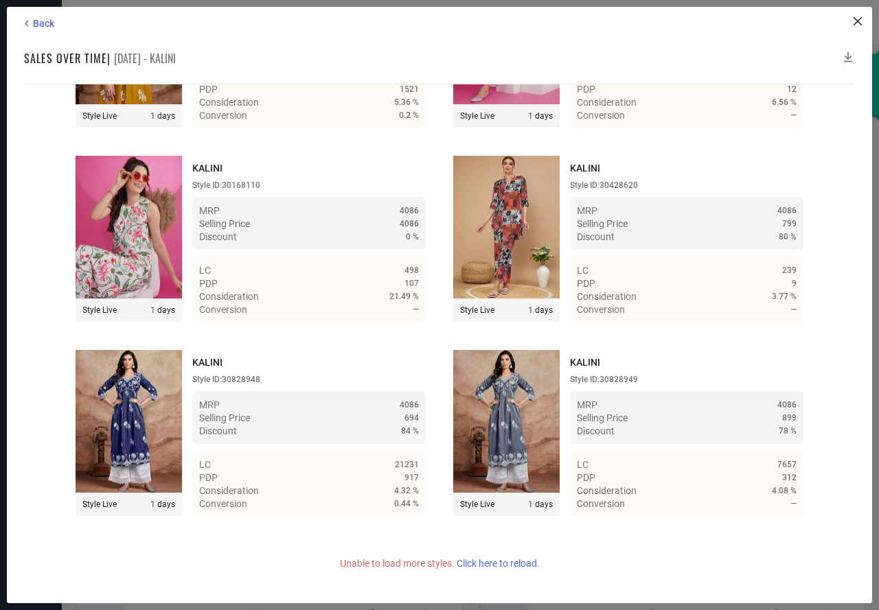
click at [847, 55] on icon at bounding box center [848, 57] width 14 height 14
click at [847, 52] on icon at bounding box center [848, 57] width 14 height 14
click at [850, 54] on icon at bounding box center [848, 57] width 14 height 14
click at [40, 21] on span "Back" at bounding box center [43, 23] width 21 height 11
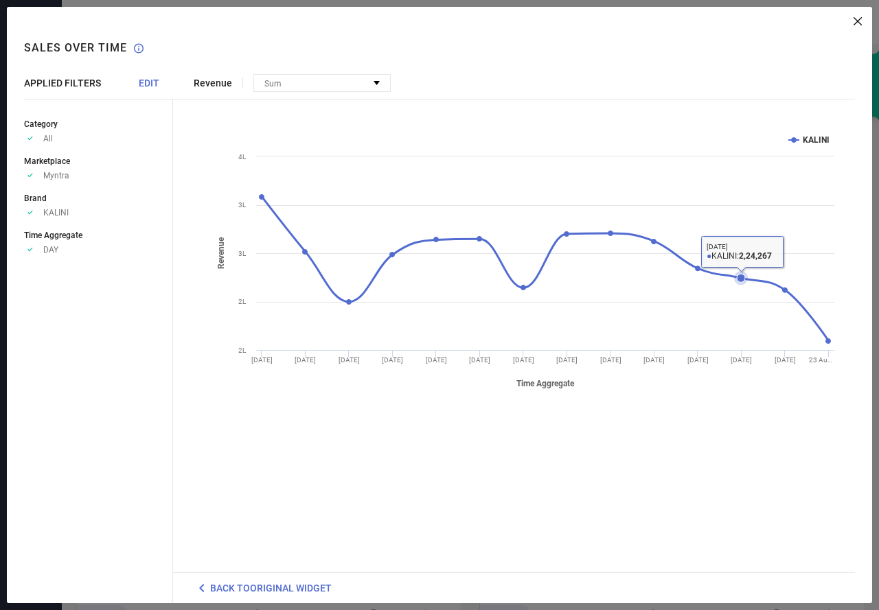
click at [744, 279] on icon at bounding box center [740, 278] width 8 height 8
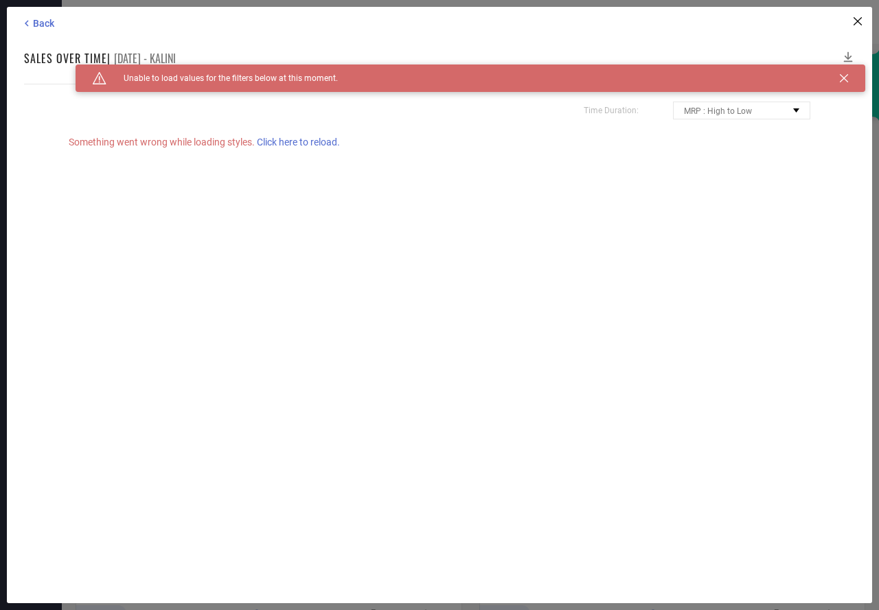
click at [264, 140] on span "Click here to reload." at bounding box center [298, 142] width 83 height 11
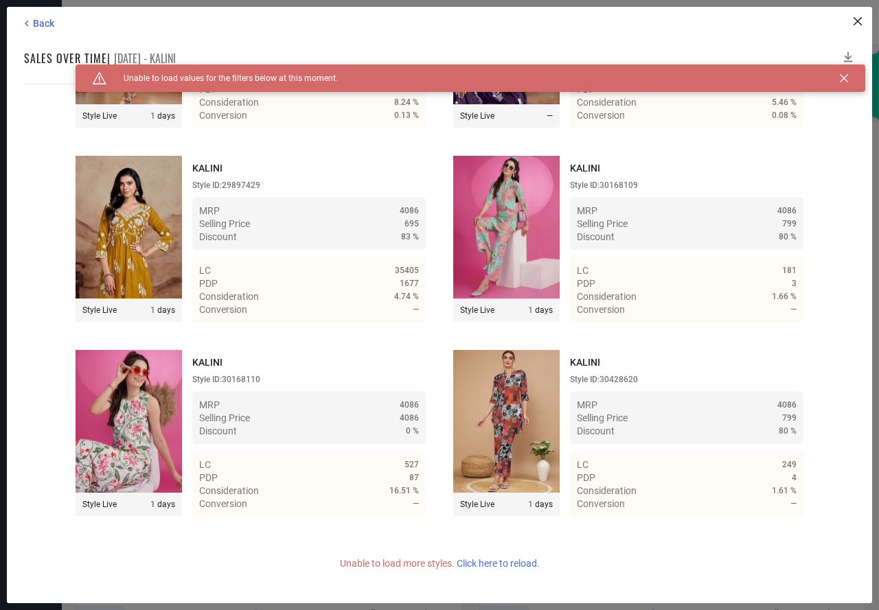
click at [488, 562] on span "Click here to reload." at bounding box center [497, 563] width 83 height 11
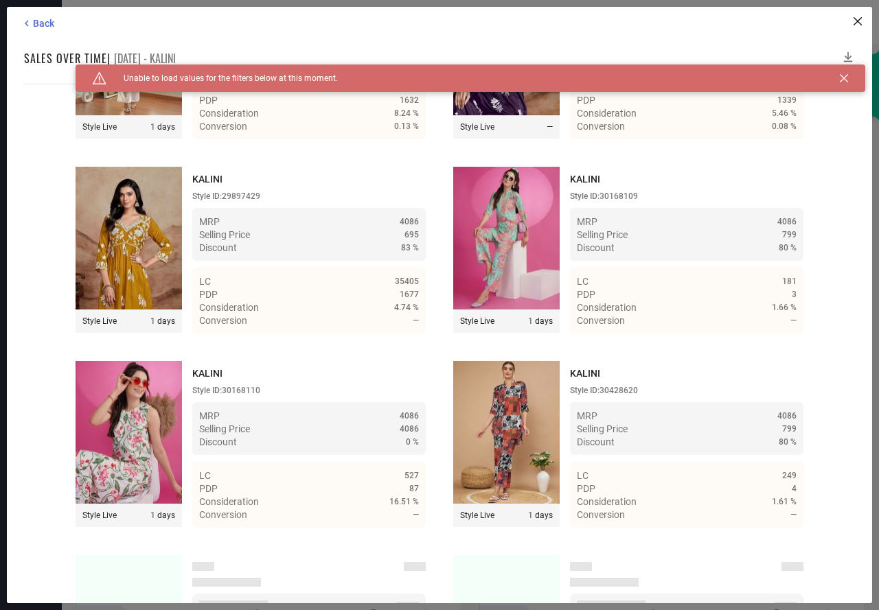
scroll to position [18957, 0]
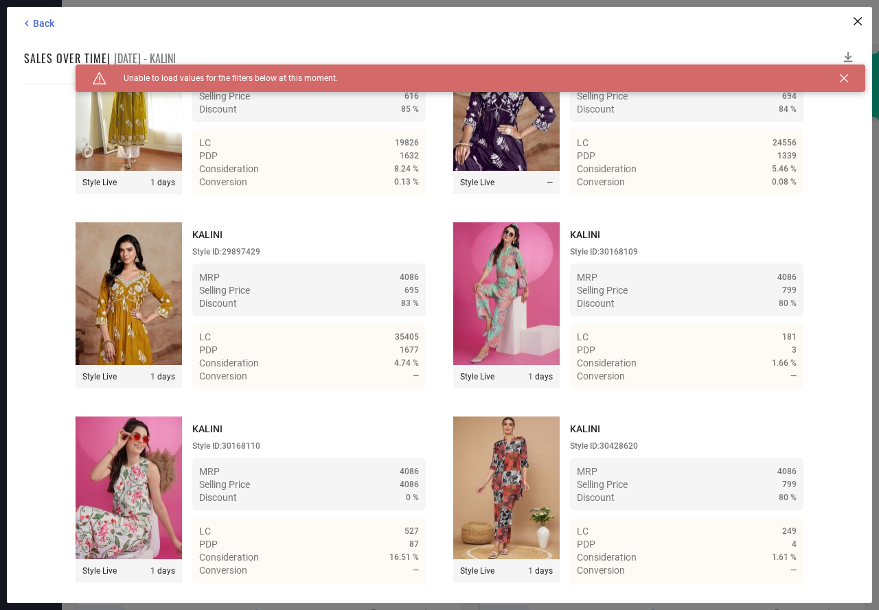
click at [848, 54] on icon at bounding box center [848, 57] width 14 height 14
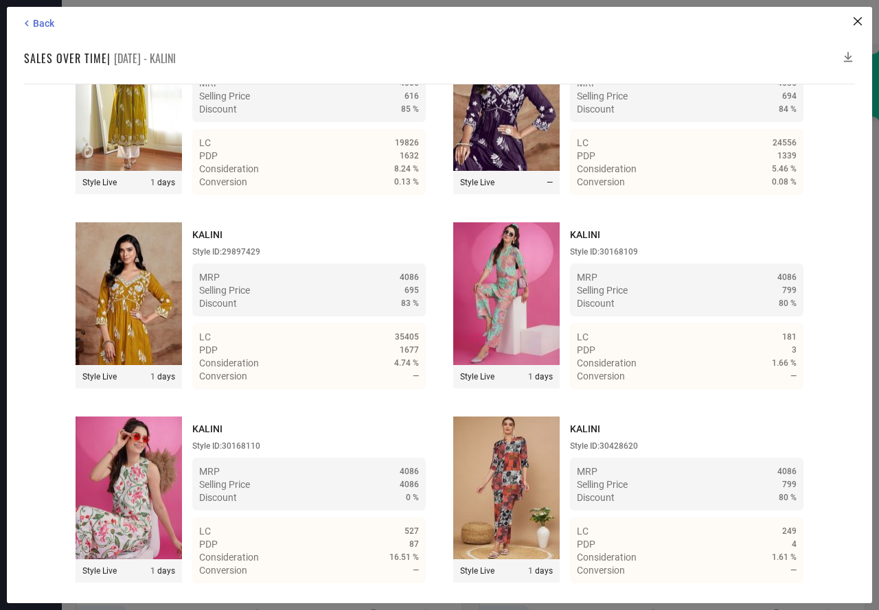
click at [846, 55] on icon at bounding box center [848, 57] width 14 height 14
click at [43, 24] on span "Back" at bounding box center [43, 23] width 21 height 11
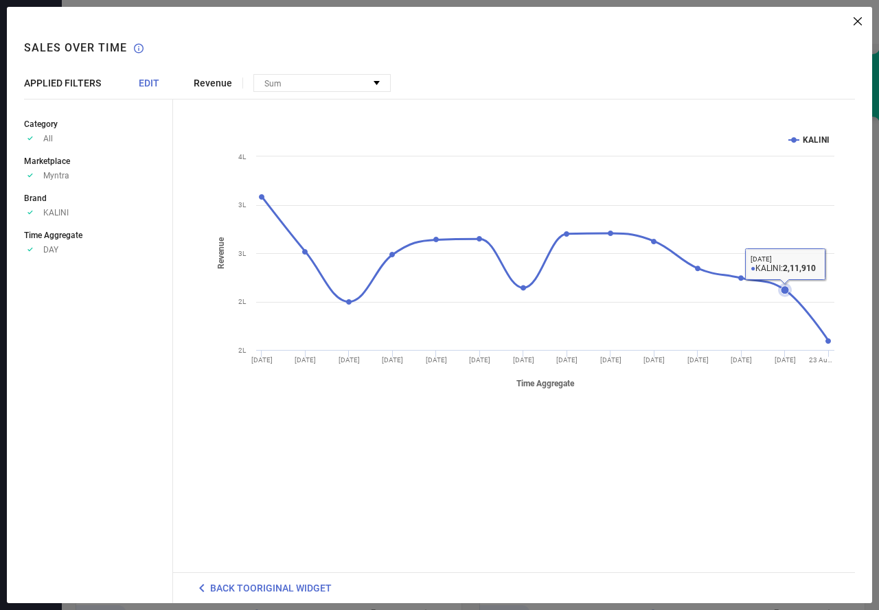
click at [785, 288] on icon at bounding box center [784, 290] width 8 height 8
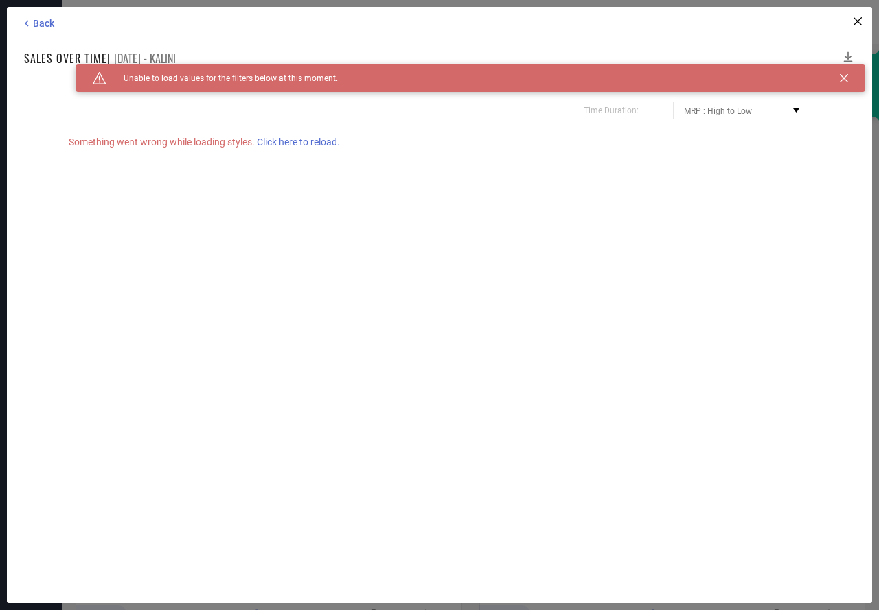
click at [317, 141] on span "Click here to reload." at bounding box center [298, 142] width 83 height 11
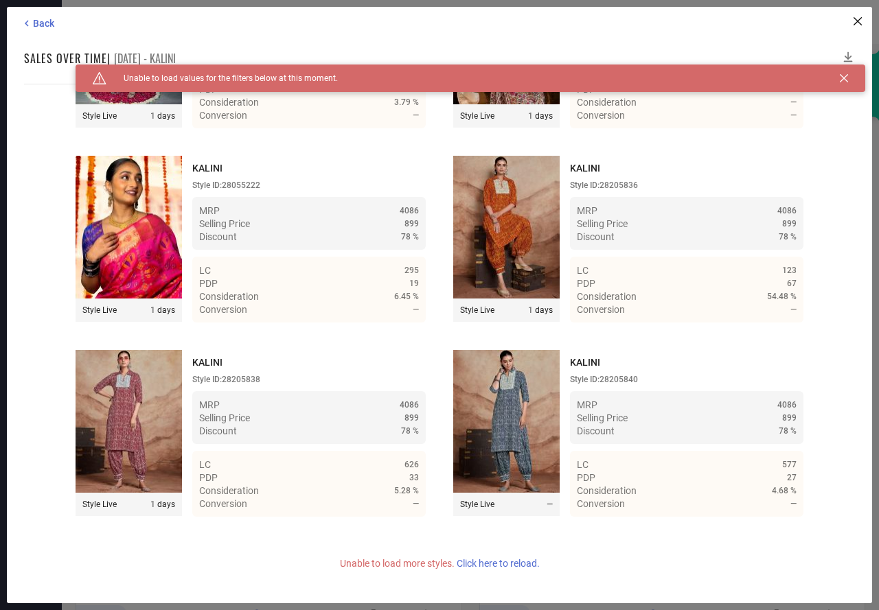
scroll to position [9346, 0]
click at [491, 564] on span "Click here to reload." at bounding box center [497, 563] width 83 height 11
click at [511, 559] on span "Click here to reload." at bounding box center [497, 563] width 83 height 11
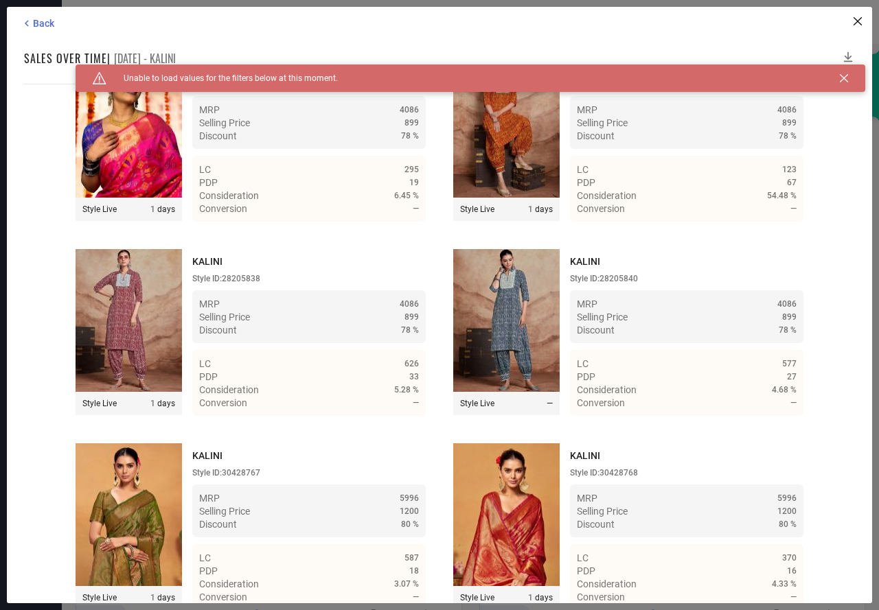
click at [841, 80] on icon at bounding box center [843, 78] width 8 height 8
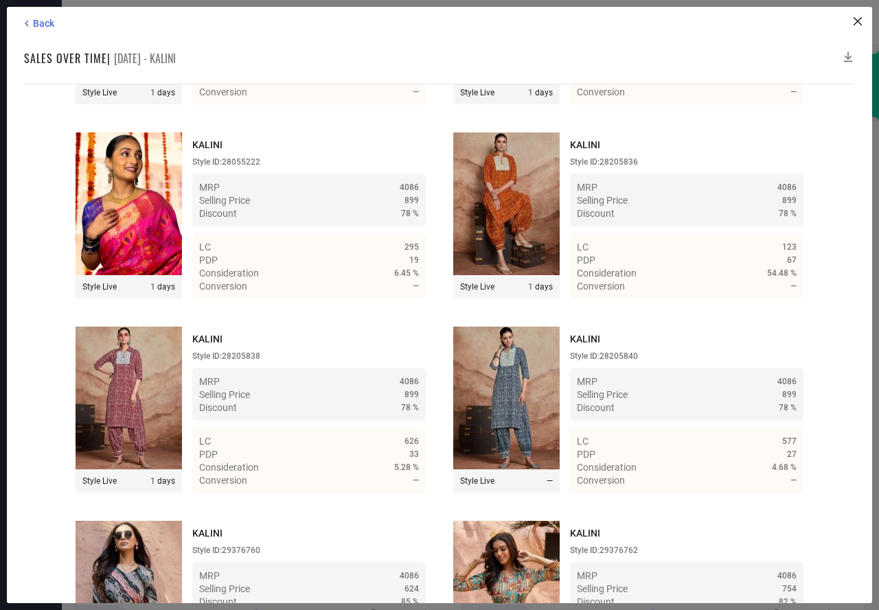
click at [846, 54] on icon at bounding box center [848, 57] width 14 height 14
click at [54, 20] on span "Back" at bounding box center [43, 23] width 21 height 11
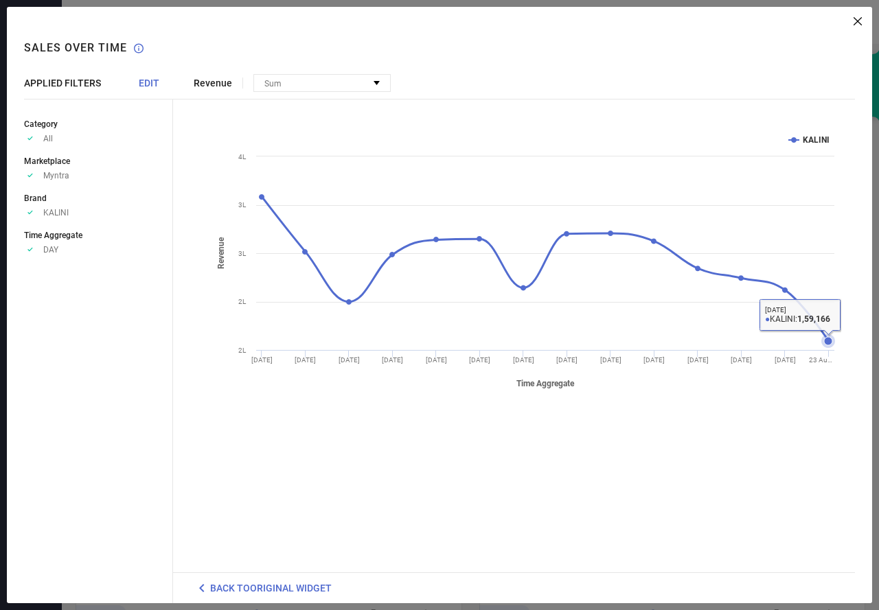
click at [828, 338] on icon at bounding box center [828, 341] width 8 height 8
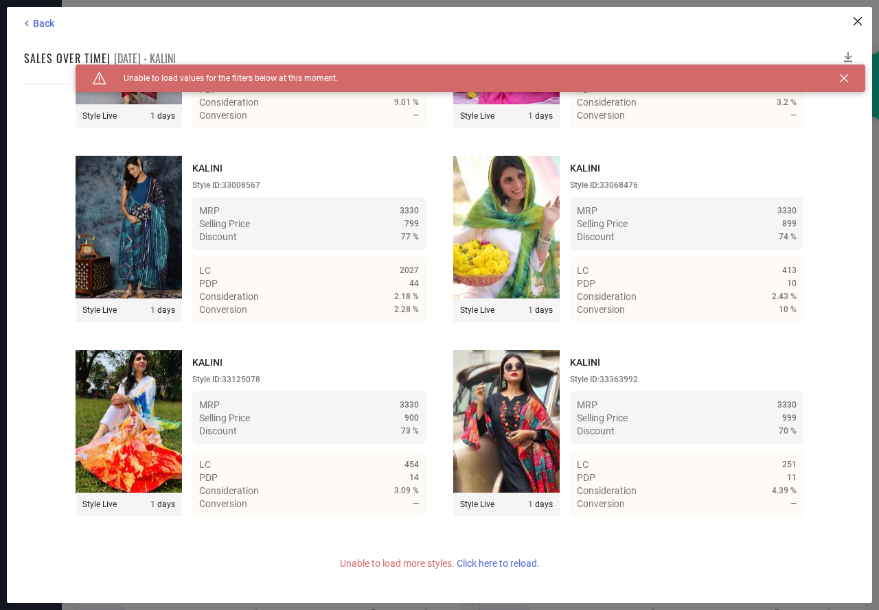
scroll to position [19093, 0]
click at [520, 565] on span "Click here to reload." at bounding box center [497, 563] width 83 height 11
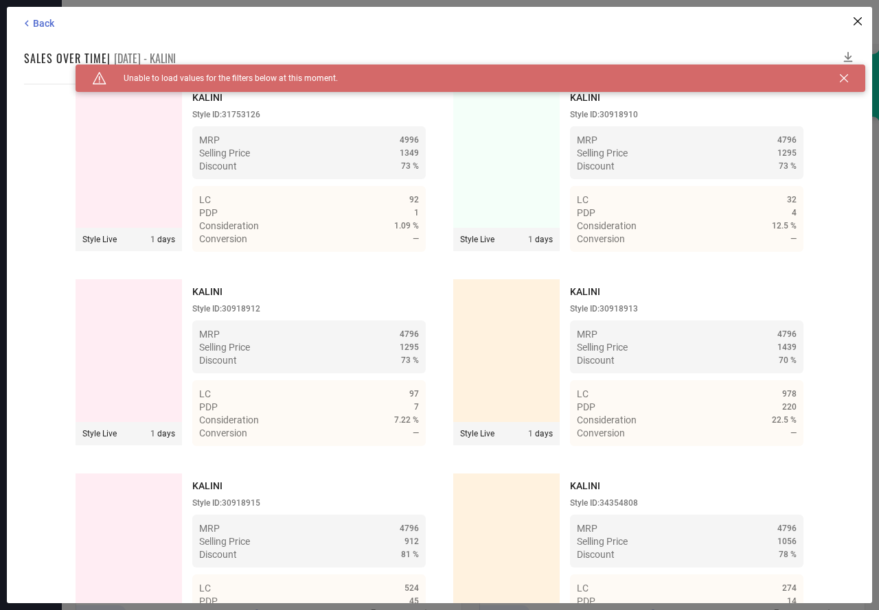
scroll to position [28759, 0]
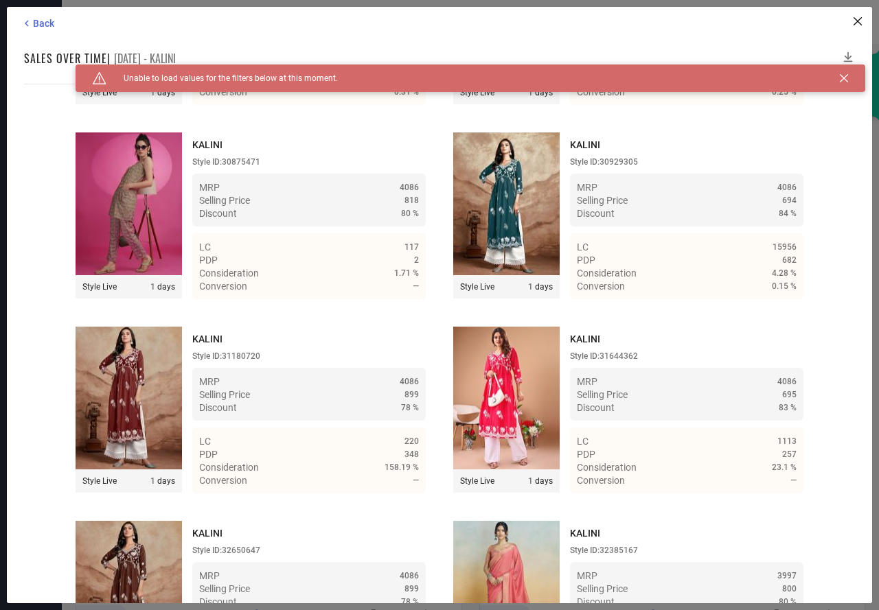
click at [844, 79] on icon at bounding box center [843, 78] width 8 height 8
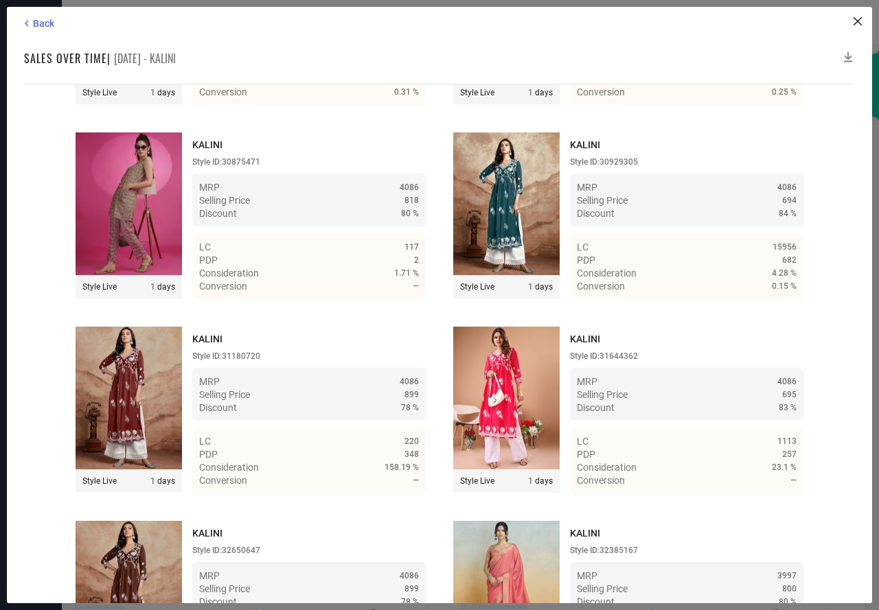
click at [846, 54] on icon at bounding box center [848, 57] width 14 height 14
click at [847, 54] on icon at bounding box center [848, 57] width 14 height 14
click at [846, 56] on icon at bounding box center [848, 57] width 14 height 14
click at [846, 55] on icon at bounding box center [848, 57] width 14 height 14
click at [849, 53] on icon at bounding box center [848, 57] width 14 height 14
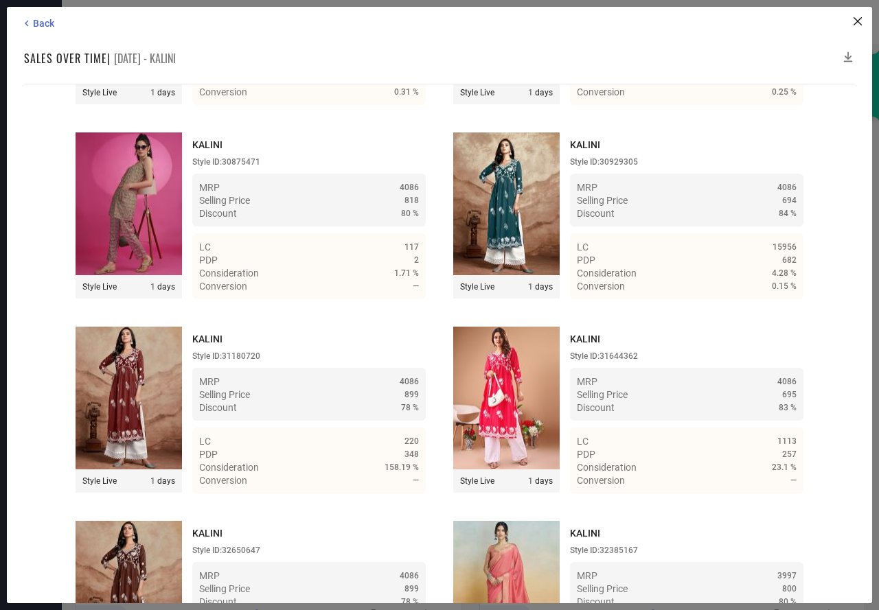
click at [849, 53] on icon at bounding box center [848, 57] width 14 height 14
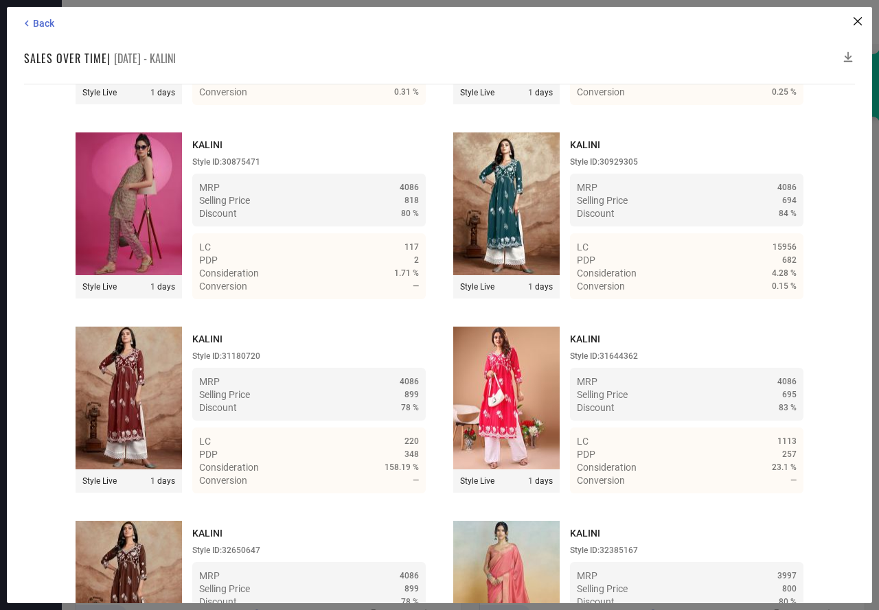
click at [847, 54] on icon at bounding box center [848, 57] width 14 height 14
